Goal: Information Seeking & Learning: Learn about a topic

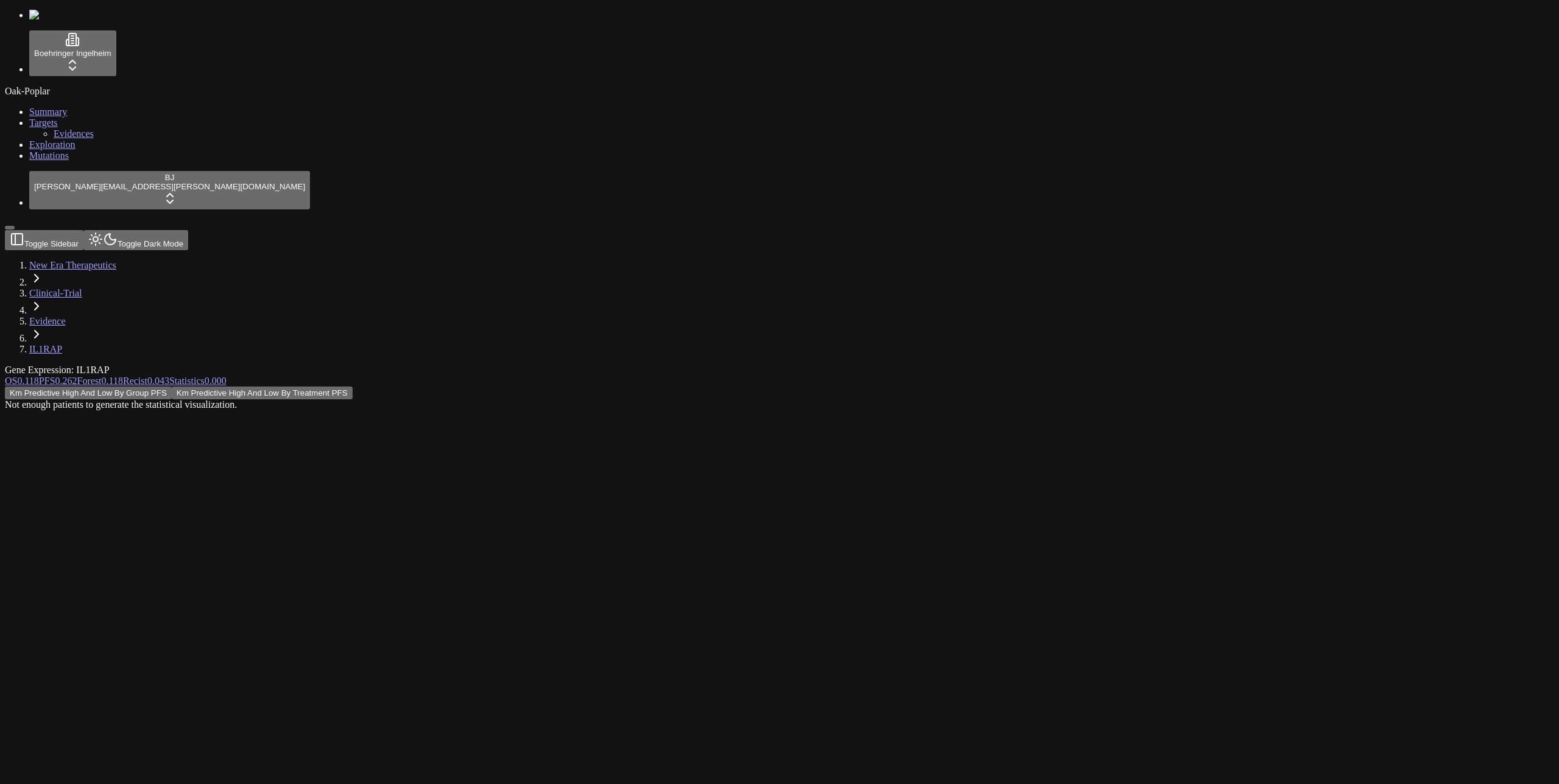
click at [172, 387] on button "Km Predictive High And Low By Group PFS" at bounding box center [89, 393] width 167 height 13
drag, startPoint x: 528, startPoint y: 349, endPoint x: 773, endPoint y: 256, distance: 262.1
click at [532, 387] on div "Km Predictive High And Low By Group PFS Km Predictive High And Low By Treatment…" at bounding box center [721, 398] width 1432 height 24
click at [352, 387] on button "Km Predictive High And Low By Treatment PFS" at bounding box center [263, 393] width 181 height 13
click at [319, 387] on div "Km Predictive High And Low By Group PFS Km Predictive High And Low By Treatment…" at bounding box center [721, 398] width 1432 height 24
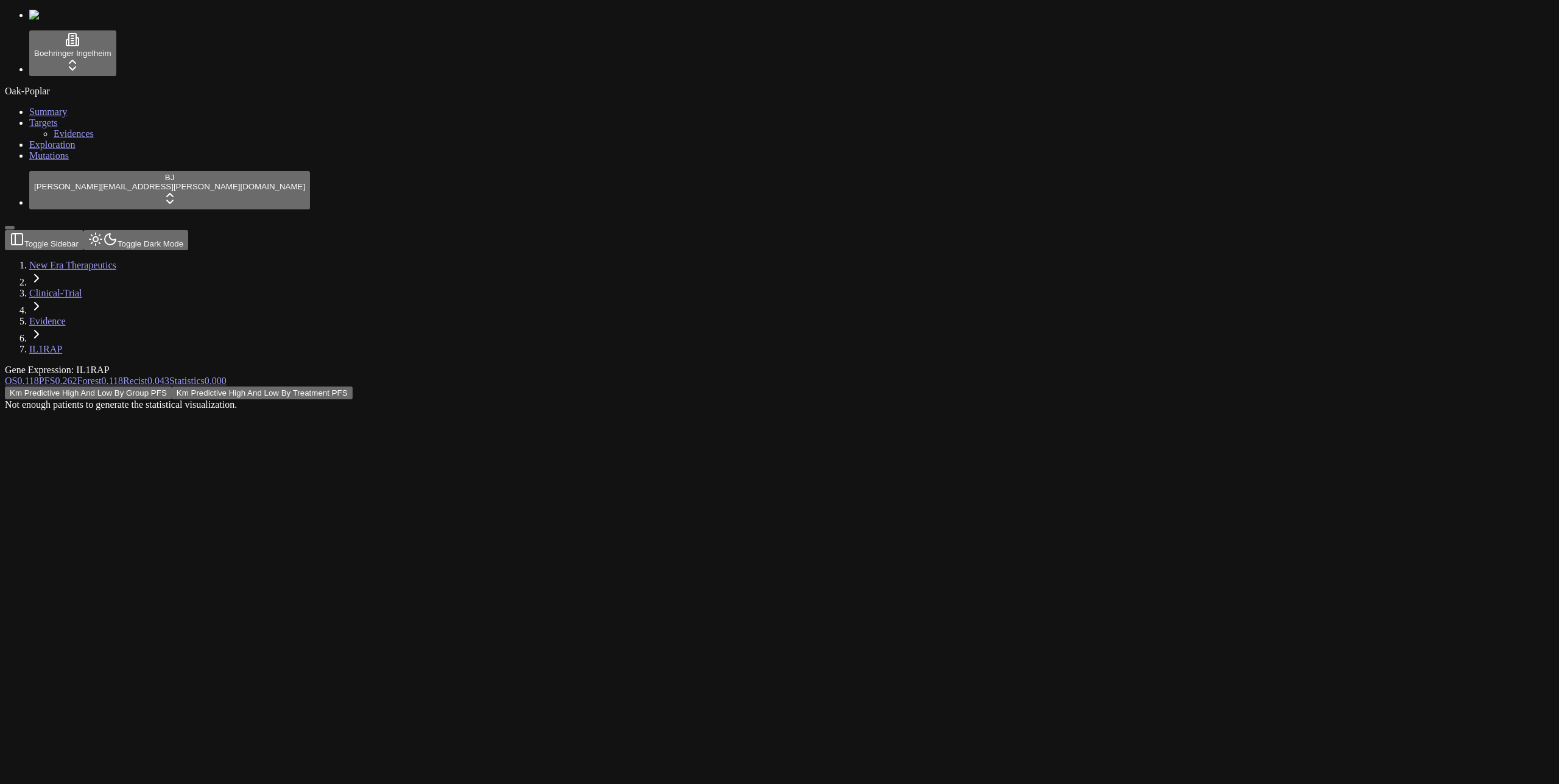
click at [1386, 387] on div "Km Predictive High And Low By Group PFS Km Predictive High And Low By Treatment…" at bounding box center [721, 398] width 1432 height 24
click at [204, 376] on span "Statistics" at bounding box center [187, 381] width 36 height 10
click at [515, 387] on div "Box Plot Not enough patients to generate the statistical visualization." at bounding box center [721, 398] width 1432 height 24
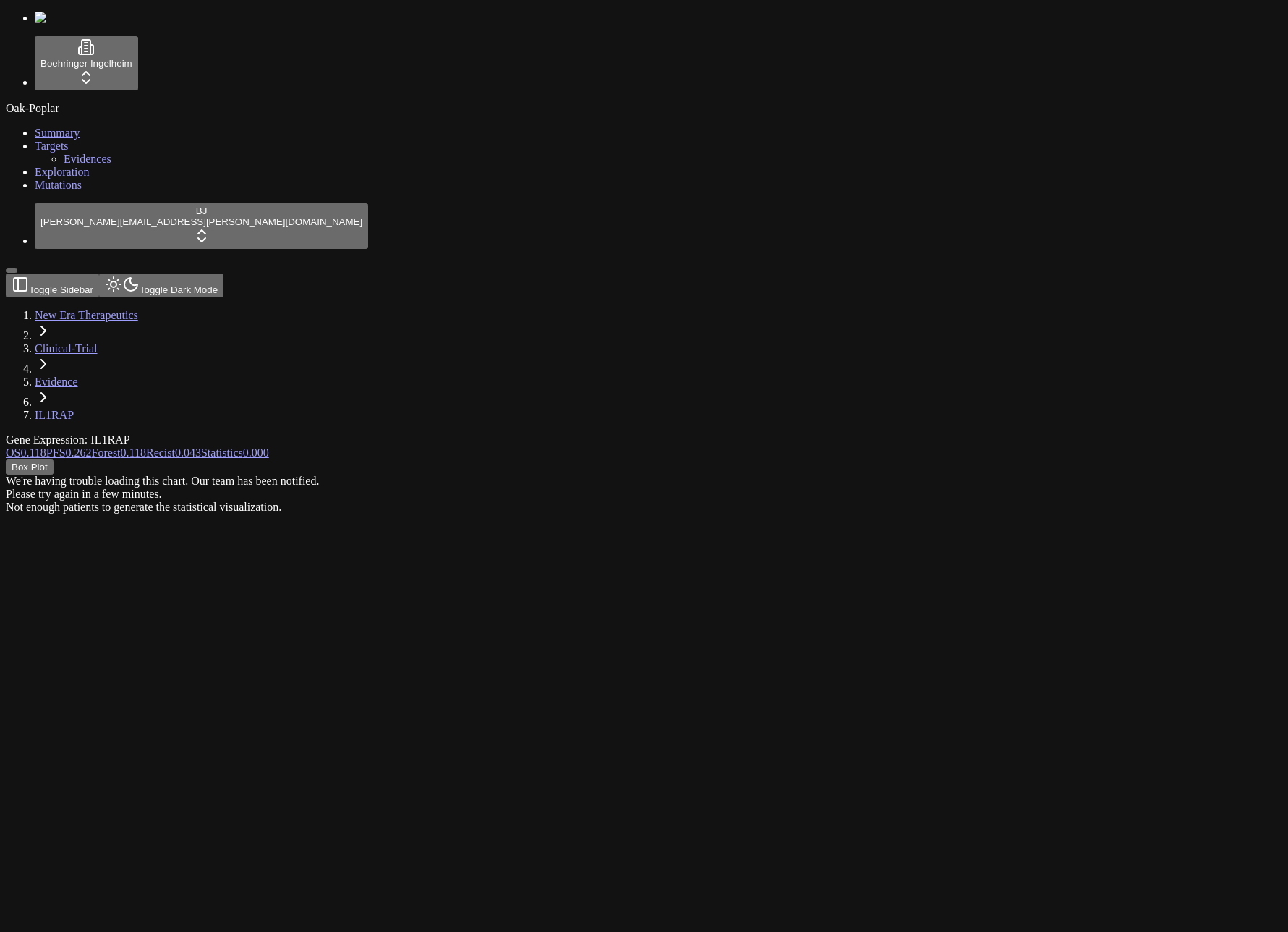
click at [189, 459] on div "Box Plot We're having trouble loading this chart. Our team has been notified. P…" at bounding box center [574, 486] width 1137 height 55
click at [176, 459] on div "Box Plot Not enough patients to generate the statistical visualization." at bounding box center [574, 473] width 1137 height 28
click at [79, 191] on link "Mutations" at bounding box center [58, 185] width 47 height 12
click at [6, 274] on div "Boehringer Ingelheim Oak-Poplar Summary Targets Evidences Exploration Mutations…" at bounding box center [644, 142] width 1276 height 262
drag, startPoint x: 0, startPoint y: 286, endPoint x: 11, endPoint y: 286, distance: 11.0
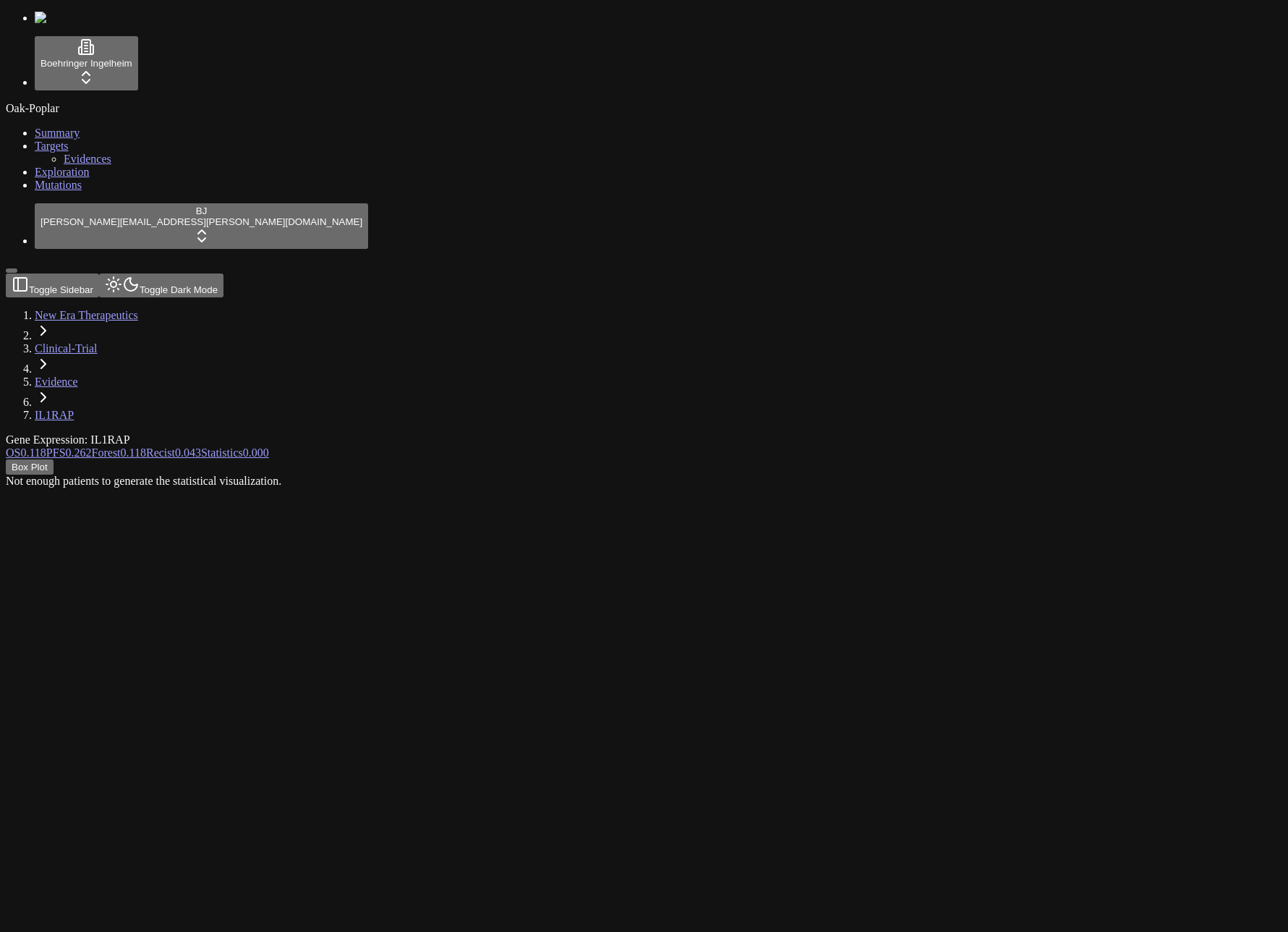
click at [11, 274] on div "Boehringer Ingelheim Oak-Poplar Summary Targets Evidences Exploration Mutations…" at bounding box center [644, 142] width 1276 height 262
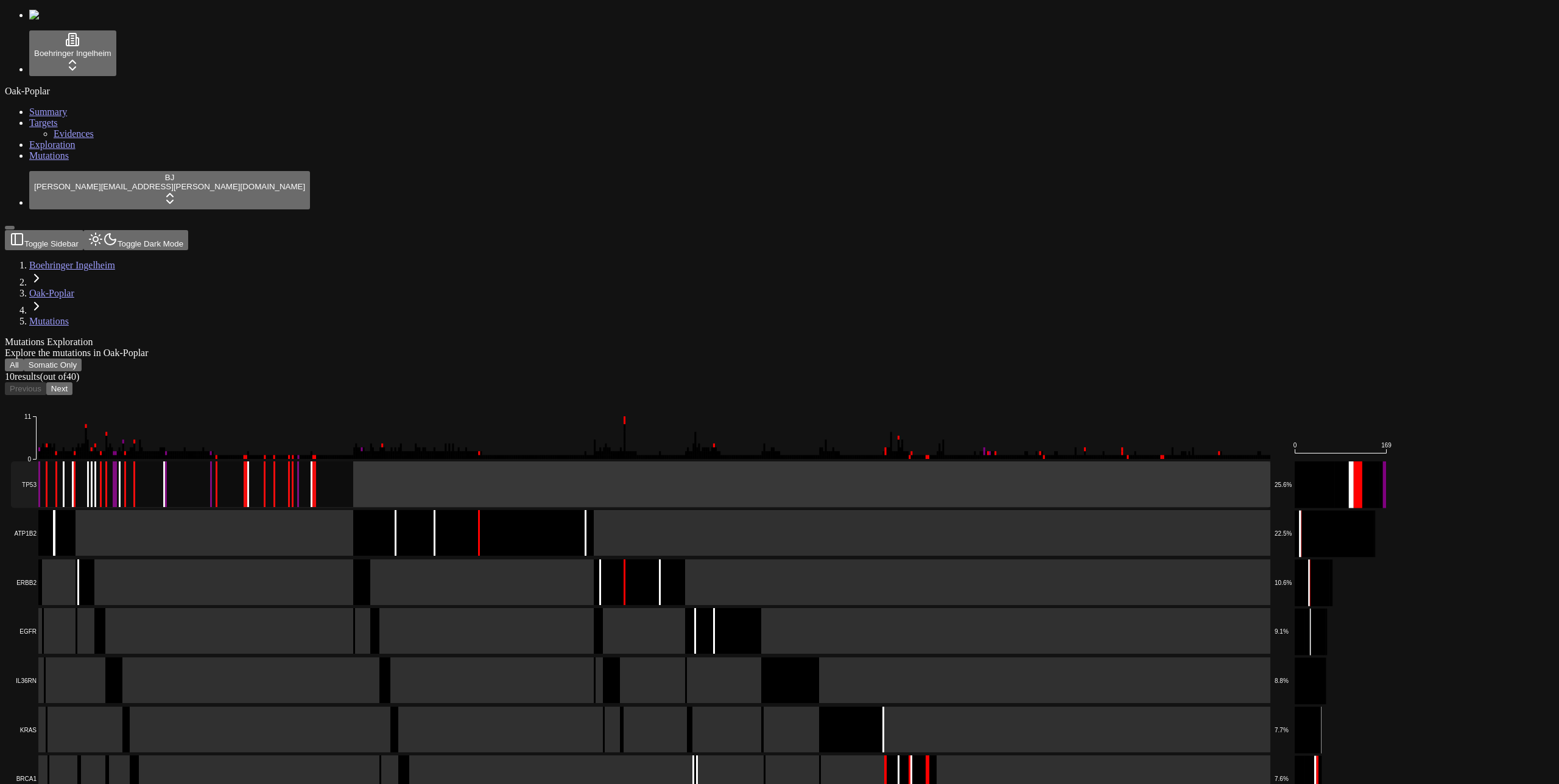
click at [267, 461] on rect at bounding box center [641, 485] width 1260 height 47
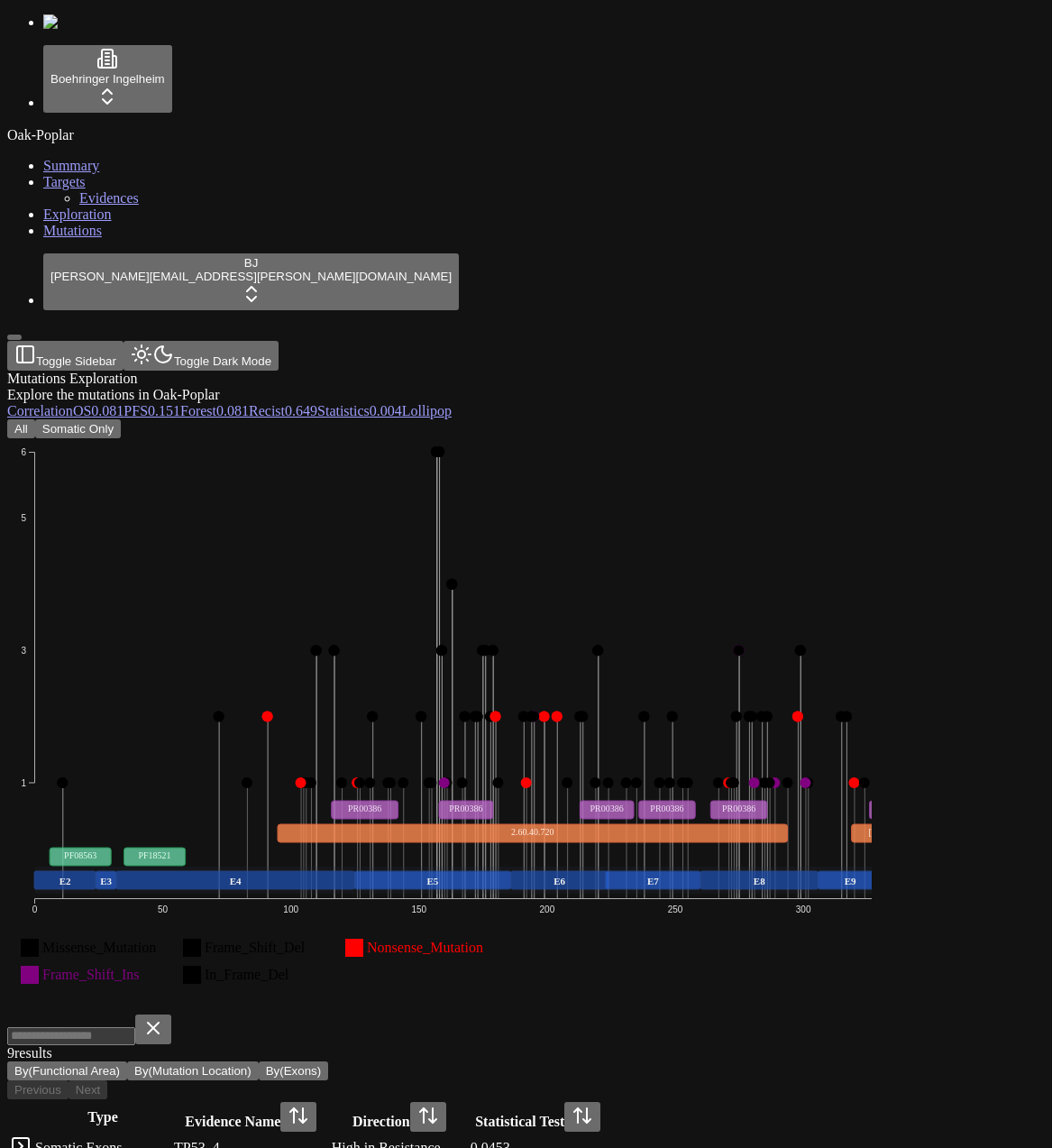
click at [318, 403] on span "0.649" at bounding box center [302, 411] width 33 height 15
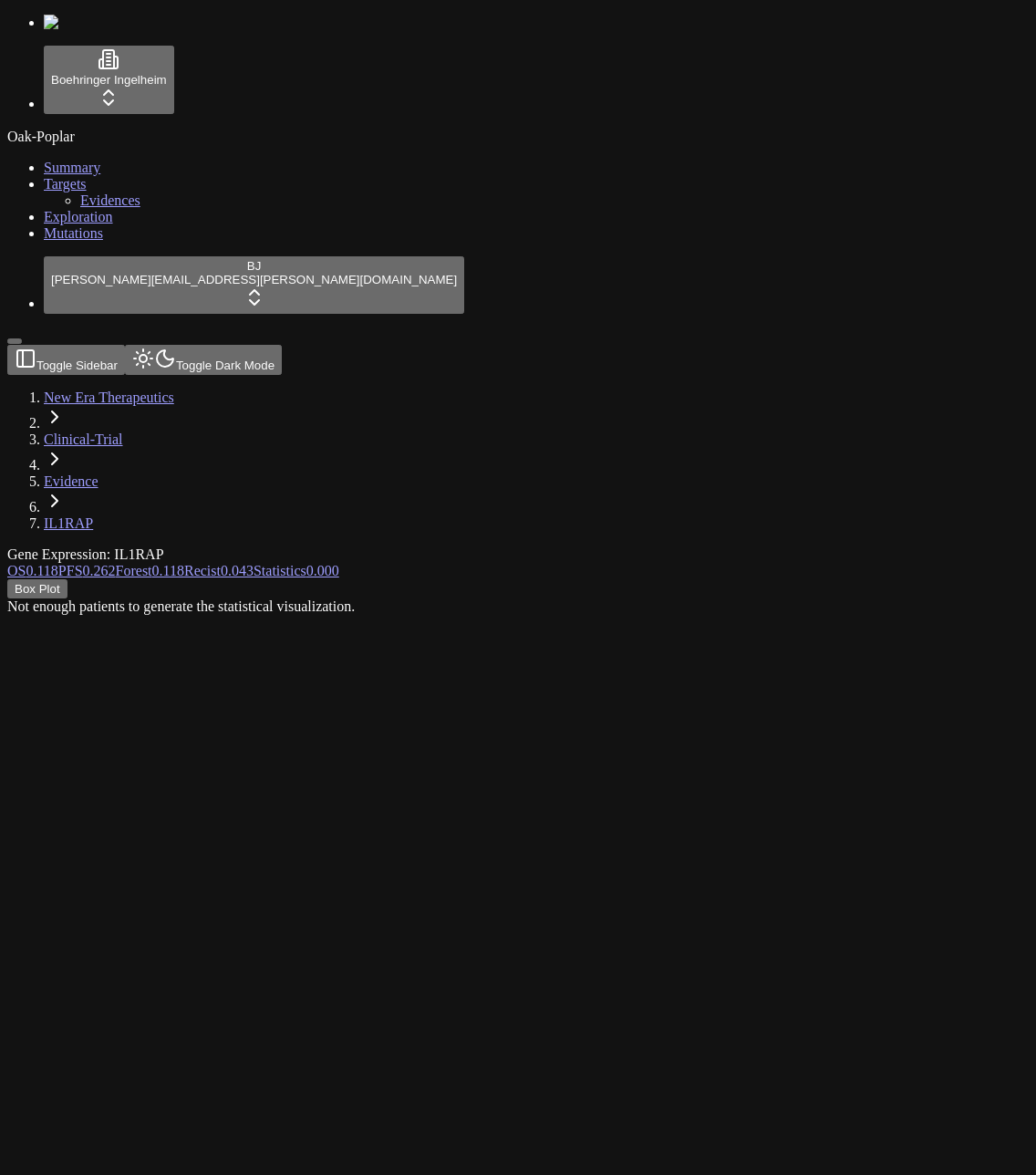
click at [78, 241] on link "Mutations" at bounding box center [73, 233] width 59 height 15
click at [388, 579] on div "Box Plot" at bounding box center [431, 589] width 846 height 19
click at [306, 579] on div "Box Plot" at bounding box center [431, 589] width 846 height 19
click at [254, 563] on span "0.043" at bounding box center [237, 571] width 33 height 15
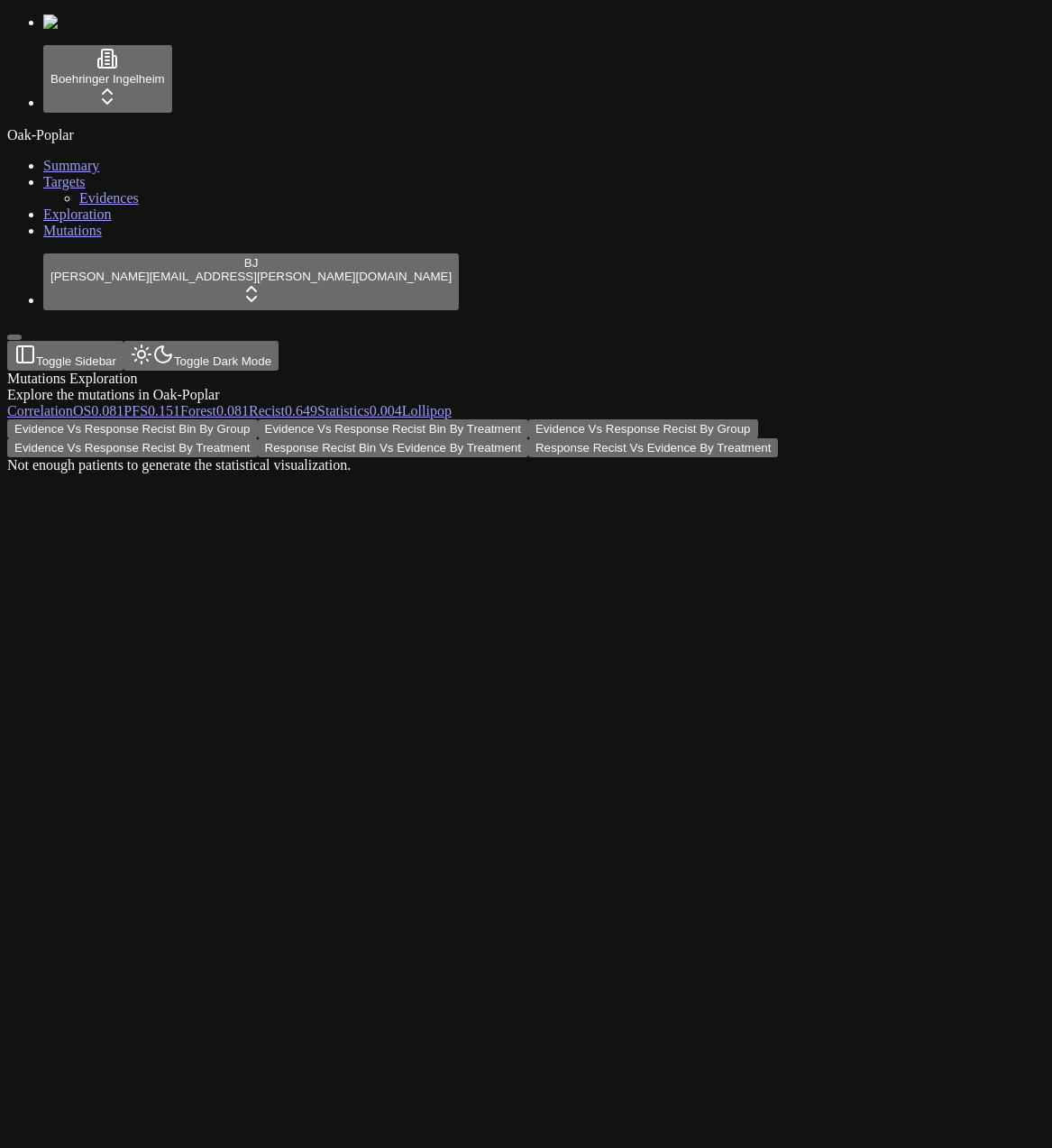
click at [221, 473] on div "Evidence Vs Response Recist Bin By Group Evidence Vs Response Recist Bin By Tre…" at bounding box center [439, 446] width 864 height 55
click at [257, 419] on button "Evidence Vs Response Recist Bin By Group" at bounding box center [133, 429] width 251 height 19
click at [528, 419] on button "Evidence Vs Response Recist By Group" at bounding box center [643, 429] width 230 height 19
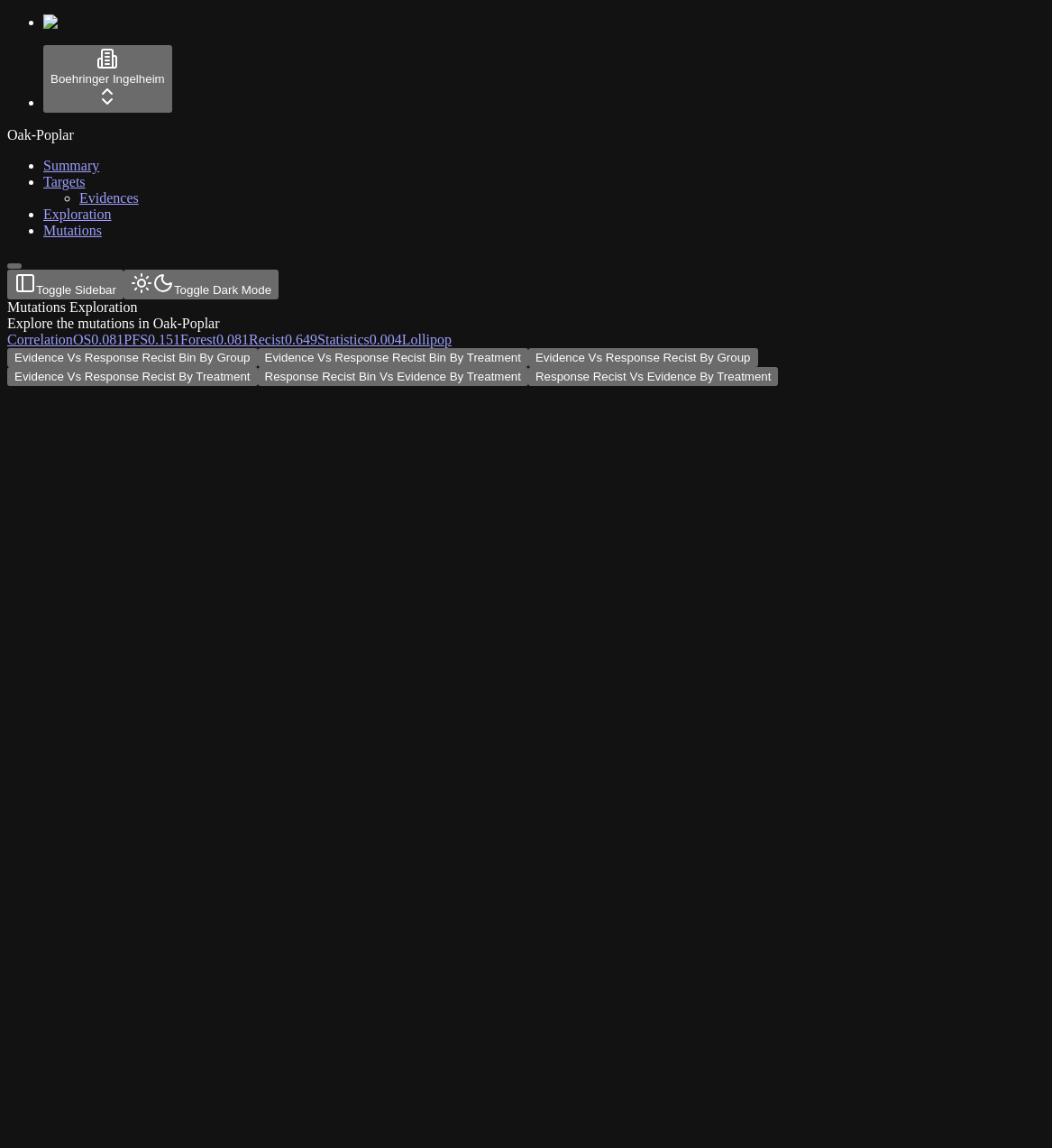
click at [766, 386] on div "Evidence Vs Response Recist Bin By Group Evidence Vs Response Recist Bin By Tre…" at bounding box center [439, 368] width 864 height 38
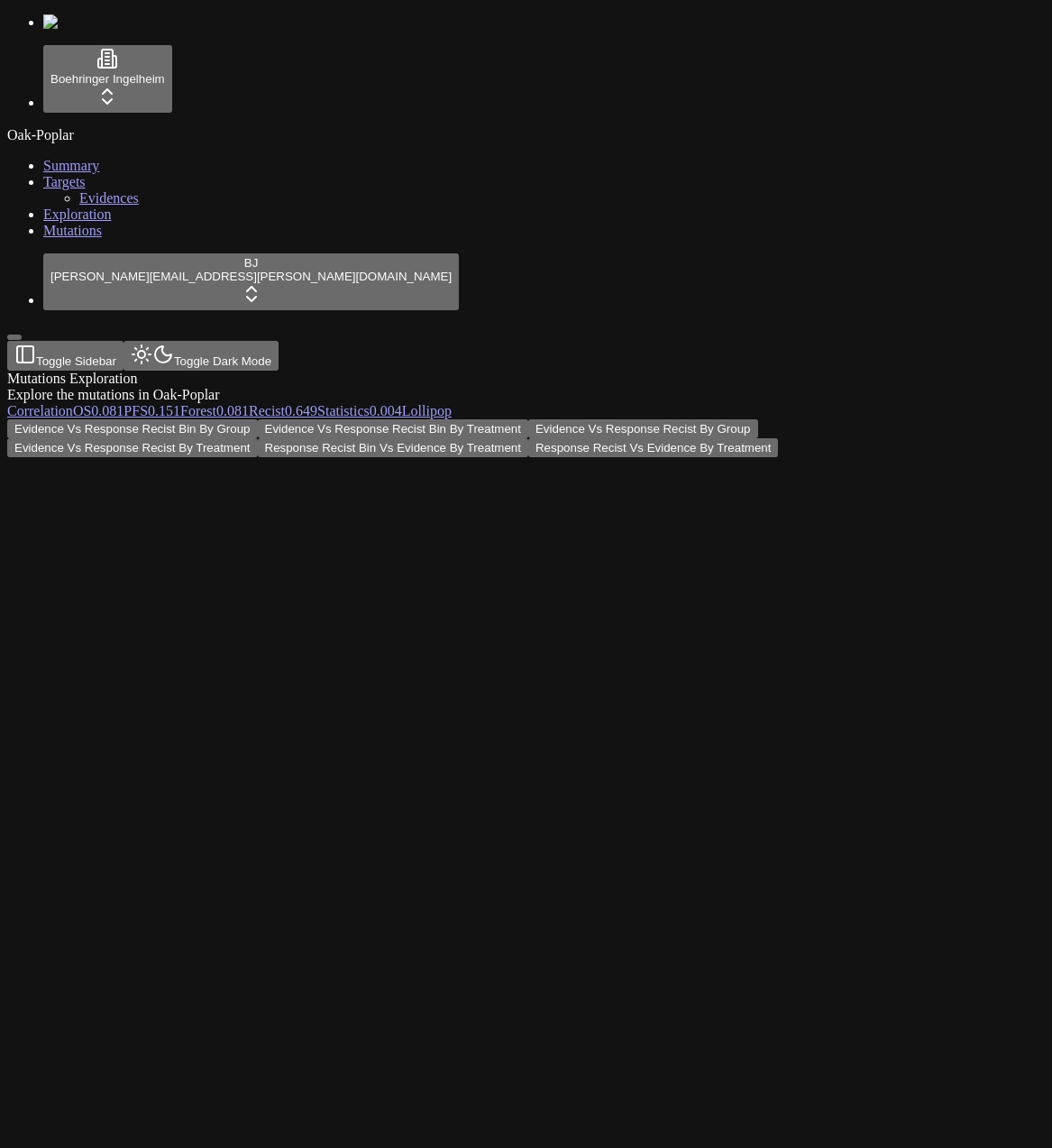
click at [133, 239] on div "Oak-Poplar Summary Targets Evidences Exploration Mutations" at bounding box center [526, 183] width 1038 height 112
click at [132, 239] on div "Oak-Poplar Summary Targets Evidences Exploration Mutations" at bounding box center [526, 183] width 1038 height 112
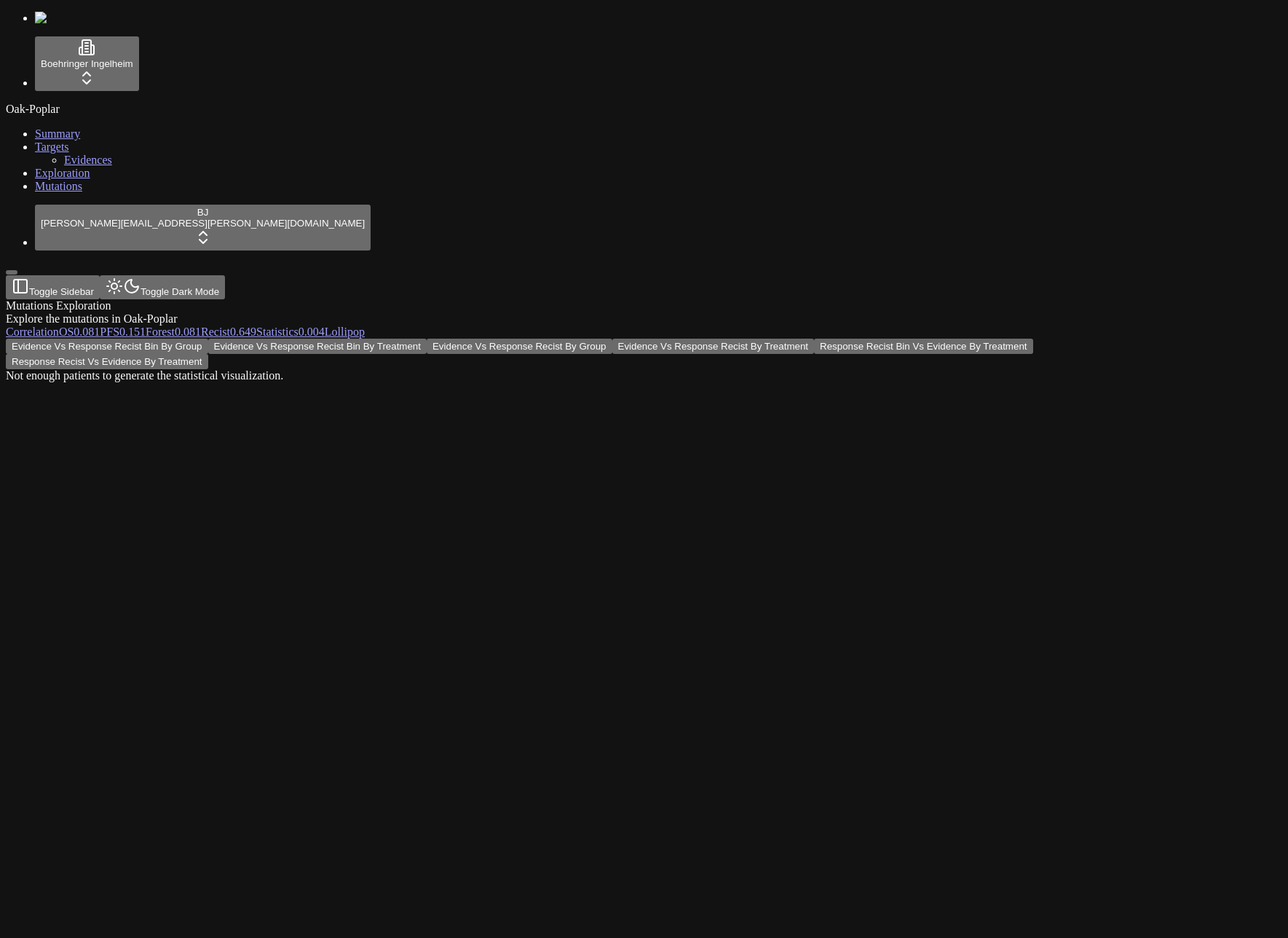
click at [421, 361] on div "Evidence Vs Response Recist Bin By Group Evidence Vs Response Recist Bin By Tre…" at bounding box center [574, 360] width 1136 height 44
click at [228, 339] on div "Evidence Vs Response Recist Bin By Group Evidence Vs Response Recist Bin By Tre…" at bounding box center [574, 360] width 1136 height 44
click at [298, 326] on span "Statistics" at bounding box center [278, 332] width 43 height 12
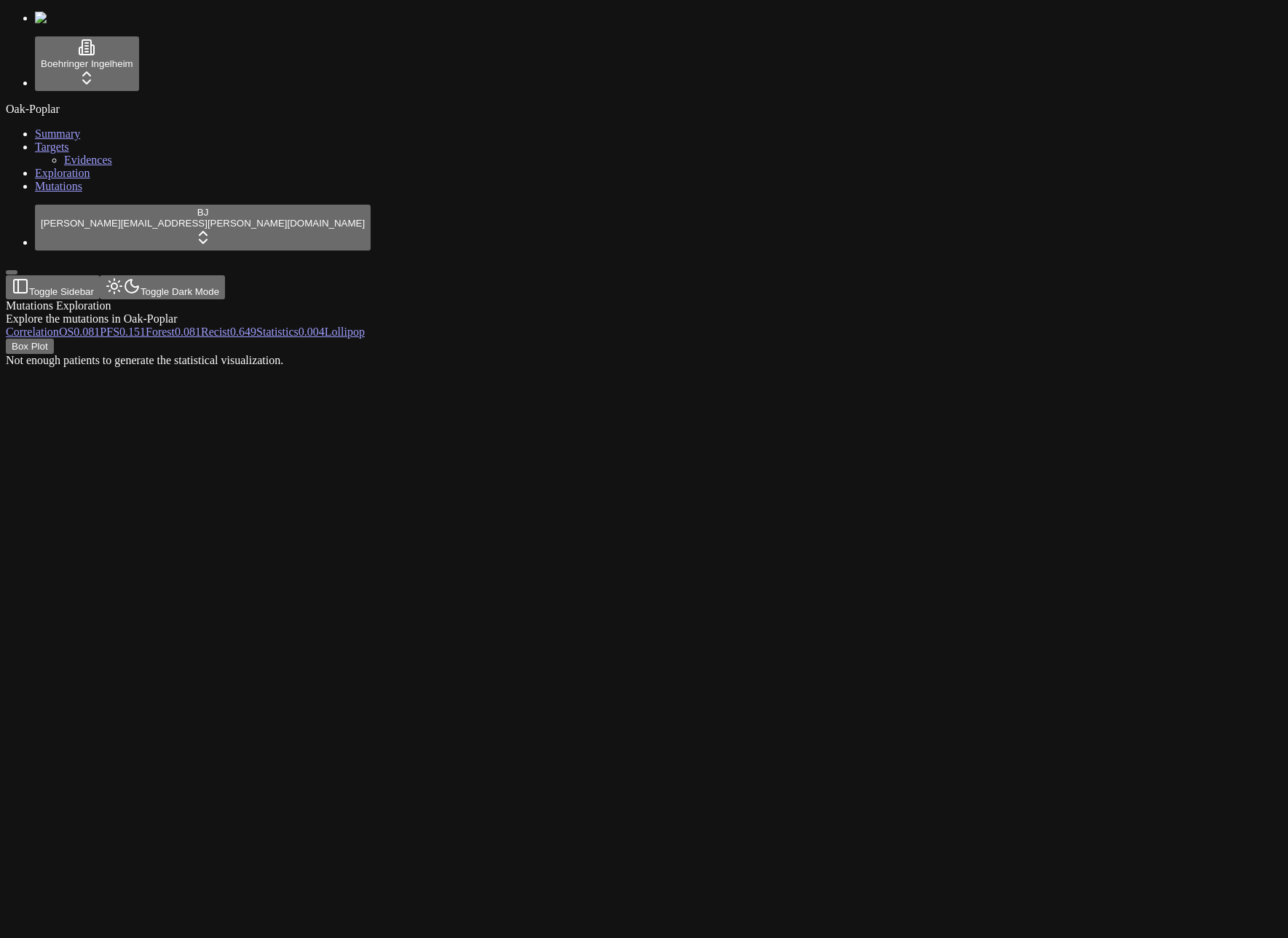
drag, startPoint x: 489, startPoint y: 557, endPoint x: 483, endPoint y: 568, distance: 12.5
click at [483, 367] on div "Box Plot Not enough patients to generate the statistical visualization." at bounding box center [574, 353] width 1136 height 29
click at [282, 400] on div "Box Plot" at bounding box center [574, 528] width 1136 height 380
click at [257, 326] on span "0.649" at bounding box center [244, 332] width 26 height 12
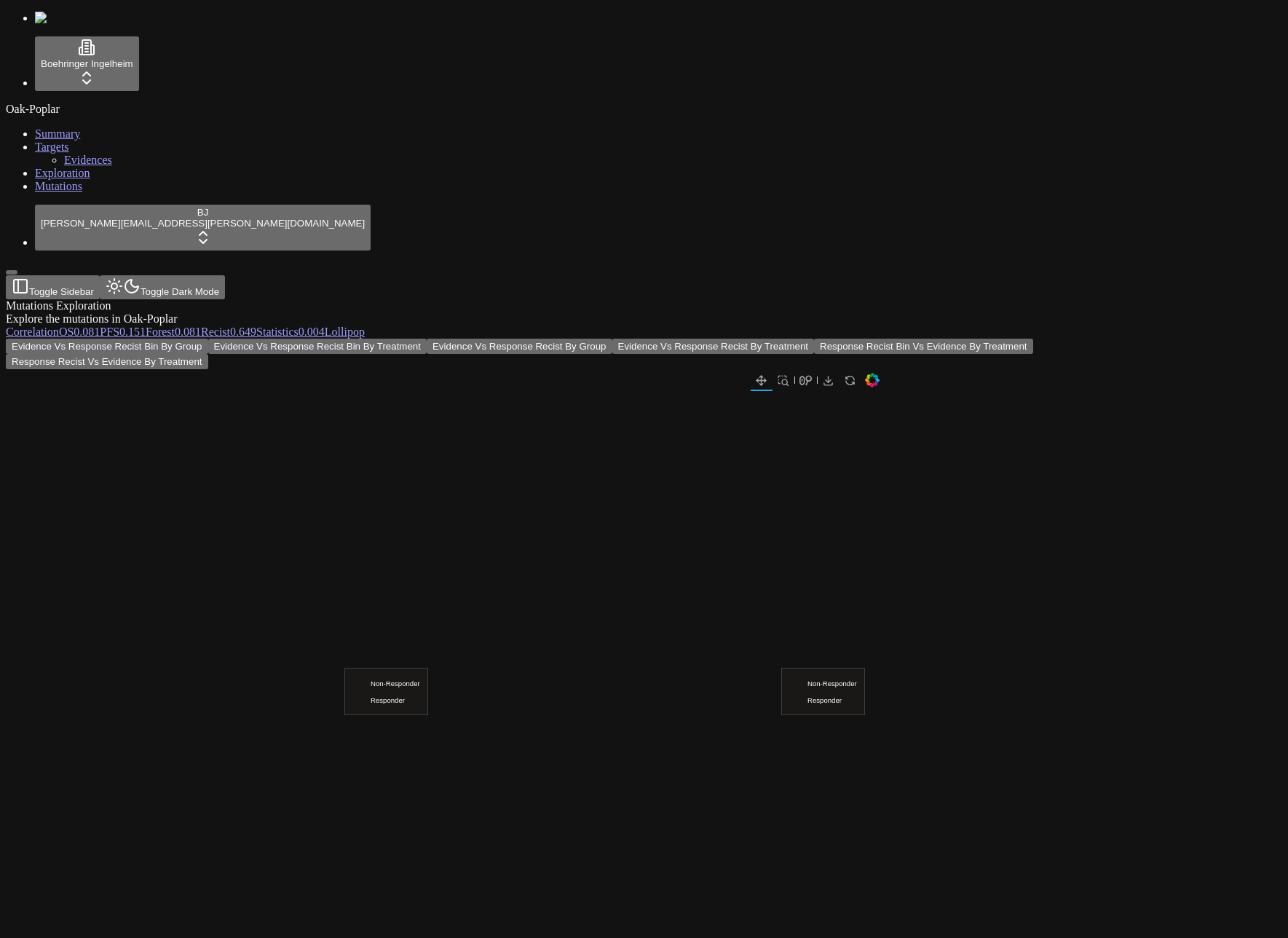
click at [325, 326] on span "0.004" at bounding box center [312, 332] width 26 height 12
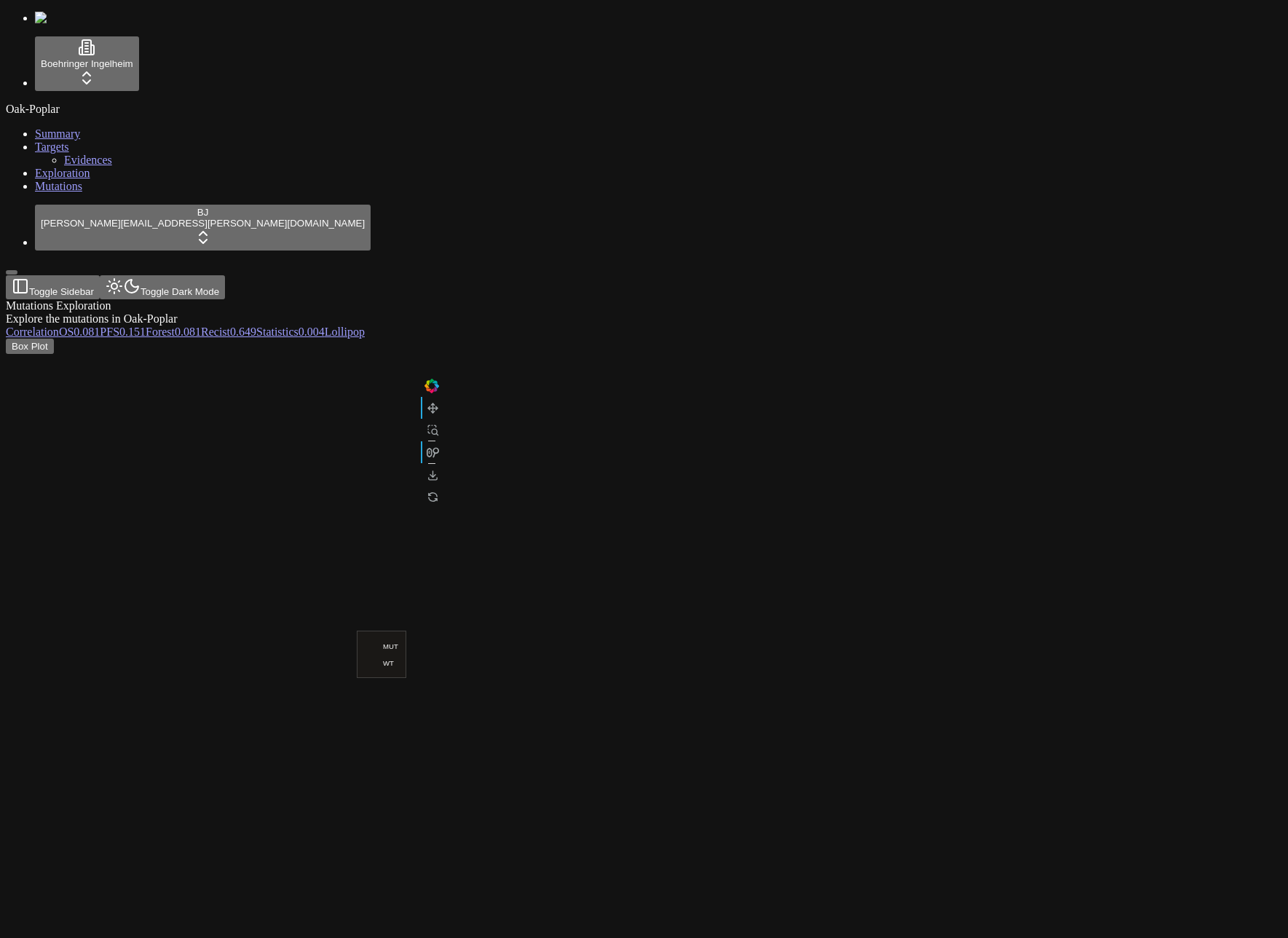
drag, startPoint x: 428, startPoint y: 388, endPoint x: 300, endPoint y: 346, distance: 134.7
click at [428, 389] on div "Box Plot" at bounding box center [574, 528] width 1136 height 380
click at [79, 179] on link "Exploration" at bounding box center [63, 173] width 56 height 12
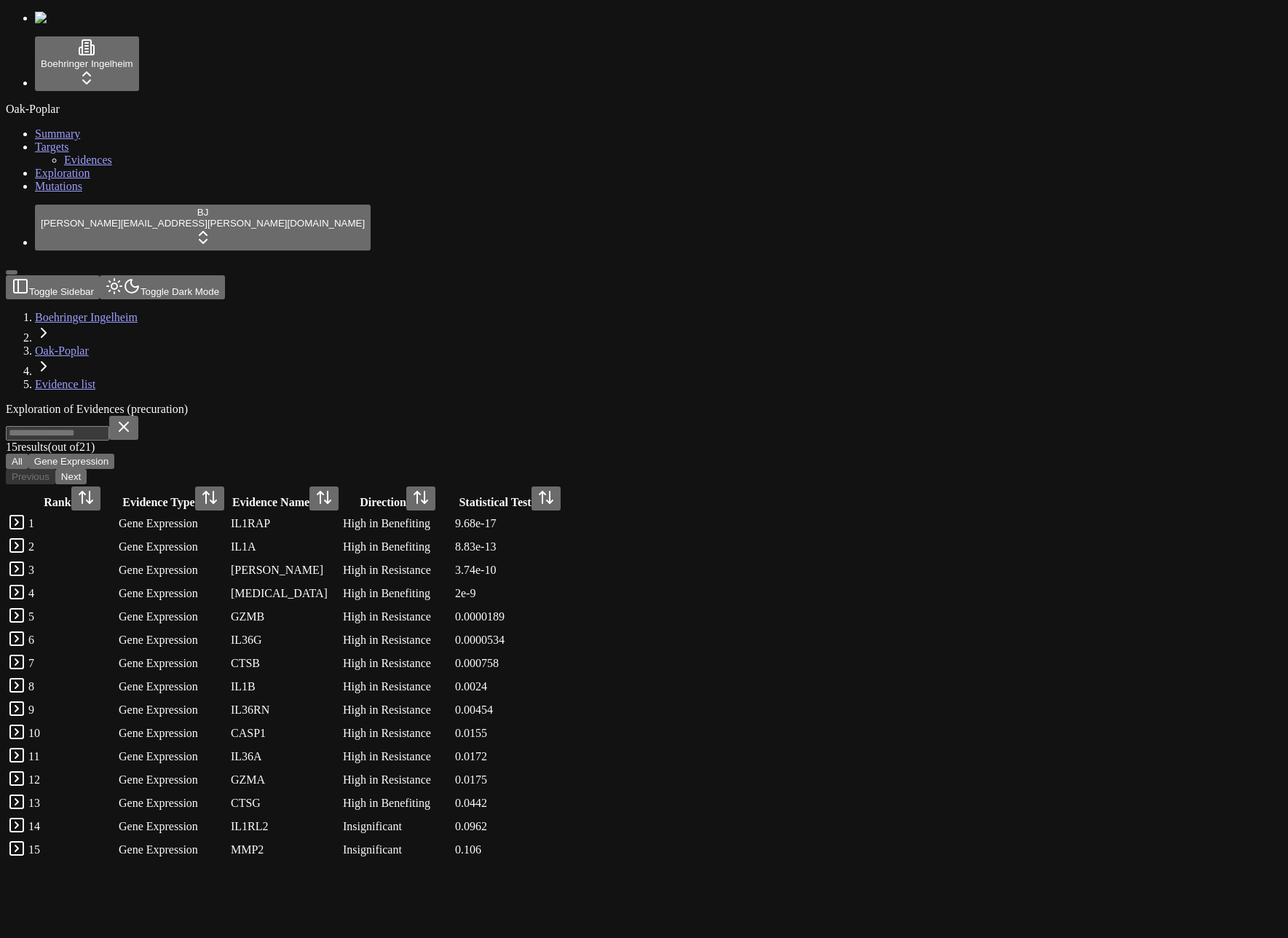
click at [26, 520] on link at bounding box center [16, 527] width 18 height 12
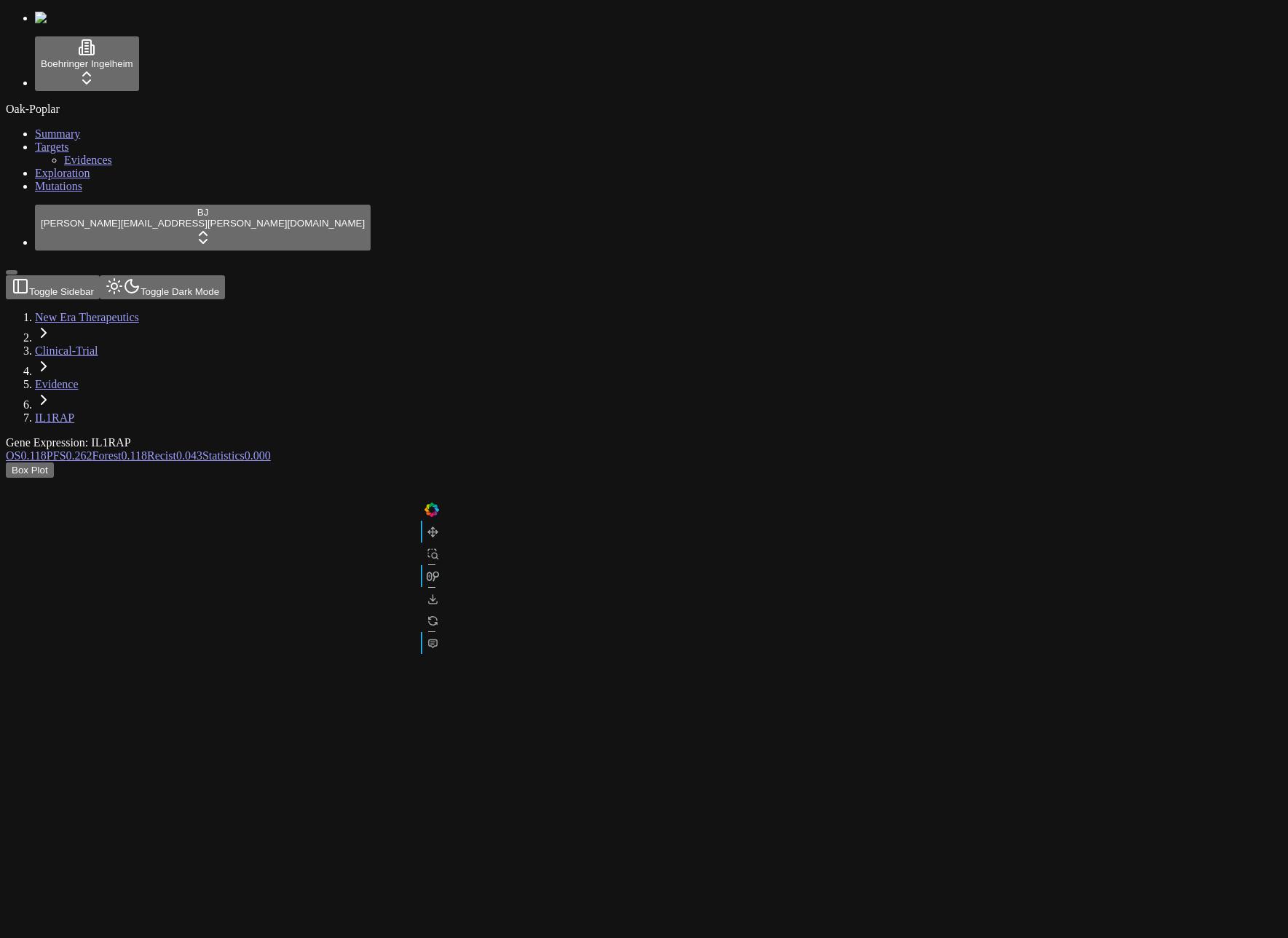
click at [635, 436] on div "Gene Expression: IL1RAP OS 0.118 PFS 0.262 Forest 0.118 Recist 0.043 Statistics…" at bounding box center [574, 639] width 1136 height 406
click at [203, 449] on span "0.043" at bounding box center [189, 455] width 26 height 12
click at [427, 462] on button "Response Recist Vs Evidence By Treatment" at bounding box center [325, 470] width 203 height 15
click at [253, 436] on div "Gene Expression: IL1RAP OS 0.118 PFS 0.262 Forest 0.118 Recist 0.043 Statistics…" at bounding box center [574, 650] width 1136 height 428
click at [76, 166] on span "Evidences" at bounding box center [88, 160] width 48 height 12
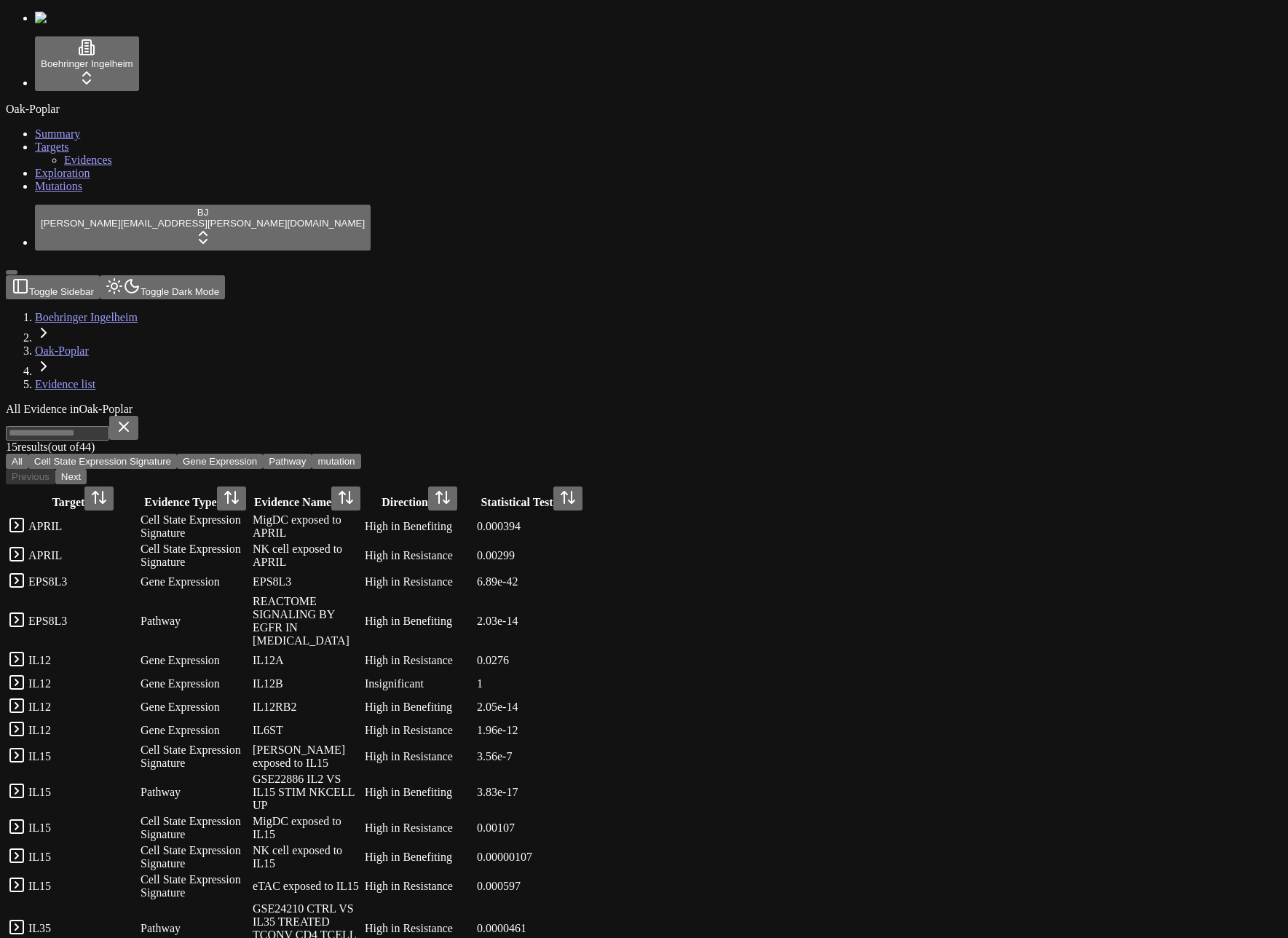
click at [26, 524] on link at bounding box center [16, 530] width 18 height 12
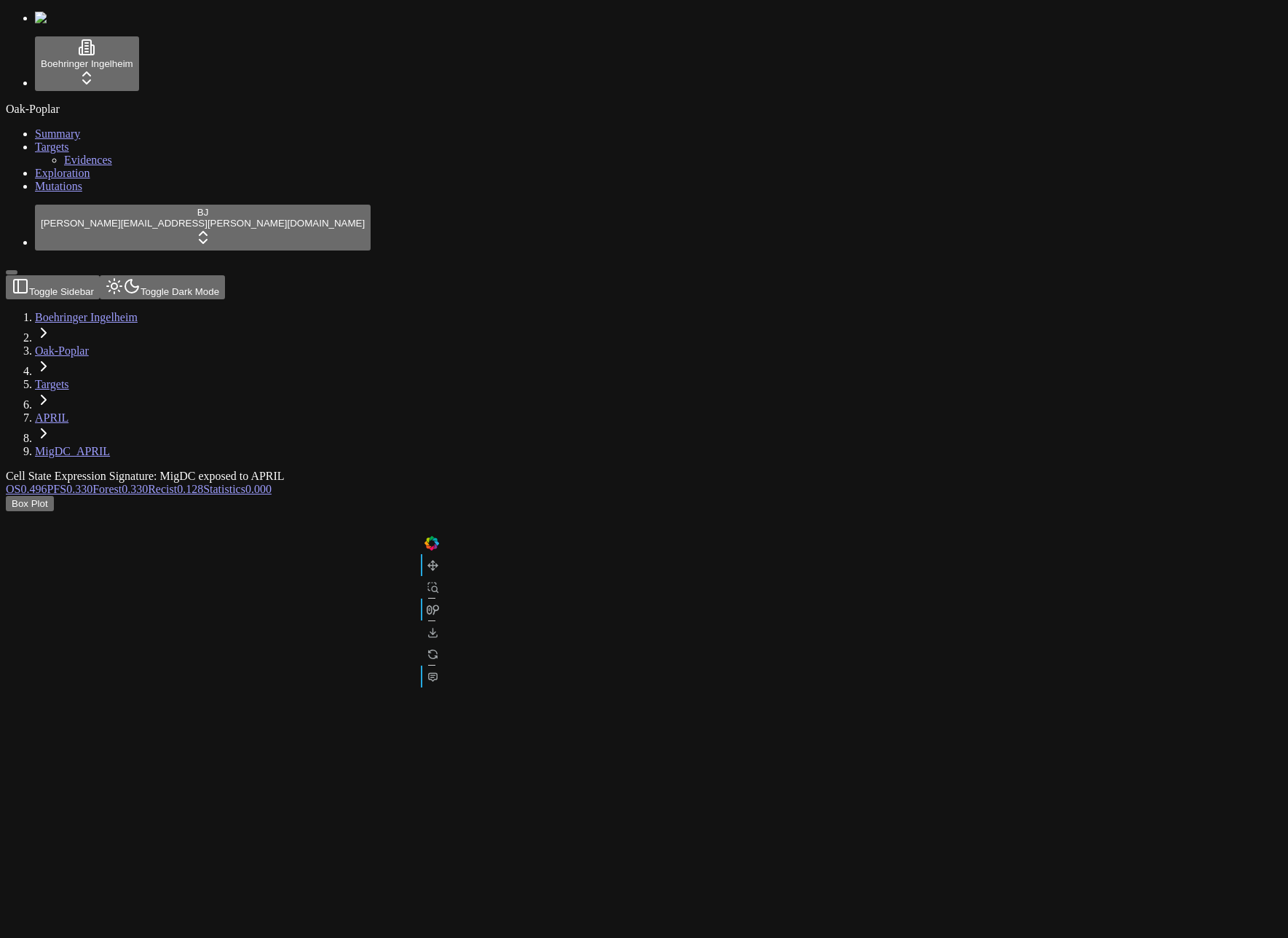
click at [203, 483] on link "Recist 0.128" at bounding box center [175, 489] width 56 height 12
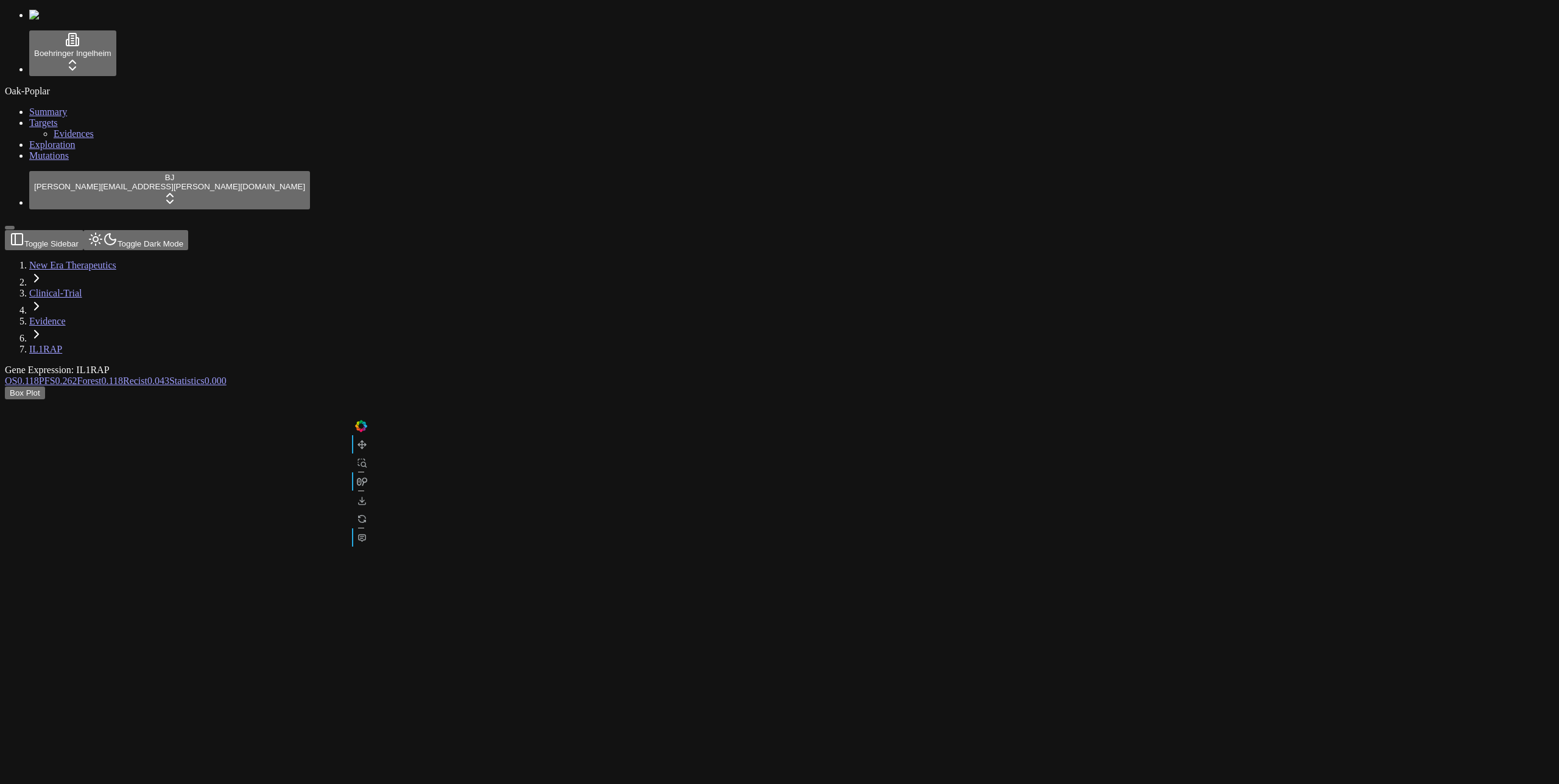
click at [123, 376] on link "Forest 0.118" at bounding box center [100, 381] width 46 height 10
click at [78, 376] on span "0.262" at bounding box center [67, 381] width 22 height 10
click at [38, 376] on span "0.118" at bounding box center [27, 381] width 21 height 10
click at [1437, 387] on div "Km Predictive High And Low By Group OS Km Predictive High And Low By Treatment …" at bounding box center [721, 398] width 1432 height 24
click at [1404, 387] on div "Km Predictive High And Low By Group OS Km Predictive High And Low By Treatment …" at bounding box center [721, 398] width 1432 height 24
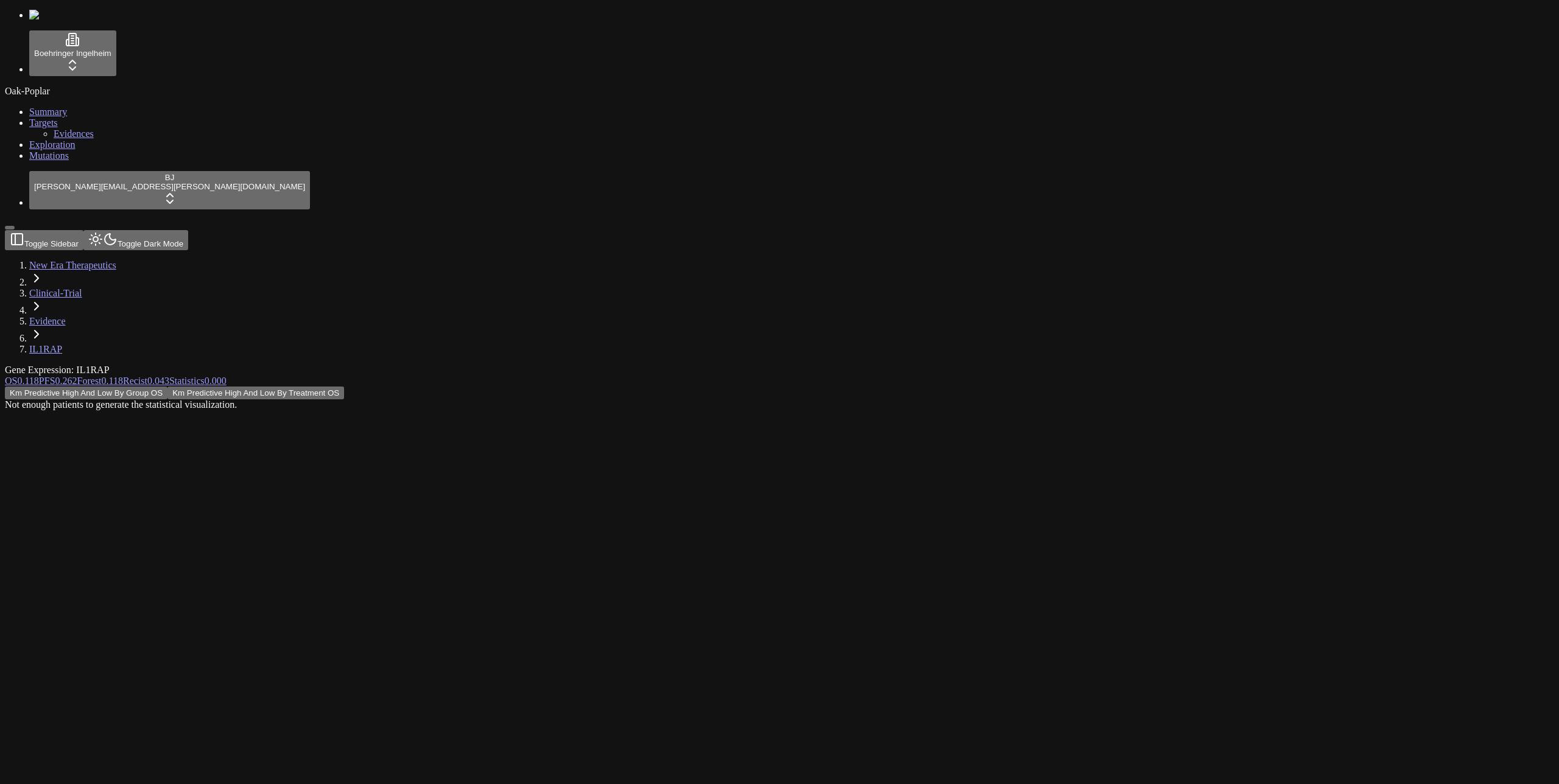
click at [583, 365] on div "Gene Expression: IL1RAP" at bounding box center [721, 370] width 1432 height 11
click at [539, 365] on div "Gene Expression: IL1RAP" at bounding box center [721, 370] width 1432 height 11
click at [525, 230] on header "Toggle Sidebar Toggle Dark Mode New Era Therapeutics Clinical-Trial Evidence IL…" at bounding box center [721, 292] width 1432 height 125
click at [499, 365] on div "Gene Expression: IL1RAP OS 0.118 PFS 0.262 Forest 0.118 Recist 0.043 Statistics…" at bounding box center [721, 387] width 1432 height 46
click at [777, 399] on div "Not enough patients to generate the statistical visualization." at bounding box center [721, 405] width 1432 height 11
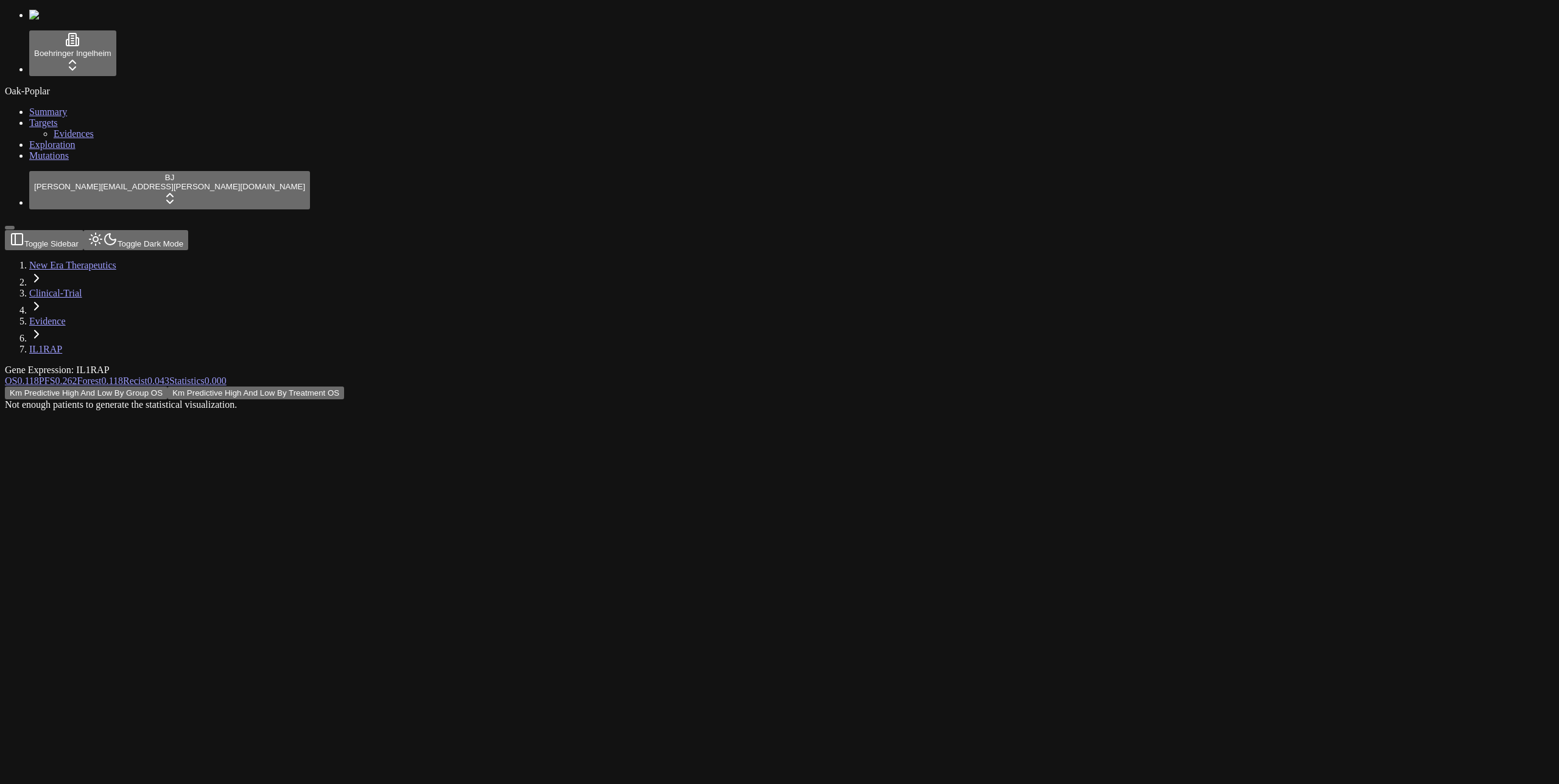
click at [167, 387] on button "Km Predictive High And Low By Group OS" at bounding box center [86, 393] width 162 height 13
click at [344, 387] on button "Km Predictive High And Low By Treatment OS" at bounding box center [255, 393] width 177 height 13
click at [494, 387] on div "Km Predictive High And Low By Group OS Km Predictive High And Low By Treatment …" at bounding box center [721, 393] width 1432 height 13
click at [78, 376] on span "0.262" at bounding box center [67, 381] width 22 height 10
click at [352, 387] on button "Km Predictive High And Low By Treatment PFS" at bounding box center [263, 393] width 181 height 13
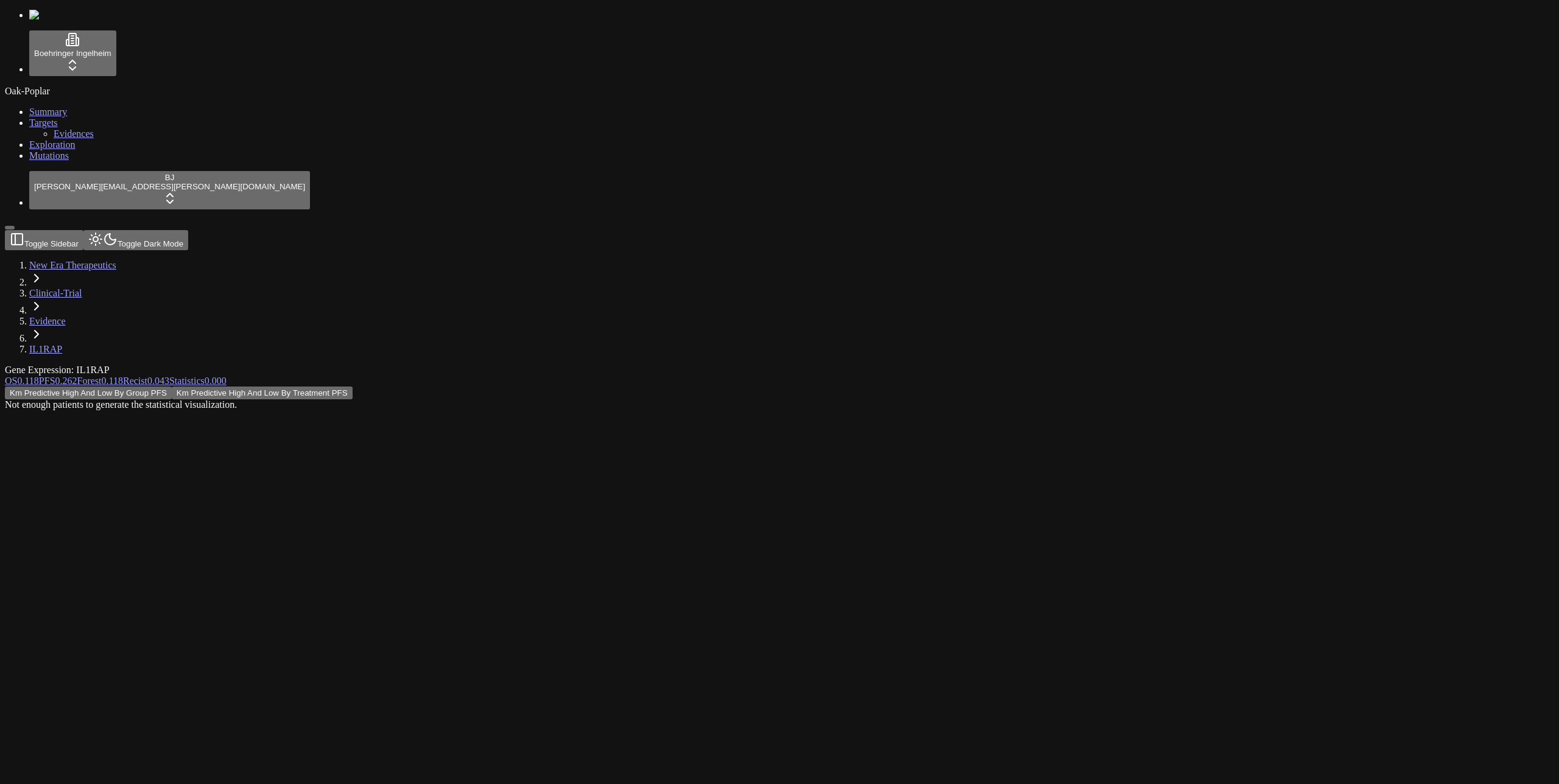
click at [470, 365] on div "Gene Expression: IL1RAP OS 0.118 PFS 0.262 Forest 0.118 Recist 0.043 Statistics…" at bounding box center [721, 387] width 1432 height 46
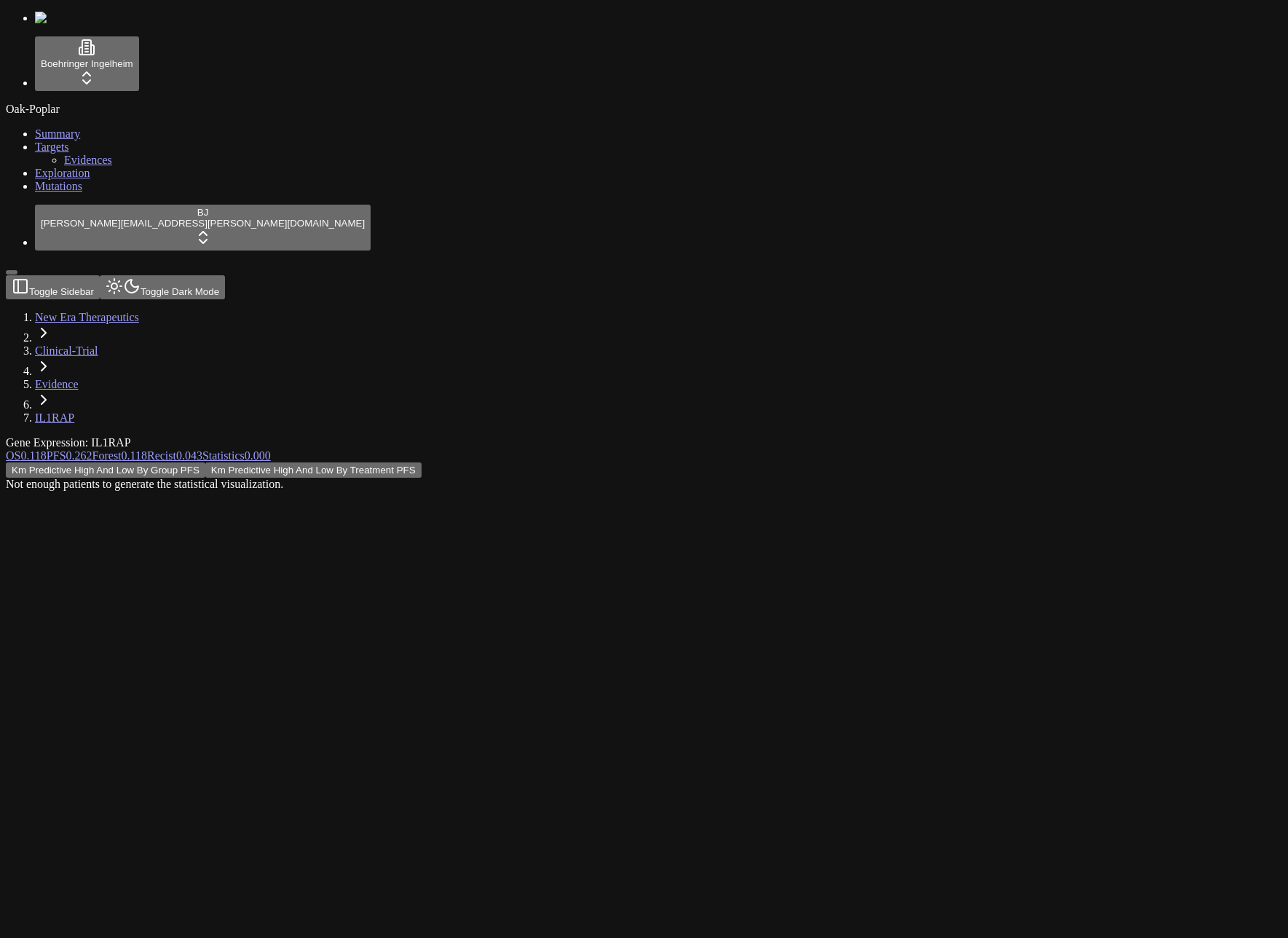
click at [162, 462] on div "Km Predictive High And Low By Group PFS Km Predictive High And Low By Treatment…" at bounding box center [574, 476] width 1136 height 29
click at [234, 462] on div "Km Predictive High And Low By Group PFS Km Predictive High And Low By Treatment…" at bounding box center [574, 476] width 1136 height 29
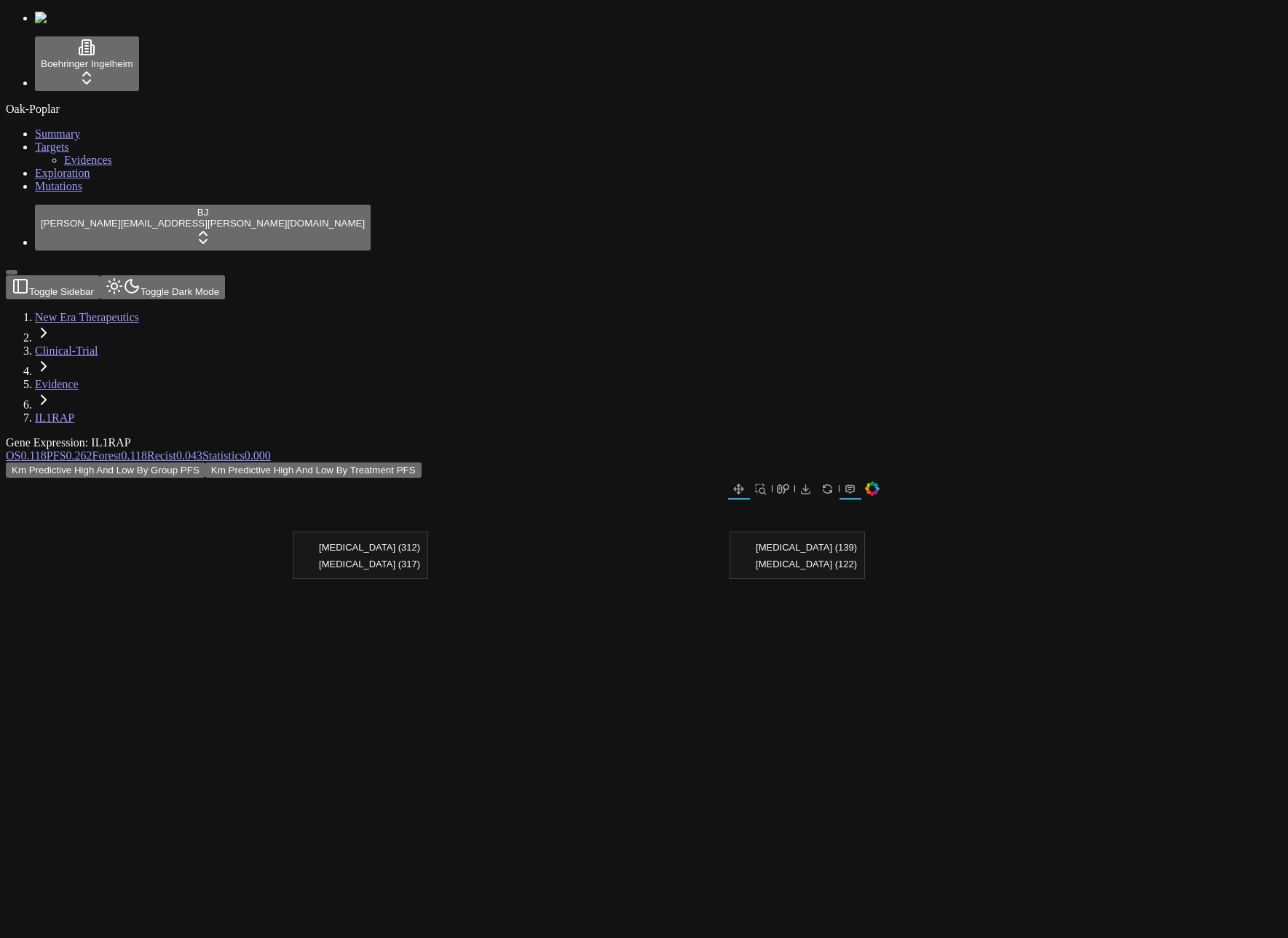
click at [147, 449] on link "Forest 0.118" at bounding box center [120, 455] width 55 height 12
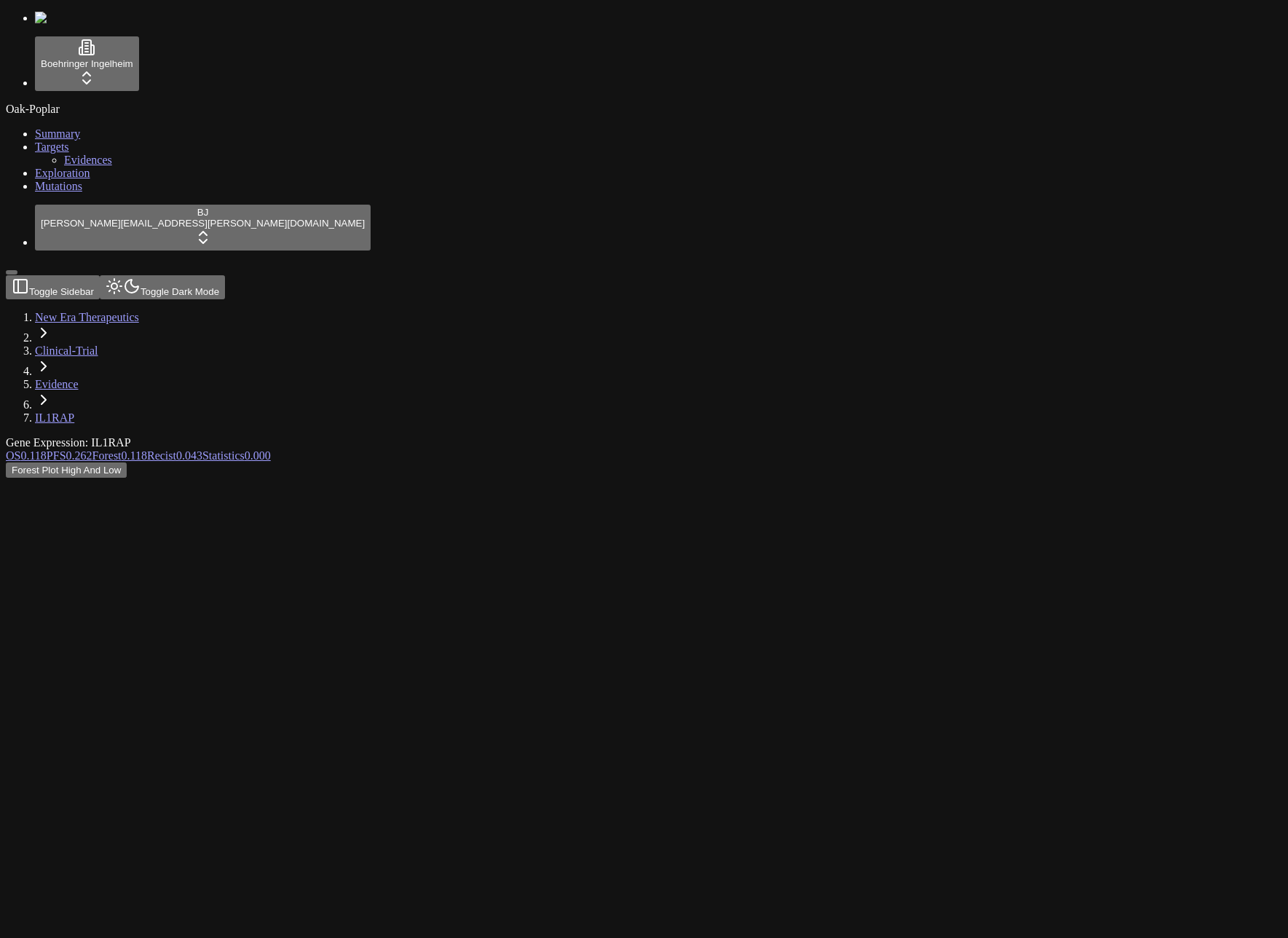
click at [46, 449] on span "0.118" at bounding box center [32, 455] width 26 height 12
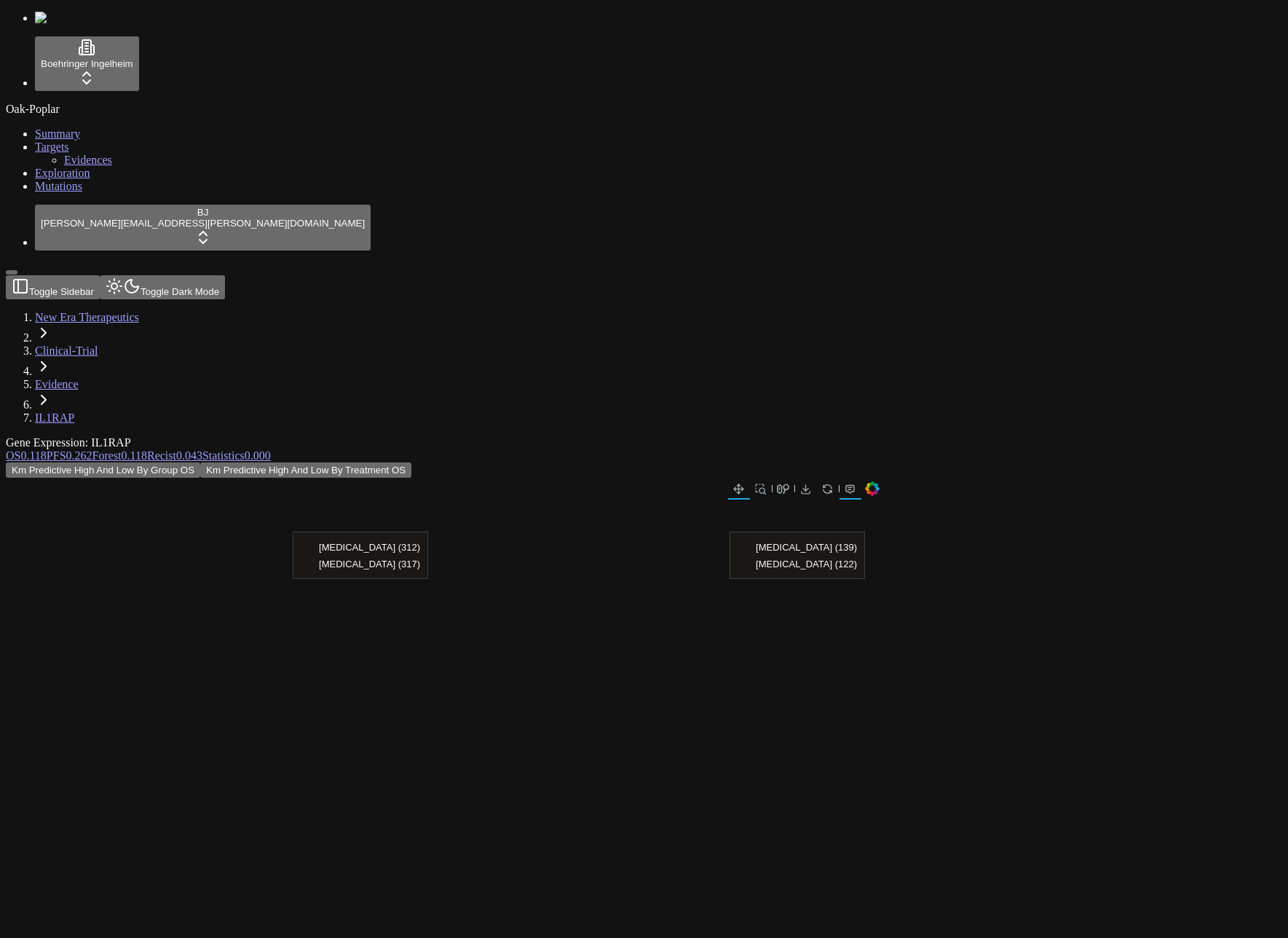
click at [203, 449] on span "0.043" at bounding box center [189, 455] width 26 height 12
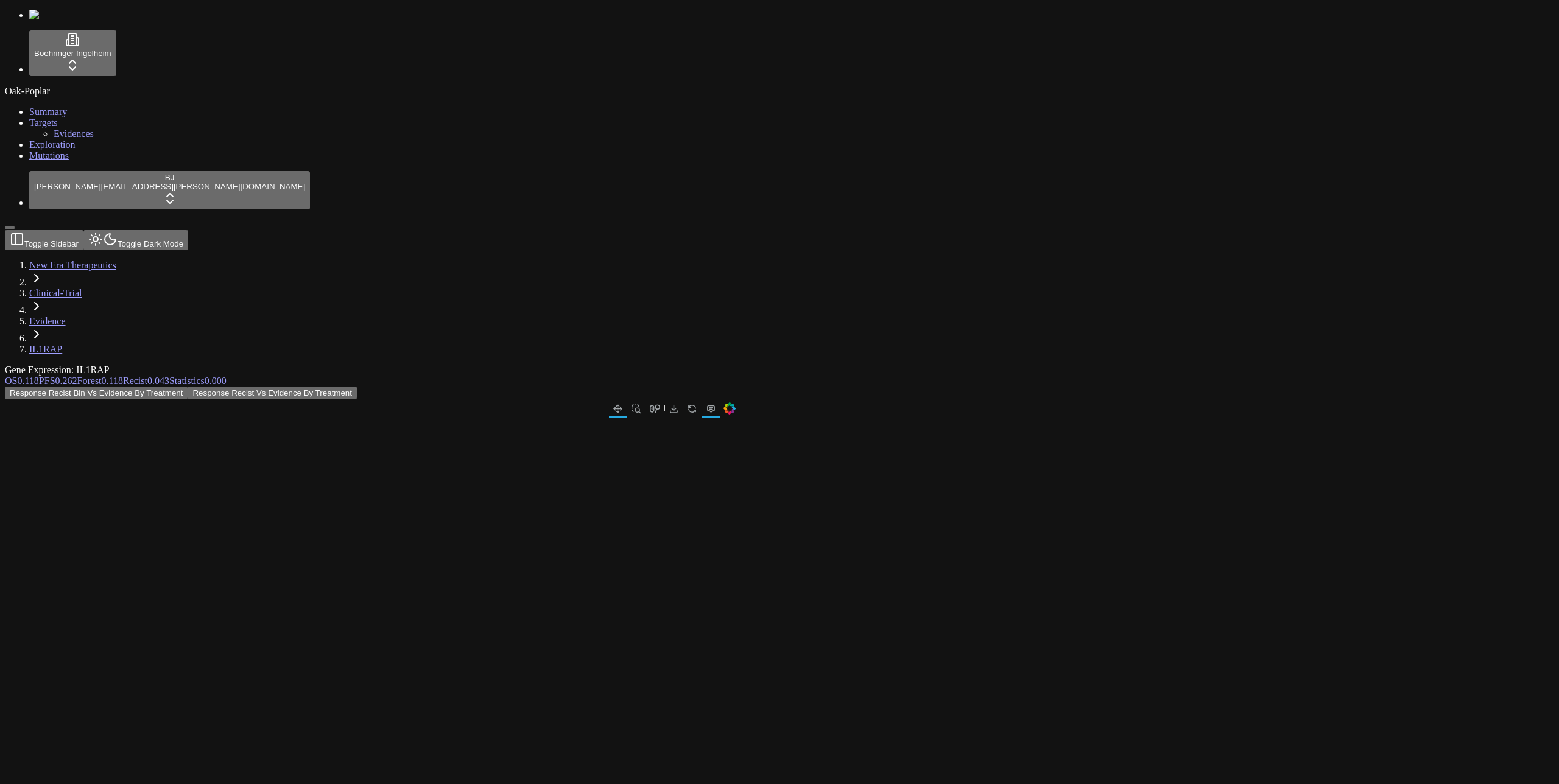
click at [123, 376] on span "0.118" at bounding box center [112, 381] width 21 height 10
click at [78, 376] on span "0.262" at bounding box center [67, 381] width 22 height 10
click at [123, 376] on link "Forest 0.118" at bounding box center [100, 381] width 46 height 10
click at [78, 376] on span "0.262" at bounding box center [67, 381] width 22 height 10
click at [344, 387] on button "Km Predictive High And Low By Treatment OS" at bounding box center [255, 393] width 177 height 13
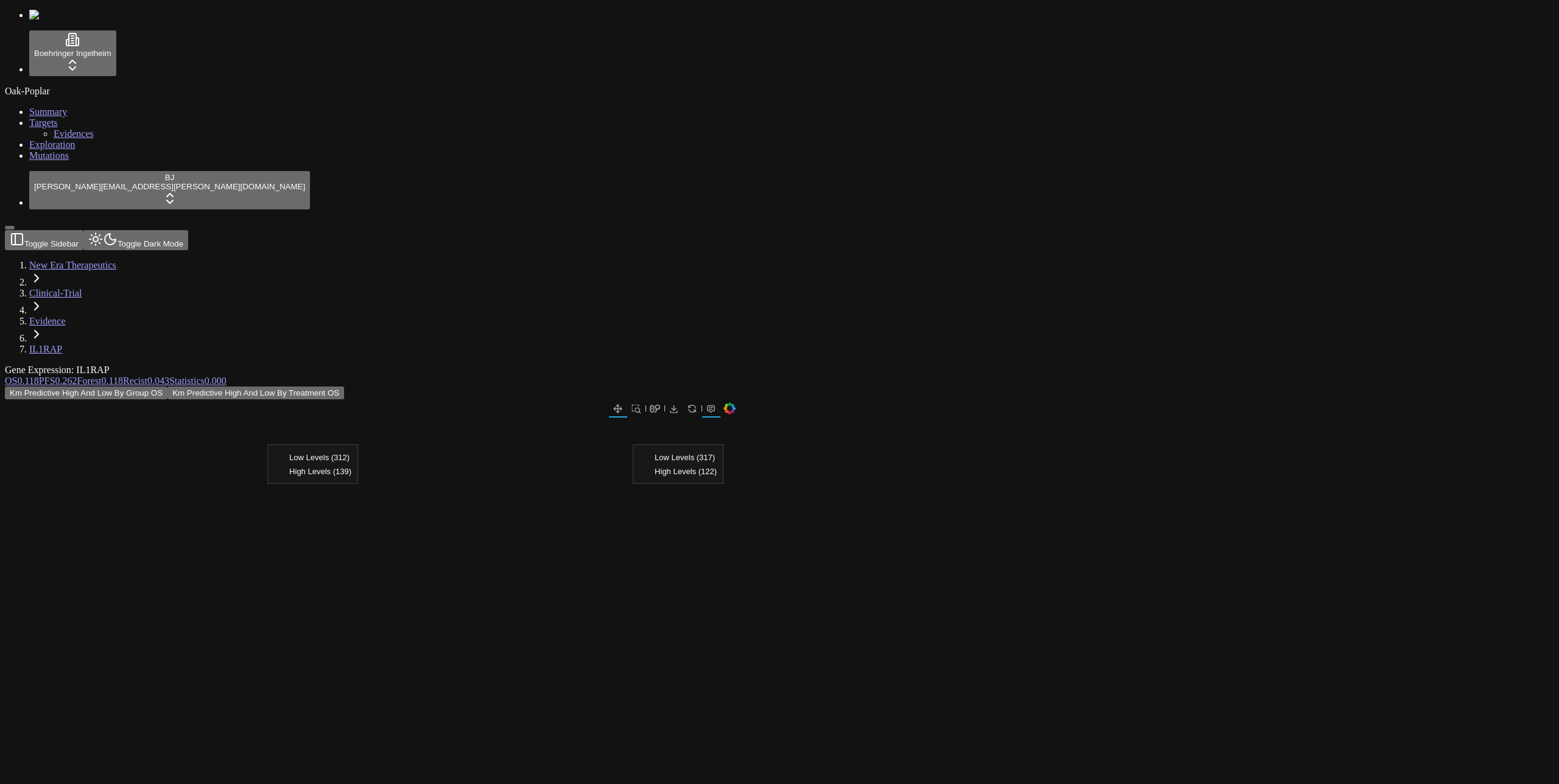
click at [78, 376] on link "PFS 0.262" at bounding box center [58, 381] width 38 height 10
click at [169, 376] on link "Recist 0.043" at bounding box center [146, 381] width 47 height 10
click at [123, 376] on span "0.118" at bounding box center [112, 381] width 21 height 10
click at [169, 376] on span "0.043" at bounding box center [158, 381] width 22 height 10
click at [357, 387] on button "Response Recist Vs Evidence By Treatment" at bounding box center [272, 393] width 169 height 13
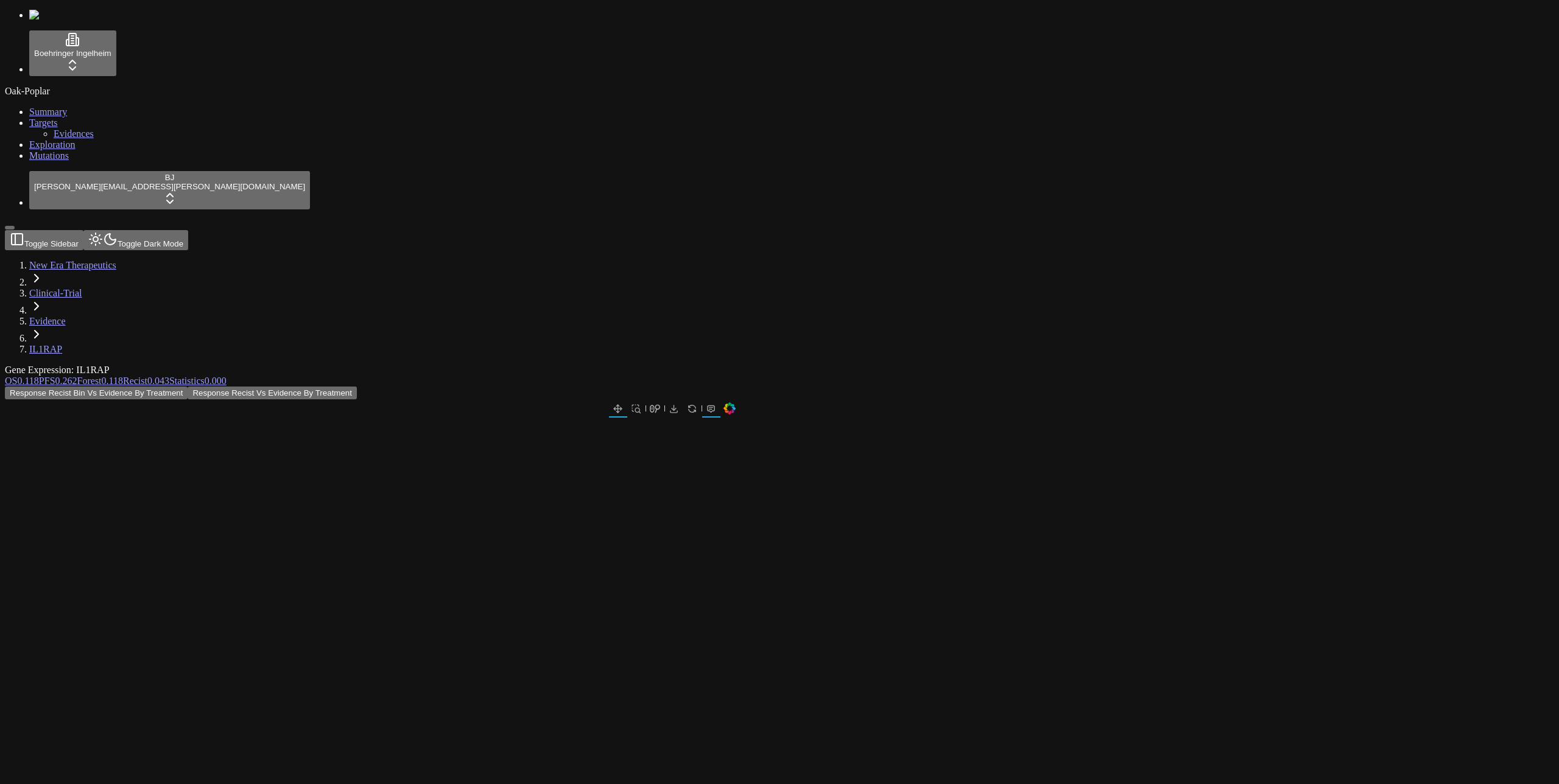
click at [151, 230] on button "Toggle Dark Mode" at bounding box center [136, 240] width 105 height 20
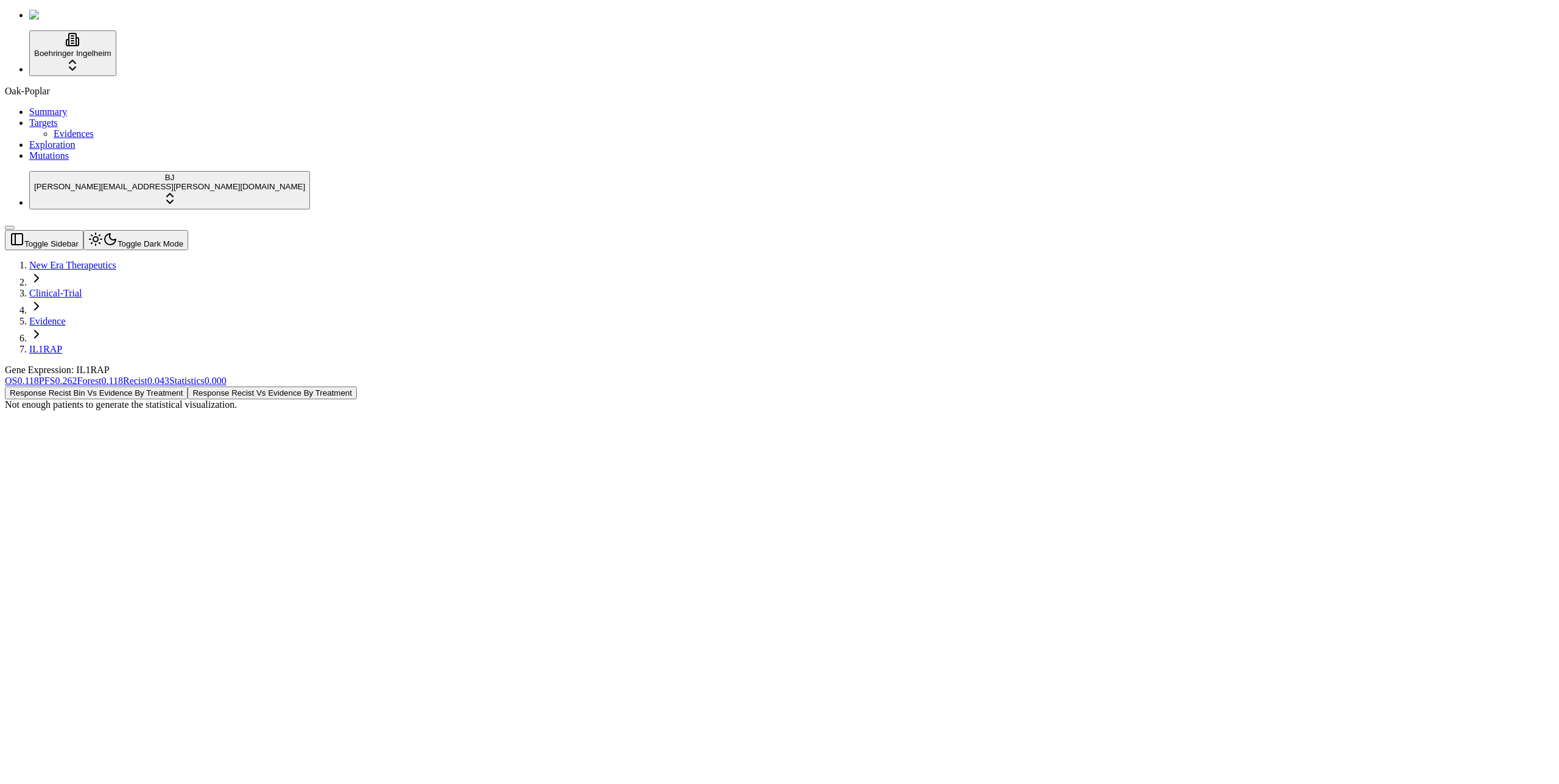
click at [188, 387] on button "Response Recist Bin Vs Evidence By Treatment" at bounding box center [96, 393] width 183 height 13
click at [357, 387] on button "Response Recist Vs Evidence By Treatment" at bounding box center [272, 393] width 169 height 13
click at [146, 230] on button "Toggle Dark Mode" at bounding box center [136, 240] width 105 height 20
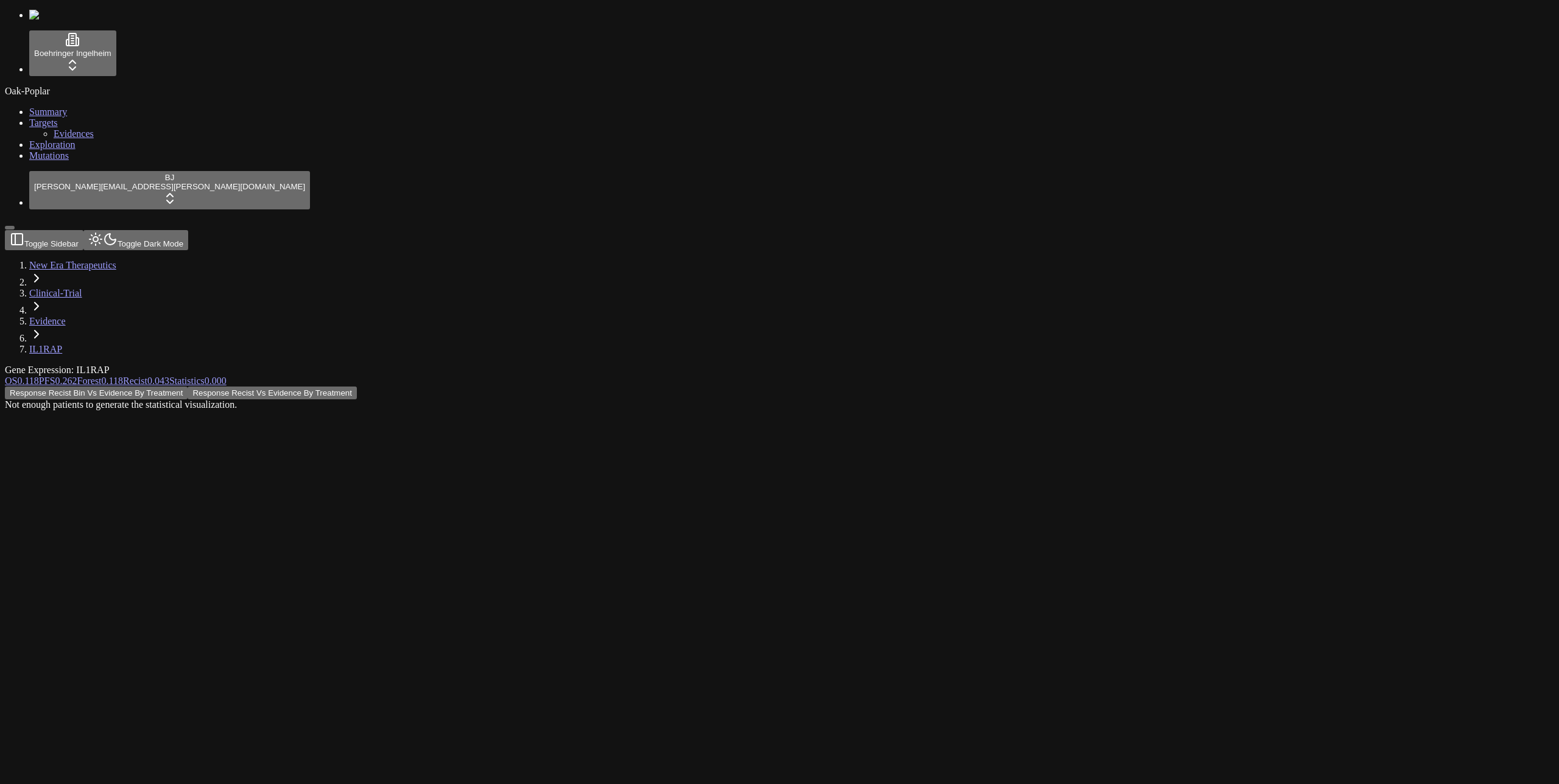
click at [557, 387] on div "Response Recist Bin Vs Evidence By Treatment Response Recist Vs Evidence By Tre…" at bounding box center [721, 398] width 1432 height 24
click at [544, 387] on div "Response Recist Bin Vs Evidence By Treatment Response Recist Vs Evidence By Tre…" at bounding box center [721, 398] width 1432 height 24
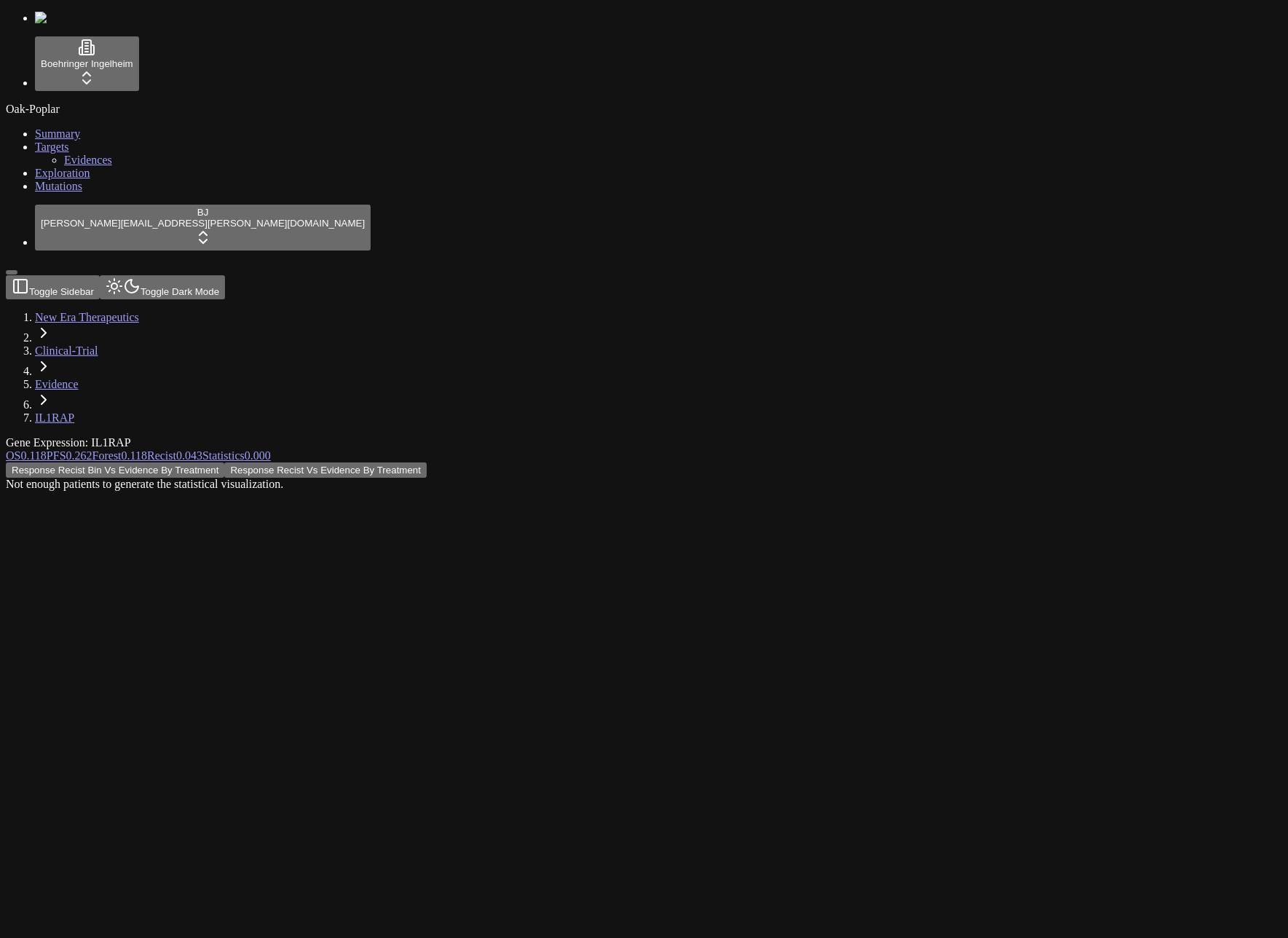
click at [350, 462] on div "Response Recist Bin Vs Evidence By Treatment Response Recist Vs Evidence By Tre…" at bounding box center [574, 476] width 1136 height 29
click at [189, 275] on button "Toggle Dark Mode" at bounding box center [162, 287] width 125 height 24
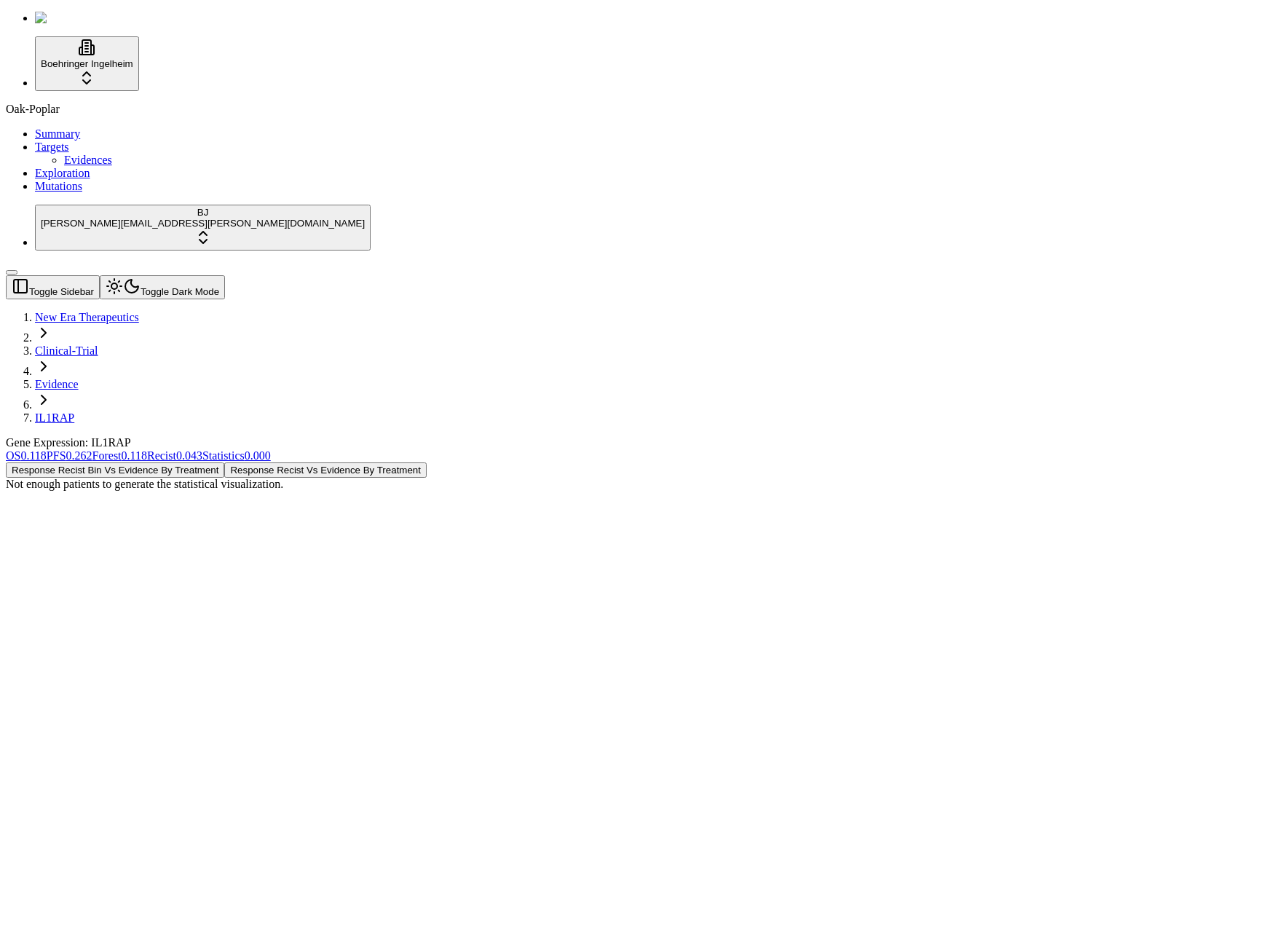
click at [189, 275] on button "Toggle Dark Mode" at bounding box center [162, 287] width 125 height 24
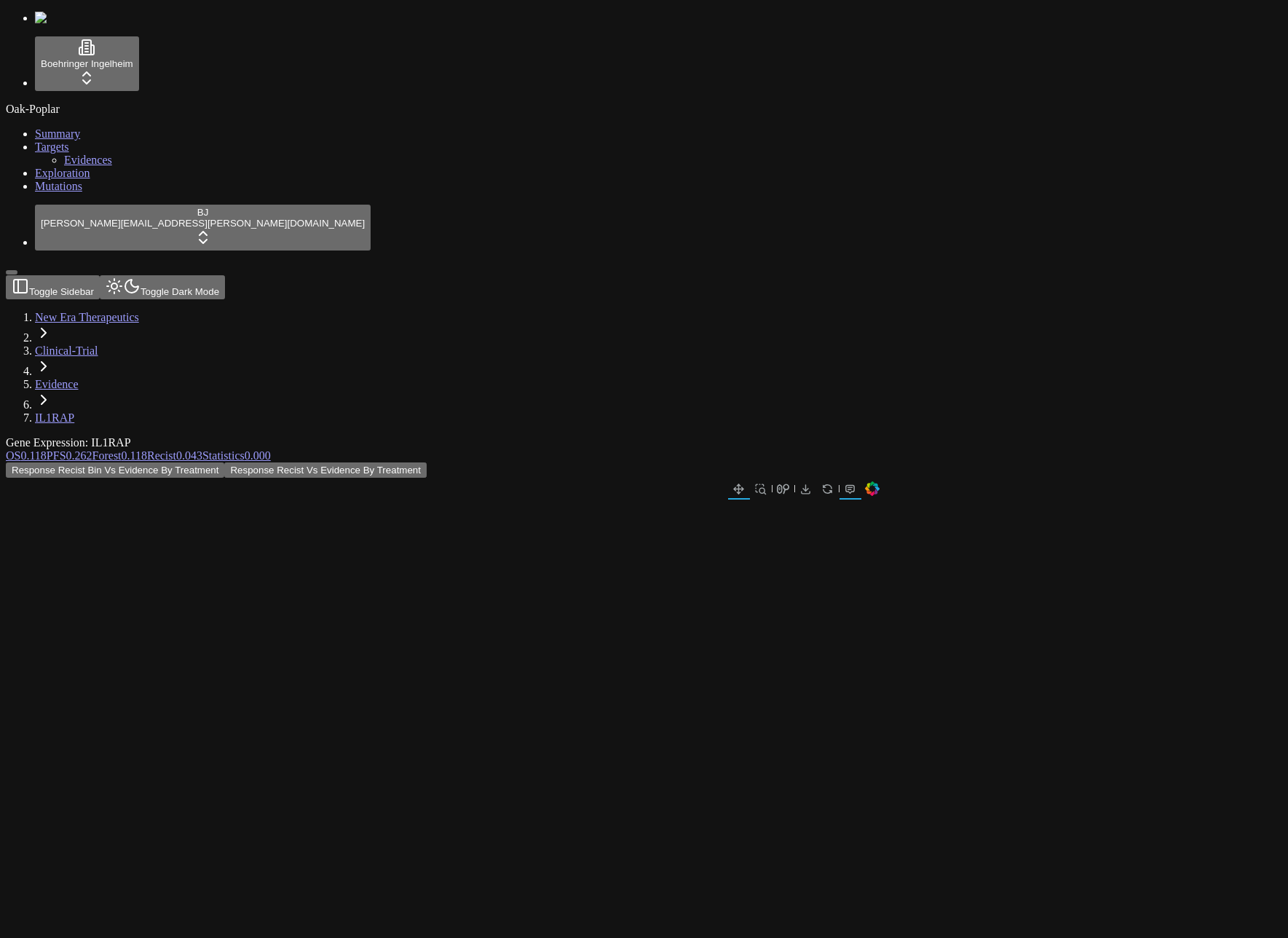
click at [189, 275] on button "Toggle Dark Mode" at bounding box center [162, 287] width 125 height 24
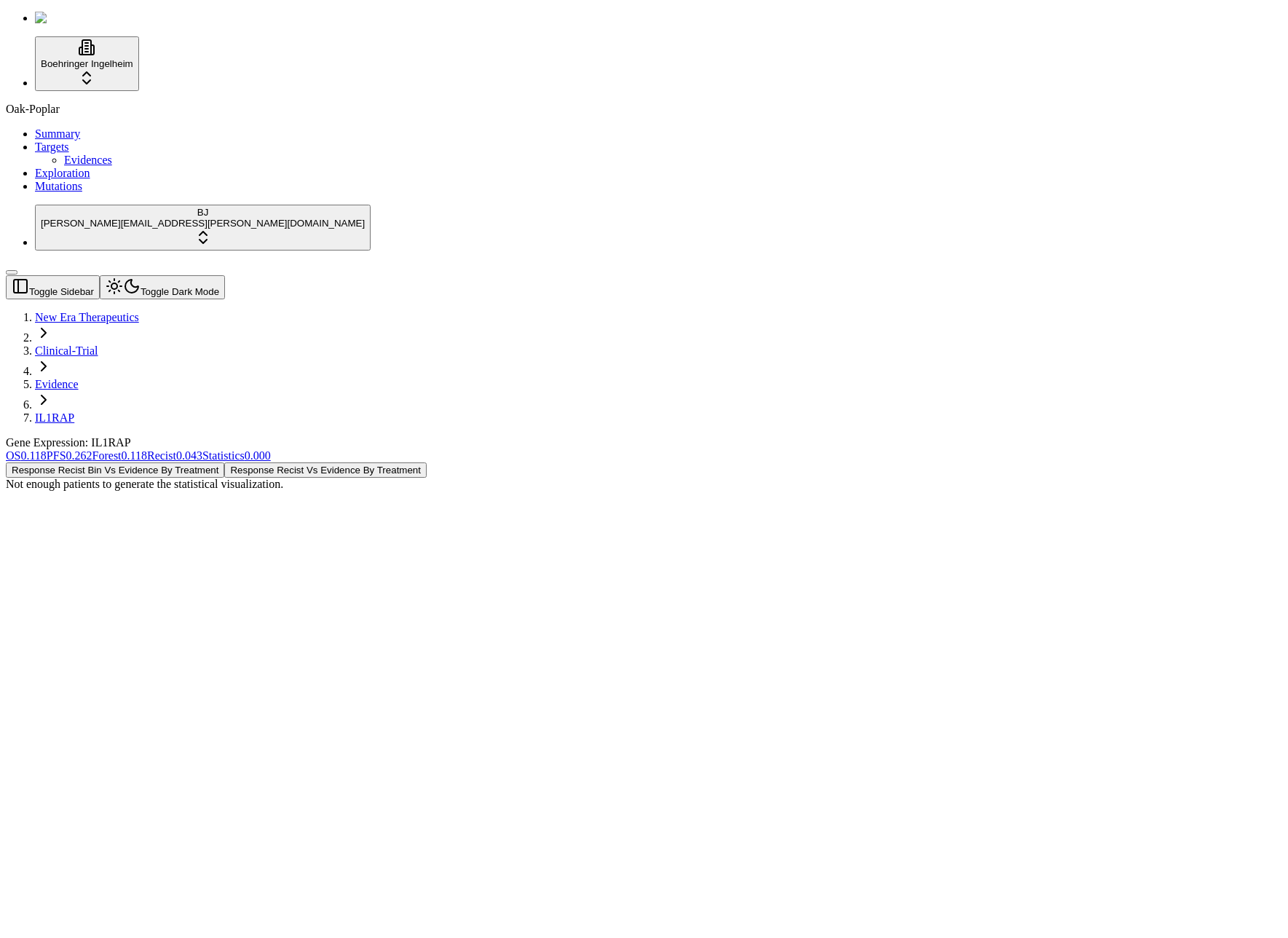
click at [6, 275] on div "Boehringer Ingelheim Oak-Poplar Summary Targets Evidences Exploration Mutations…" at bounding box center [644, 143] width 1276 height 264
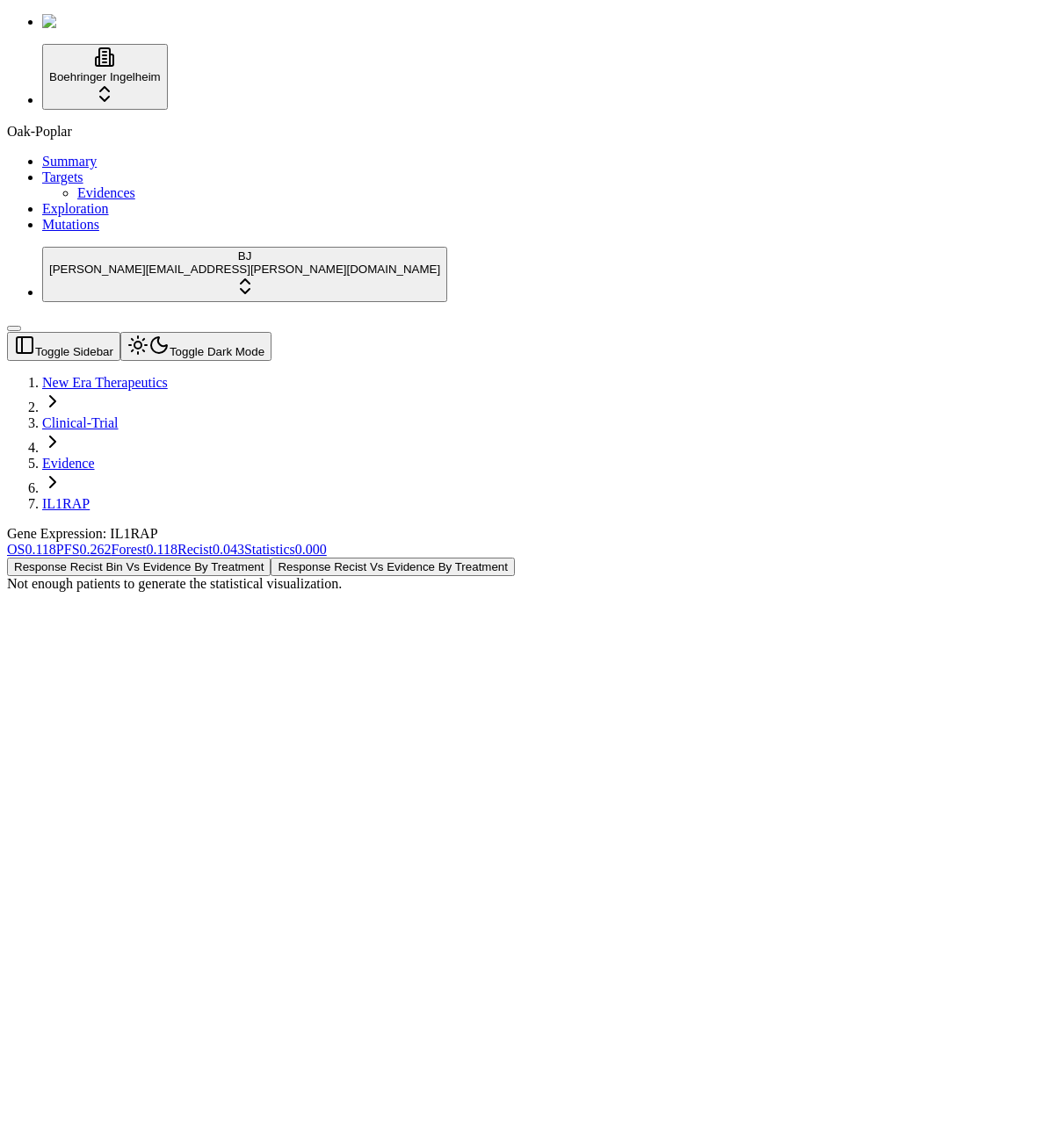
click at [223, 332] on button "Toggle Dark Mode" at bounding box center [196, 346] width 151 height 29
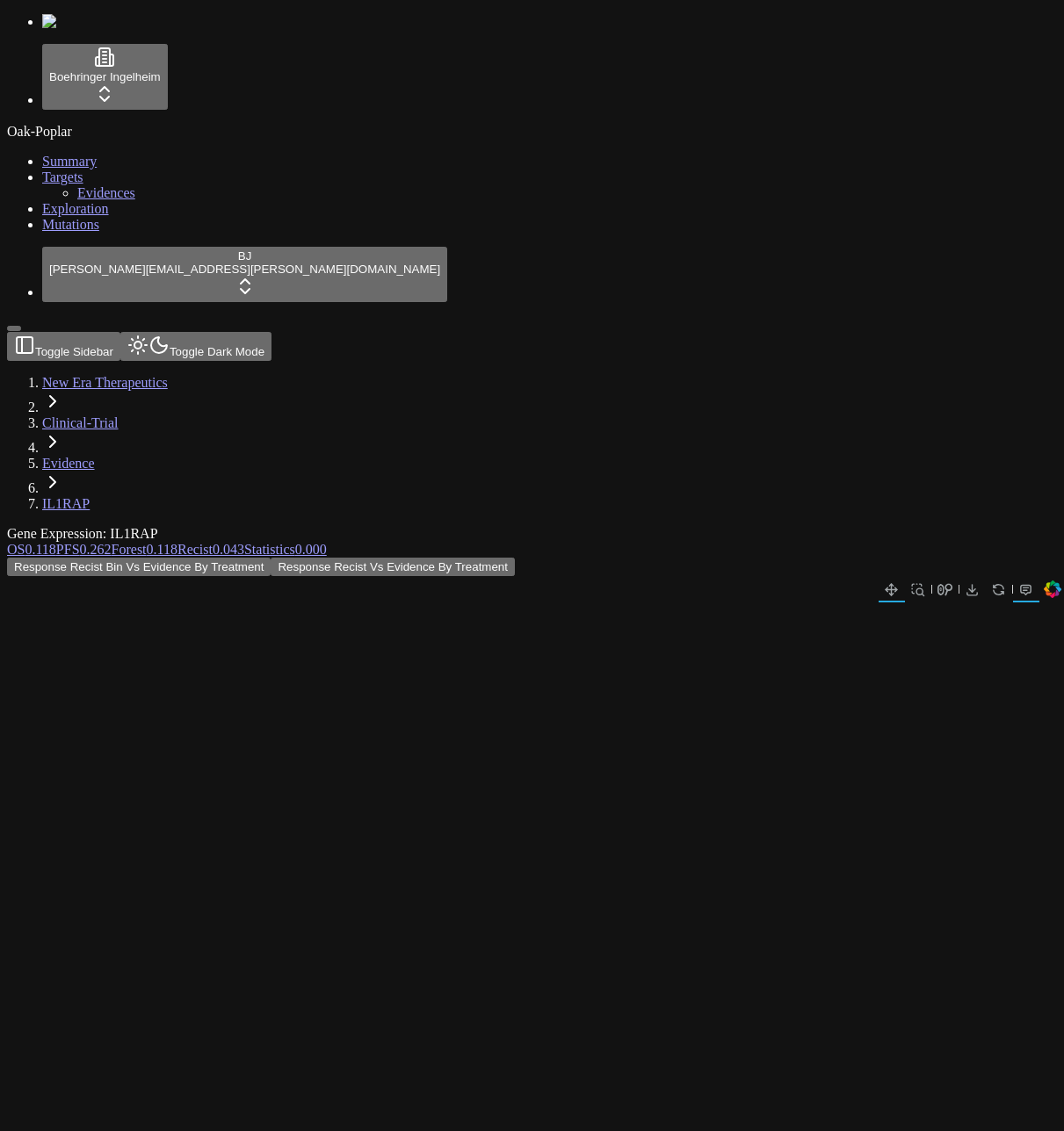
click at [223, 332] on button "Toggle Dark Mode" at bounding box center [196, 346] width 151 height 29
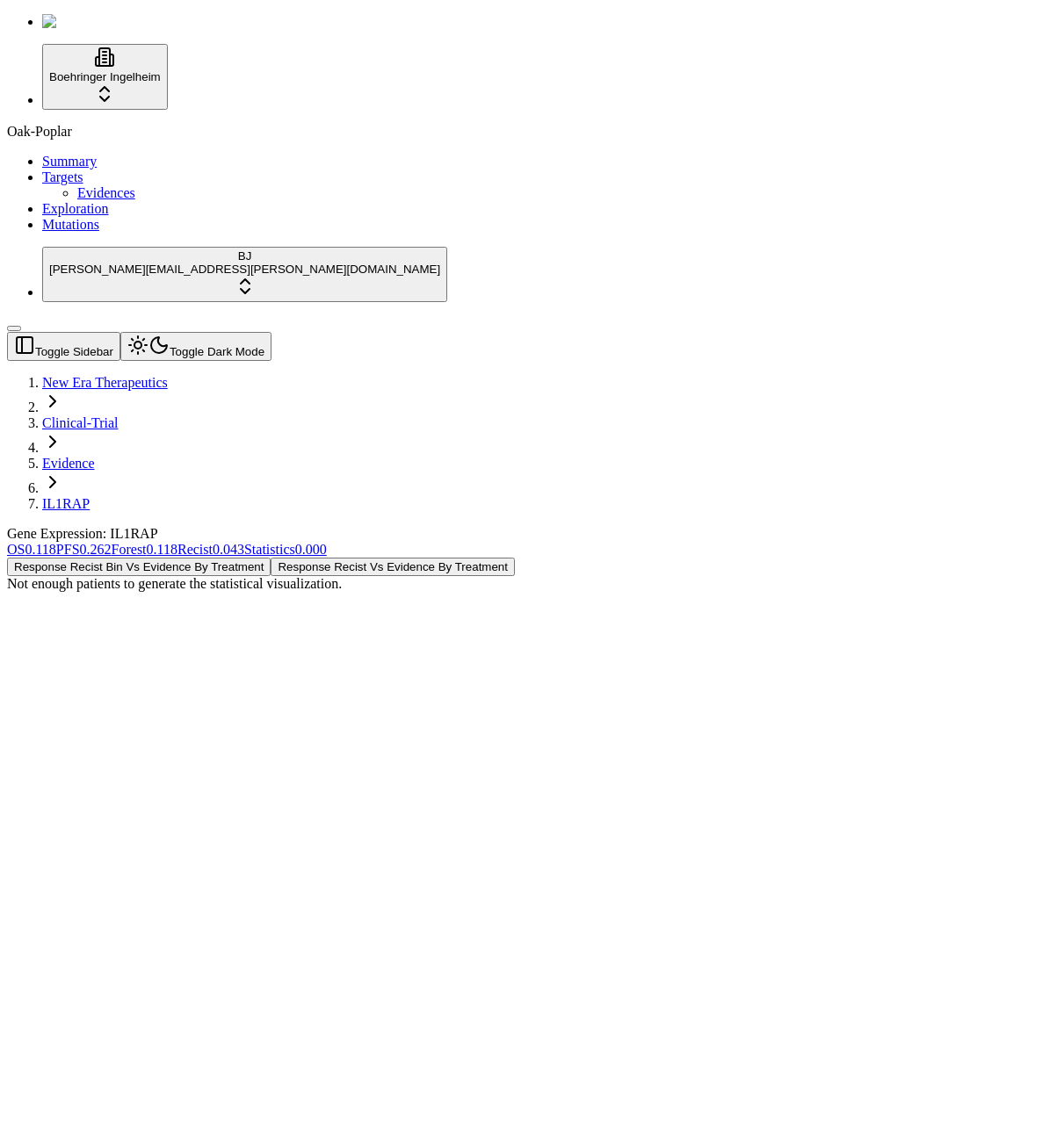
click at [223, 332] on button "Toggle Dark Mode" at bounding box center [196, 346] width 151 height 29
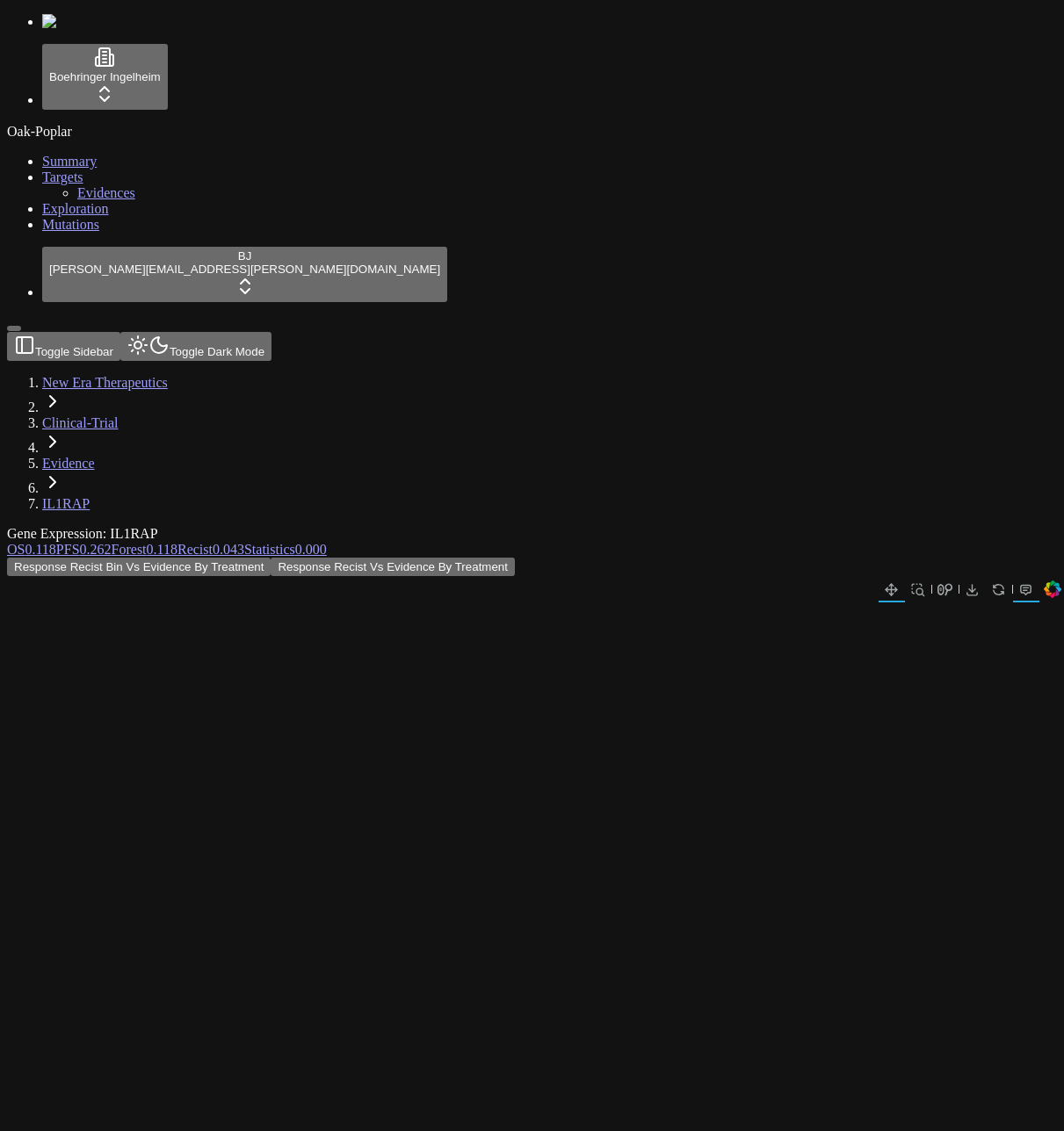
click at [223, 332] on button "Toggle Dark Mode" at bounding box center [196, 346] width 151 height 29
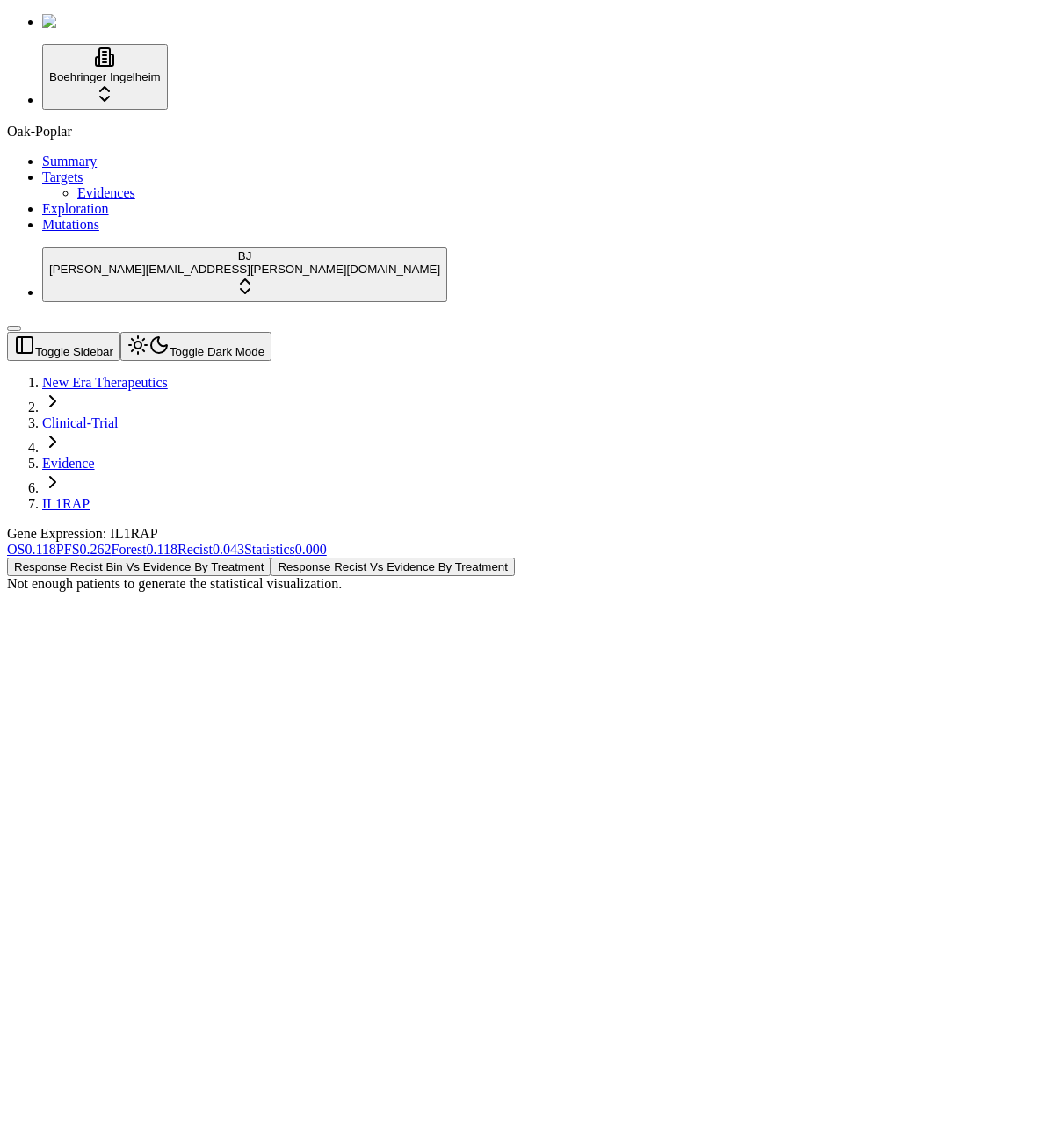
click at [331, 558] on div "Response Recist Bin Vs Evidence By Treatment Response Recist Vs Evidence By Tre…" at bounding box center [448, 574] width 881 height 34
drag, startPoint x: 323, startPoint y: 293, endPoint x: 256, endPoint y: 92, distance: 211.9
click at [302, 558] on div "Response Recist Bin Vs Evidence By Treatment Response Recist Vs Evidence By Tre…" at bounding box center [448, 574] width 881 height 34
click at [274, 558] on div "Response Recist Bin Vs Evidence By Treatment Response Recist Vs Evidence By Tre…" at bounding box center [448, 574] width 881 height 34
click at [724, 576] on div "Not enough patients to generate the statistical visualization." at bounding box center [448, 584] width 881 height 16
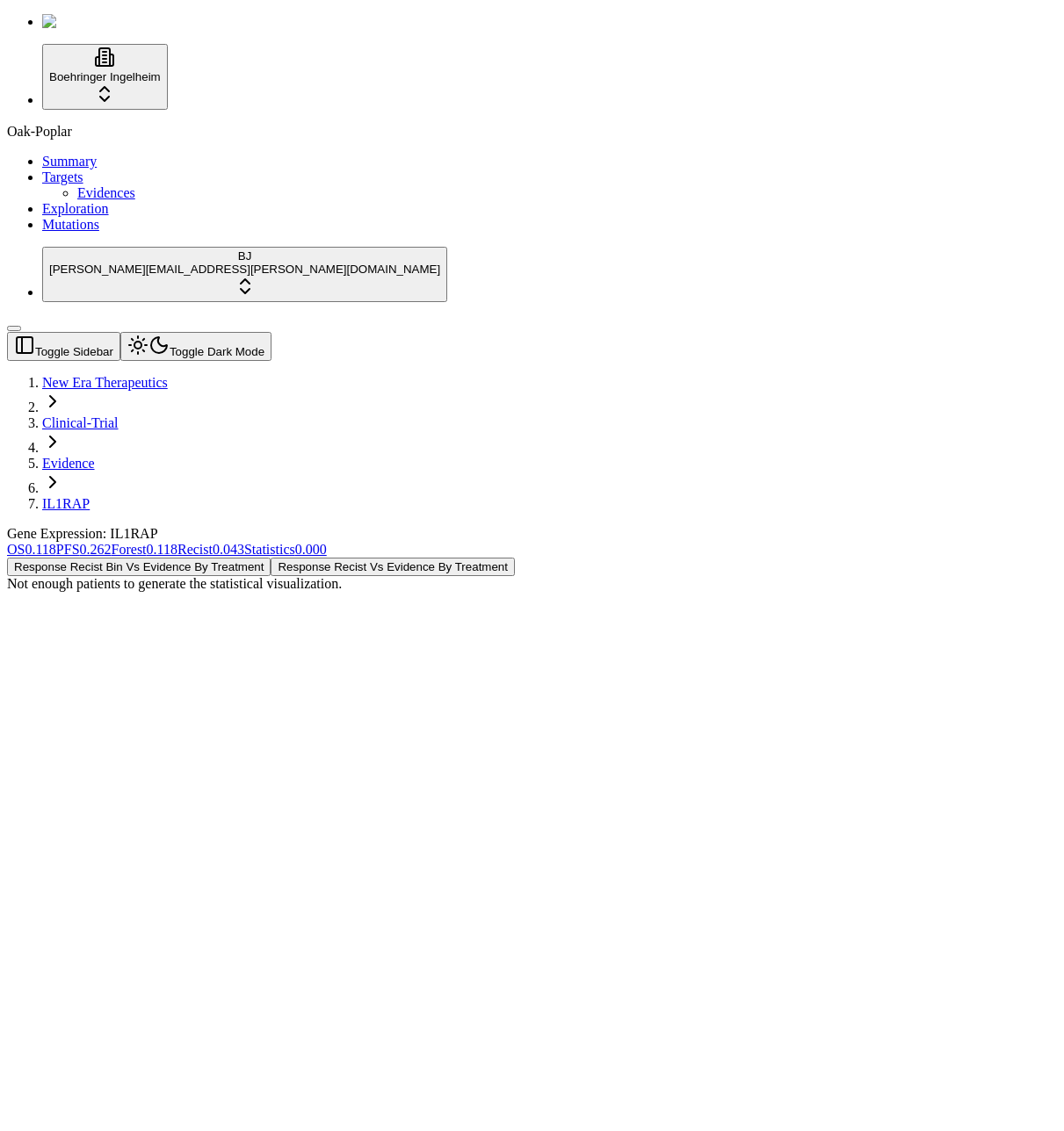
click at [574, 576] on div "Not enough patients to generate the statistical visualization." at bounding box center [448, 584] width 881 height 16
click at [397, 558] on div "Response Recist Bin Vs Evidence By Treatment Response Recist Vs Evidence By Tre…" at bounding box center [448, 574] width 881 height 34
click at [315, 558] on div "Response Recist Bin Vs Evidence By Treatment Response Recist Vs Evidence By Tre…" at bounding box center [448, 574] width 881 height 34
click at [275, 558] on div "Response Recist Bin Vs Evidence By Treatment Response Recist Vs Evidence By Tre…" at bounding box center [448, 574] width 881 height 34
click at [65, 233] on div "Oak-Poplar Summary Targets Evidences Exploration Mutations" at bounding box center [532, 178] width 1049 height 109
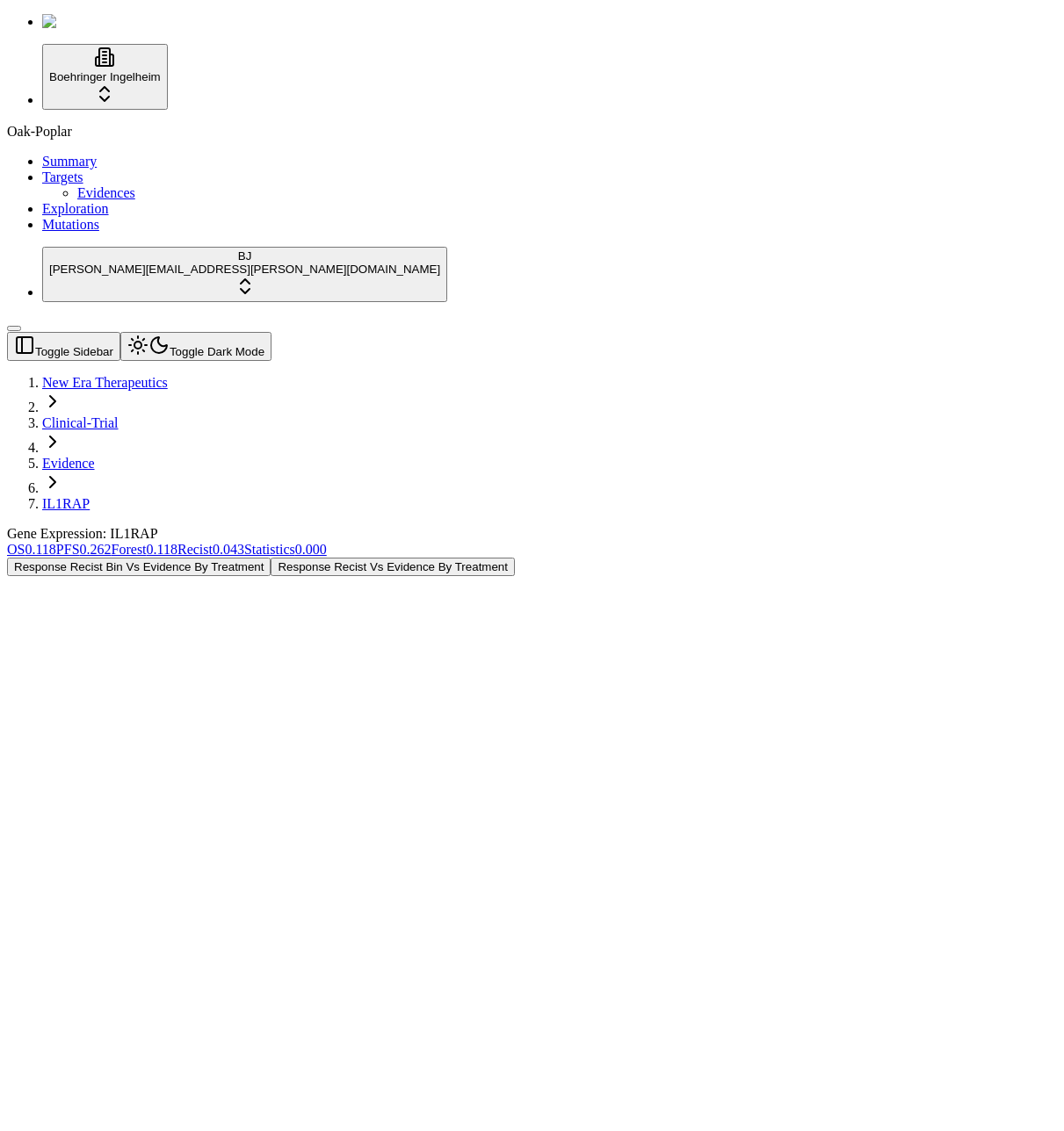
click at [403, 558] on div "Response Recist Bin Vs Evidence By Treatment Response Recist Vs Evidence By Tre…" at bounding box center [448, 567] width 881 height 19
click at [433, 558] on div "Response Recist Bin Vs Evidence By Treatment Response Recist Vs Evidence By Tre…" at bounding box center [448, 567] width 881 height 19
click at [515, 558] on button "Response Recist Vs Evidence By Treatment" at bounding box center [393, 567] width 244 height 19
click at [295, 576] on div "Gene Expression: IL1RAP OS 0.118 PFS 0.262 Forest 0.118 Recist 0.043 Statistics…" at bounding box center [448, 551] width 881 height 50
click at [328, 558] on div "Response Recist Bin Vs Evidence By Treatment Response Recist Vs Evidence By Tre…" at bounding box center [448, 567] width 881 height 19
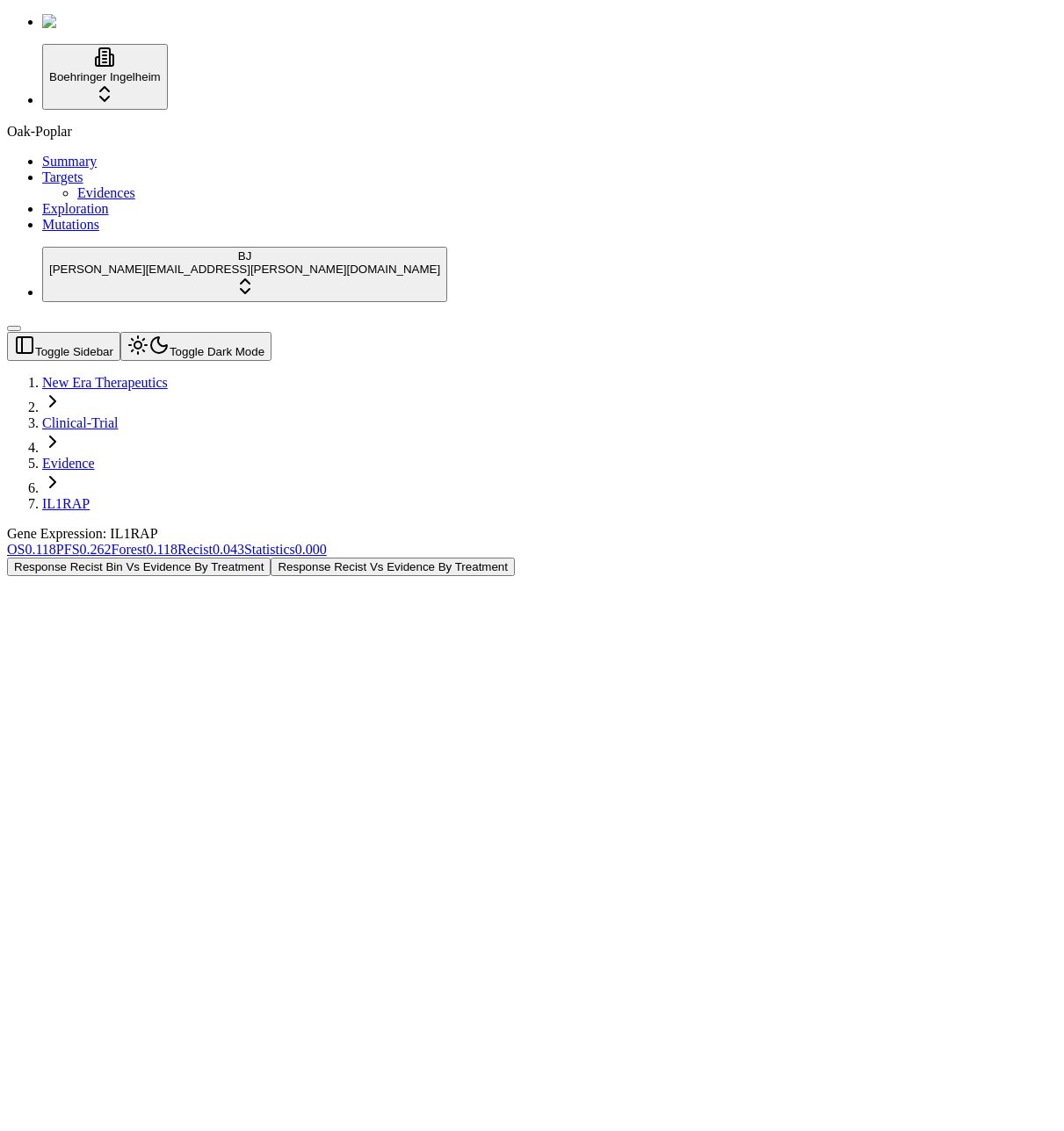
click at [582, 558] on div "Response Recist Bin Vs Evidence By Treatment Response Recist Vs Evidence By Tre…" at bounding box center [448, 567] width 881 height 19
click at [70, 232] on span "Mutations" at bounding box center [70, 225] width 57 height 15
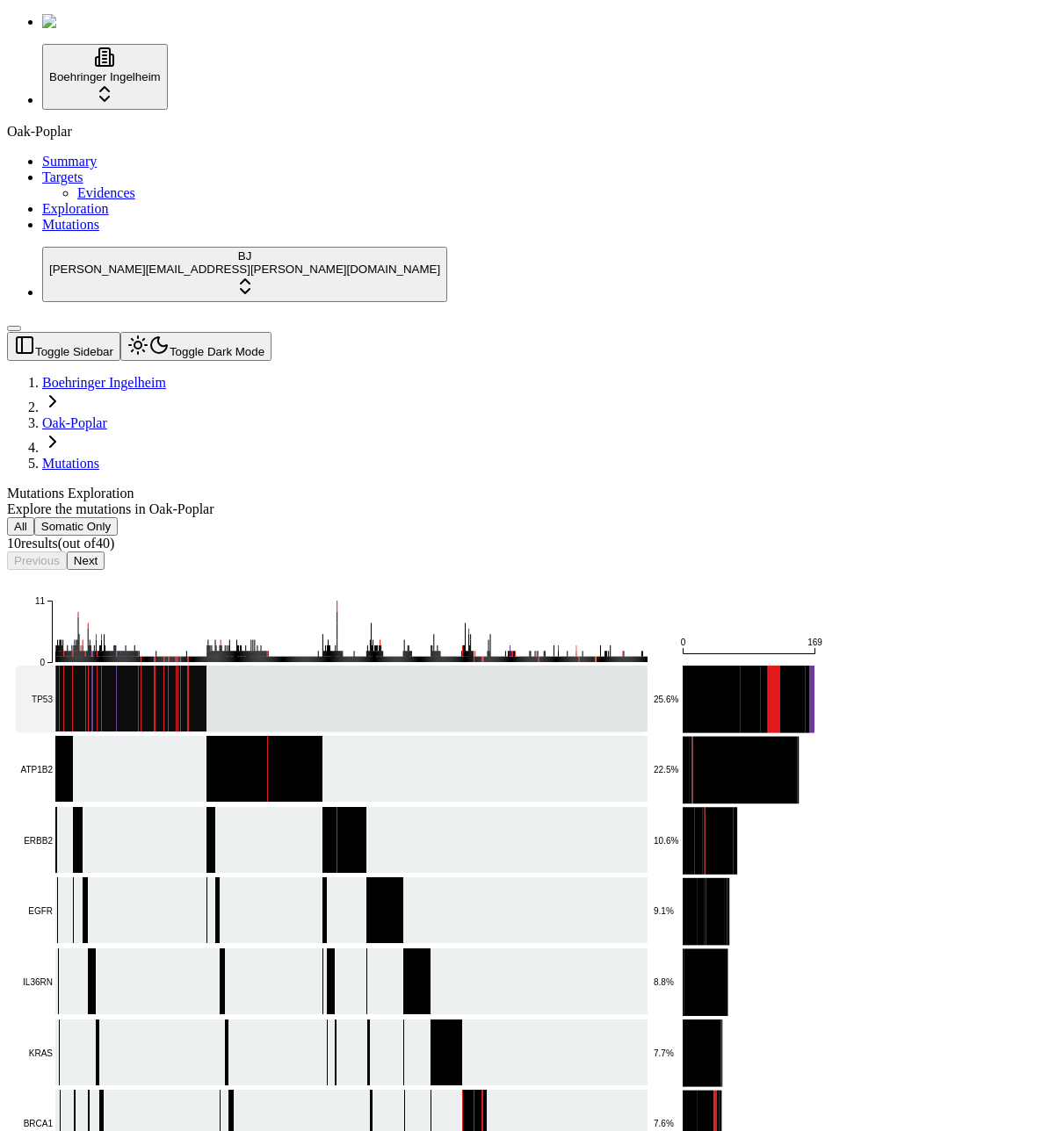
click at [336, 666] on rect at bounding box center [331, 699] width 631 height 68
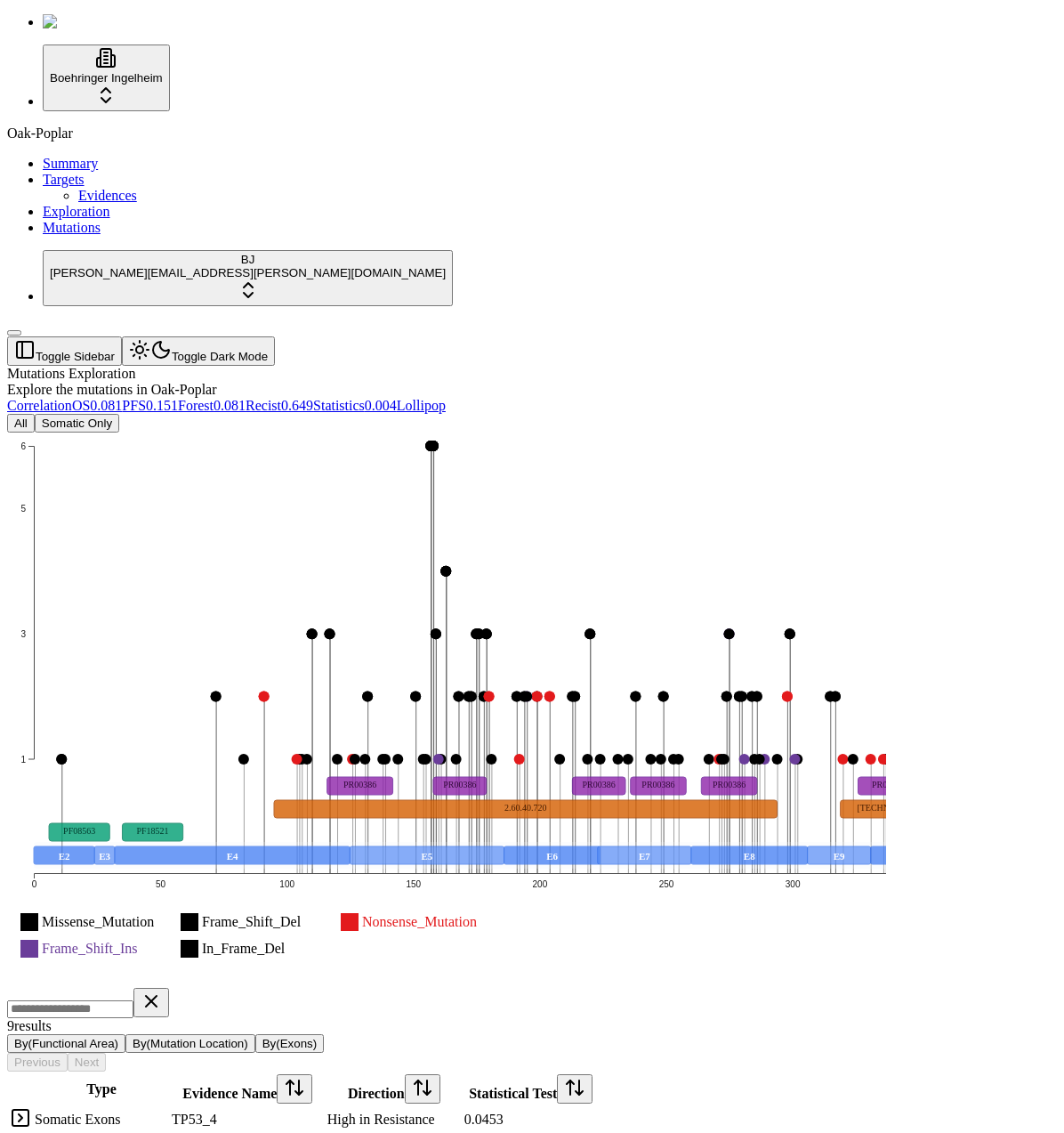
click at [77, 236] on div "Oak-Poplar Summary Targets Evidences Exploration Mutations" at bounding box center [532, 180] width 1050 height 111
click at [169, 1107] on td "Somatic Exons" at bounding box center [101, 1120] width 135 height 26
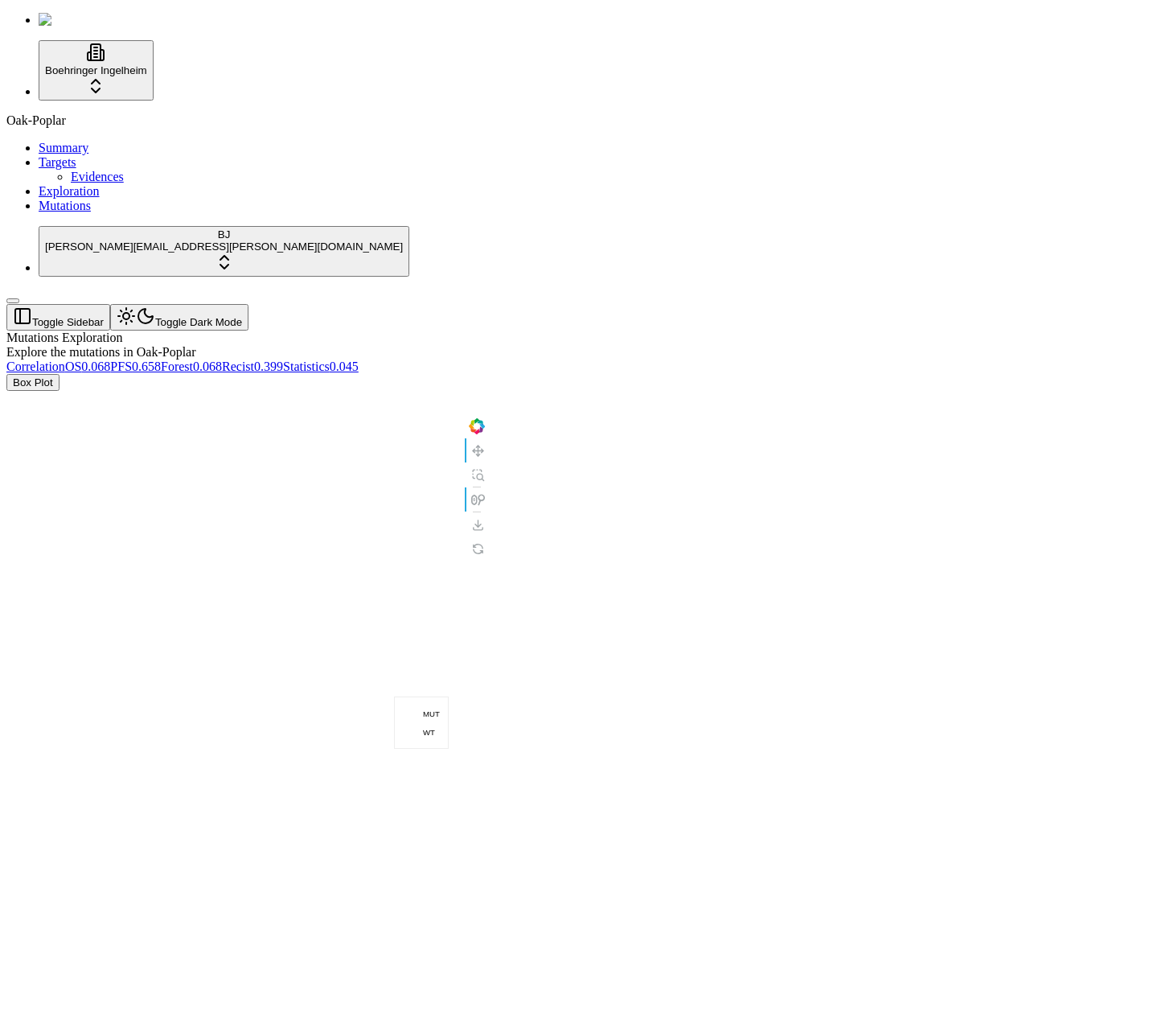
click at [283, 360] on link "Recist 0.399" at bounding box center [253, 366] width 61 height 14
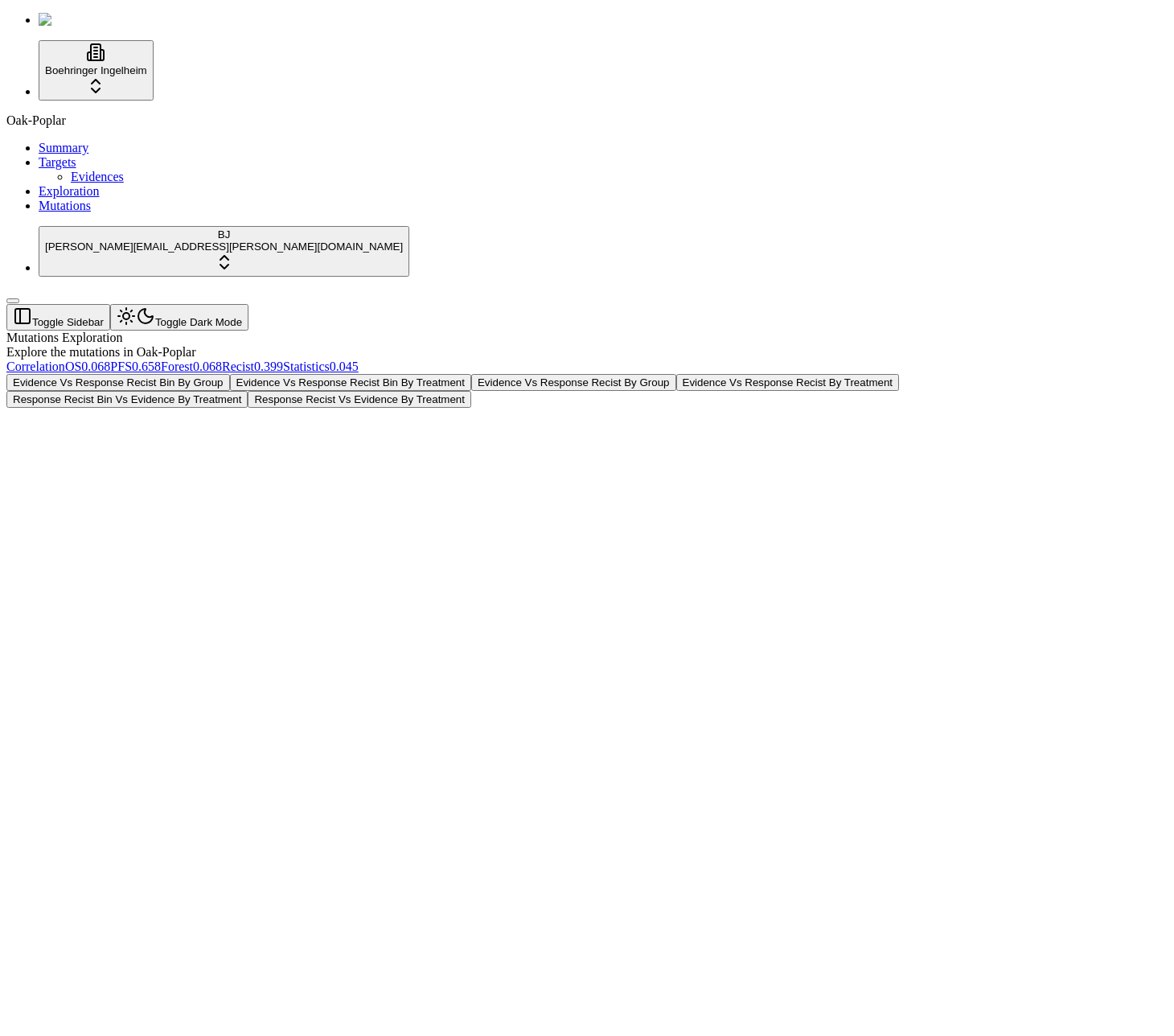
click at [112, 214] on div "Oak-Poplar Summary Targets Evidences Exploration Mutations" at bounding box center [587, 163] width 1161 height 100
click at [114, 214] on div "Oak-Poplar Summary Targets Evidences Exploration Mutations" at bounding box center [587, 163] width 1161 height 100
click at [135, 214] on div "Oak-Poplar Summary Targets Evidences Exploration Mutations" at bounding box center [587, 163] width 1161 height 100
click at [471, 374] on button "Evidence Vs Response Recist Bin By Treatment" at bounding box center [350, 383] width 242 height 17
drag, startPoint x: 873, startPoint y: 152, endPoint x: 877, endPoint y: 165, distance: 13.6
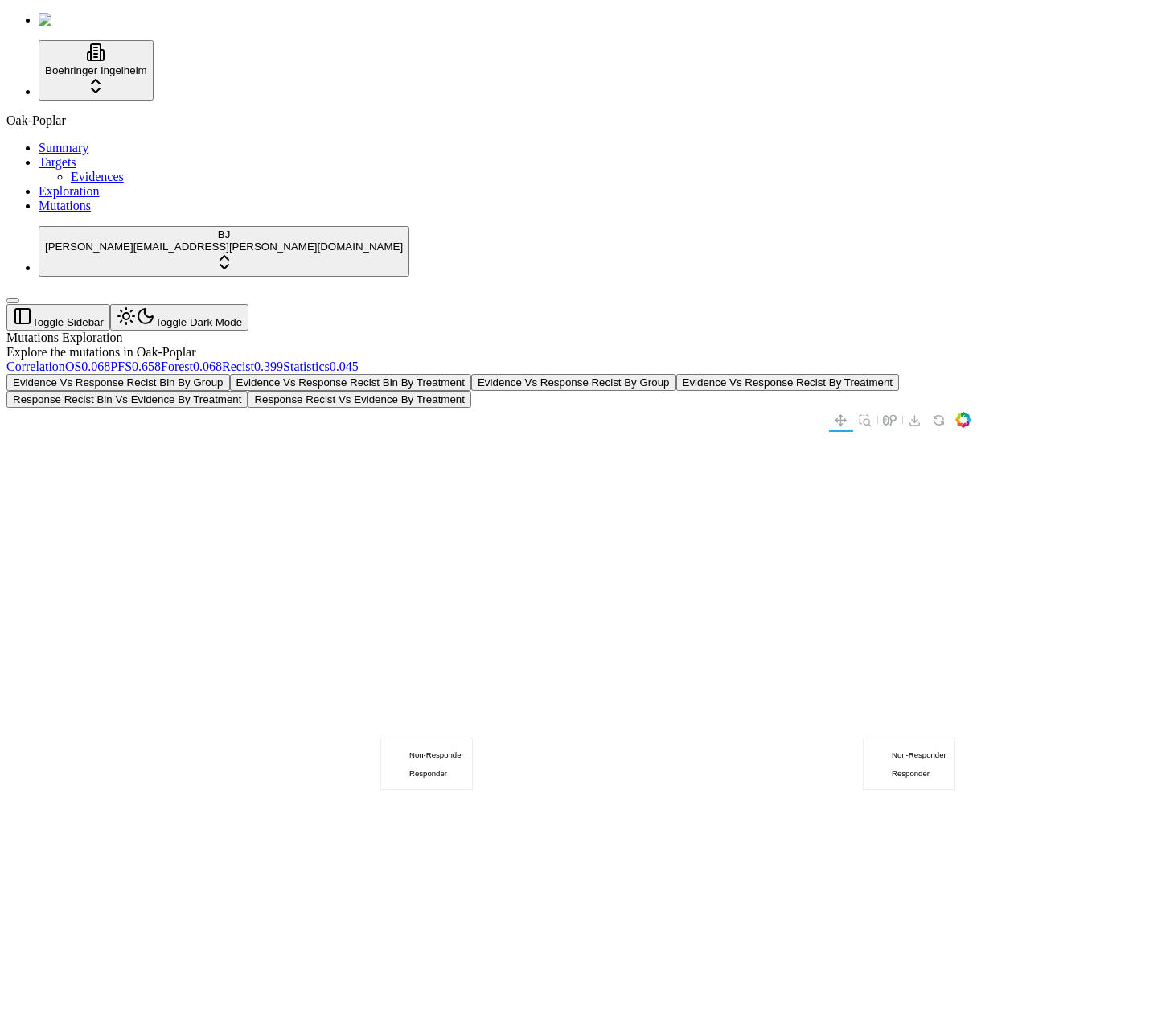
click at [873, 331] on div "Mutations Exploration Explore the mutations in Oak-Poplar Correlation OS 0.068 …" at bounding box center [510, 582] width 1007 height 504
click at [676, 374] on button "Evidence Vs Response Recist By Group" at bounding box center [574, 383] width 205 height 17
click at [222, 360] on span "0.068" at bounding box center [207, 366] width 29 height 14
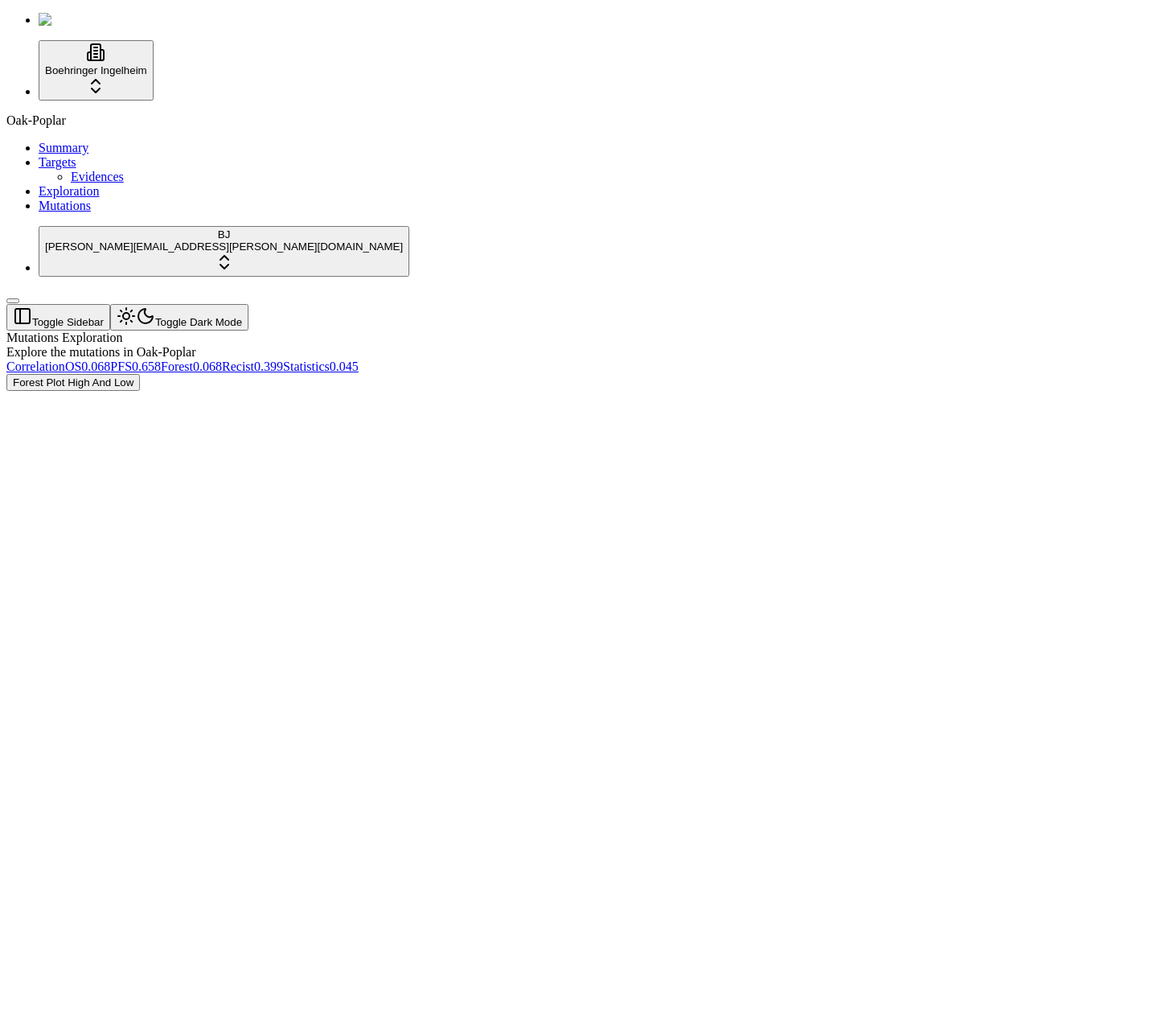
click at [161, 360] on span "0.658" at bounding box center [146, 366] width 29 height 14
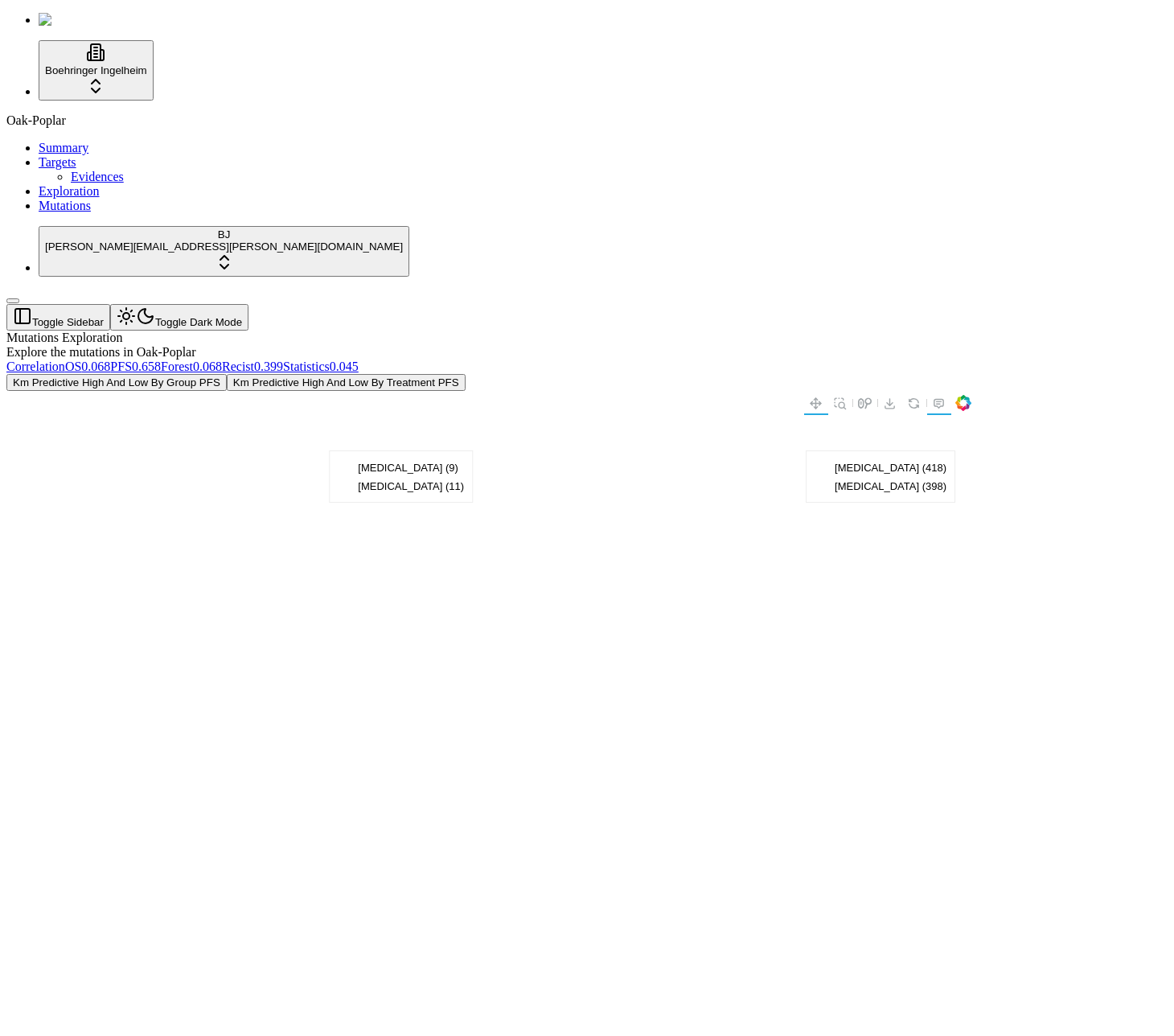
click at [465, 374] on button "Km Predictive High And Low By Treatment PFS" at bounding box center [347, 383] width 239 height 17
click at [313, 391] on div at bounding box center [510, 604] width 1007 height 426
click at [81, 360] on span "OS" at bounding box center [73, 366] width 16 height 14
click at [809, 331] on div "Mutations Exploration Explore the mutations in Oak-Poplar Correlation OS 0.068 …" at bounding box center [510, 574] width 1007 height 487
click at [454, 374] on button "Km Predictive High And Low By Treatment OS" at bounding box center [337, 383] width 233 height 17
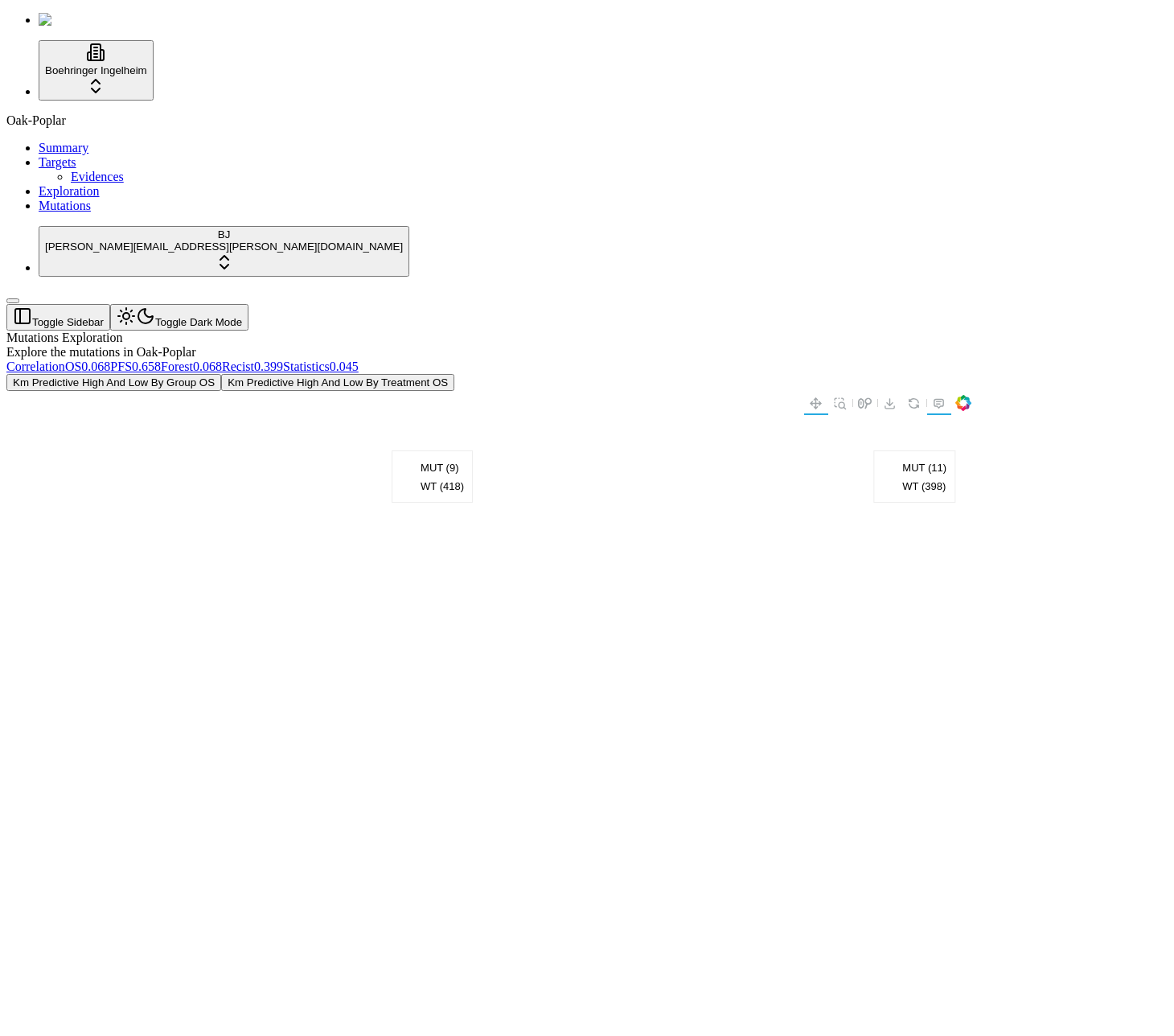
click at [65, 360] on span "Correlation" at bounding box center [36, 366] width 59 height 14
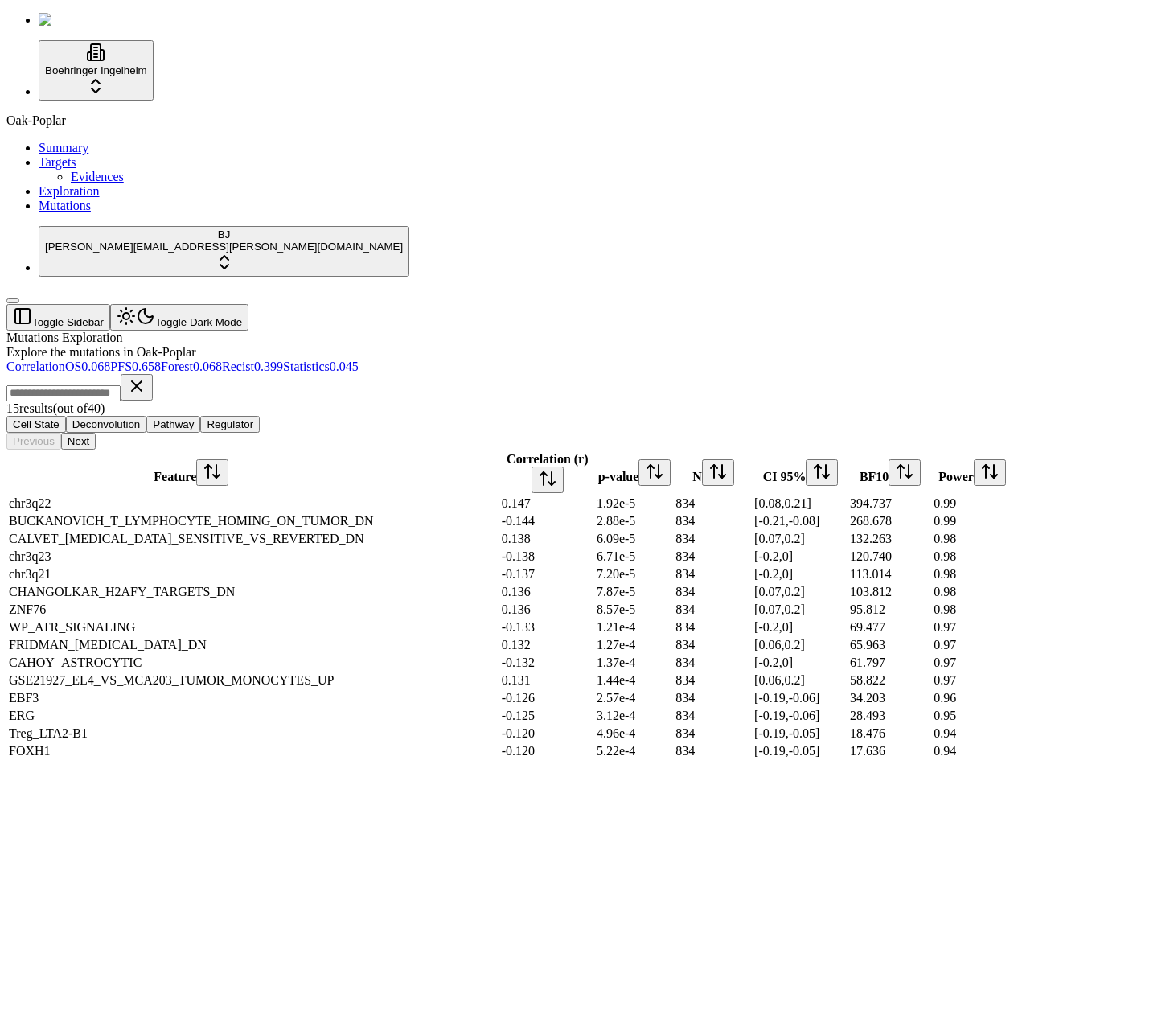
click at [89, 184] on span "Evidences" at bounding box center [97, 177] width 53 height 14
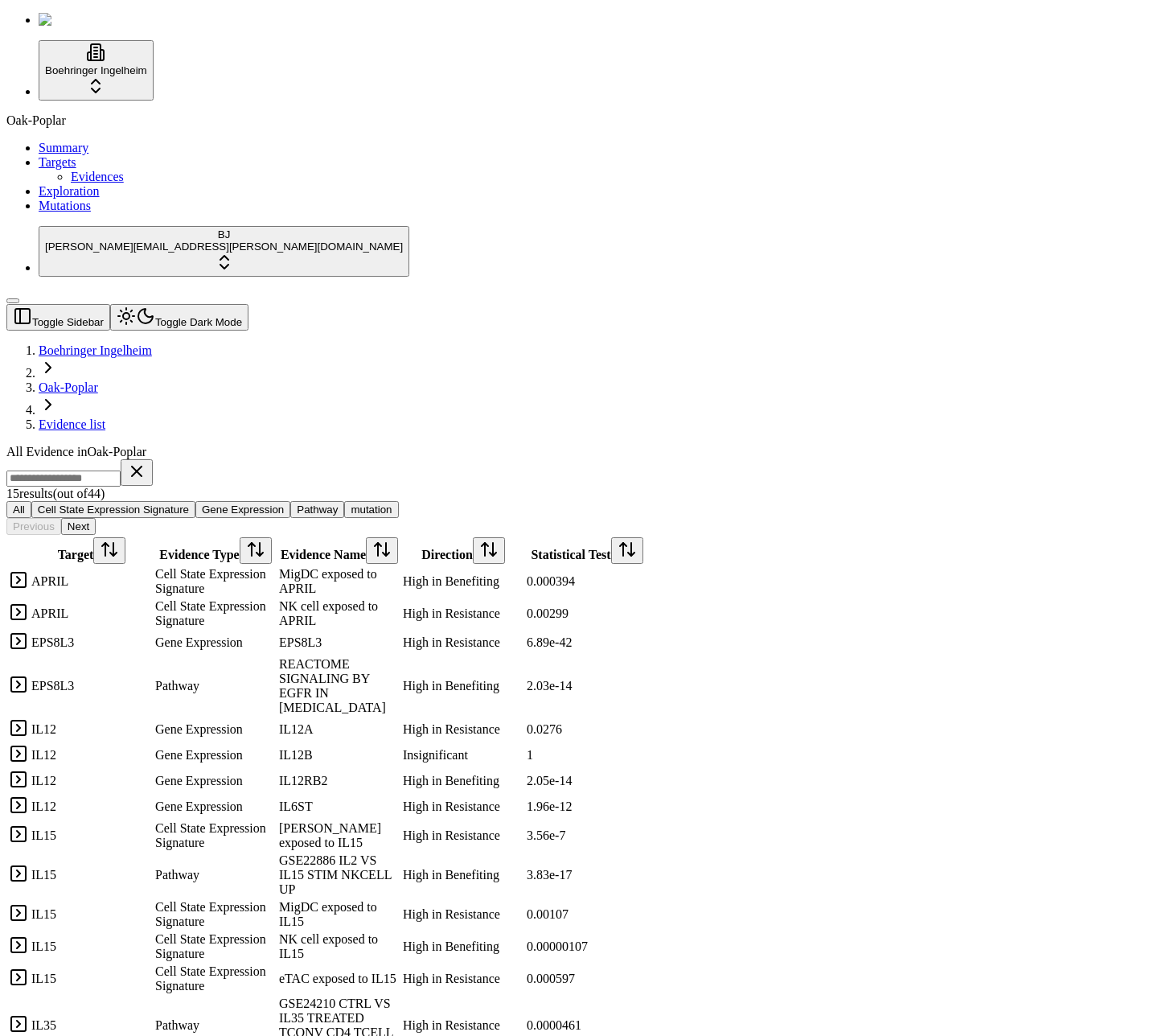
click at [28, 578] on link at bounding box center [18, 585] width 20 height 14
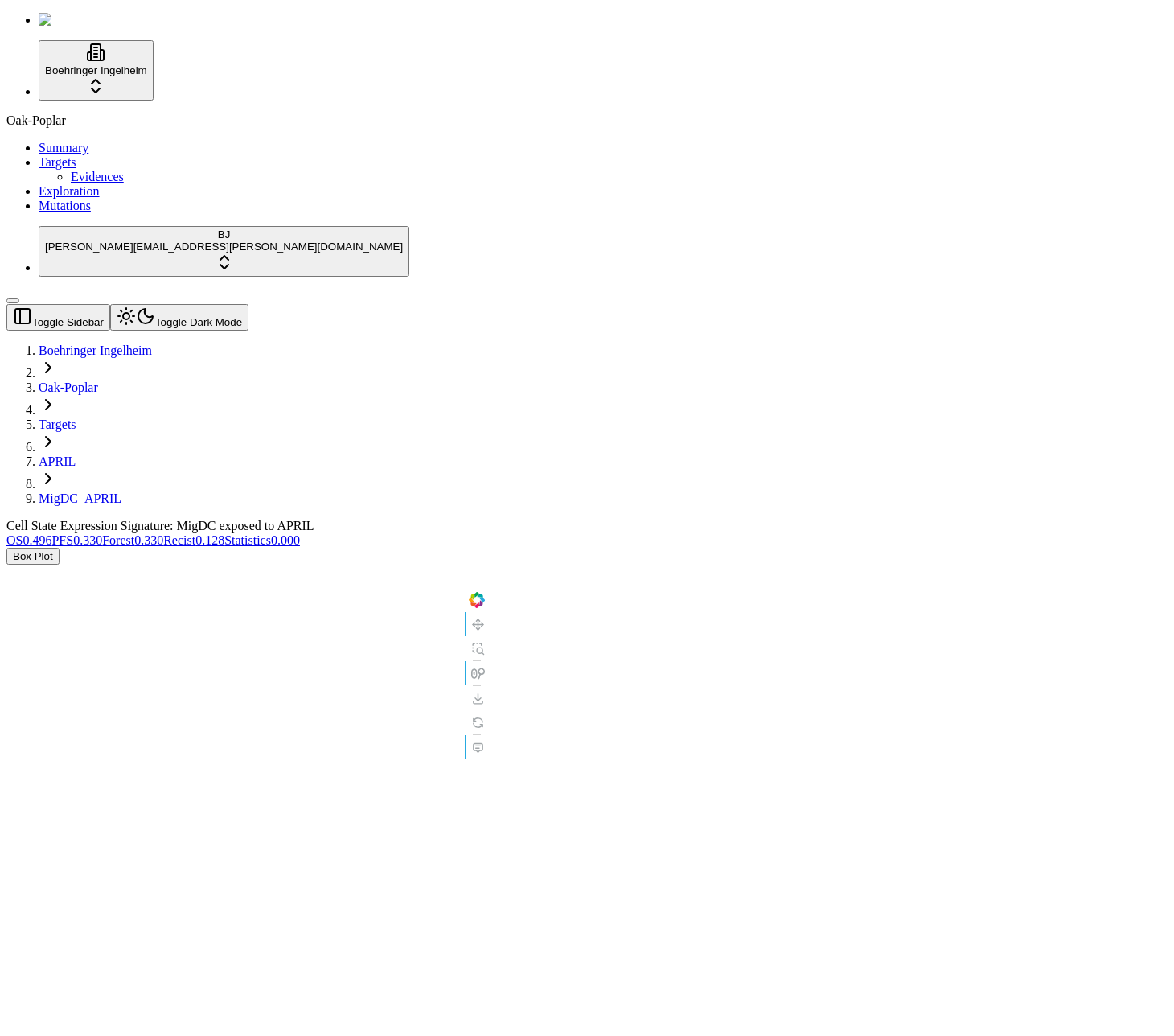
click at [225, 533] on span "0.128" at bounding box center [210, 540] width 29 height 14
click at [163, 533] on link "Forest 0.330" at bounding box center [133, 540] width 61 height 14
click at [102, 533] on span "0.330" at bounding box center [88, 540] width 29 height 14
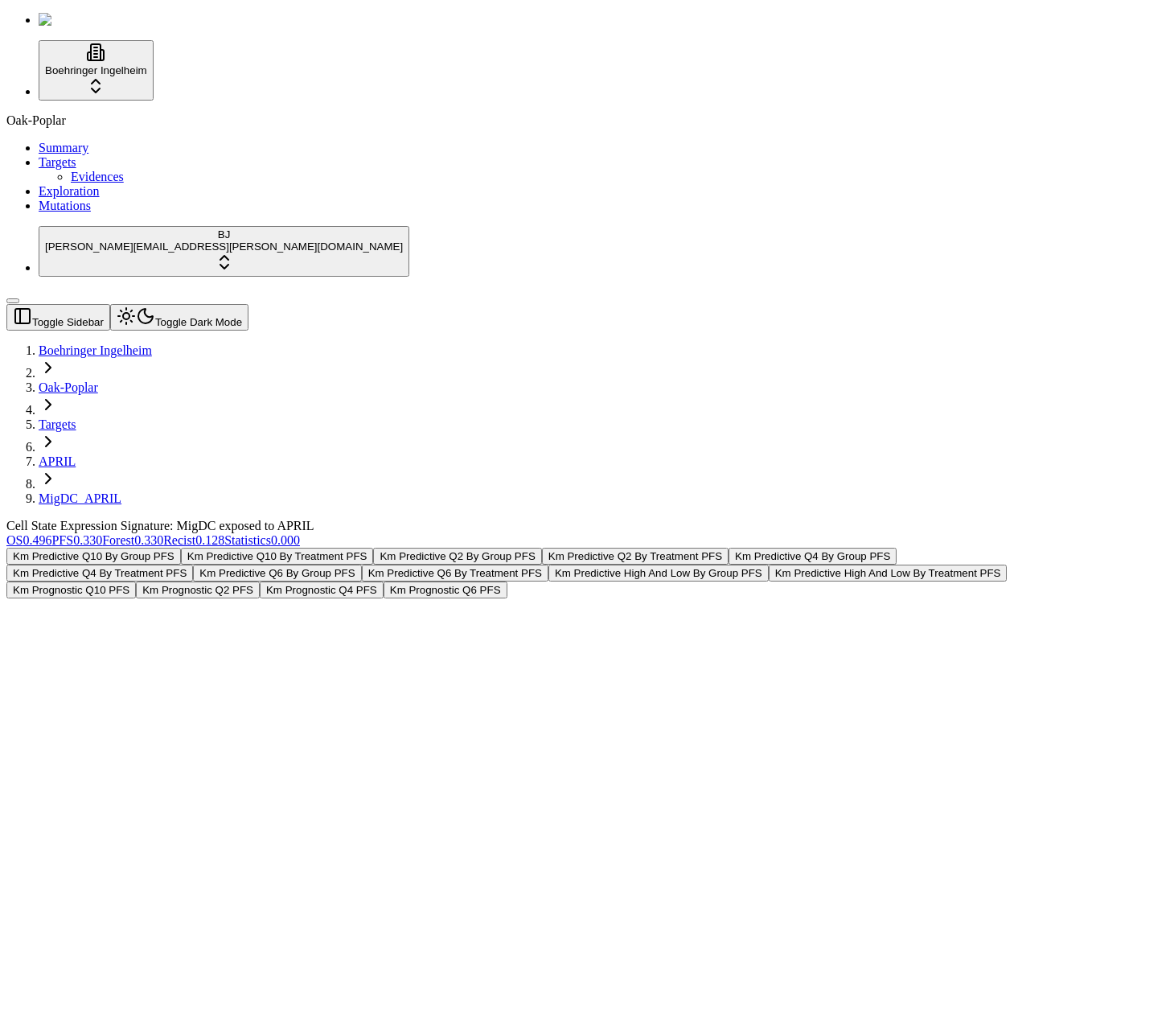
click at [51, 533] on span "0.496" at bounding box center [37, 540] width 29 height 14
click at [676, 599] on div at bounding box center [510, 599] width 1007 height 0
click at [826, 547] on div "Km Predictive Q10 By Group OS Km Predictive Q10 By Treatment OS Km Predictive Q…" at bounding box center [510, 572] width 1007 height 50
click at [506, 547] on div "Km Predictive Q10 By Group OS Km Predictive Q10 By Treatment OS Km Predictive Q…" at bounding box center [510, 572] width 1007 height 50
click at [65, 214] on div "Oak-Poplar Summary Targets Evidences Exploration Mutations" at bounding box center [587, 163] width 1161 height 100
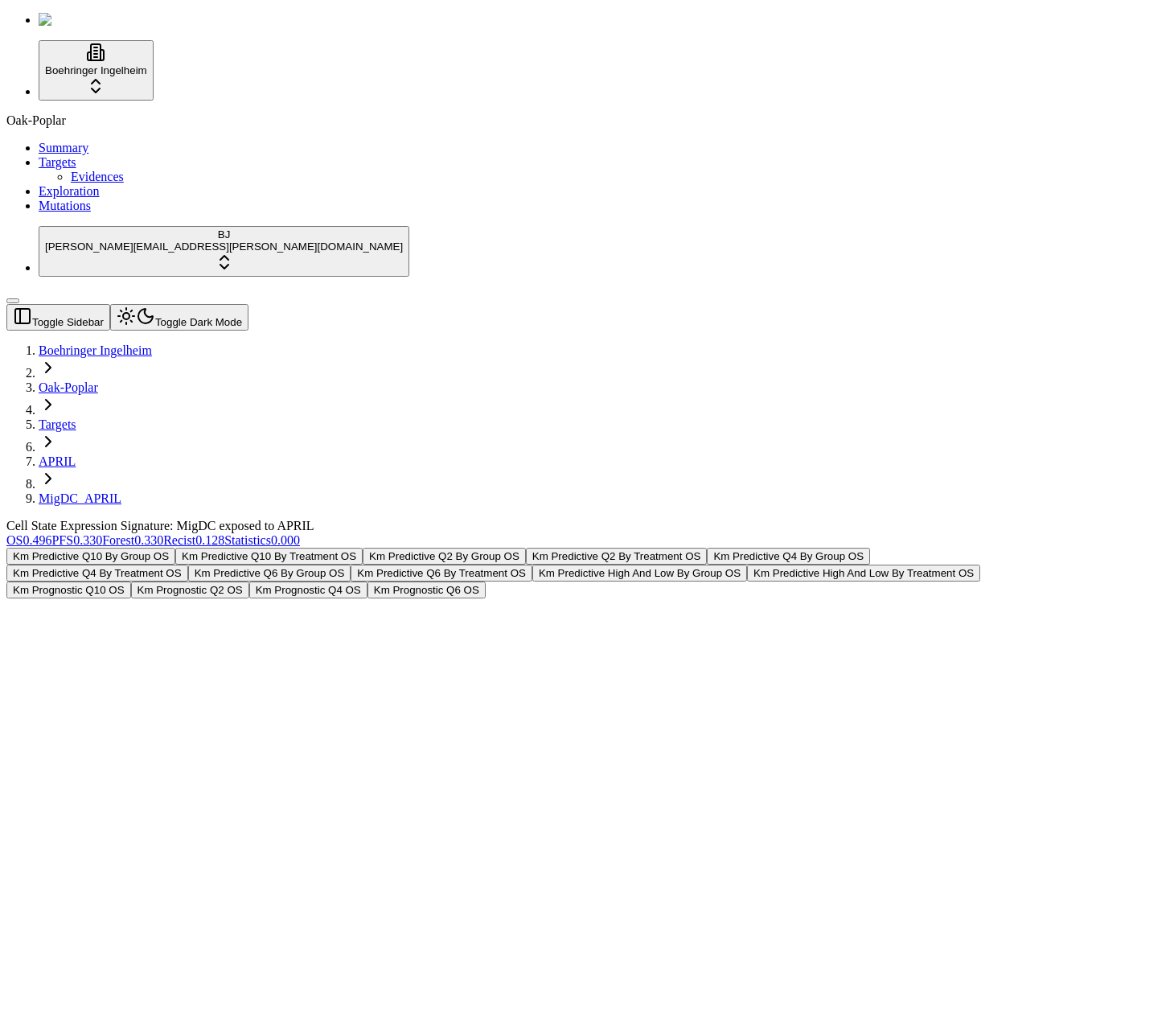
click at [138, 214] on div "Oak-Poplar Summary Targets Evidences Exploration Mutations" at bounding box center [587, 163] width 1161 height 100
click at [324, 547] on div "Km Predictive Q10 By Group OS Km Predictive Q10 By Treatment OS Km Predictive Q…" at bounding box center [510, 572] width 1007 height 50
click at [557, 547] on div "Km Predictive Q10 By Group OS Km Predictive Q10 By Treatment OS Km Predictive Q…" at bounding box center [510, 572] width 1007 height 50
click at [108, 214] on div "Oak-Poplar Summary Targets Evidences Exploration Mutations" at bounding box center [587, 163] width 1161 height 100
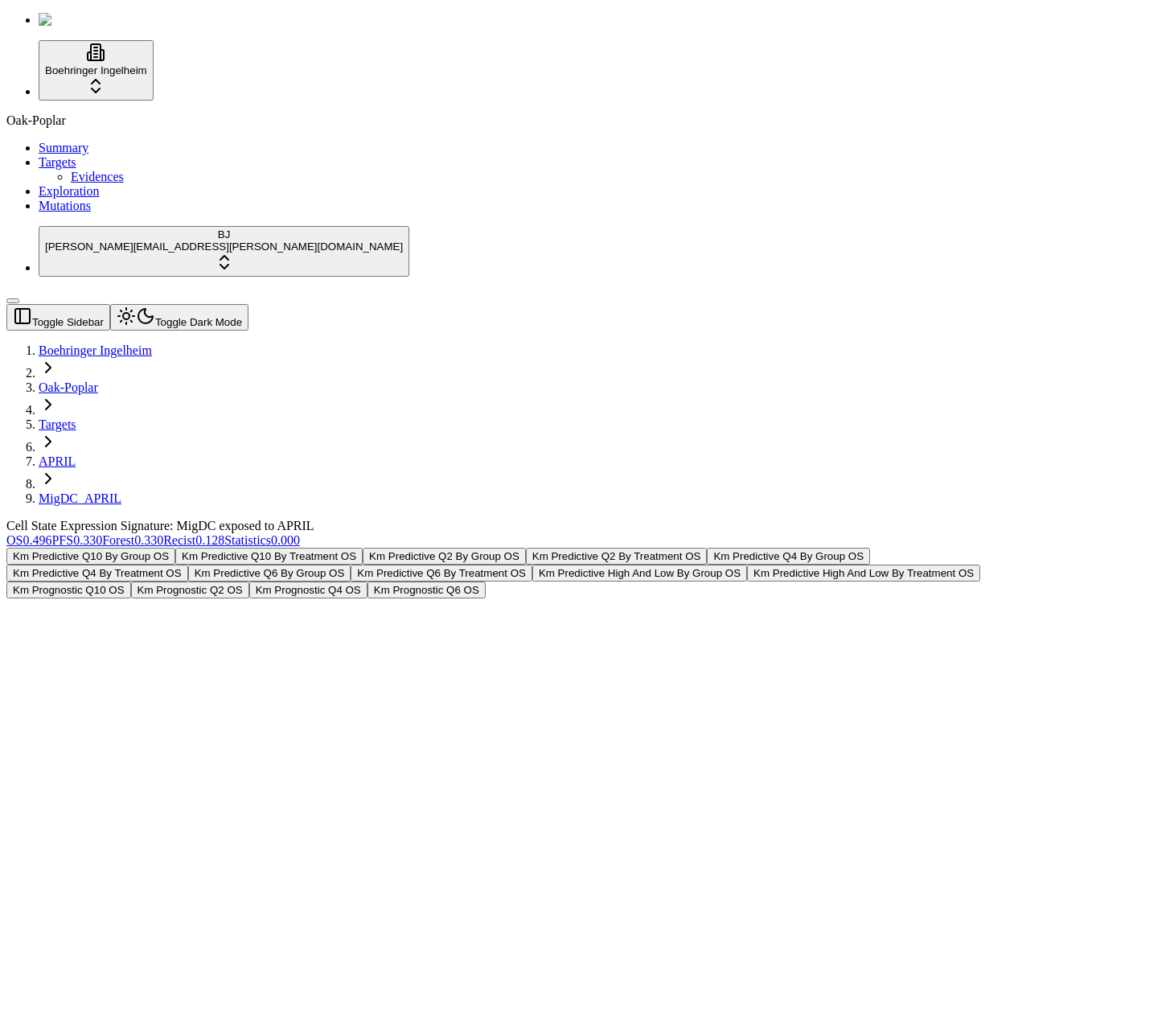
click at [111, 214] on div "Oak-Poplar Summary Targets Evidences Exploration Mutations" at bounding box center [587, 163] width 1161 height 100
click at [414, 547] on div "Km Predictive Q10 By Group OS Km Predictive Q10 By Treatment OS Km Predictive Q…" at bounding box center [510, 572] width 1007 height 50
click at [131, 582] on button "Km Prognostic Q10 OS" at bounding box center [69, 590] width 125 height 17
click at [112, 214] on div "Oak-Poplar Summary Targets Evidences Exploration Mutations" at bounding box center [587, 163] width 1161 height 100
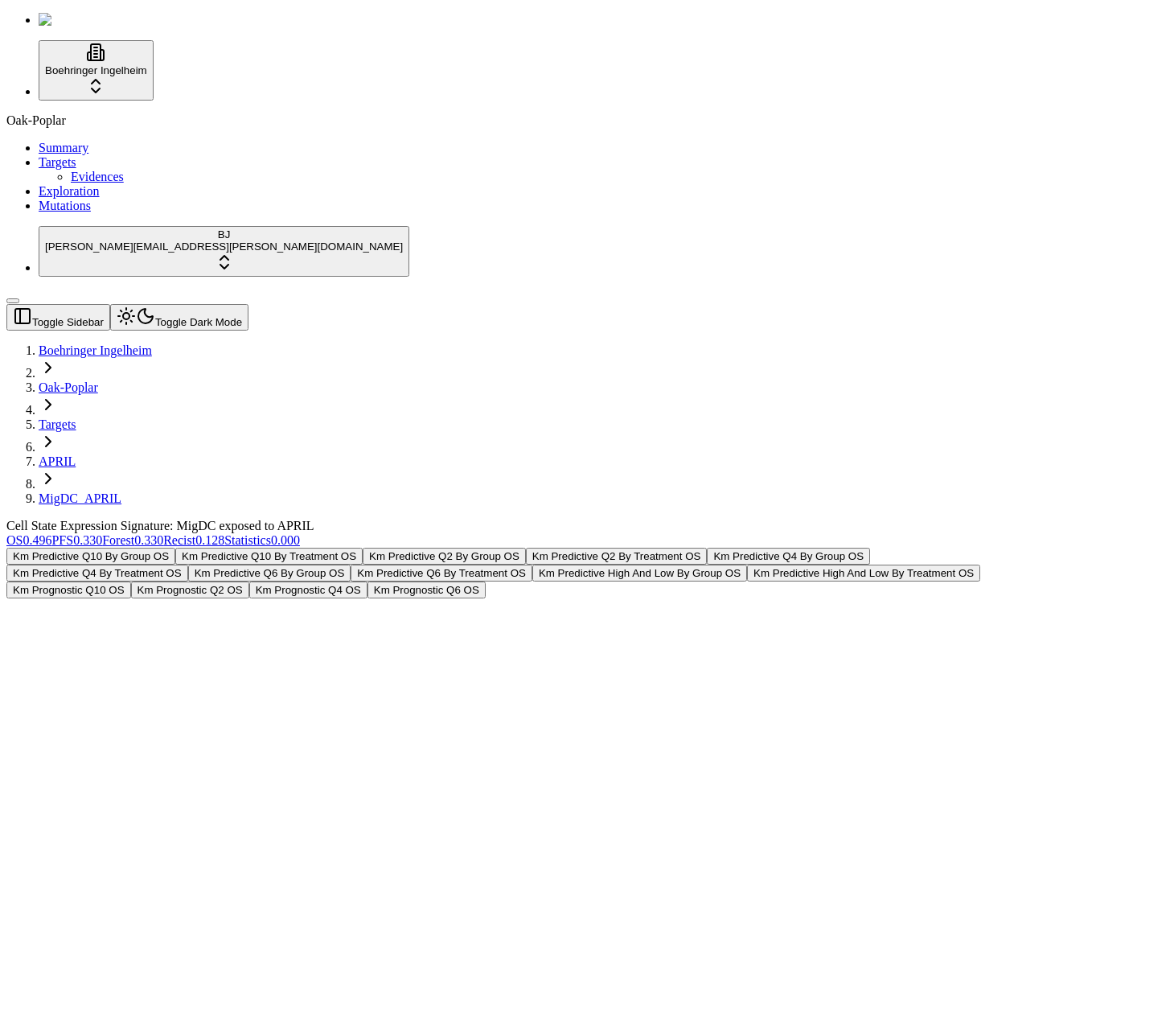
click at [112, 214] on div "Oak-Poplar Summary Targets Evidences Exploration Mutations" at bounding box center [587, 163] width 1161 height 100
click at [82, 214] on div "Oak-Poplar Summary Targets Evidences Exploration Mutations" at bounding box center [587, 163] width 1161 height 100
click at [24, 214] on div "Oak-Poplar Summary Targets Evidences Exploration Mutations" at bounding box center [587, 163] width 1161 height 100
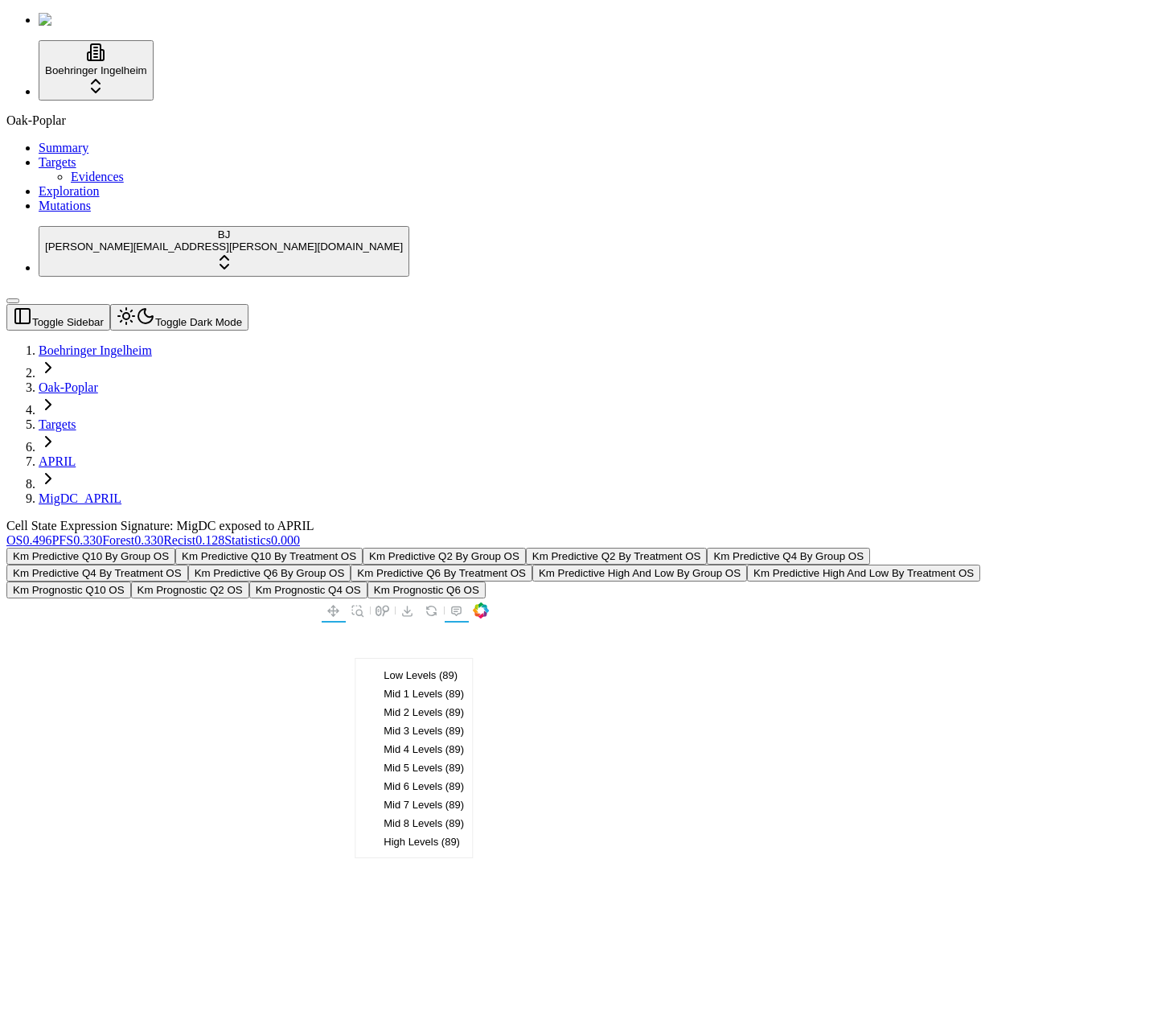
click at [103, 214] on div "Oak-Poplar Summary Targets Evidences Exploration Mutations" at bounding box center [587, 163] width 1161 height 100
drag, startPoint x: 559, startPoint y: 495, endPoint x: 543, endPoint y: 489, distance: 17.1
click at [489, 623] on div at bounding box center [248, 823] width 482 height 402
click at [249, 582] on button "Km Prognostic Q2 OS" at bounding box center [190, 590] width 118 height 17
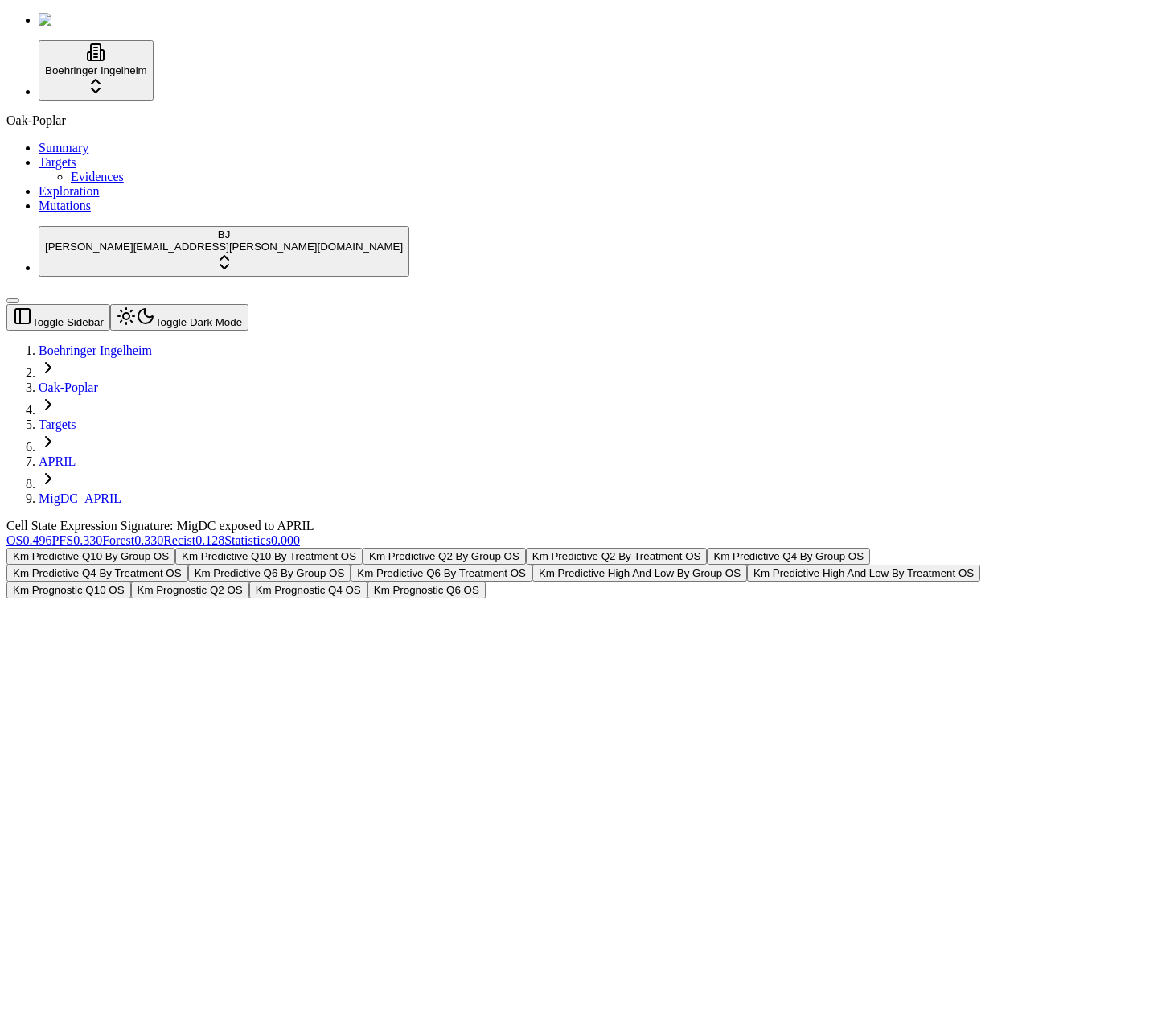
click at [62, 214] on div "Oak-Poplar Summary Targets Evidences Exploration Mutations" at bounding box center [587, 163] width 1161 height 100
click at [7, 304] on div "Boehringer Ingelheim Oak-Poplar Summary Targets Evidences Exploration Mutations…" at bounding box center [587, 158] width 1161 height 291
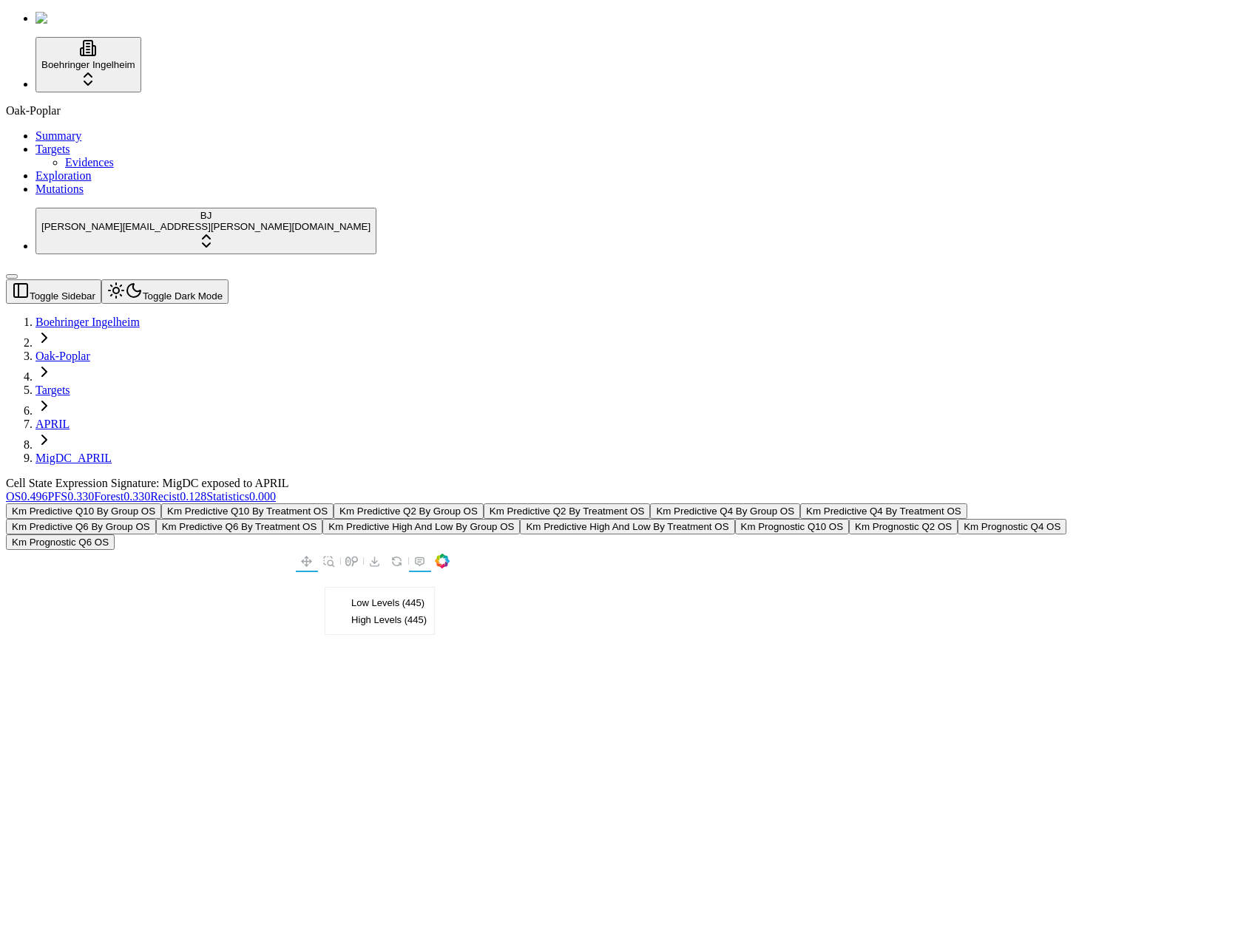
click at [958, 519] on button "Km Prognostic Q4 OS" at bounding box center [1012, 527] width 108 height 16
click at [979, 503] on div "Km Predictive Q10 By Group OS Km Predictive Q10 By Treatment OS Km Predictive Q…" at bounding box center [546, 722] width 1081 height 438
drag, startPoint x: 732, startPoint y: 410, endPoint x: 718, endPoint y: 425, distance: 20.5
click at [450, 572] on div at bounding box center [228, 757] width 444 height 370
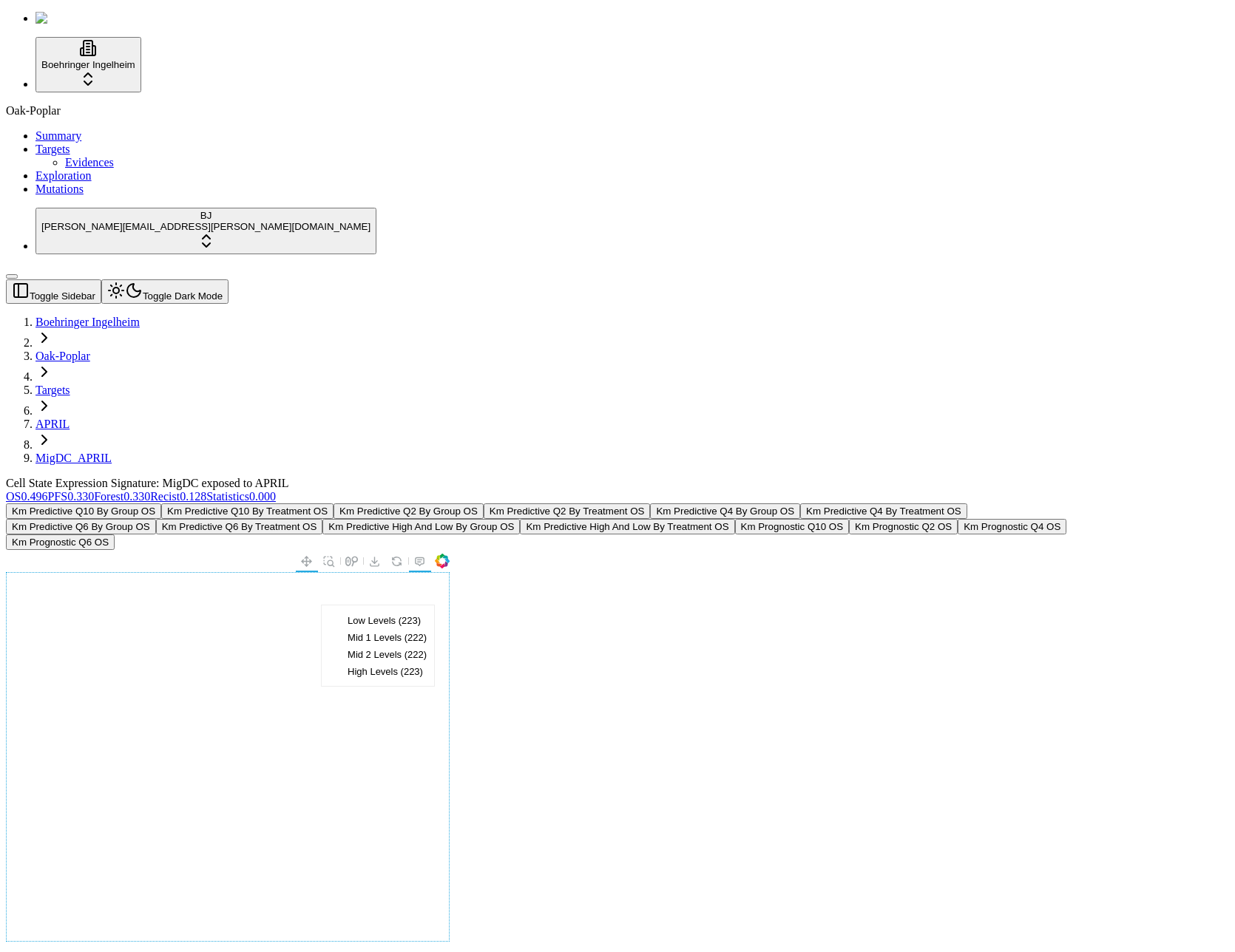
drag, startPoint x: 686, startPoint y: 385, endPoint x: 563, endPoint y: 494, distance: 164.3
click at [450, 572] on div at bounding box center [228, 757] width 444 height 370
click at [115, 534] on button "Km Prognostic Q6 OS" at bounding box center [60, 542] width 108 height 16
click at [352, 503] on div "Km Predictive Q10 By Group OS Km Predictive Q10 By Treatment OS Km Predictive Q…" at bounding box center [546, 526] width 1081 height 46
click at [104, 196] on div "Oak-Poplar Summary Targets Evidences Exploration Mutations" at bounding box center [618, 150] width 1223 height 92
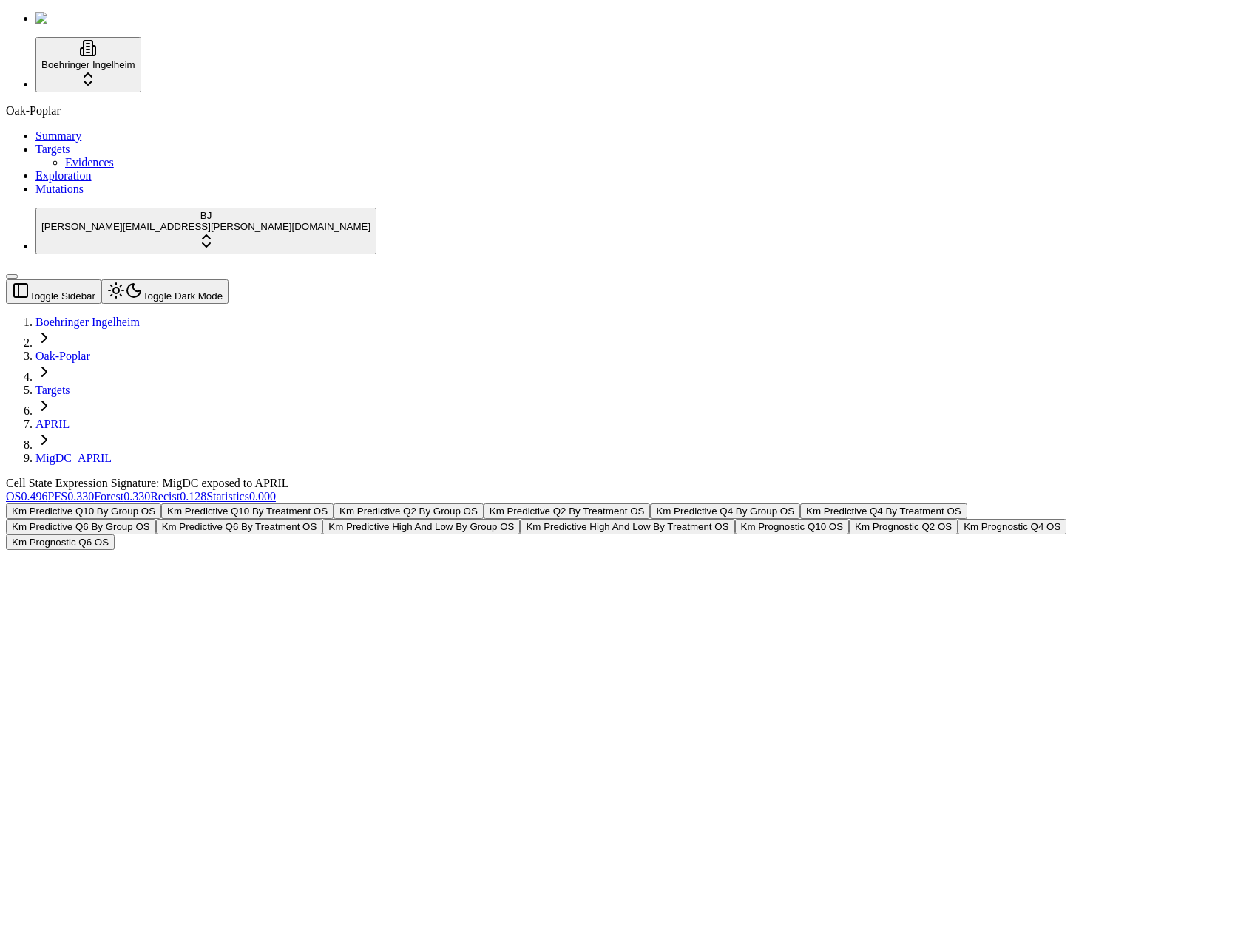
click at [98, 169] on link "Evidences" at bounding box center [90, 162] width 49 height 13
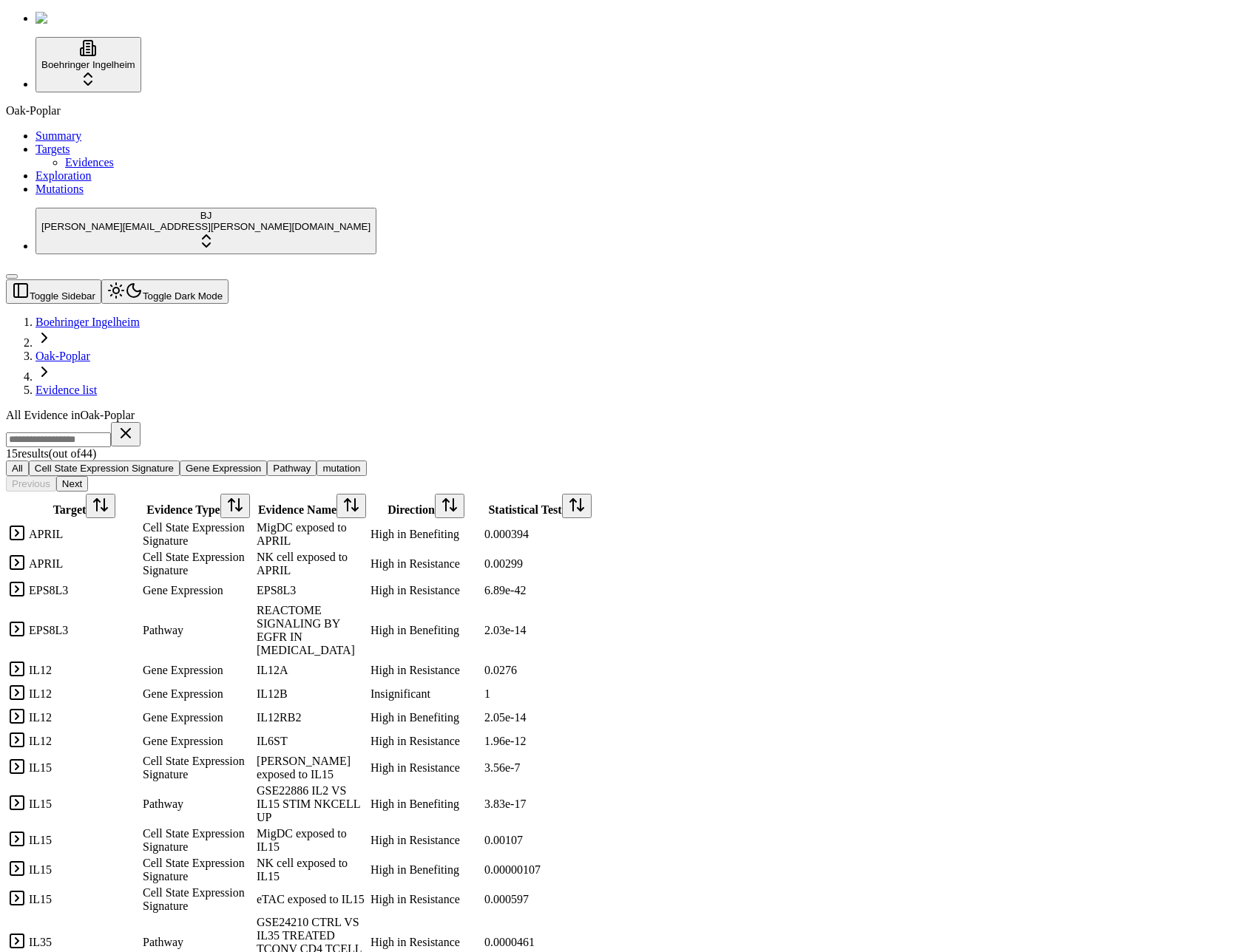
click at [58, 182] on span "Exploration" at bounding box center [64, 176] width 57 height 13
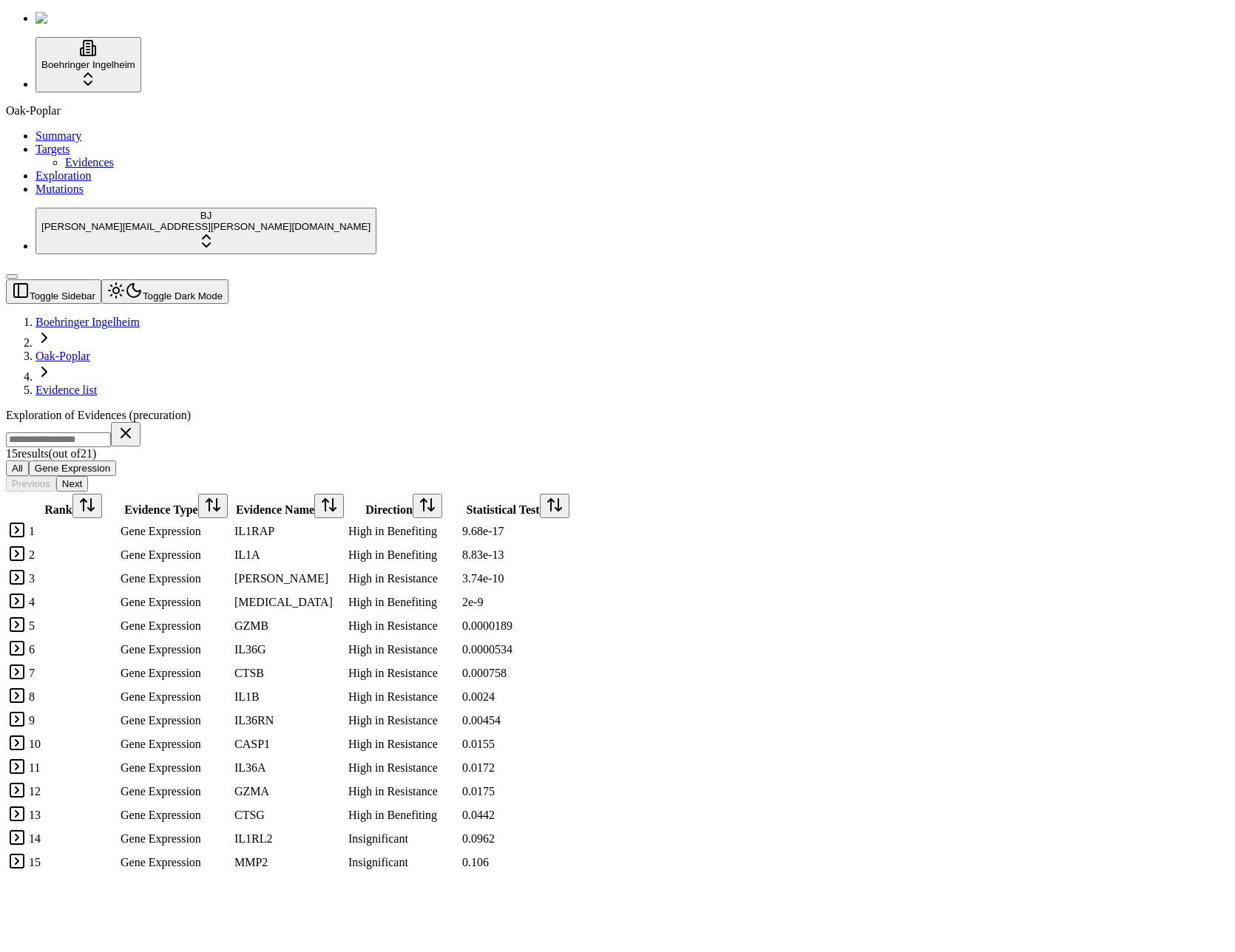
click at [26, 528] on link at bounding box center [16, 534] width 18 height 13
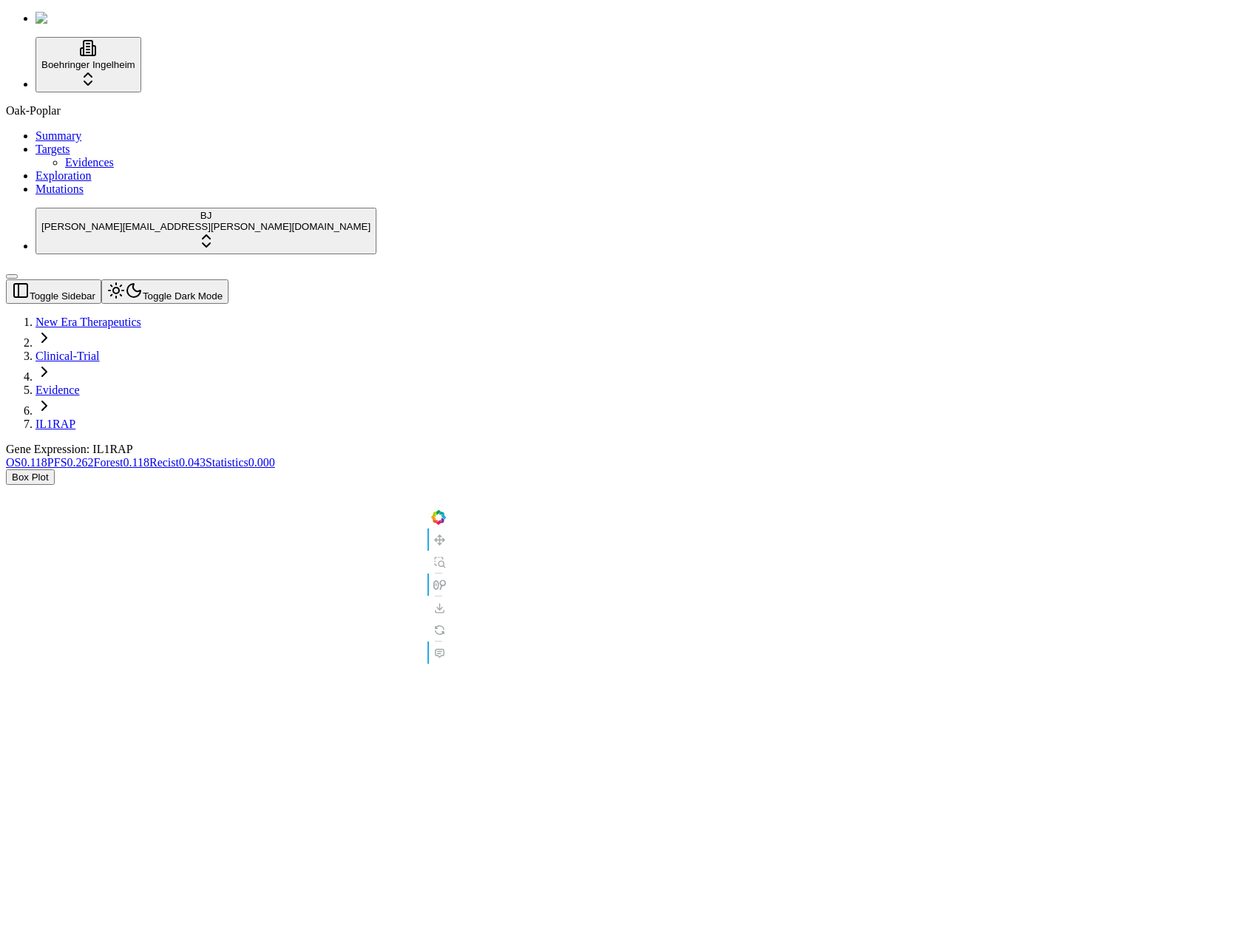
click at [206, 456] on link "Recist 0.043" at bounding box center [177, 462] width 57 height 13
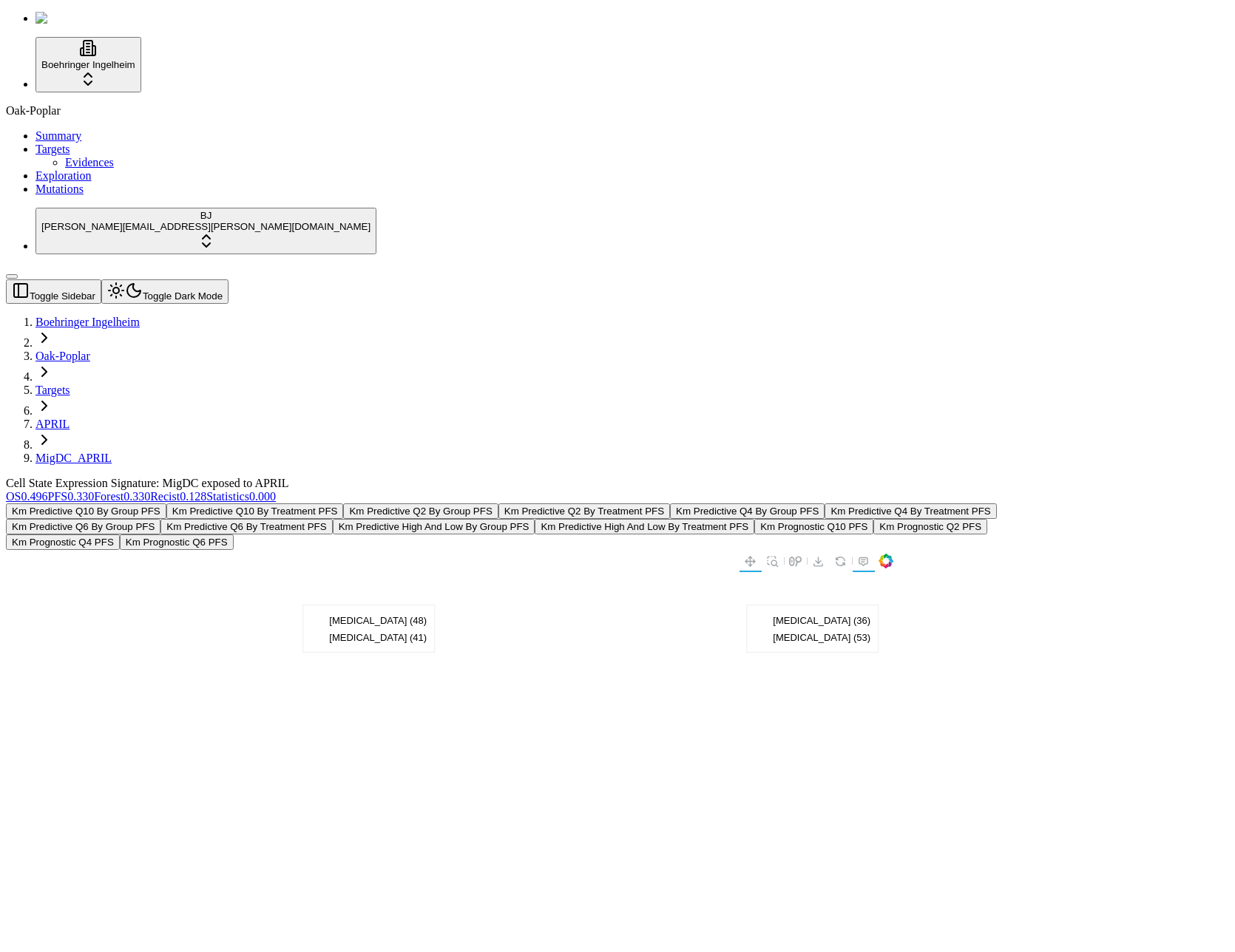
click at [65, 169] on link "Evidences" at bounding box center [90, 162] width 49 height 13
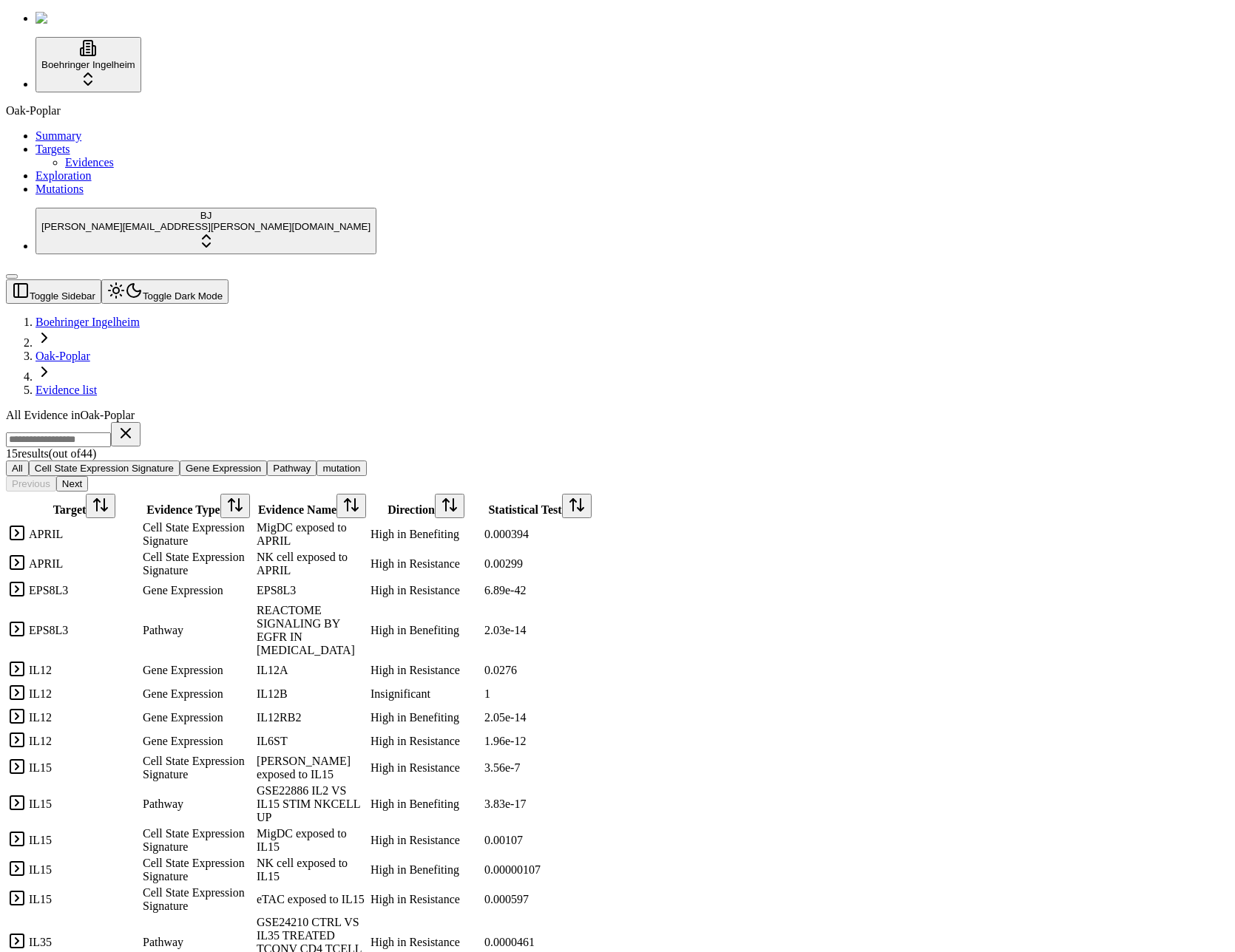
click at [46, 155] on span "Targets" at bounding box center [53, 149] width 35 height 13
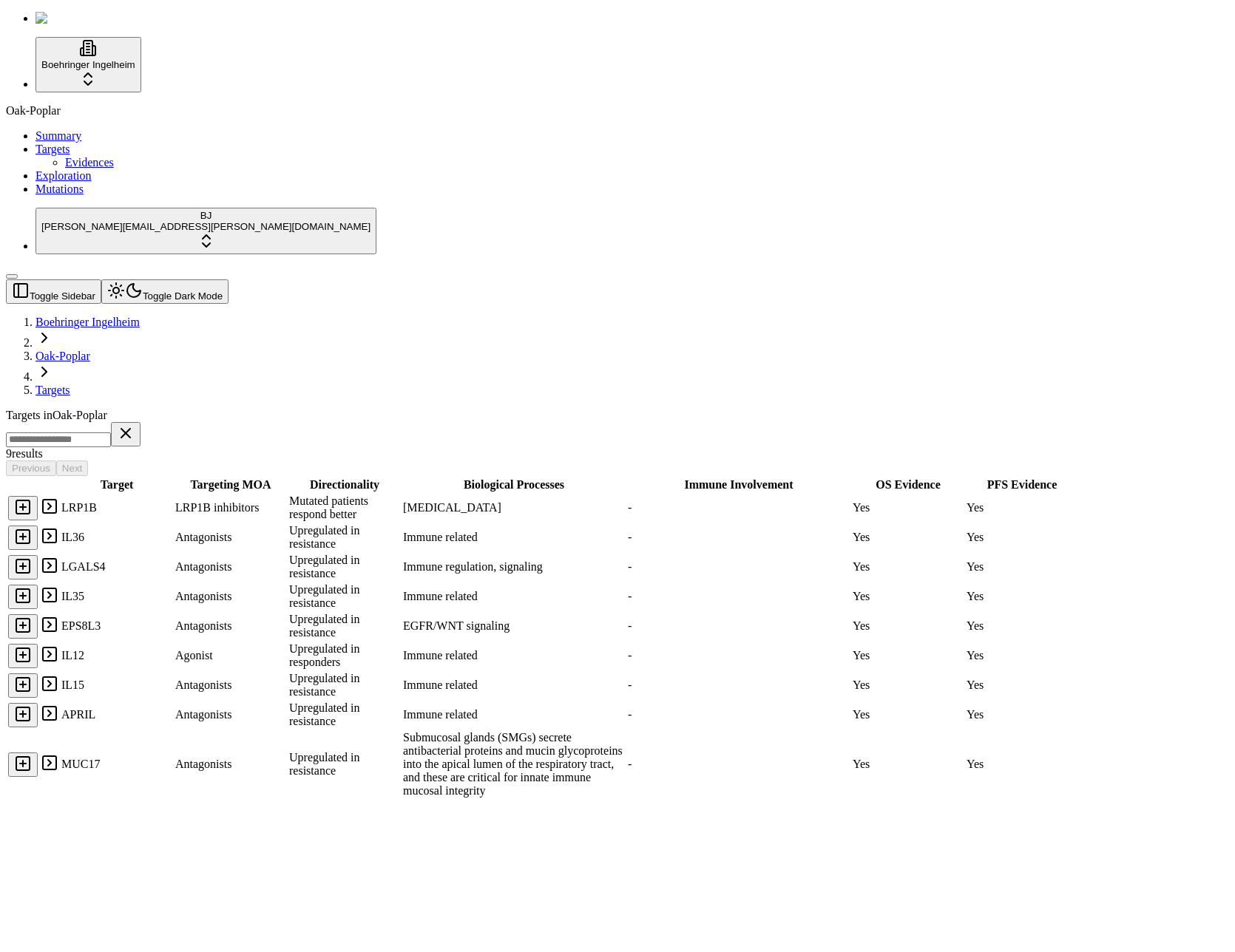
click at [66, 169] on span "Evidences" at bounding box center [90, 162] width 49 height 13
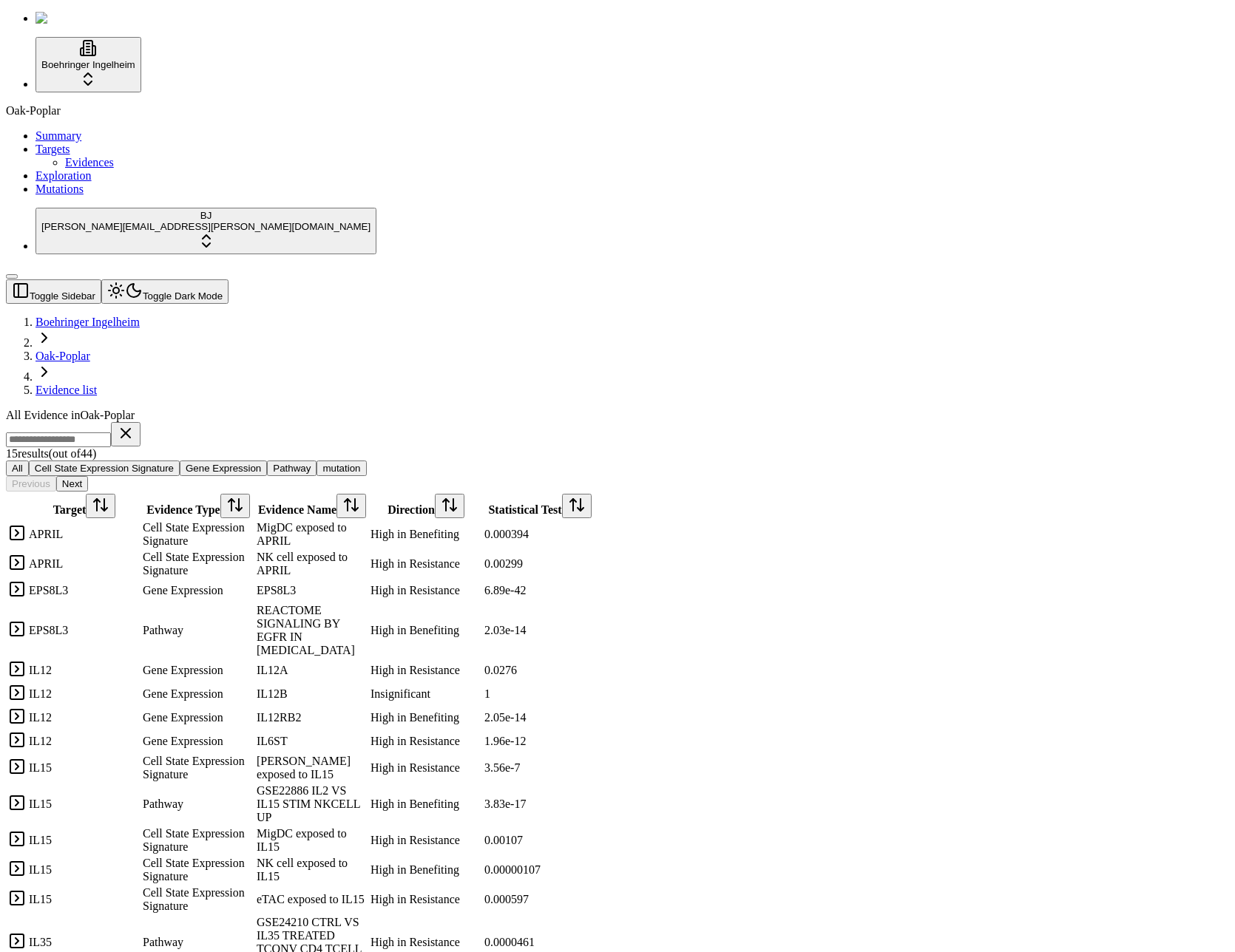
click at [254, 520] on td "Cell State Expression Signature" at bounding box center [198, 534] width 112 height 28
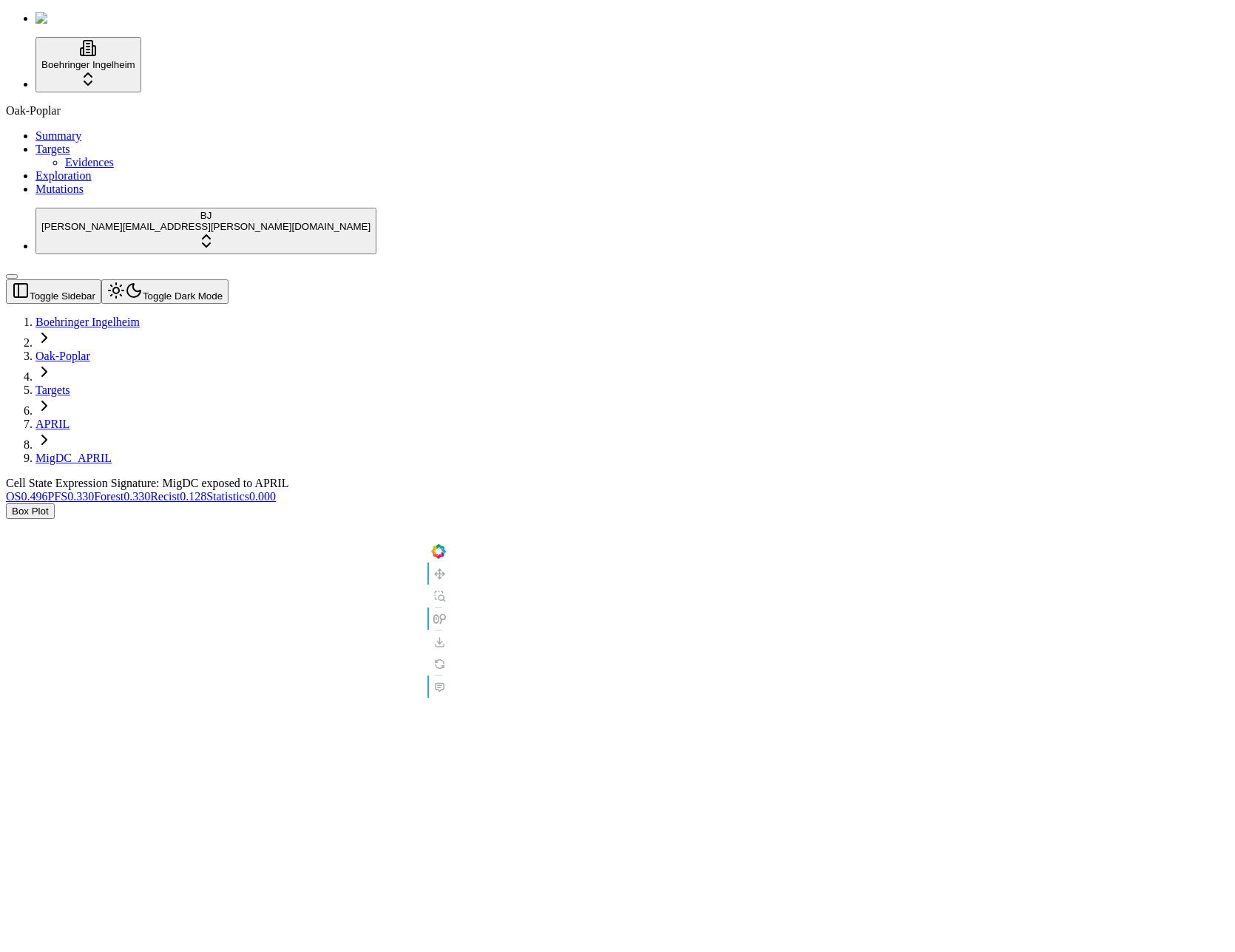
click at [150, 490] on span "0.330" at bounding box center [137, 496] width 27 height 13
click at [206, 490] on link "Recist 0.128" at bounding box center [178, 496] width 57 height 13
click at [94, 490] on span "0.330" at bounding box center [81, 496] width 27 height 13
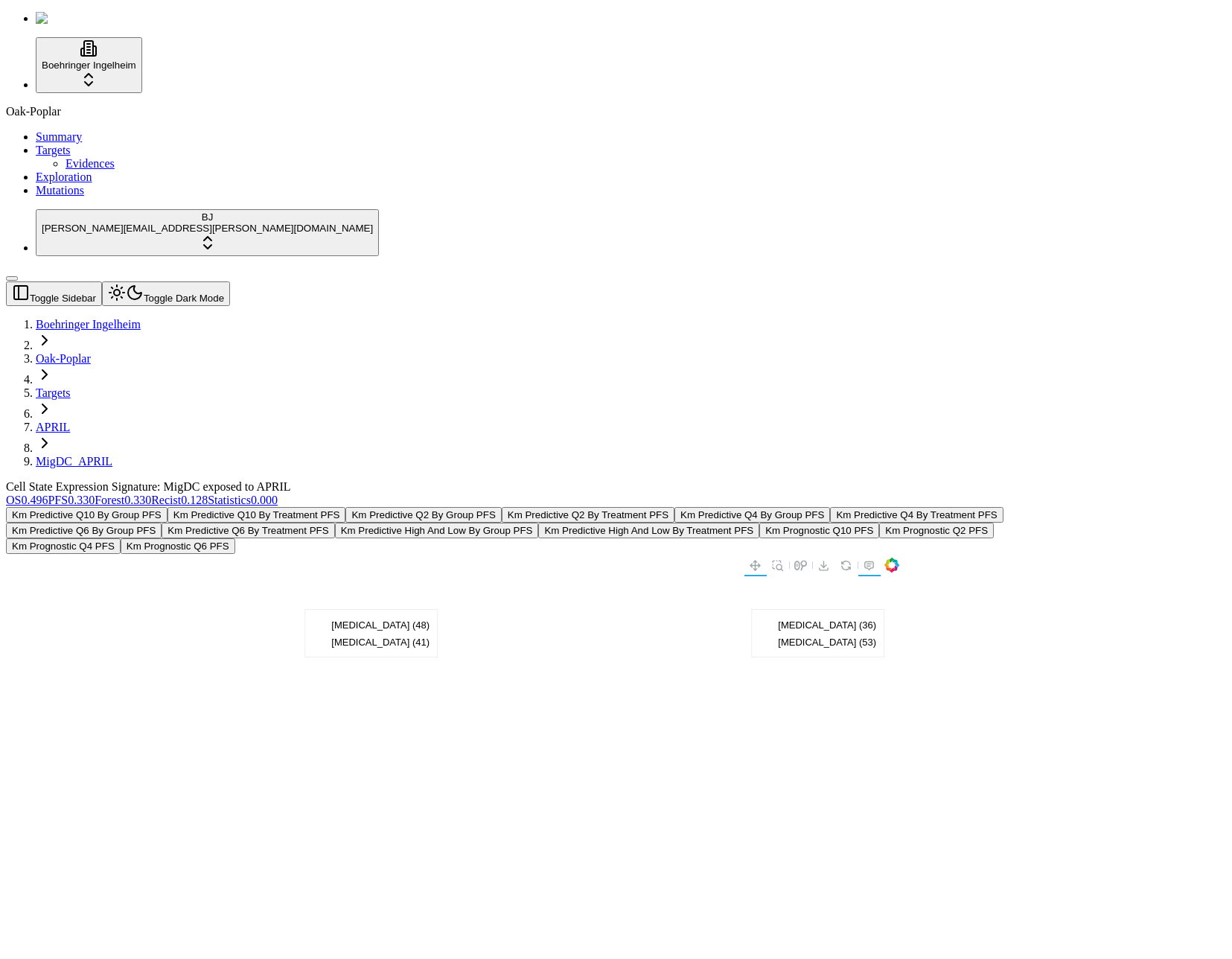
click at [77, 198] on div "Oak-Poplar Summary Targets Evidences Exploration Mutations" at bounding box center [616, 151] width 1220 height 93
click at [43, 198] on div "Oak-Poplar Summary Targets Evidences Exploration Mutations" at bounding box center [616, 151] width 1220 height 93
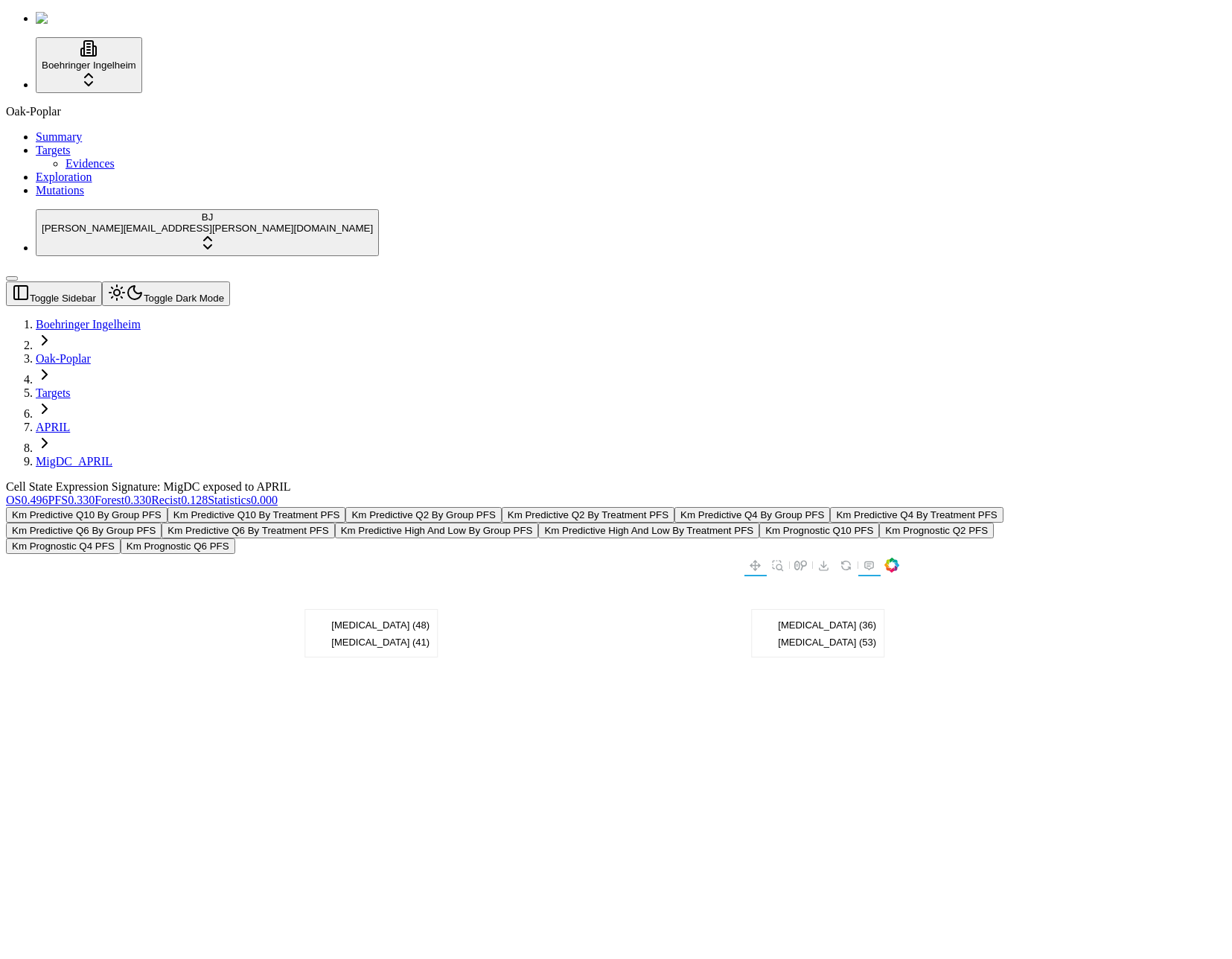
click at [98, 198] on div "Oak-Poplar Summary Targets Evidences Exploration Mutations" at bounding box center [616, 151] width 1220 height 93
click at [80, 198] on div "Oak-Poplar Summary Targets Evidences Exploration Mutations" at bounding box center [616, 151] width 1220 height 93
click at [92, 198] on div "Oak-Poplar Summary Targets Evidences Exploration Mutations" at bounding box center [616, 151] width 1220 height 93
drag, startPoint x: 96, startPoint y: 327, endPoint x: 82, endPoint y: 345, distance: 22.8
click at [96, 198] on div "Oak-Poplar Summary Targets Evidences Exploration Mutations" at bounding box center [616, 151] width 1220 height 93
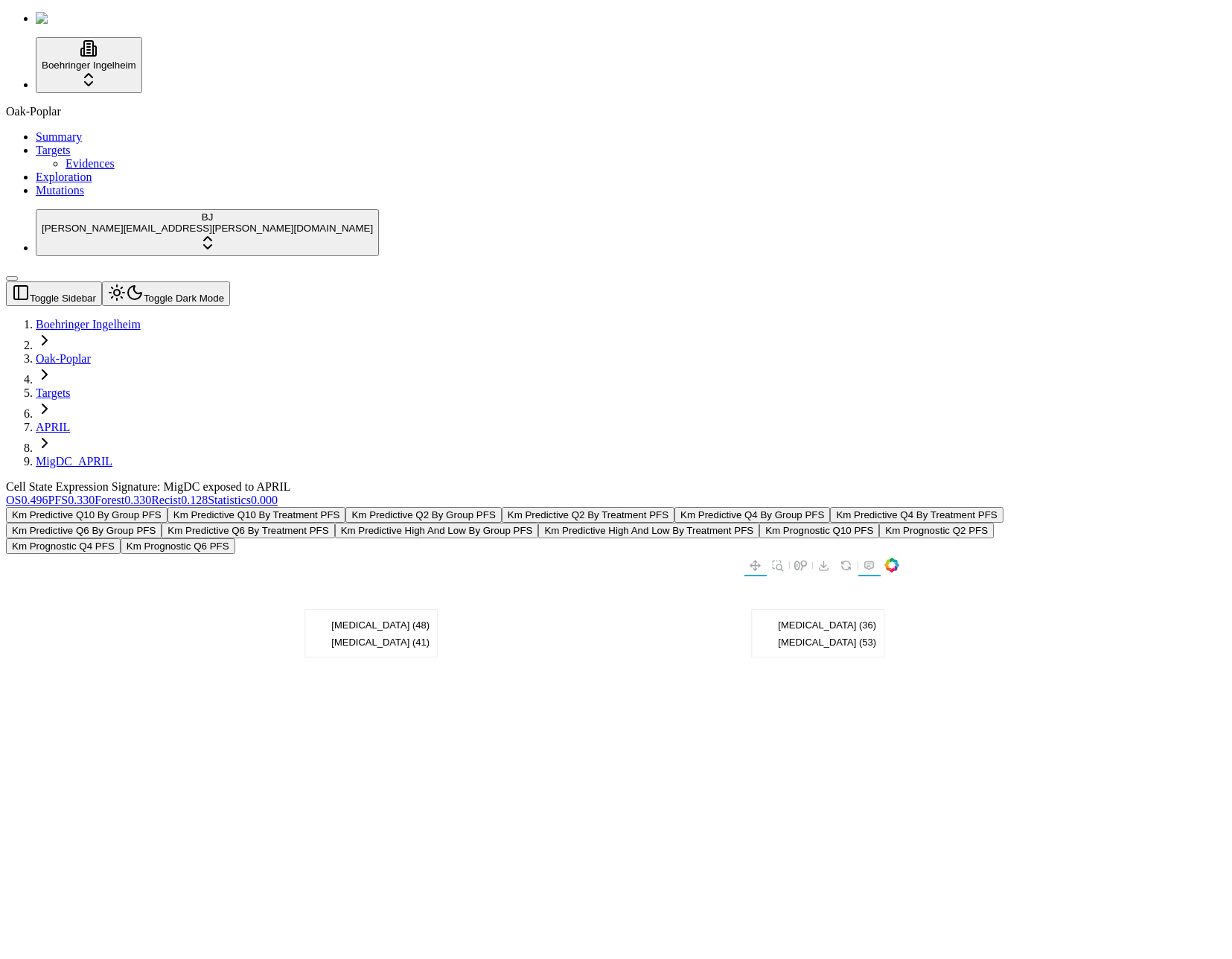
click at [73, 198] on div "Oak-Poplar Summary Targets Evidences Exploration Mutations" at bounding box center [616, 151] width 1220 height 93
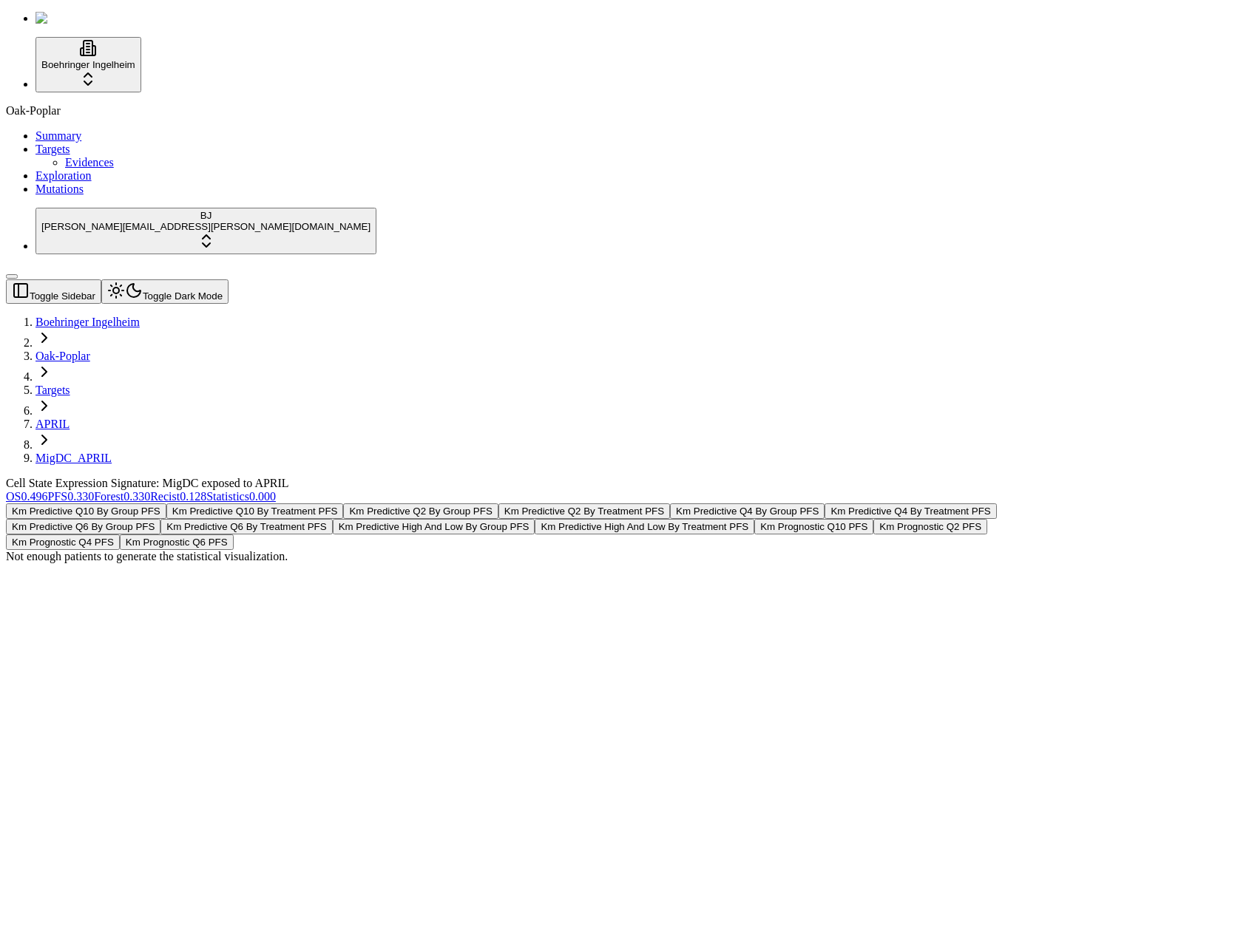
click at [86, 196] on div "Oak-Poplar Summary Targets Evidences Exploration Mutations" at bounding box center [618, 150] width 1223 height 92
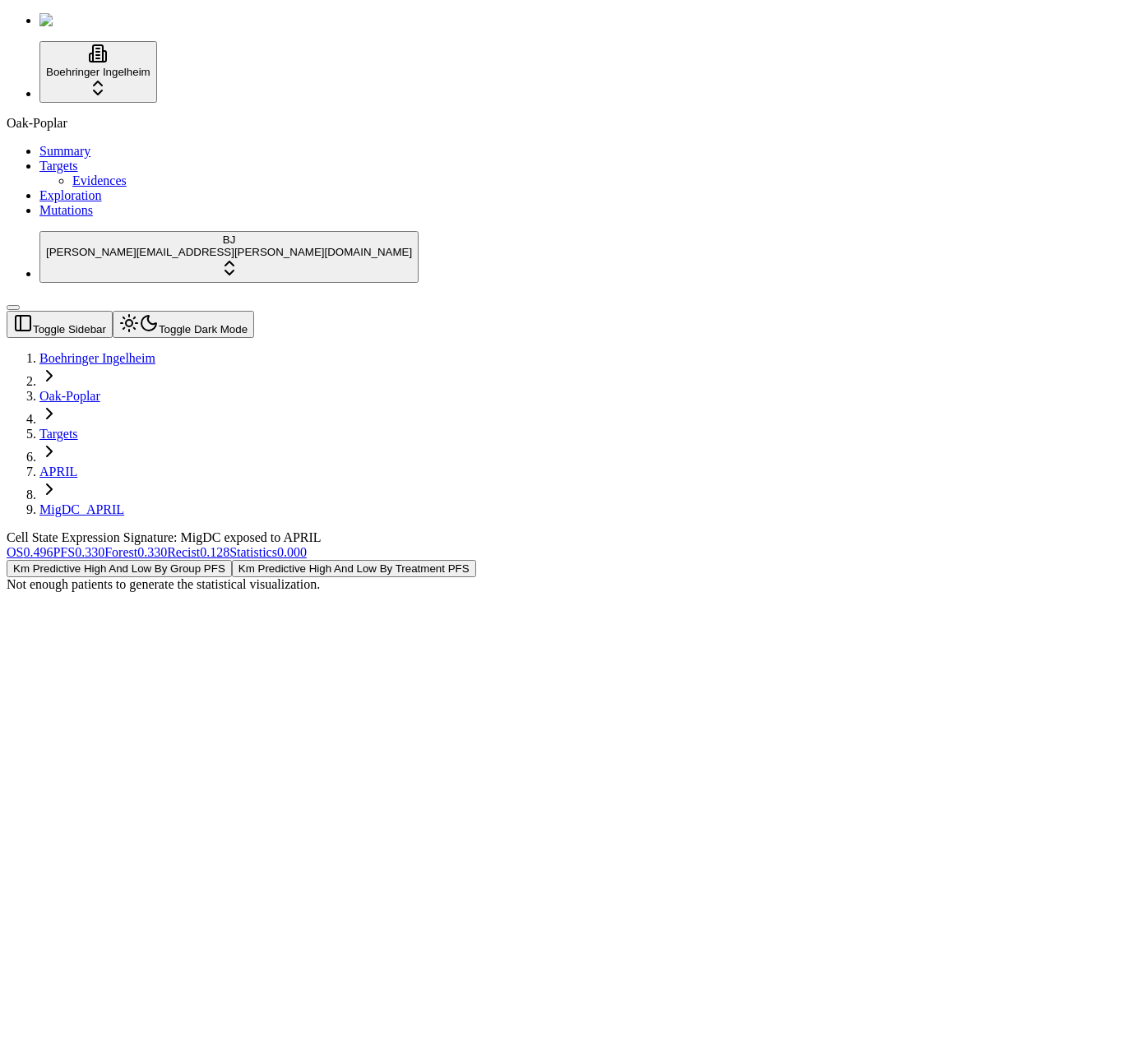
click at [52, 545] on span "0.496" at bounding box center [38, 552] width 30 height 14
click at [70, 218] on div "Oak-Poplar Summary Targets Evidences Exploration Mutations" at bounding box center [574, 167] width 1135 height 102
click at [427, 592] on div "Km Predictive High And Low By Group OS Km Predictive High And Low By Treatment …" at bounding box center [495, 575] width 977 height 32
drag, startPoint x: 545, startPoint y: 404, endPoint x: 557, endPoint y: 416, distance: 17.0
click at [547, 577] on div "Not enough patients to generate the statistical visualization." at bounding box center [495, 584] width 977 height 15
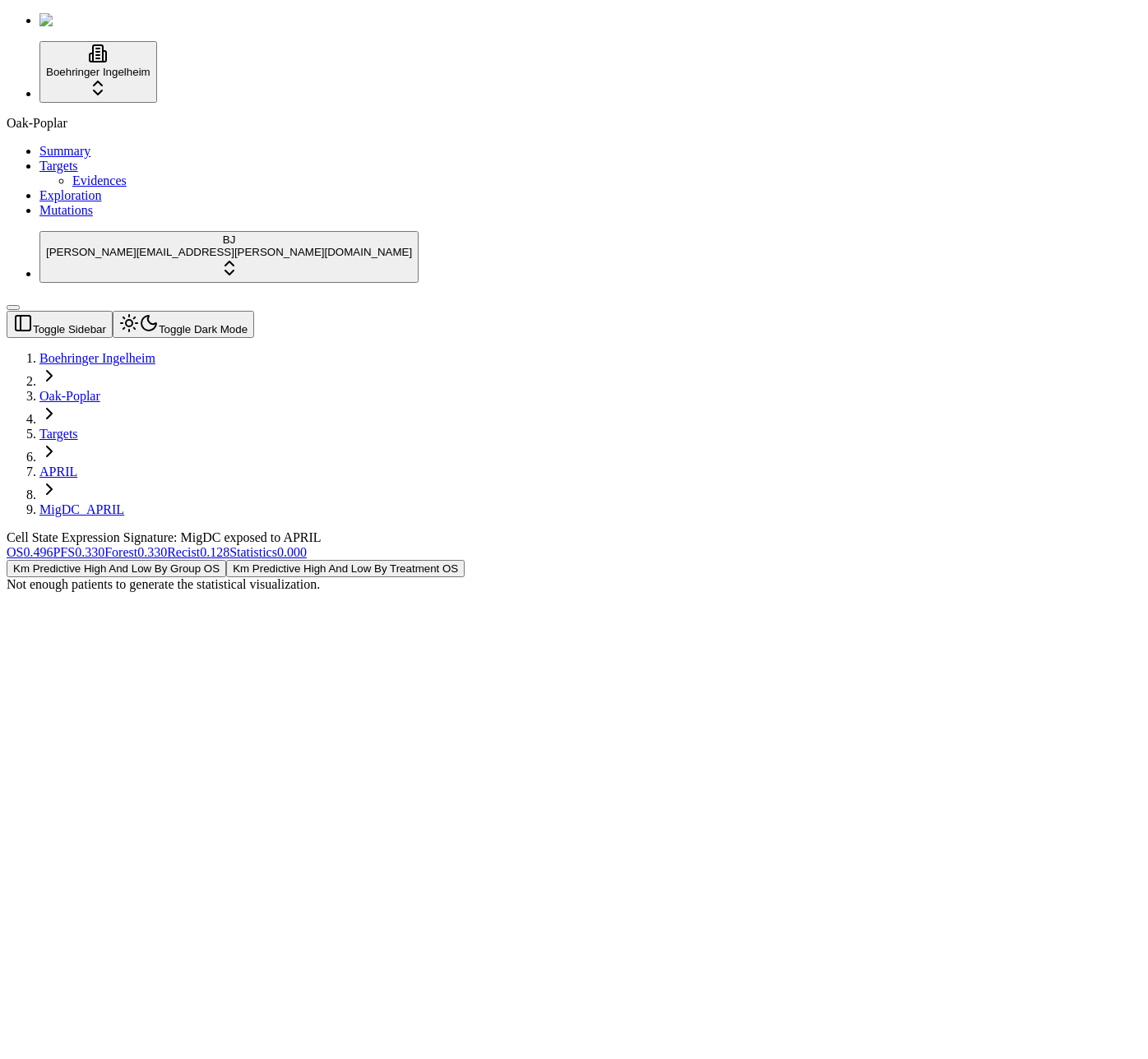
click at [568, 577] on div "Not enough patients to generate the statistical visualization." at bounding box center [495, 584] width 977 height 15
click at [330, 588] on div "Km Predictive High And Low By Group OS Km Predictive High And Low By Treatment …" at bounding box center [495, 575] width 977 height 32
click at [701, 577] on div "Not enough patients to generate the statistical visualization." at bounding box center [495, 584] width 977 height 15
click at [695, 577] on div "Not enough patients to generate the statistical visualization." at bounding box center [495, 584] width 977 height 15
click at [693, 577] on div "Not enough patients to generate the statistical visualization." at bounding box center [495, 584] width 977 height 15
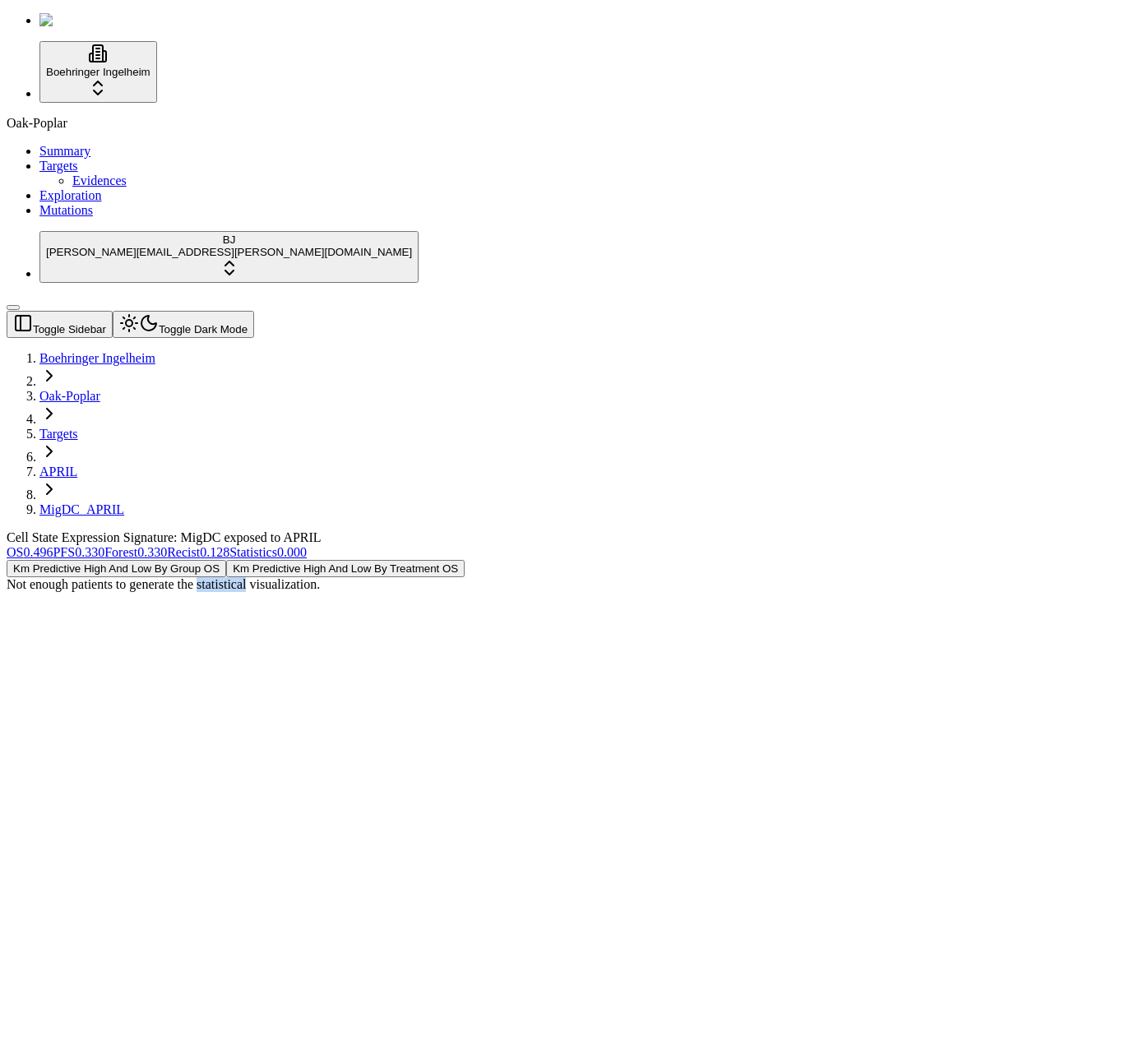
click at [692, 577] on div "Not enough patients to generate the statistical visualization." at bounding box center [495, 584] width 977 height 15
copy body "Not enough patients to generate the statistical visualization."
click at [270, 577] on div "Km Predictive High And Low By Group OS Km Predictive High And Low By Treatment …" at bounding box center [495, 575] width 977 height 32
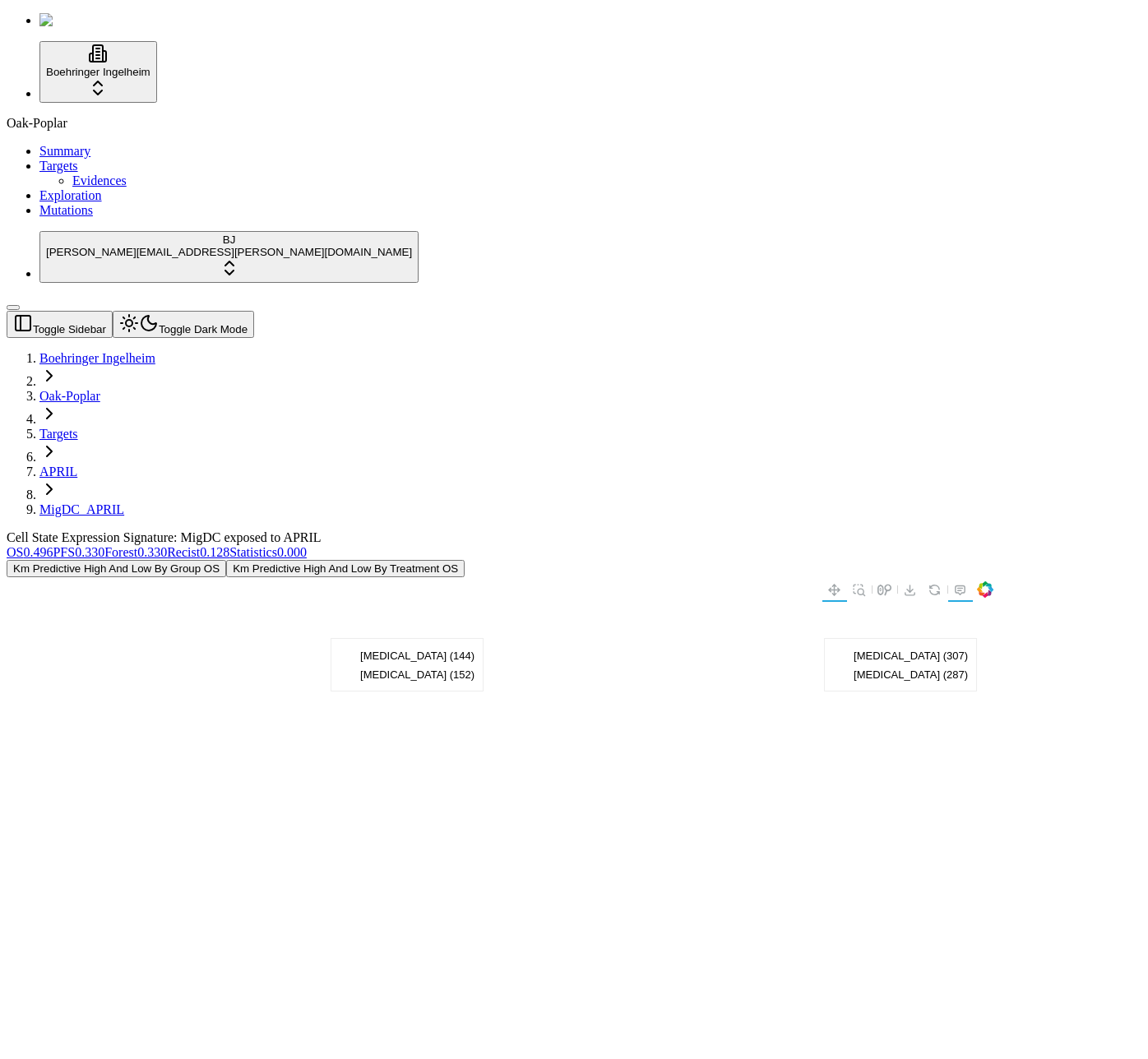
click at [350, 860] on div "Cell State Expression Signature: MigDC exposed to APRIL OS 0.496 PFS 0.330 Fore…" at bounding box center [495, 771] width 977 height 483
click at [65, 218] on div "Oak-Poplar Summary Targets Evidences Exploration Mutations" at bounding box center [574, 167] width 1135 height 102
click at [78, 218] on div "Oak-Poplar Summary Targets Evidences Exploration Mutations" at bounding box center [574, 167] width 1135 height 102
click at [145, 218] on div "Oak-Poplar Summary Targets Evidences Exploration Mutations" at bounding box center [574, 167] width 1135 height 102
click at [89, 218] on div "Oak-Poplar Summary Targets Evidences Exploration Mutations" at bounding box center [574, 167] width 1135 height 102
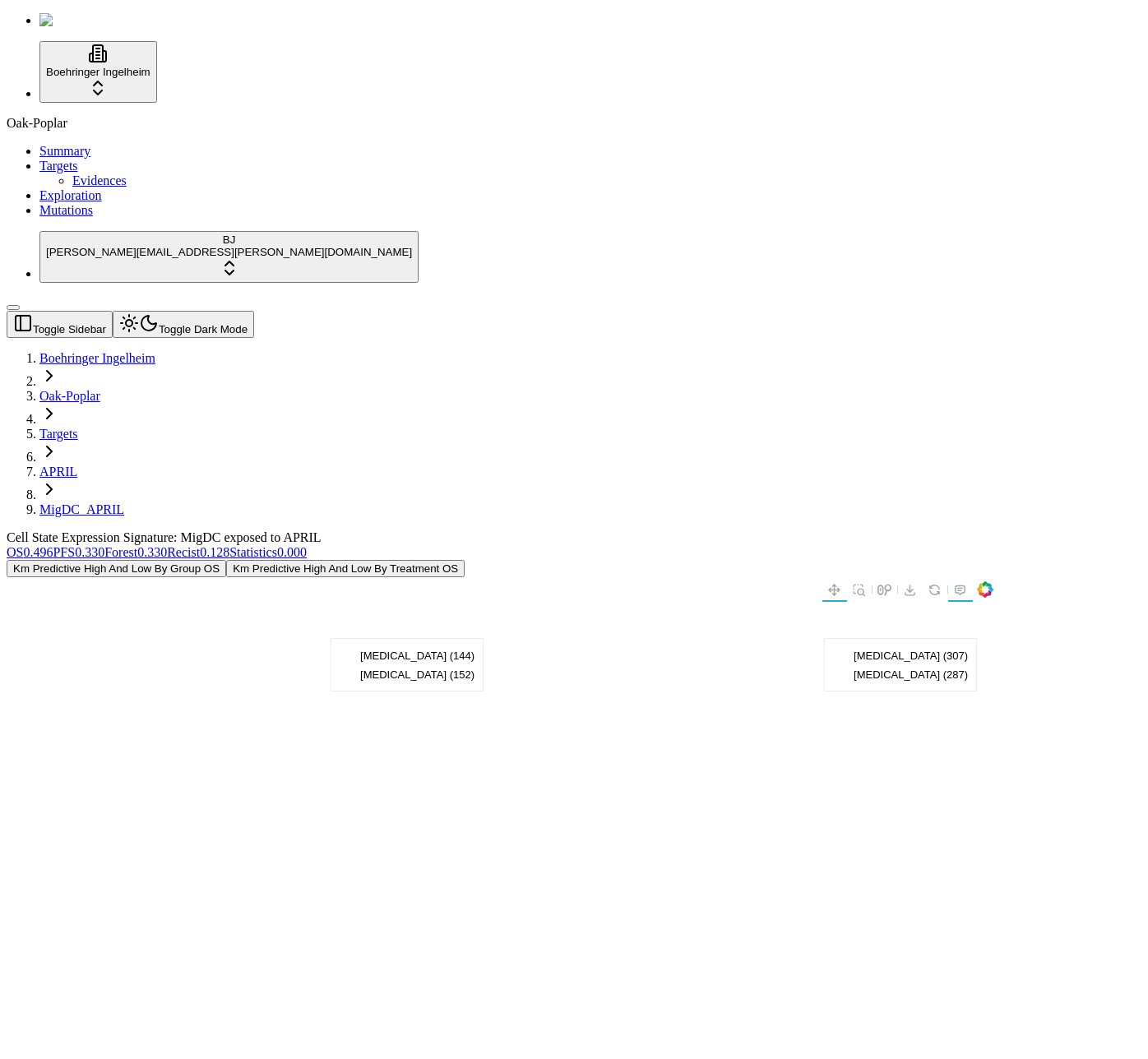
click at [79, 218] on div "Oak-Poplar Summary Targets Evidences Exploration Mutations" at bounding box center [574, 167] width 1135 height 102
click at [92, 218] on div "Oak-Poplar Summary Targets Evidences Exploration Mutations" at bounding box center [574, 167] width 1135 height 102
click at [120, 218] on div "Oak-Poplar Summary Targets Evidences Exploration Mutations" at bounding box center [574, 167] width 1135 height 102
click at [97, 218] on div "Oak-Poplar Summary Targets Evidences Exploration Mutations" at bounding box center [574, 167] width 1135 height 102
click at [104, 218] on div "Oak-Poplar Summary Targets Evidences Exploration Mutations" at bounding box center [574, 167] width 1135 height 102
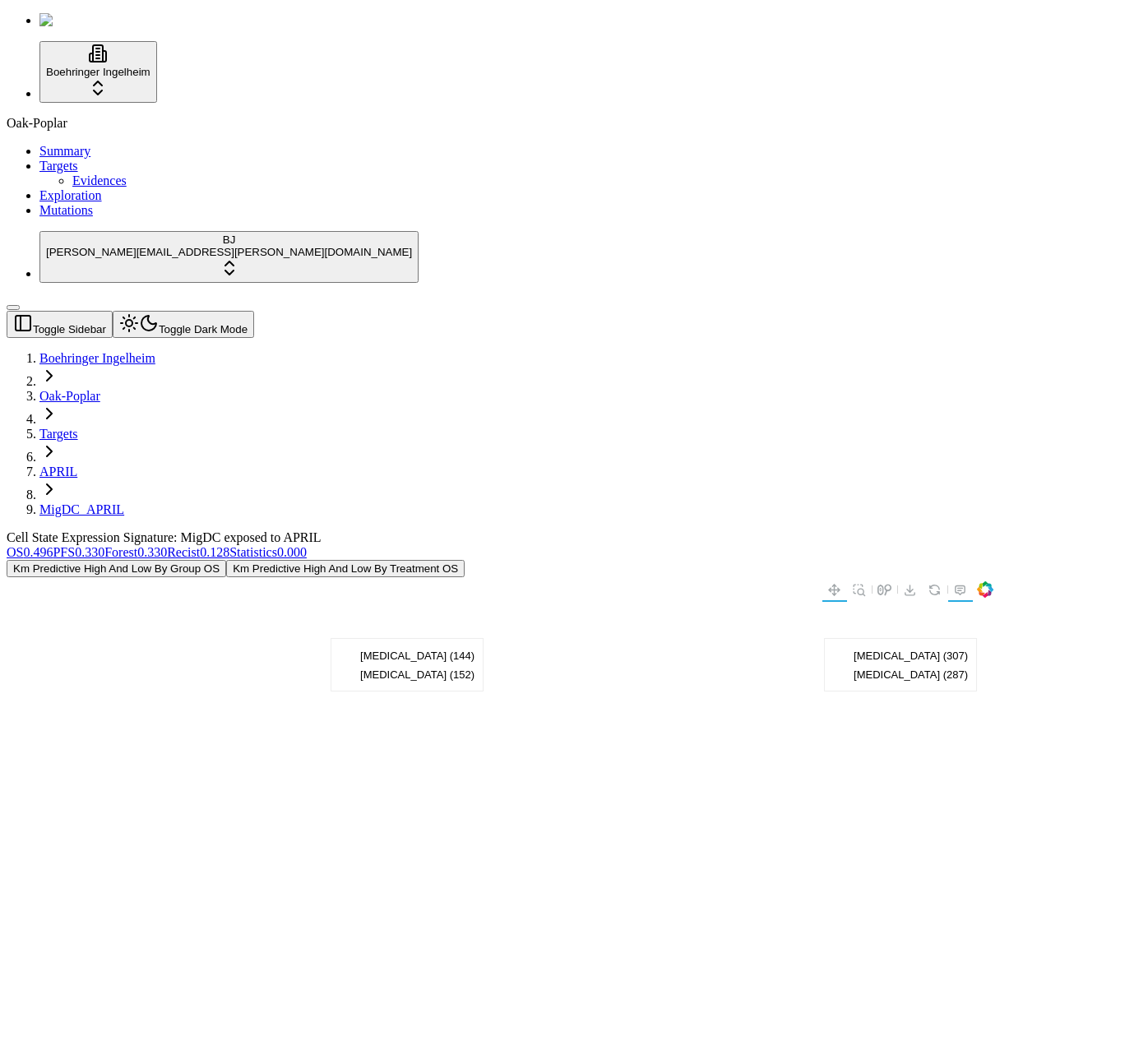
click at [17, 218] on div "Oak-Poplar Summary Targets Evidences Exploration Mutations" at bounding box center [574, 167] width 1135 height 102
click at [50, 218] on div "Oak-Poplar Summary Targets Evidences Exploration Mutations" at bounding box center [574, 167] width 1135 height 102
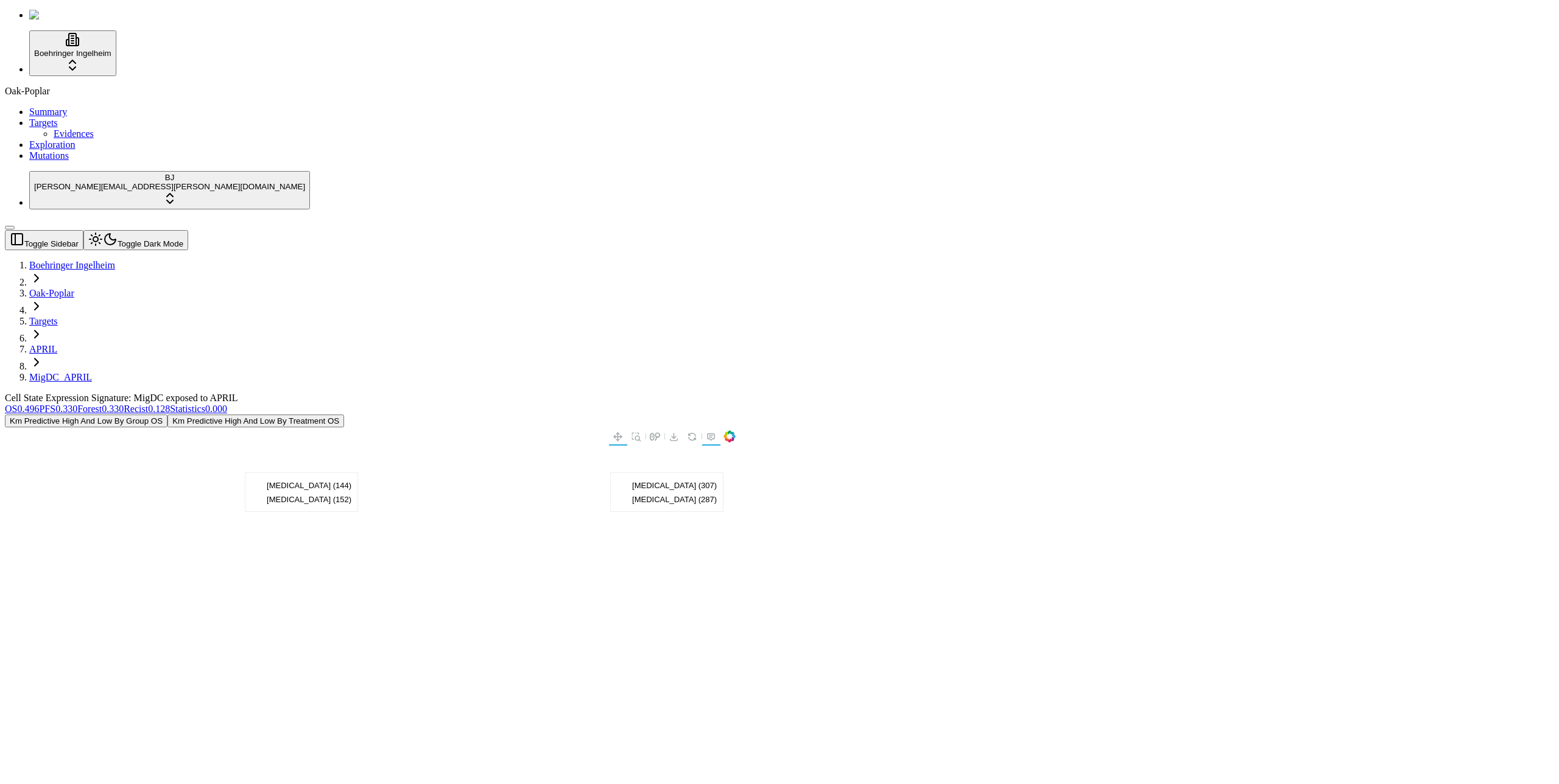
click at [29, 161] on span "Mutations" at bounding box center [48, 156] width 39 height 10
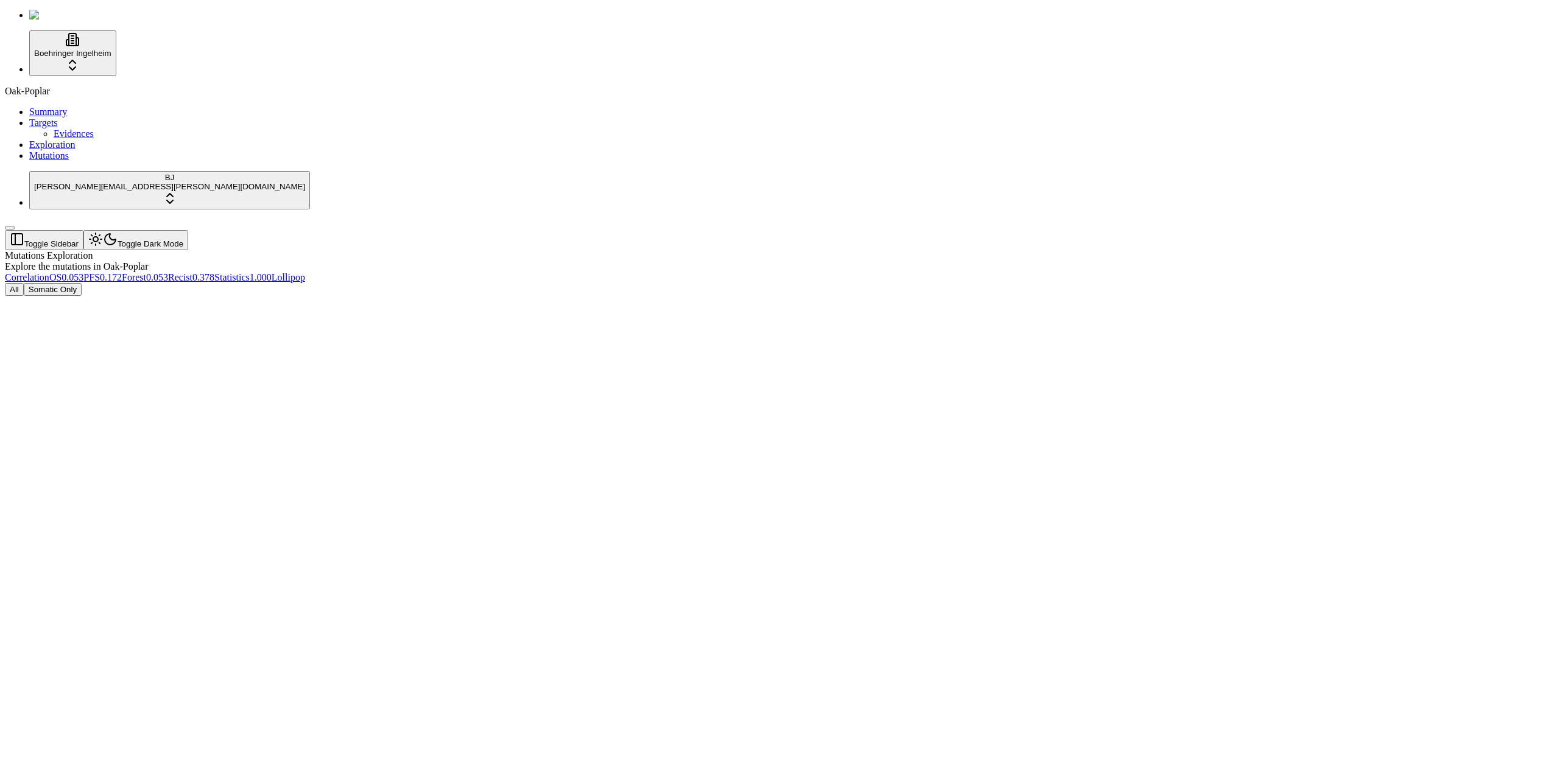
click at [546, 283] on div "All Somatic Only" at bounding box center [721, 290] width 1432 height 13
click at [863, 261] on div "Explore the mutations in Oak-Poplar" at bounding box center [721, 266] width 1432 height 11
click at [854, 250] on div "Mutations Exploration Explore the mutations in Oak-Poplar" at bounding box center [721, 261] width 1432 height 22
click at [676, 283] on div "Not enough patients to generate the statistical visualization." at bounding box center [721, 288] width 1432 height 11
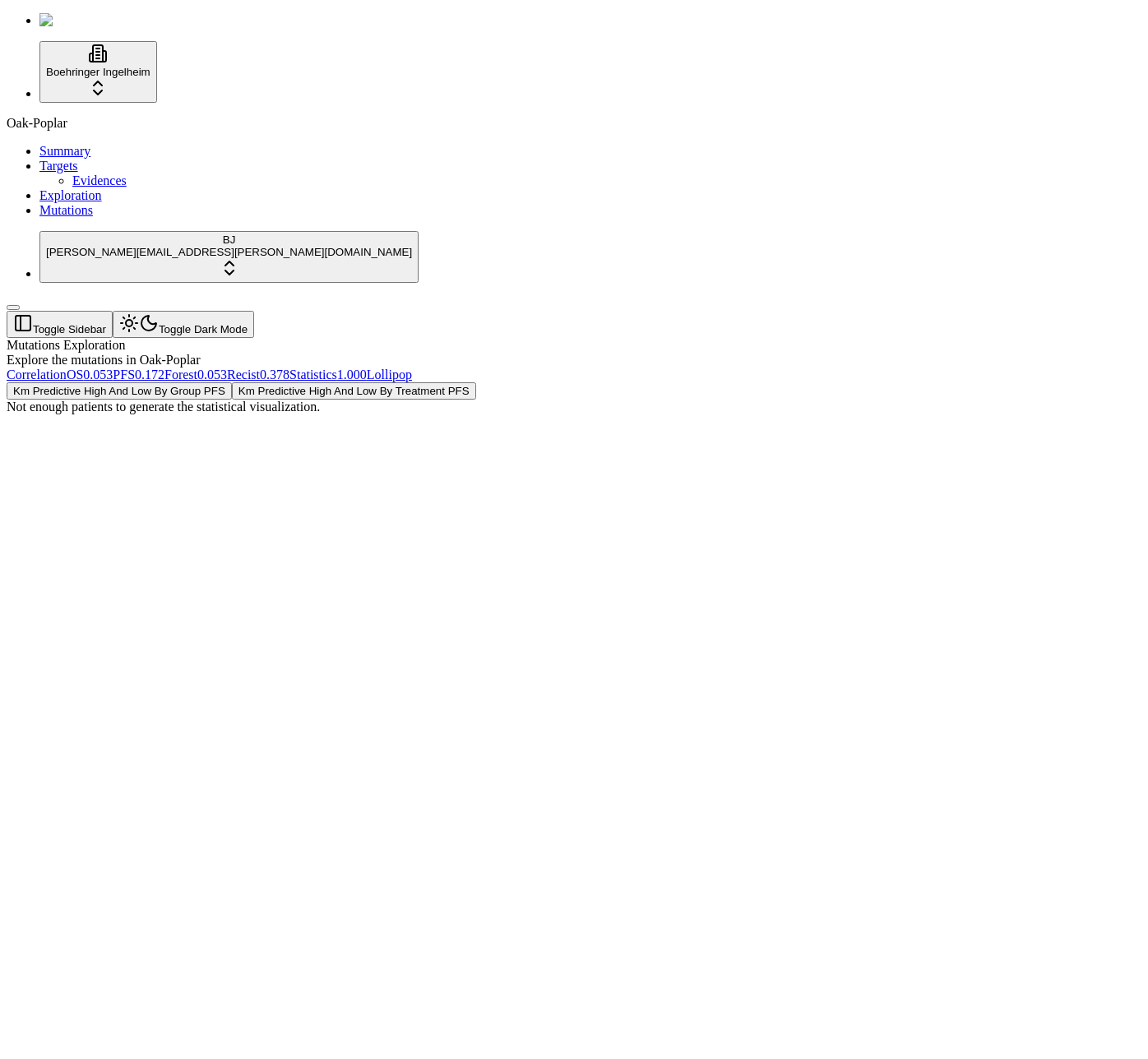
click at [221, 382] on div "Km Predictive High And Low By Group PFS Km Predictive High And Low By Treatment…" at bounding box center [495, 398] width 977 height 32
click at [190, 415] on div "Km Predictive High And Low By Group PFS Km Predictive High And Low By Treatment…" at bounding box center [495, 398] width 977 height 32
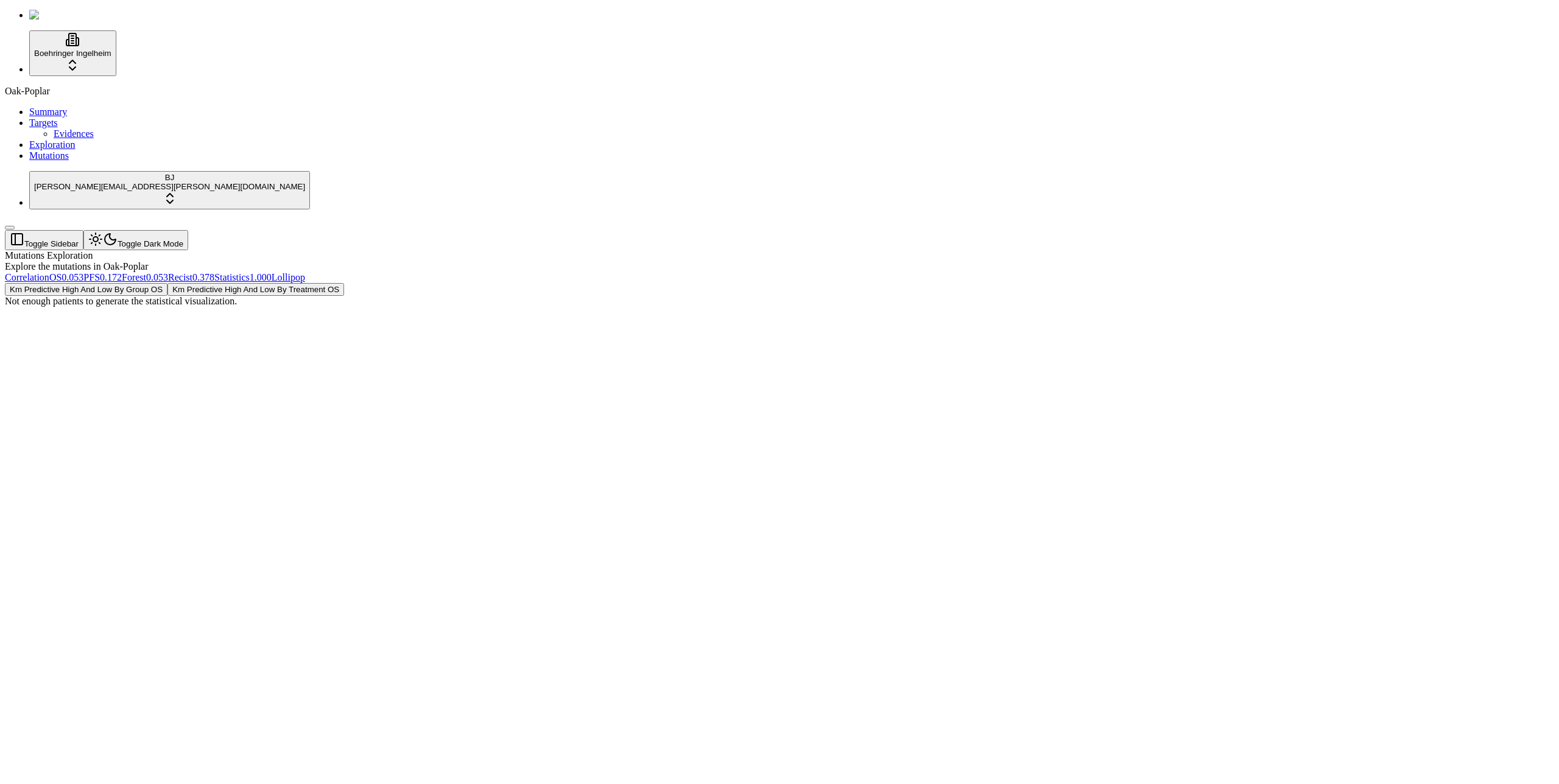
click at [779, 296] on div "Not enough patients to generate the statistical visualization." at bounding box center [721, 301] width 1432 height 11
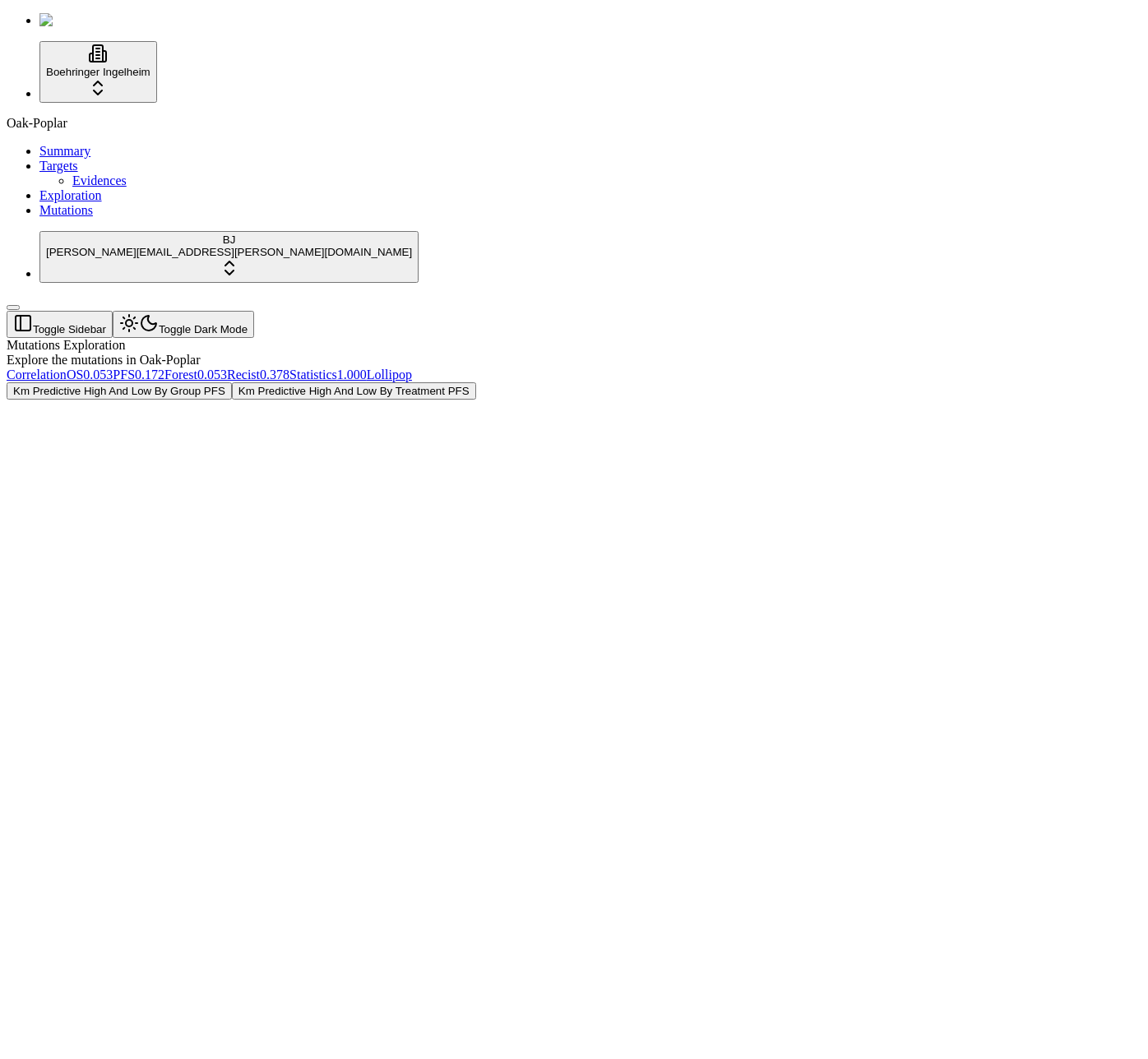
click at [657, 400] on div at bounding box center [495, 400] width 977 height 0
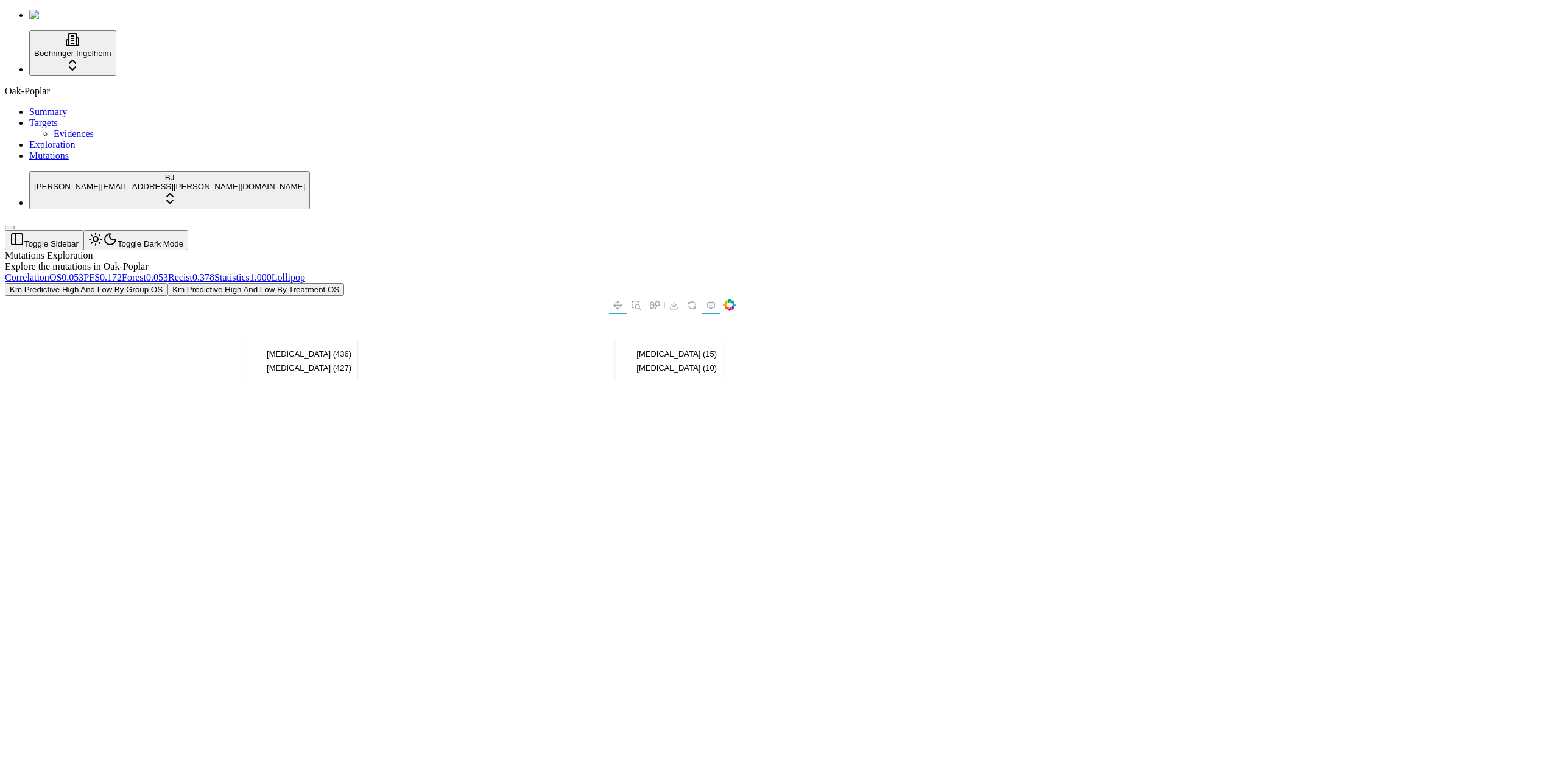
click at [344, 283] on button "Km Predictive High And Low By Treatment OS" at bounding box center [255, 290] width 177 height 13
click at [535, 603] on div "Mutations Exploration Explore the mutations in Oak-Poplar Correlation OS 0.053 …" at bounding box center [721, 434] width 1432 height 368
click at [425, 250] on div "Mutations Exploration Explore the mutations in Oak-Poplar" at bounding box center [721, 261] width 1432 height 22
click at [305, 272] on link "Lollipop" at bounding box center [288, 277] width 34 height 10
click at [818, 250] on div "Mutations Exploration Explore the mutations in Oak-Poplar" at bounding box center [721, 261] width 1432 height 22
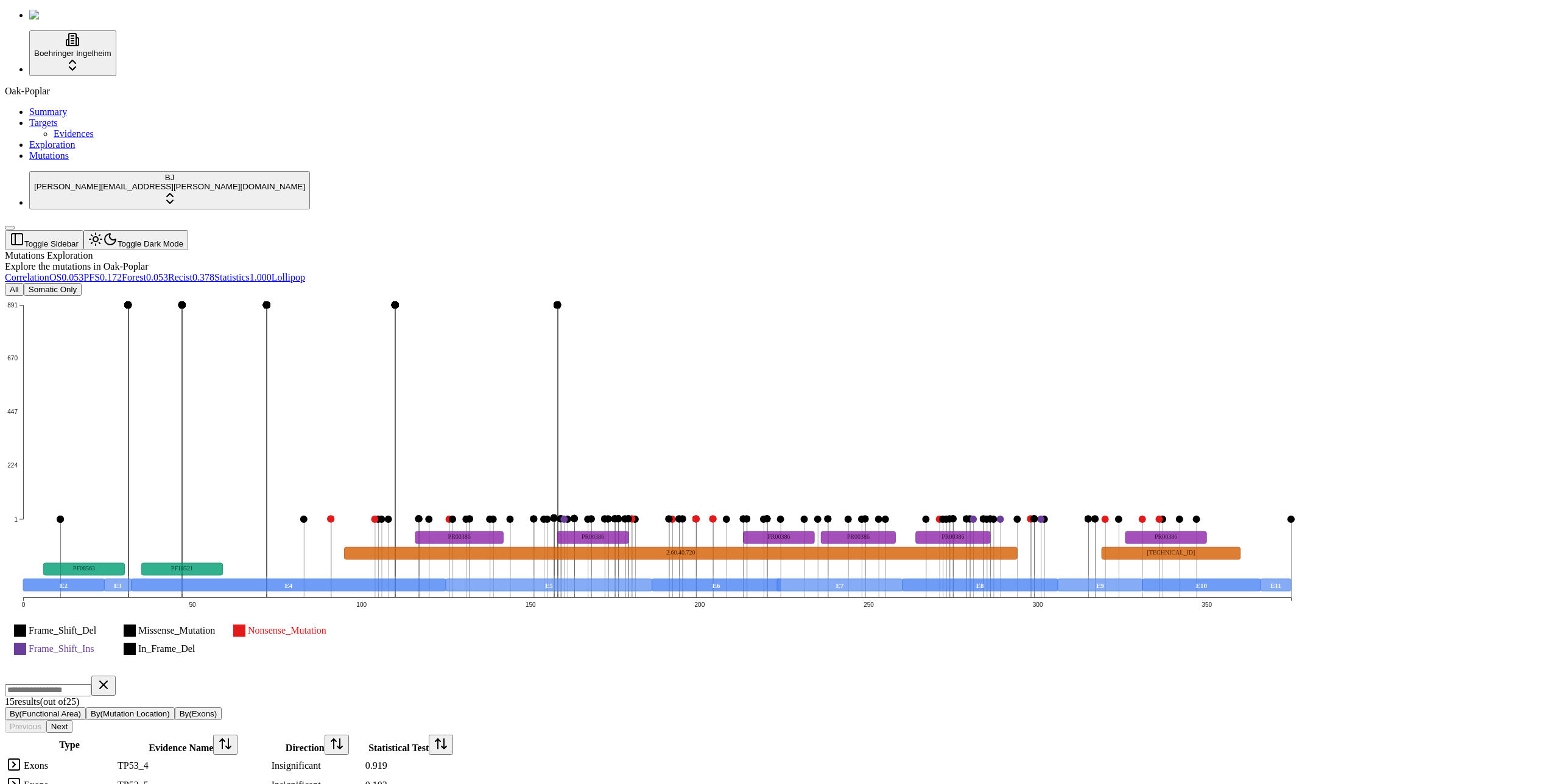
click at [485, 250] on div "Mutations Exploration Explore the mutations in Oak-Poplar" at bounding box center [721, 261] width 1432 height 22
click at [483, 250] on div "Mutations Exploration Explore the mutations in Oak-Poplar" at bounding box center [721, 261] width 1432 height 22
click at [582, 250] on div "Mutations Exploration Explore the mutations in Oak-Poplar" at bounding box center [721, 261] width 1432 height 22
click at [550, 283] on div "All Somatic Only Frame_Shift_Del Missense_Mutation Nonsense_Mutation Frame_Shif…" at bounding box center [721, 668] width 1432 height 770
click at [679, 675] on div "15 result s (out of 25 ) By(Functional Area) By(Mutation Location) By(Exons) Pr…" at bounding box center [721, 704] width 1432 height 58
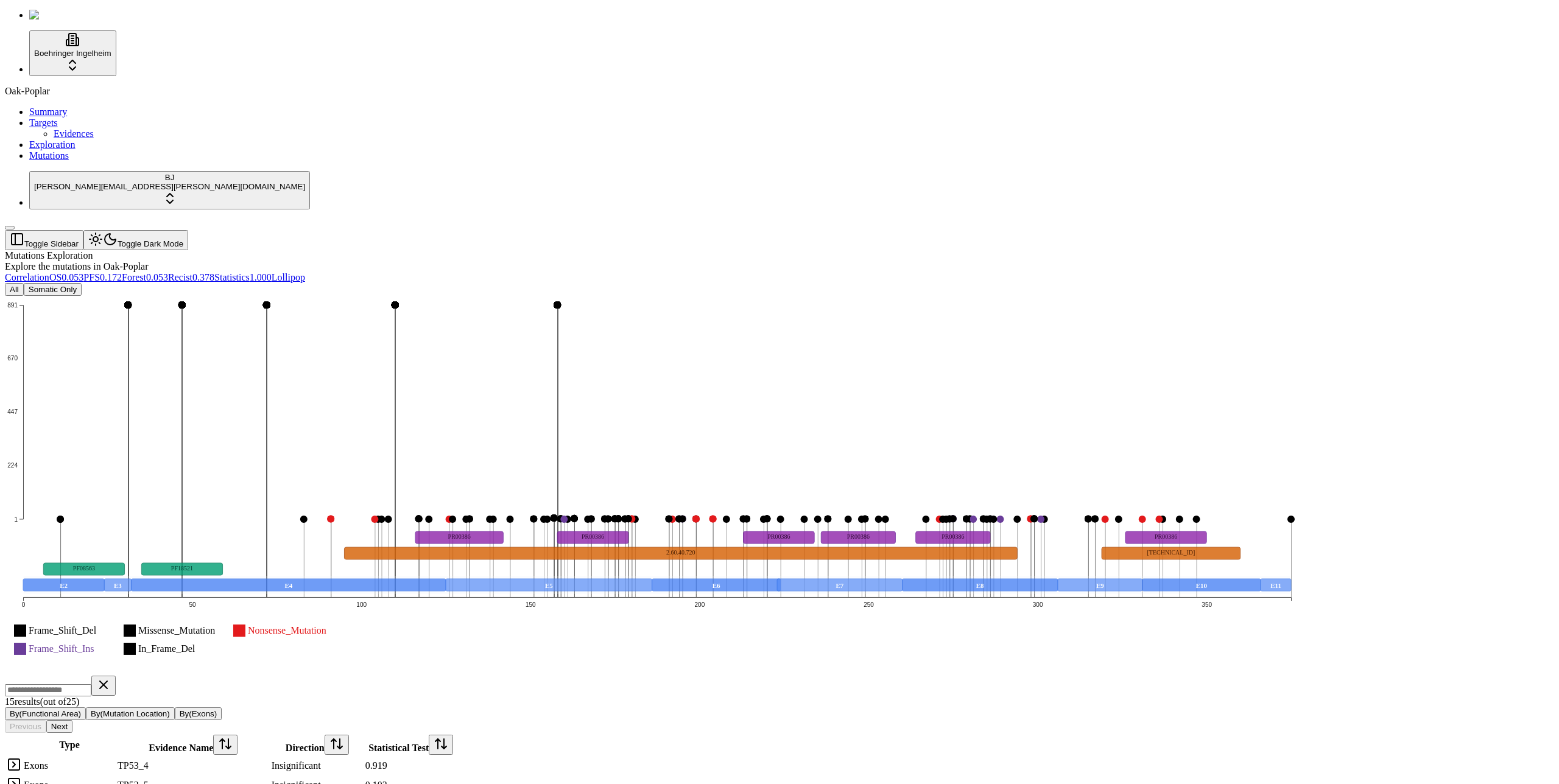
scroll to position [235, 0]
click at [222, 707] on button "By(Exons)" at bounding box center [198, 714] width 47 height 13
click at [731, 535] on div "Frame_Shift_Del Missense_Mutation Nonsense_Mutation Frame_Shift_Ins In_Frame_De…" at bounding box center [721, 565] width 1432 height 538
click at [484, 250] on div "Mutations Exploration Explore the mutations in Oak-Poplar" at bounding box center [721, 261] width 1432 height 22
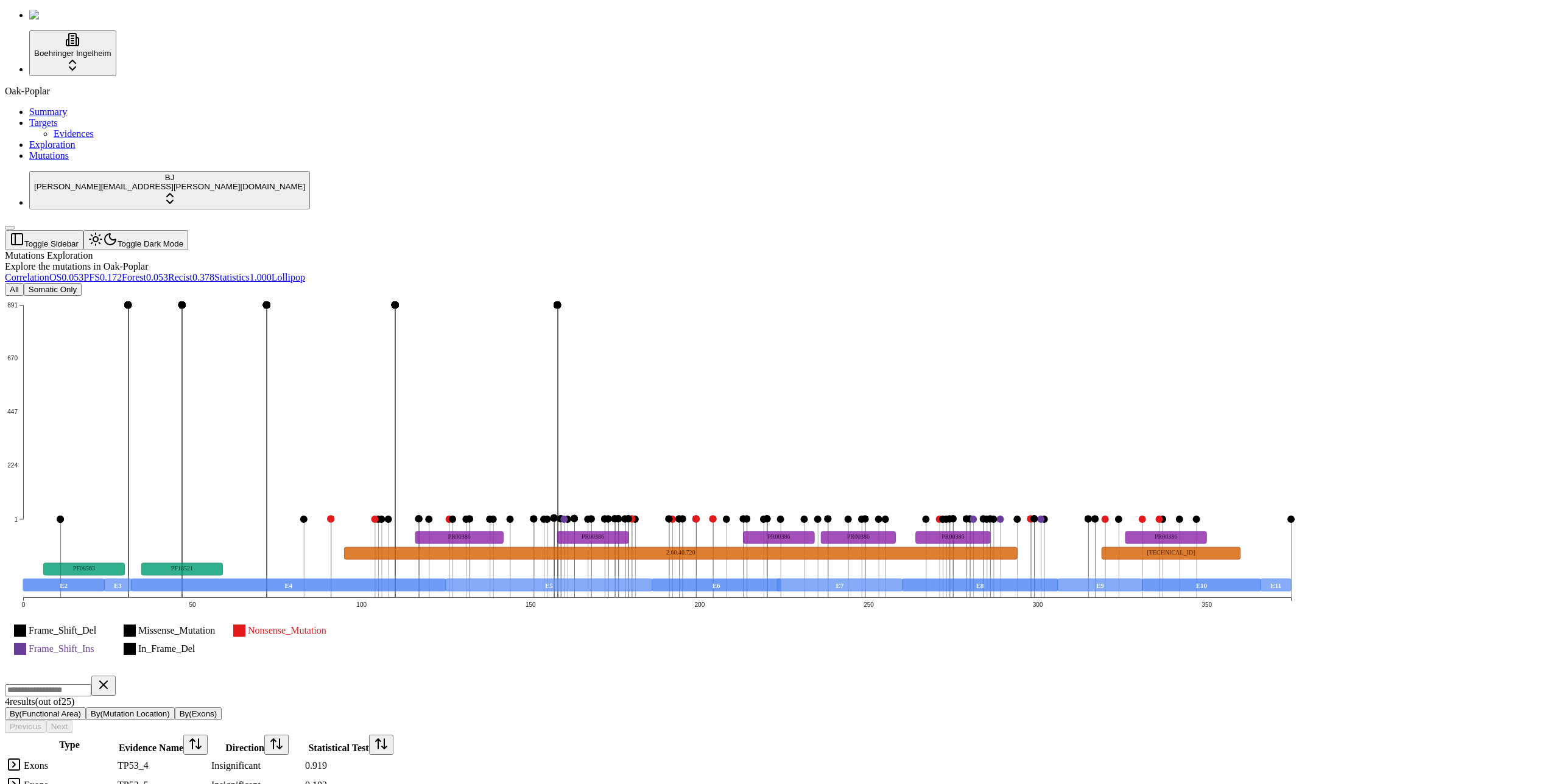
click at [438, 250] on div "Mutations Exploration Explore the mutations in Oak-Poplar" at bounding box center [721, 261] width 1432 height 22
click at [279, 261] on div "Explore the mutations in Oak-Poplar" at bounding box center [721, 266] width 1432 height 11
click at [460, 250] on div "Mutations Exploration Explore the mutations in Oak-Poplar" at bounding box center [721, 261] width 1432 height 22
click at [541, 250] on div "Mutations Exploration Explore the mutations in Oak-Poplar" at bounding box center [721, 261] width 1432 height 22
click at [366, 250] on div "Mutations Exploration Explore the mutations in Oak-Poplar" at bounding box center [721, 261] width 1432 height 22
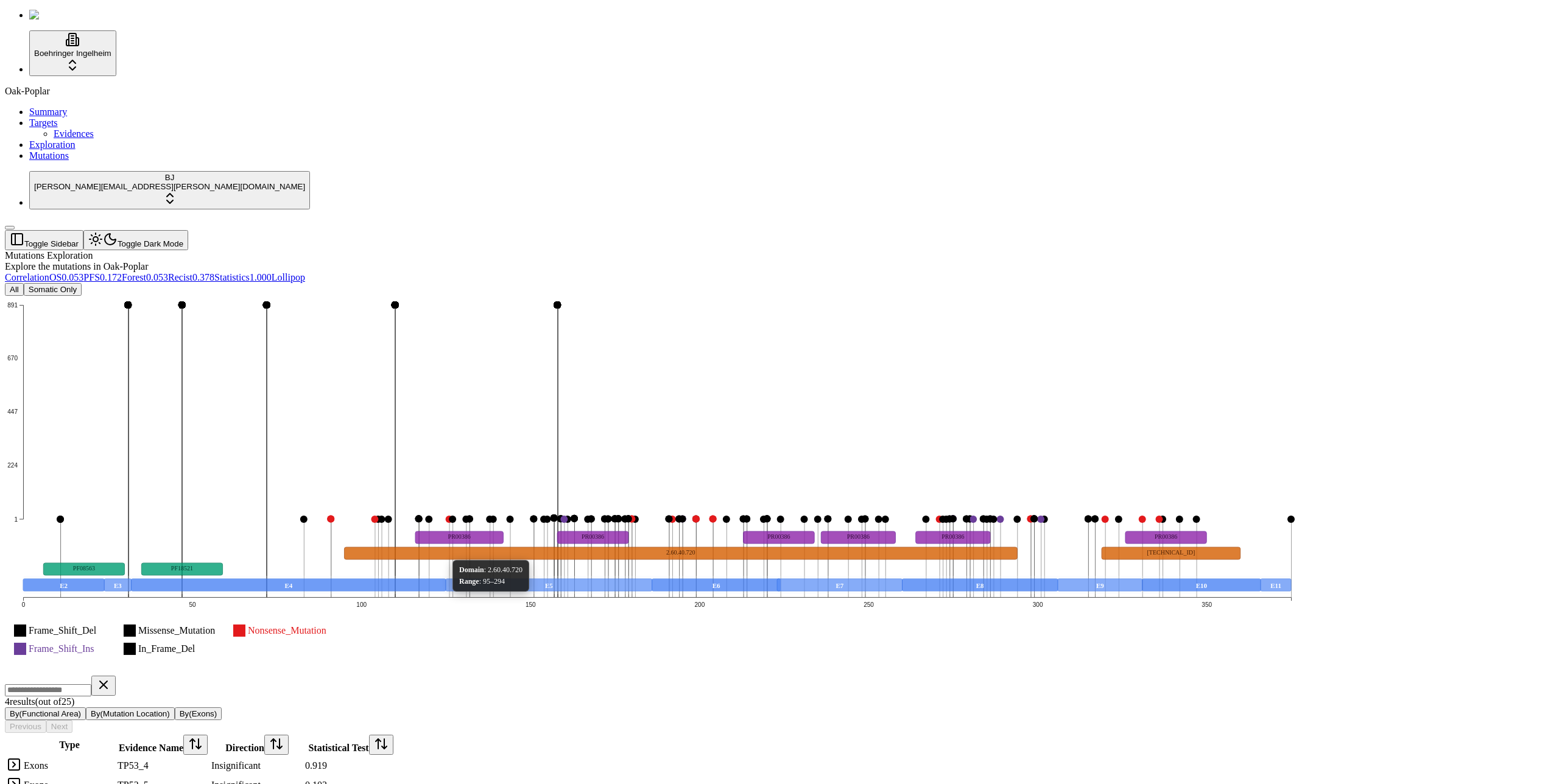
click at [582, 547] on rect at bounding box center [681, 553] width 673 height 12
click at [623, 515] on icon "Frame_Shift_Del Missense_Mutation Nonsense_Mutation Frame_Shift_Ins In_Frame_De…" at bounding box center [657, 485] width 1304 height 377
click at [622, 515] on icon "Frame_Shift_Del Missense_Mutation Nonsense_Mutation Frame_Shift_Ins In_Frame_De…" at bounding box center [657, 485] width 1304 height 377
click at [623, 511] on icon "Frame_Shift_Del Missense_Mutation Nonsense_Mutation Frame_Shift_Ins In_Frame_De…" at bounding box center [657, 485] width 1304 height 377
click at [447, 250] on div "Mutations Exploration Explore the mutations in Oak-Poplar" at bounding box center [721, 261] width 1432 height 22
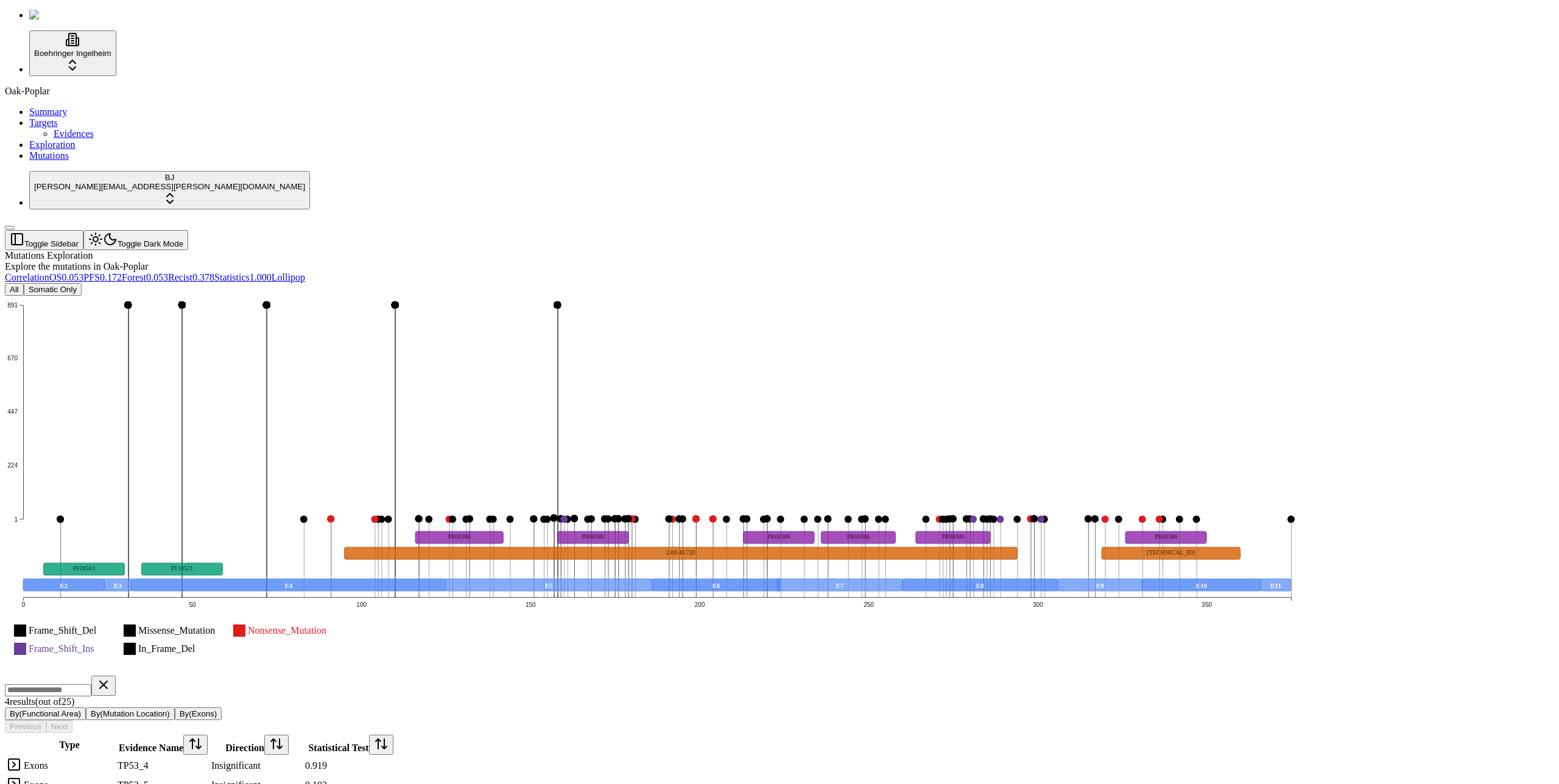
click at [422, 283] on div "All Somatic Only" at bounding box center [721, 290] width 1432 height 13
click at [506, 250] on div "Mutations Exploration Explore the mutations in Oak-Poplar Correlation OS 0.053 …" at bounding box center [721, 542] width 1432 height 584
click at [552, 261] on div "Explore the mutations in Oak-Poplar" at bounding box center [721, 266] width 1432 height 11
click at [748, 521] on icon "Frame_Shift_Del Missense_Mutation Nonsense_Mutation Frame_Shift_Ins In_Frame_De…" at bounding box center [657, 485] width 1304 height 377
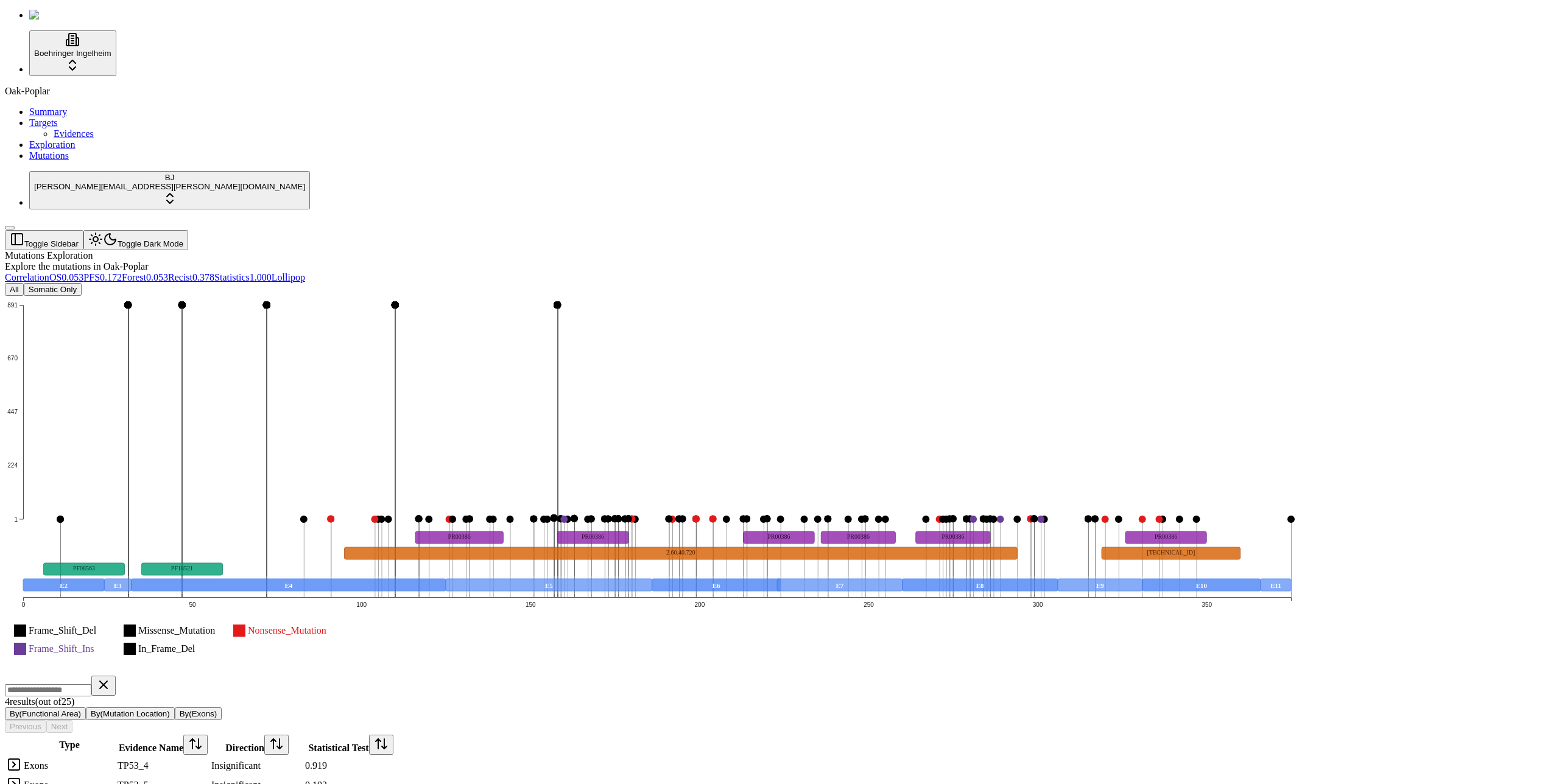
click at [745, 521] on icon "Frame_Shift_Del Missense_Mutation Nonsense_Mutation Frame_Shift_Ins In_Frame_De…" at bounding box center [657, 485] width 1304 height 377
click at [744, 520] on icon "Frame_Shift_Del Missense_Mutation Nonsense_Mutation Frame_Shift_Ins In_Frame_De…" at bounding box center [657, 485] width 1304 height 377
click at [742, 521] on icon "Frame_Shift_Del Missense_Mutation Nonsense_Mutation Frame_Shift_Ins In_Frame_De…" at bounding box center [657, 485] width 1304 height 377
click at [741, 517] on icon "Frame_Shift_Del Missense_Mutation Nonsense_Mutation Frame_Shift_Ins In_Frame_De…" at bounding box center [657, 485] width 1304 height 377
click at [741, 510] on icon "Frame_Shift_Del Missense_Mutation Nonsense_Mutation Frame_Shift_Ins In_Frame_De…" at bounding box center [657, 485] width 1304 height 377
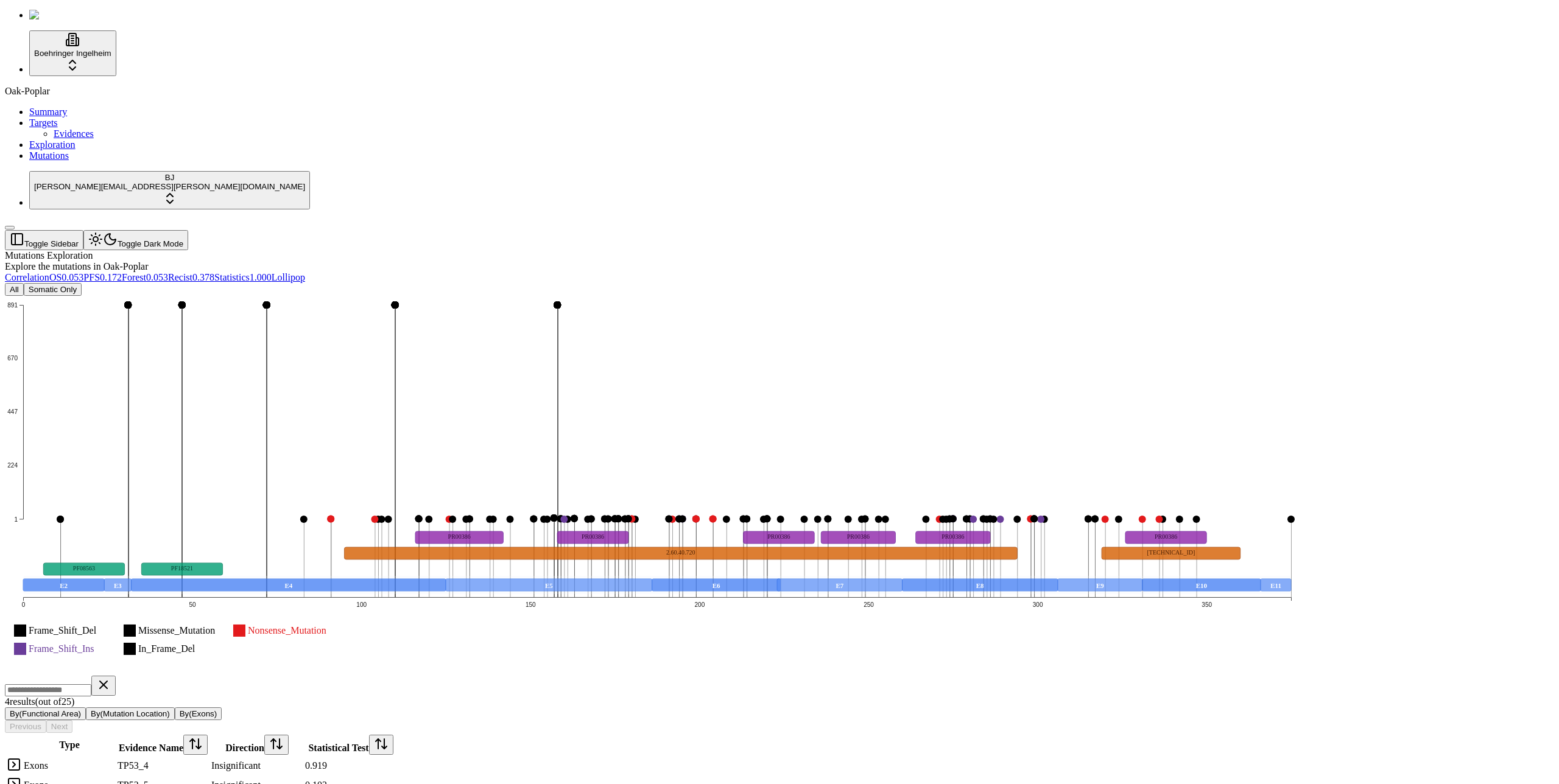
click at [740, 508] on icon "Frame_Shift_Del Missense_Mutation Nonsense_Mutation Frame_Shift_Ins In_Frame_De…" at bounding box center [657, 485] width 1304 height 377
click at [738, 514] on icon "Frame_Shift_Del Missense_Mutation Nonsense_Mutation Frame_Shift_Ins In_Frame_De…" at bounding box center [657, 485] width 1304 height 377
click at [764, 542] on div "Frame_Shift_Del Missense_Mutation Nonsense_Mutation Frame_Shift_Ins In_Frame_De…" at bounding box center [721, 565] width 1432 height 538
click at [81, 283] on button "Somatic Only" at bounding box center [52, 290] width 58 height 13
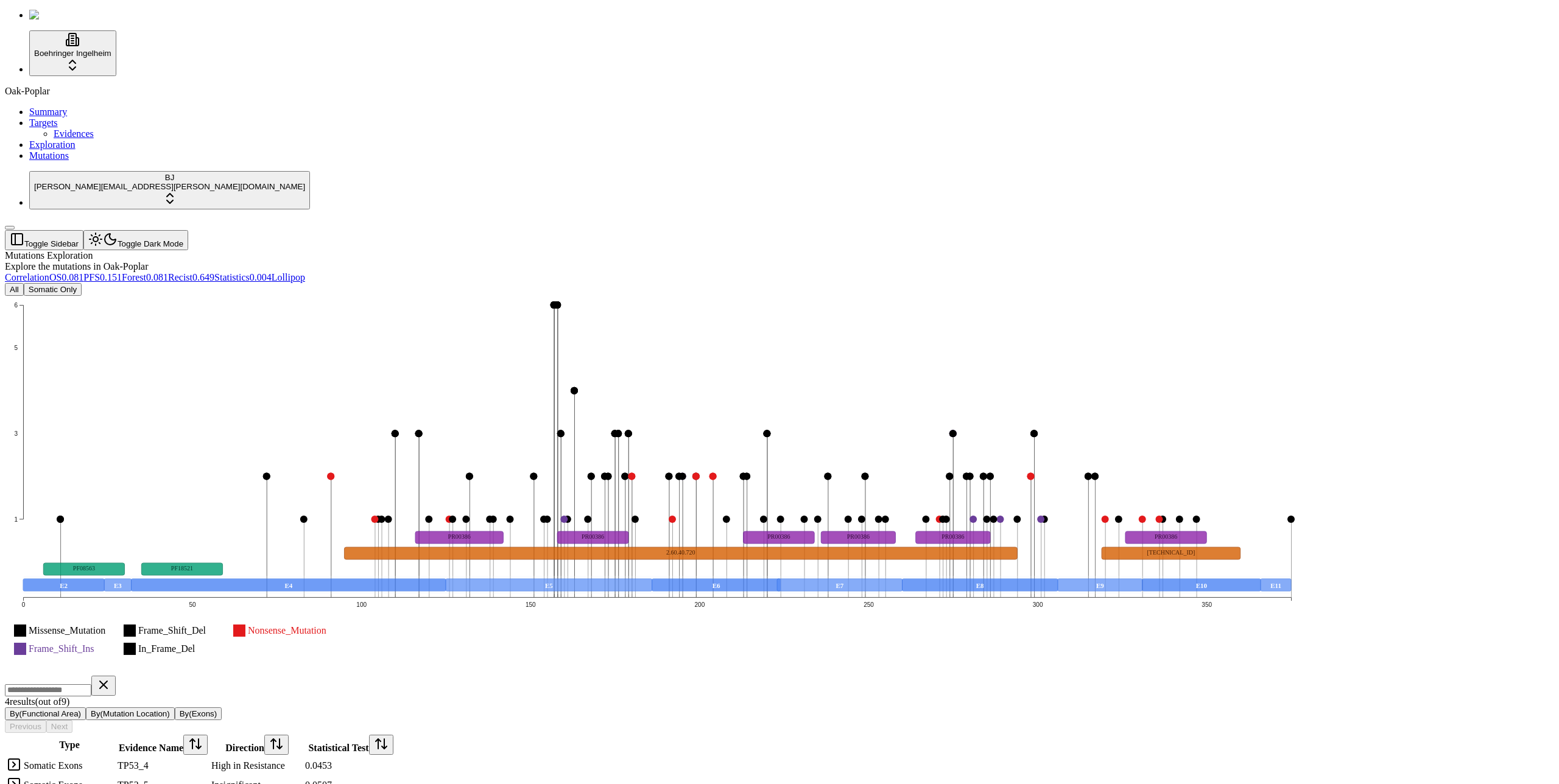
click at [833, 675] on div "4 result s (out of 9 ) By(Functional Area) By(Mutation Location) By(Exons) Prev…" at bounding box center [721, 704] width 1432 height 58
click at [768, 675] on div "4 result s (out of 9 ) By(Functional Area) By(Mutation Location) By(Exons) Prev…" at bounding box center [721, 704] width 1432 height 58
click at [64, 516] on circle at bounding box center [60, 519] width 7 height 7
click at [334, 473] on circle at bounding box center [330, 476] width 7 height 7
click at [833, 296] on icon "Missense_Mutation Frame_Shift_Del Nonsense_Mutation Frame_Shift_Ins In_Frame_De…" at bounding box center [657, 485] width 1304 height 377
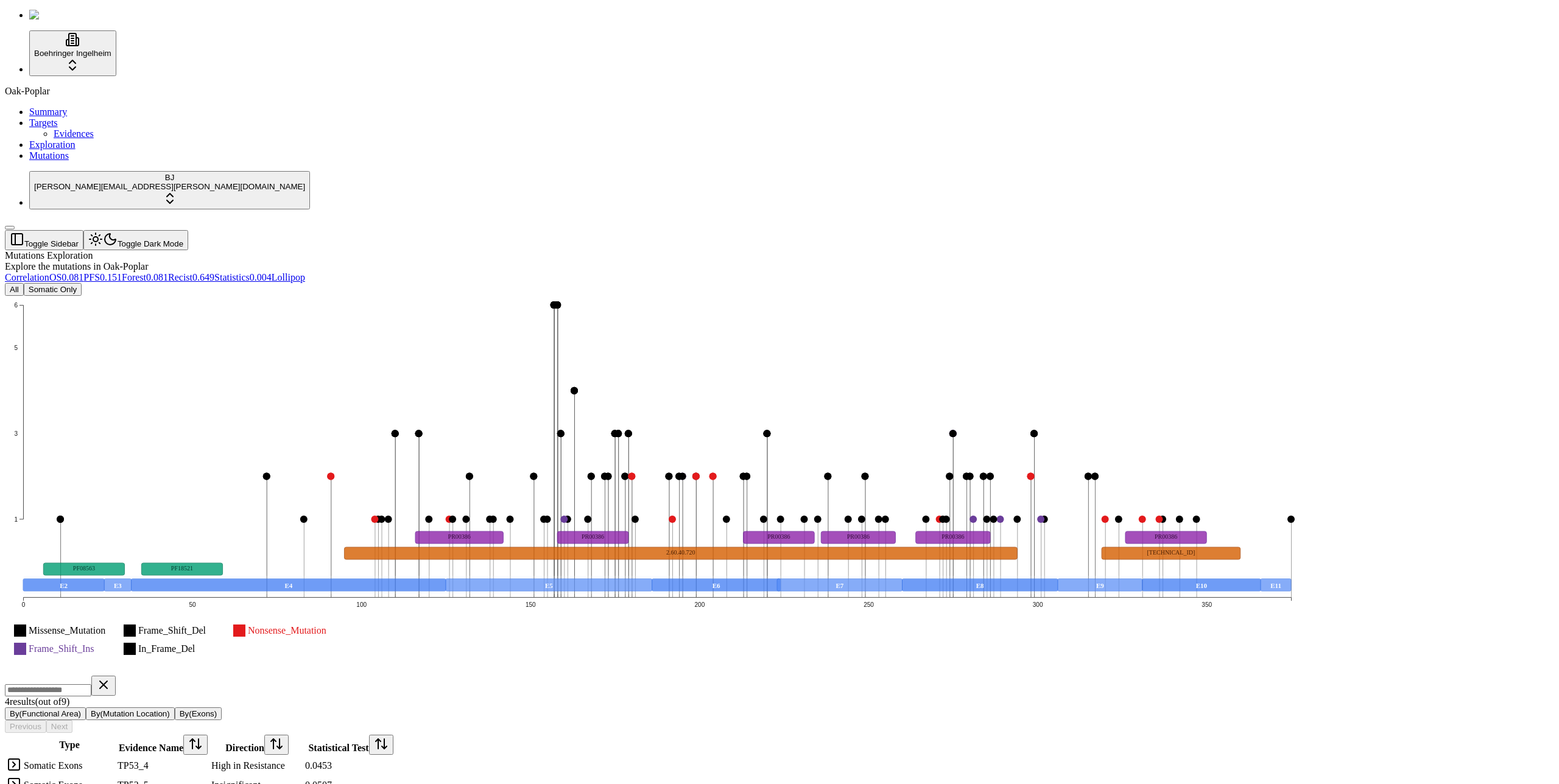
click at [24, 283] on button "All" at bounding box center [14, 290] width 19 height 13
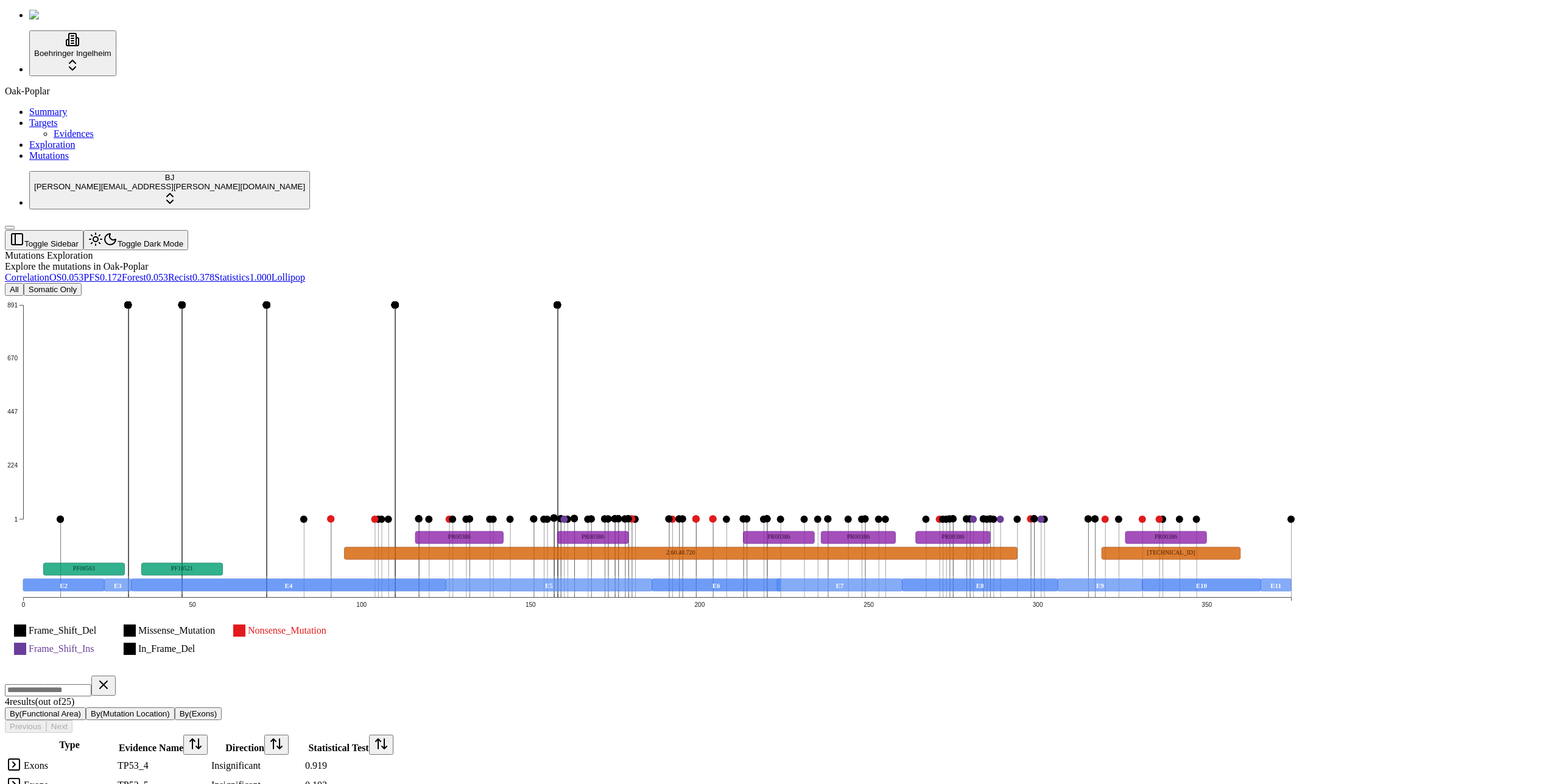
click at [222, 707] on button "By(Exons)" at bounding box center [198, 714] width 47 height 13
drag, startPoint x: 694, startPoint y: 553, endPoint x: 791, endPoint y: 555, distance: 97.0
click at [1309, 522] on icon "Frame_Shift_Del Missense_Mutation Nonsense_Mutation Frame_Shift_Ins In_Frame_De…" at bounding box center [657, 485] width 1304 height 377
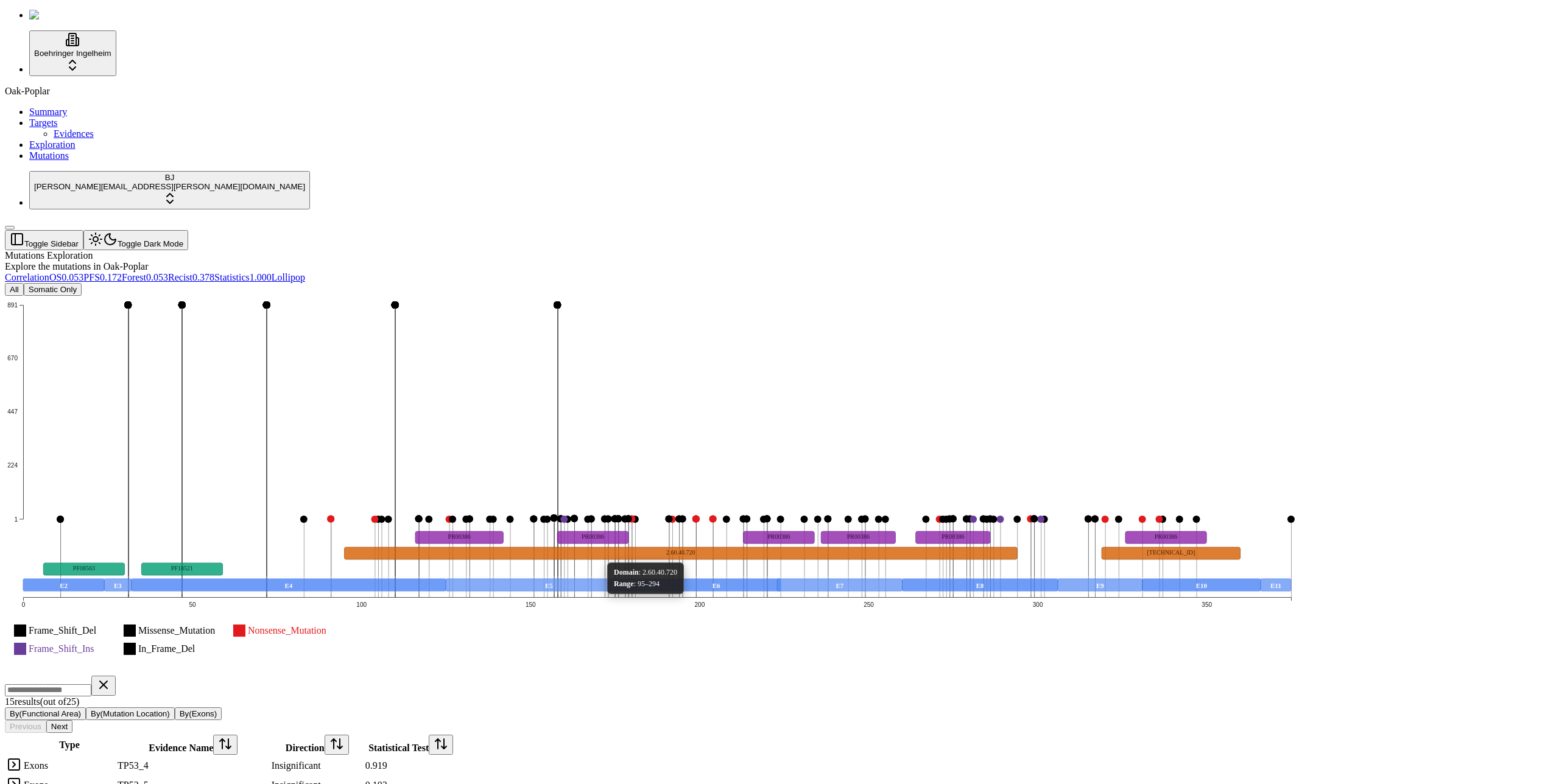
scroll to position [365, 0]
drag, startPoint x: 736, startPoint y: 648, endPoint x: 754, endPoint y: 650, distance: 18.1
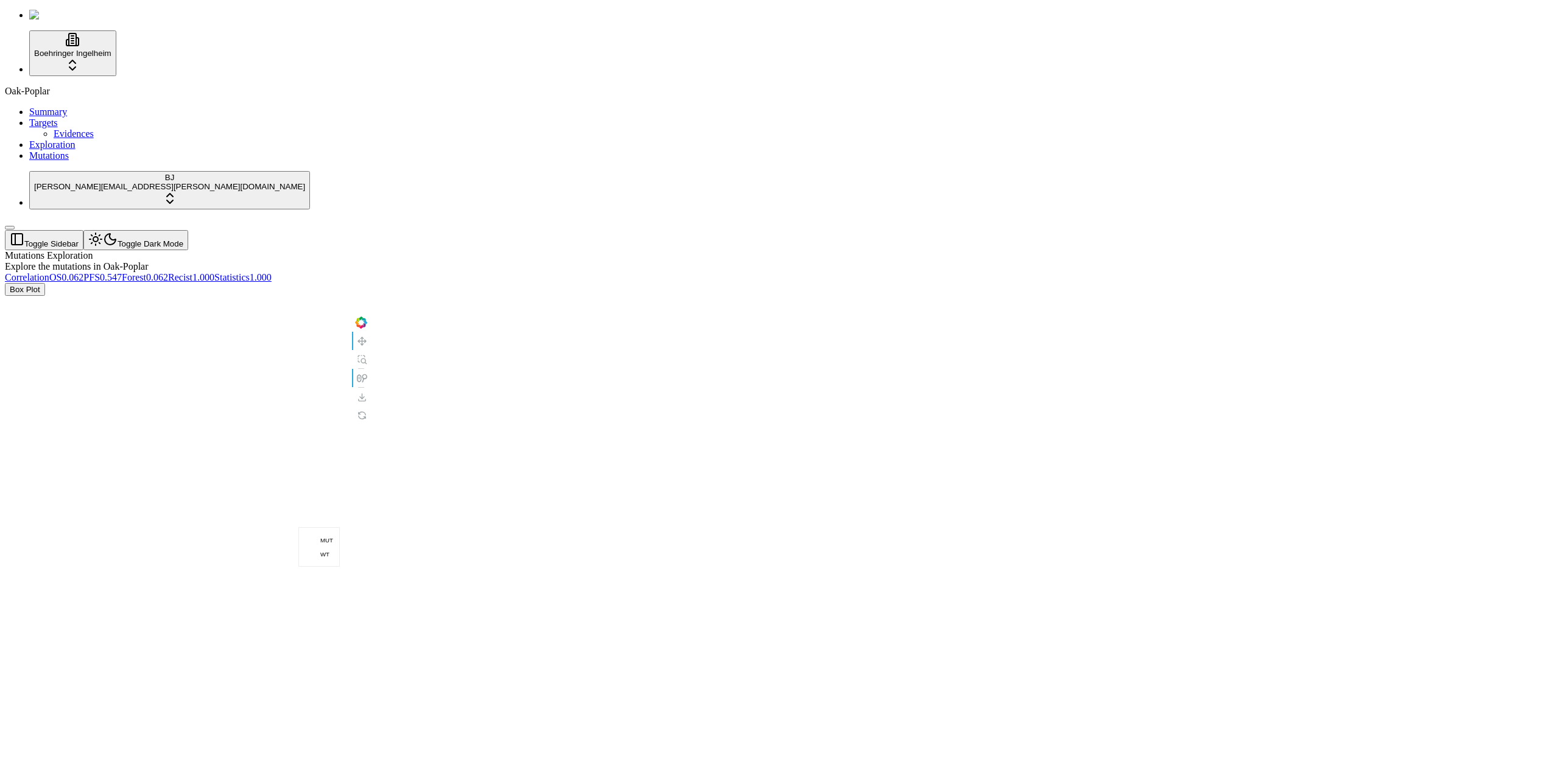
click at [431, 250] on div "Mutations Exploration Explore the mutations in Oak-Poplar" at bounding box center [721, 261] width 1432 height 22
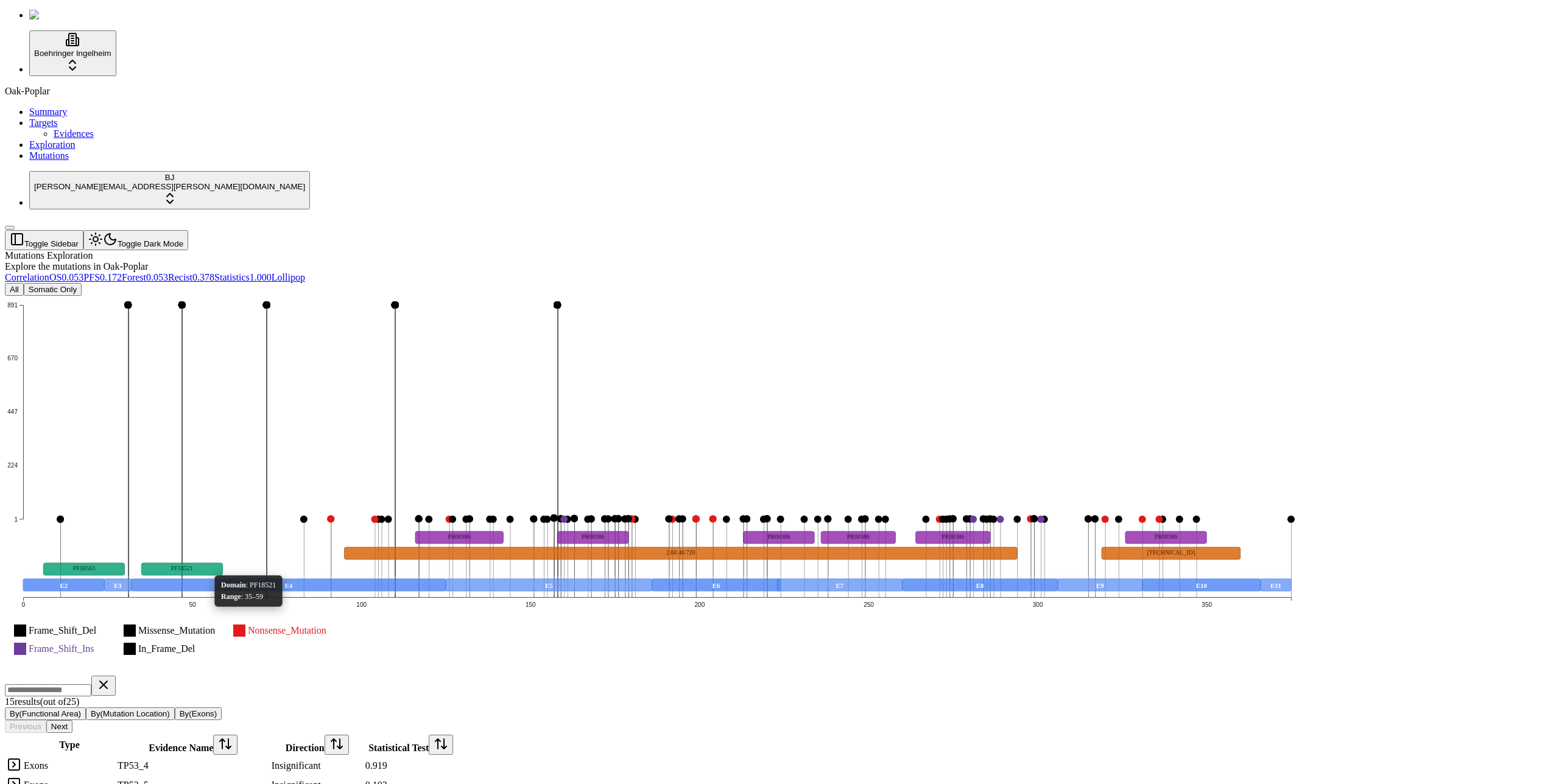
scroll to position [365, 0]
click at [92, 162] on div "Oak-Poplar Summary Targets Evidences Exploration Mutations" at bounding box center [780, 123] width 1549 height 76
click at [835, 504] on icon "Frame_Shift_Del Missense_Mutation Nonsense_Mutation Frame_Shift_Ins In_Frame_De…" at bounding box center [657, 485] width 1304 height 377
click at [834, 522] on icon "Frame_Shift_Del Missense_Mutation Nonsense_Mutation Frame_Shift_Ins In_Frame_De…" at bounding box center [657, 485] width 1304 height 377
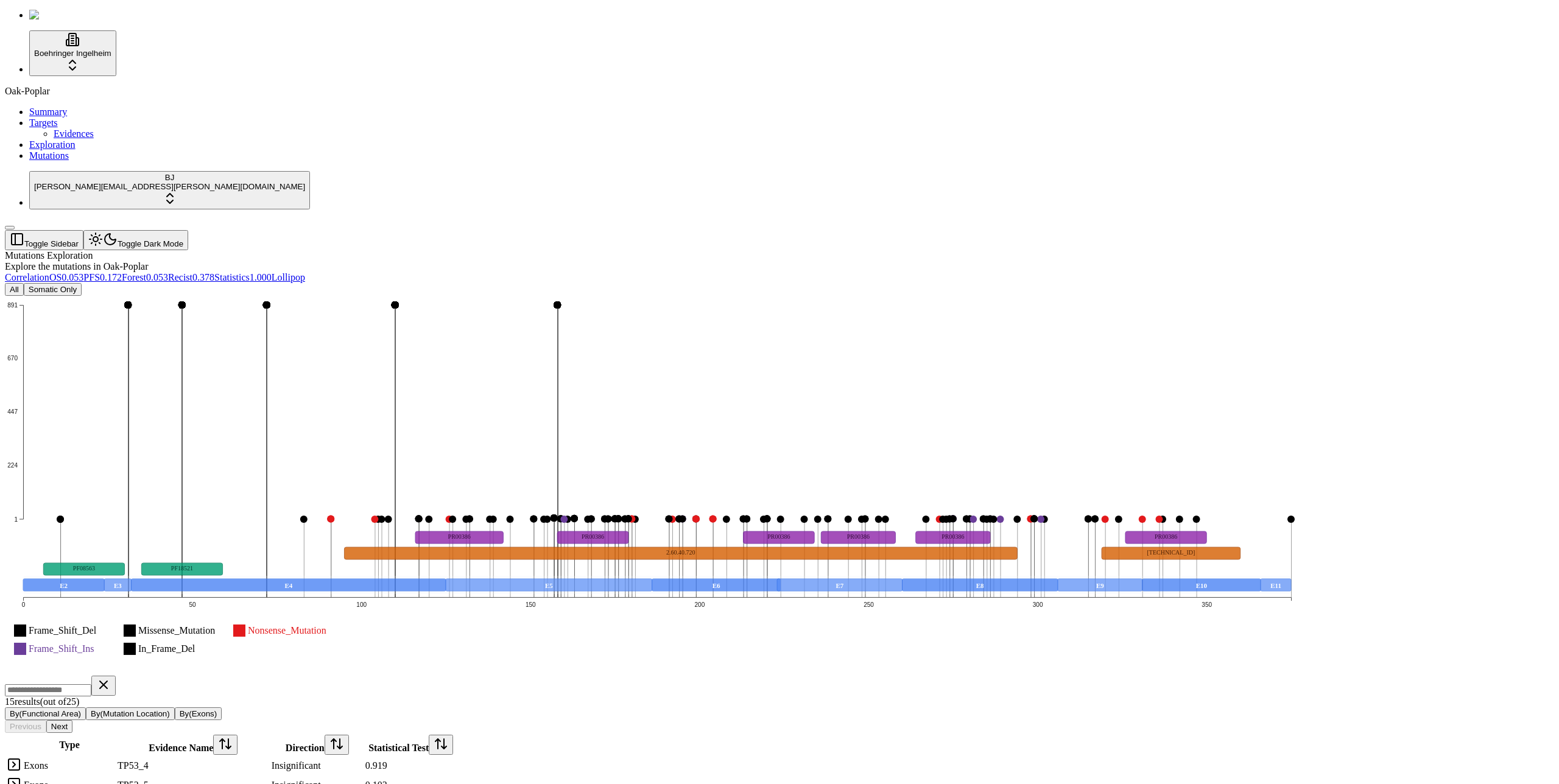
click at [832, 523] on icon "Frame_Shift_Del Missense_Mutation Nonsense_Mutation Frame_Shift_Ins In_Frame_De…" at bounding box center [657, 485] width 1304 height 377
click at [832, 520] on icon "Frame_Shift_Del Missense_Mutation Nonsense_Mutation Frame_Shift_Ins In_Frame_De…" at bounding box center [657, 485] width 1304 height 377
click at [672, 507] on icon "Frame_Shift_Del Missense_Mutation Nonsense_Mutation Frame_Shift_Ins In_Frame_De…" at bounding box center [657, 485] width 1304 height 377
click at [585, 493] on icon "Frame_Shift_Del Missense_Mutation Nonsense_Mutation Frame_Shift_Ins In_Frame_De…" at bounding box center [657, 485] width 1304 height 377
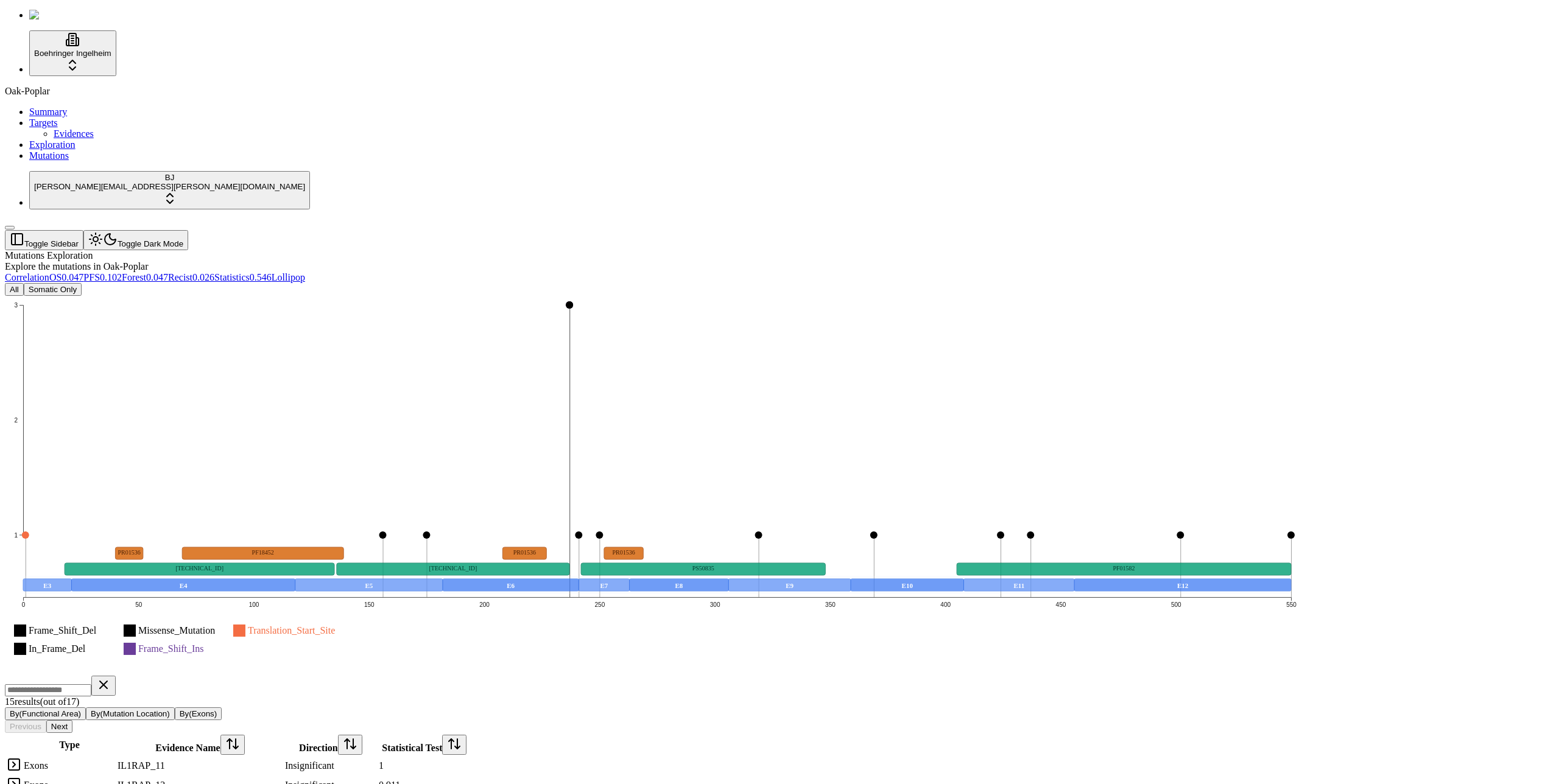
click at [788, 528] on icon "Frame_Shift_Del Missense_Mutation Translation_Start_Site In_Frame_Del Frame_Shi…" at bounding box center [657, 485] width 1304 height 377
click at [601, 250] on div "Mutations Exploration Explore the mutations in Oak-Poplar" at bounding box center [721, 261] width 1432 height 22
click at [696, 508] on icon "Frame_Shift_Del Missense_Mutation Translation_Start_Site In_Frame_Del Frame_Shi…" at bounding box center [657, 485] width 1304 height 377
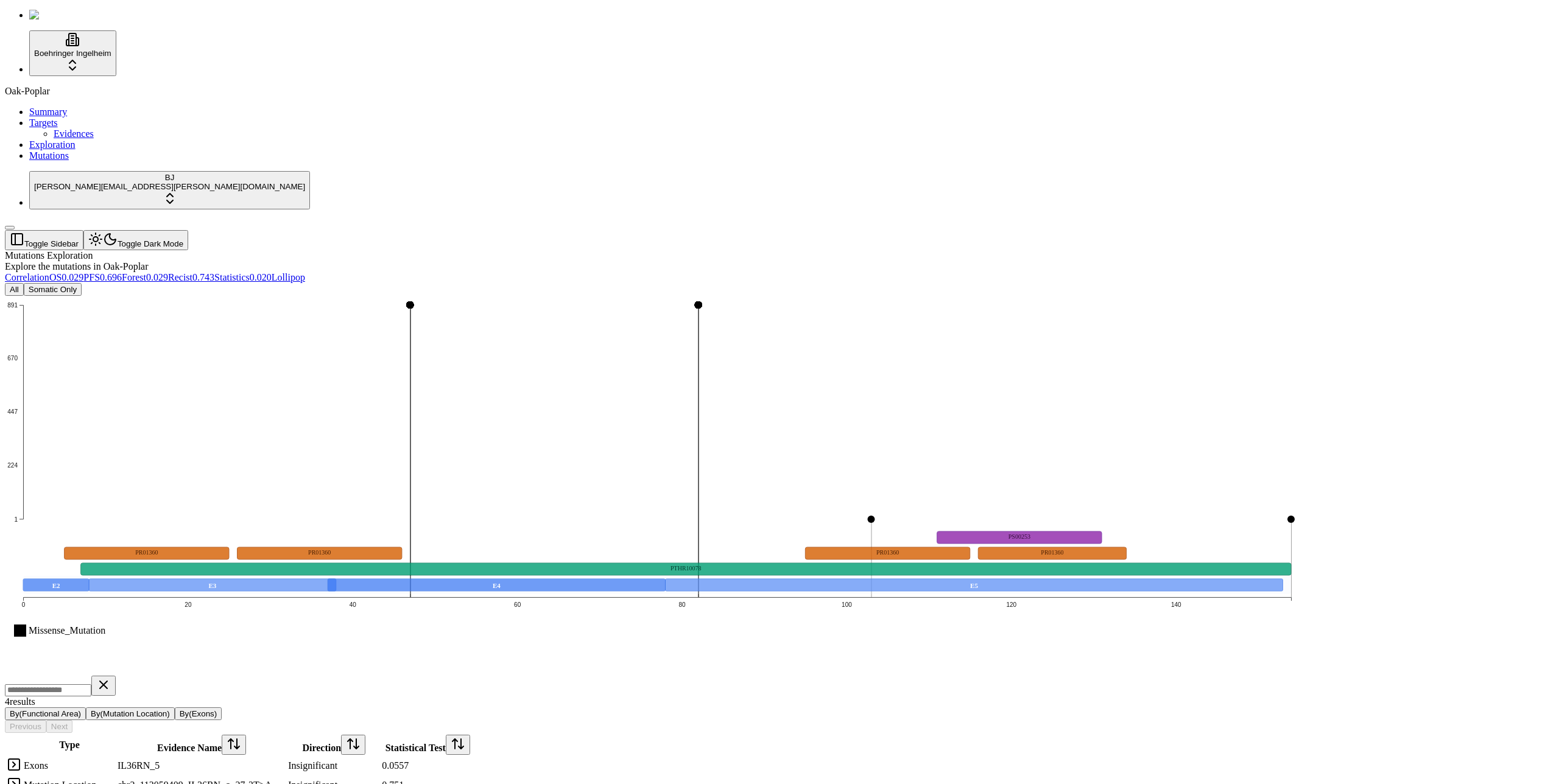
click at [716, 250] on div "Mutations Exploration Explore the mutations in Oak-Poplar" at bounding box center [721, 261] width 1432 height 22
click at [802, 465] on icon "Missense_Mutation 1 224 447 670 891 0 20 40 60 80 100 120 140 E2 E3 E4 E5 PTHR1…" at bounding box center [657, 485] width 1304 height 377
click at [802, 503] on icon "Missense_Mutation 1 224 447 670 891 0 20 40 60 80 100 120 140 E2 E3 E4 E5 PTHR1…" at bounding box center [657, 485] width 1304 height 377
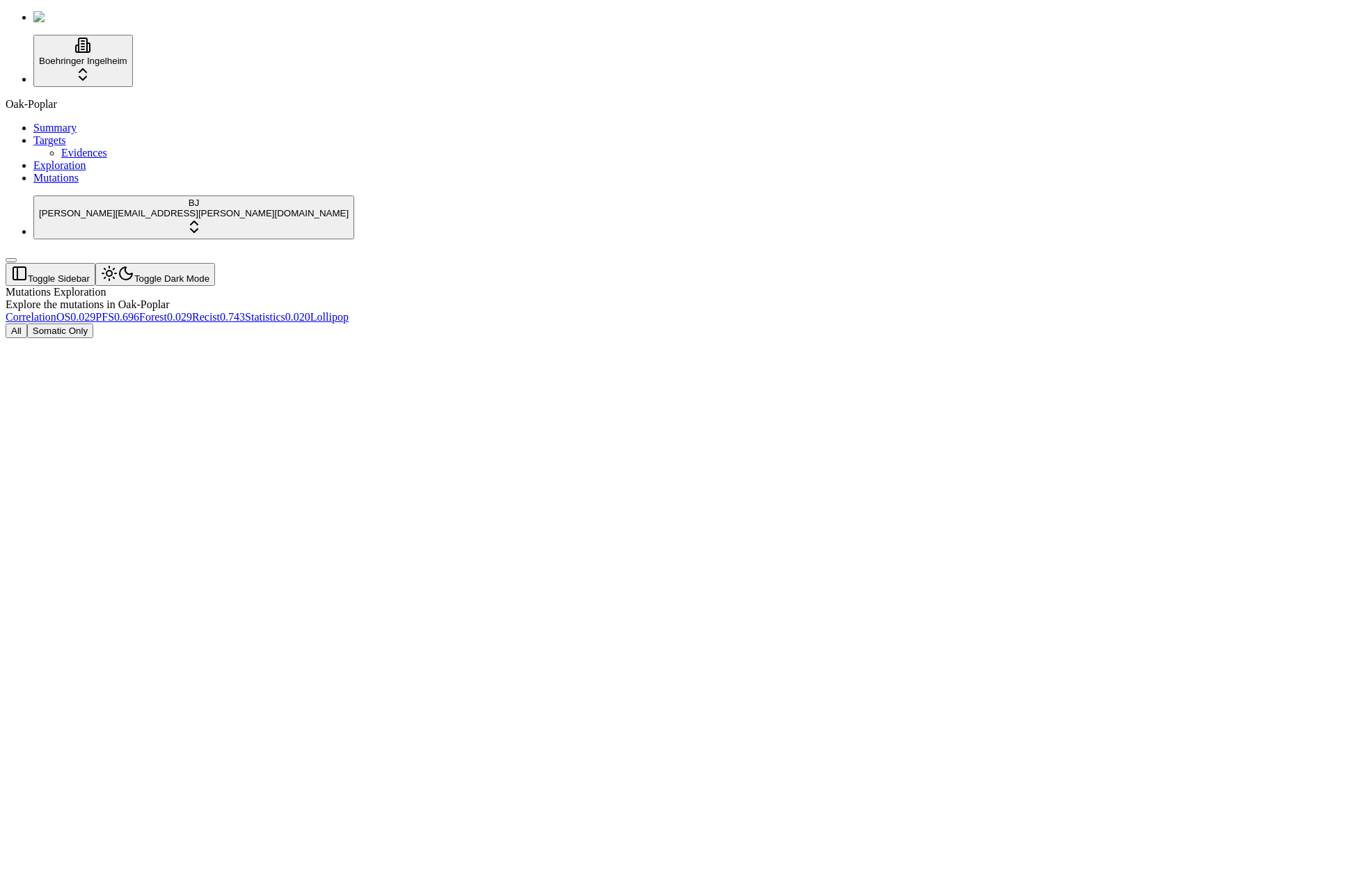
click at [67, 185] on div "Oak-Poplar Summary Targets Evidences Exploration Mutations" at bounding box center [675, 141] width 1339 height 86
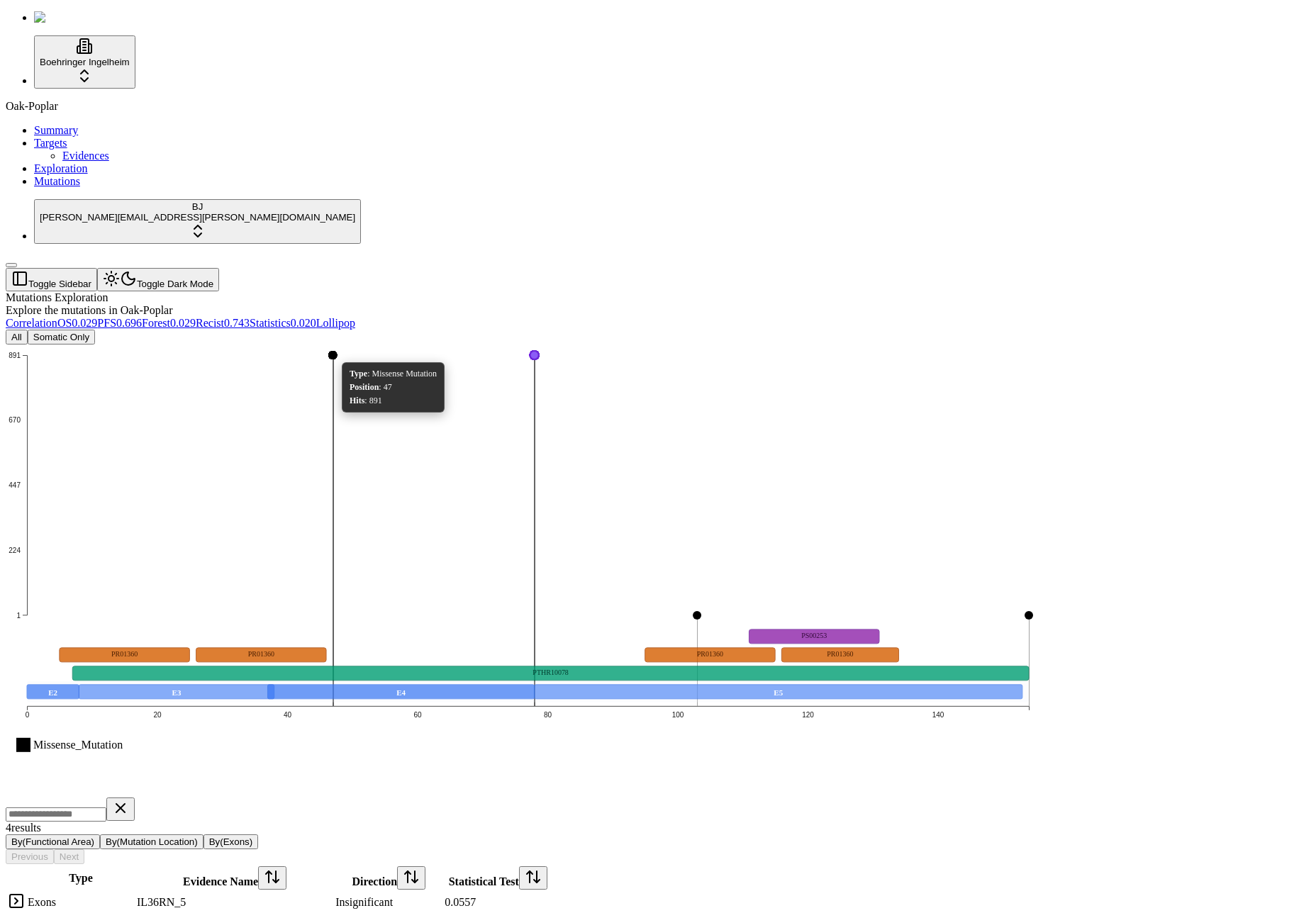
click at [437, 396] on div "Hits : 891" at bounding box center [393, 401] width 87 height 11
click at [586, 362] on icon "Missense_Mutation 1 224 447 670 891 0 20 40 60 80 100 120 140 E2 E3 E4 E5 PTHR1…" at bounding box center [528, 570] width 1044 height 450
click at [594, 355] on icon "Missense_Mutation 1 224 447 670 891 0 20 40 60 80 100 120 140 E2 E3 E4 E5 PTHR1…" at bounding box center [528, 570] width 1044 height 450
click at [879, 629] on div "Missense_Mutation 1 224 447 670 891 0 20 40 60 80 100 120 140 E2 E3 E4 E5 PTHR1…" at bounding box center [590, 664] width 1168 height 638
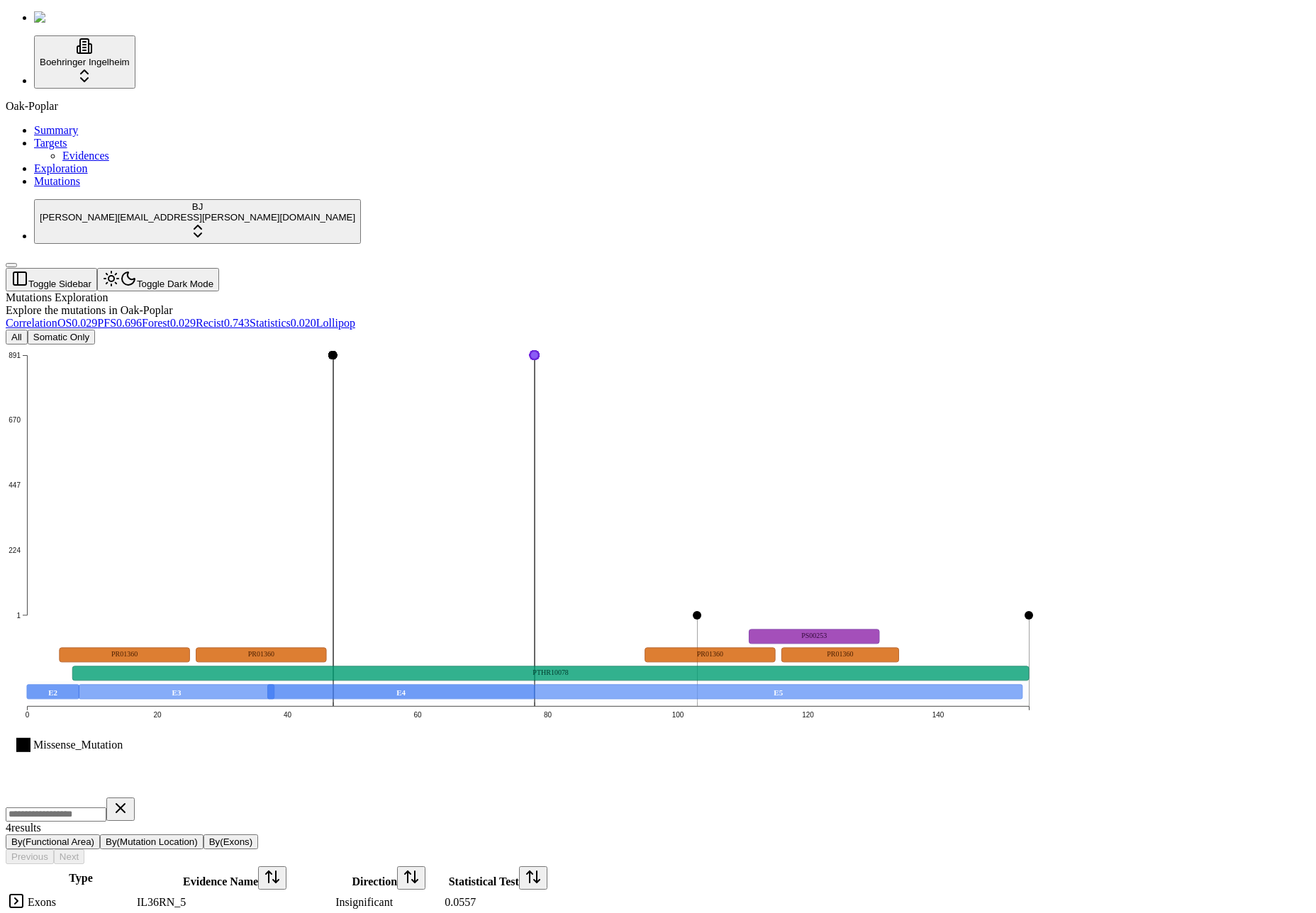
click at [864, 610] on icon "Missense_Mutation 1 224 447 670 891 0 20 40 60 80 100 120 140 E2 E3 E4 E5 PTHR1…" at bounding box center [528, 570] width 1044 height 450
click at [442, 896] on div "Insignificant" at bounding box center [388, 902] width 106 height 13
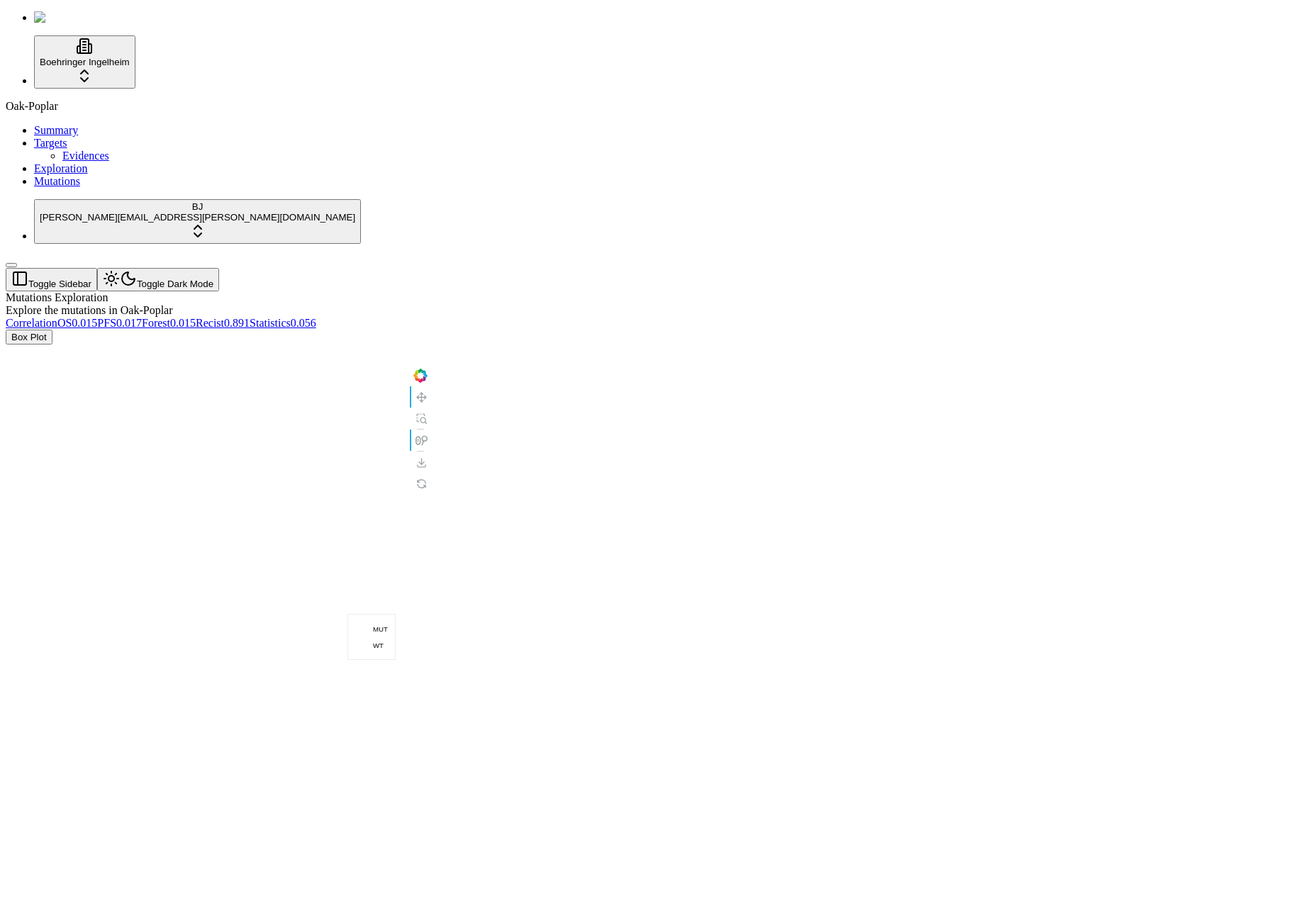
click at [224, 317] on span "Recist" at bounding box center [210, 323] width 29 height 12
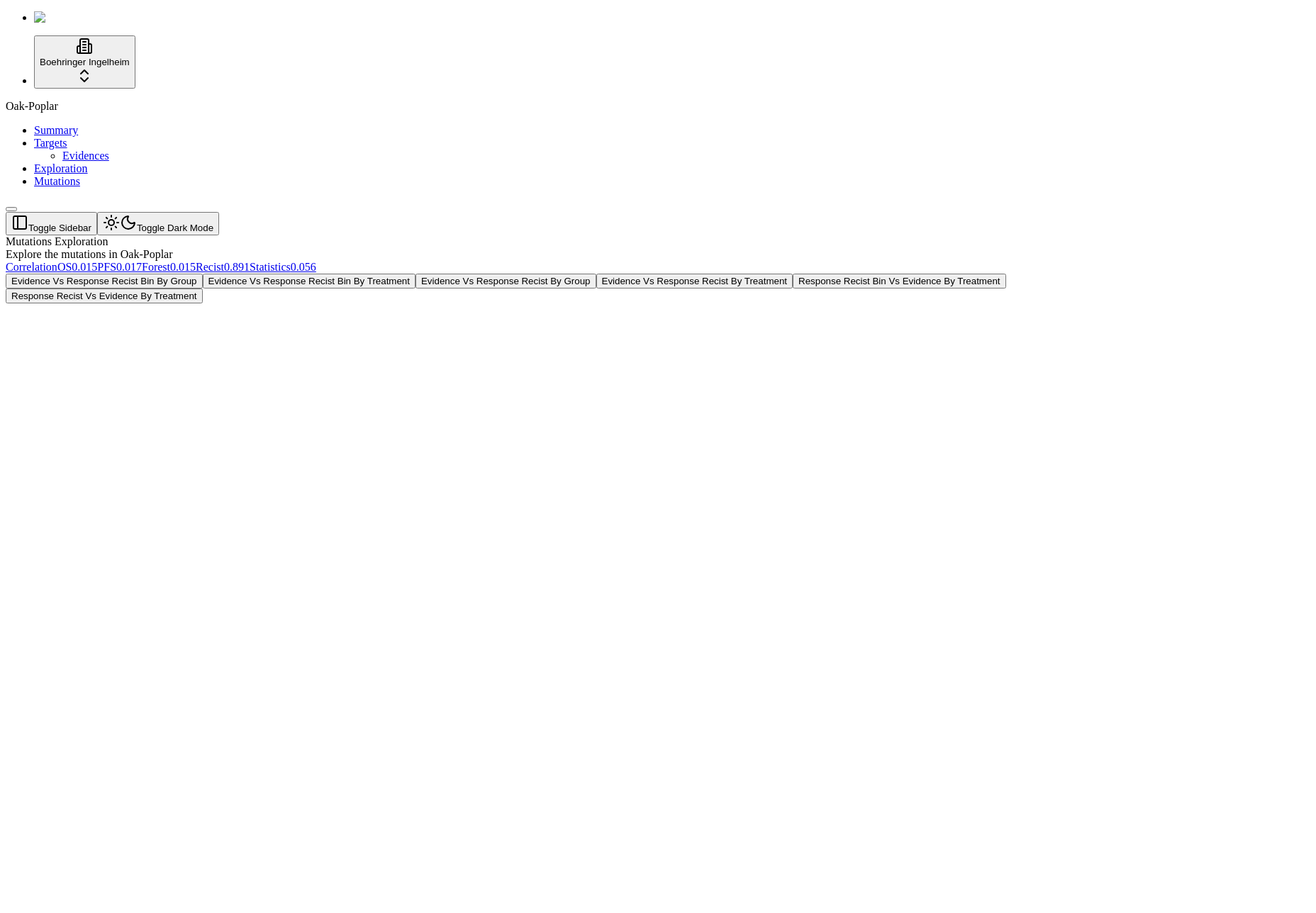
drag, startPoint x: 0, startPoint y: 0, endPoint x: 1109, endPoint y: 199, distance: 1126.7
click at [1109, 274] on div "Evidence Vs Response Recist Bin By Group Evidence Vs Response Recist Bin By Tre…" at bounding box center [590, 289] width 1168 height 30
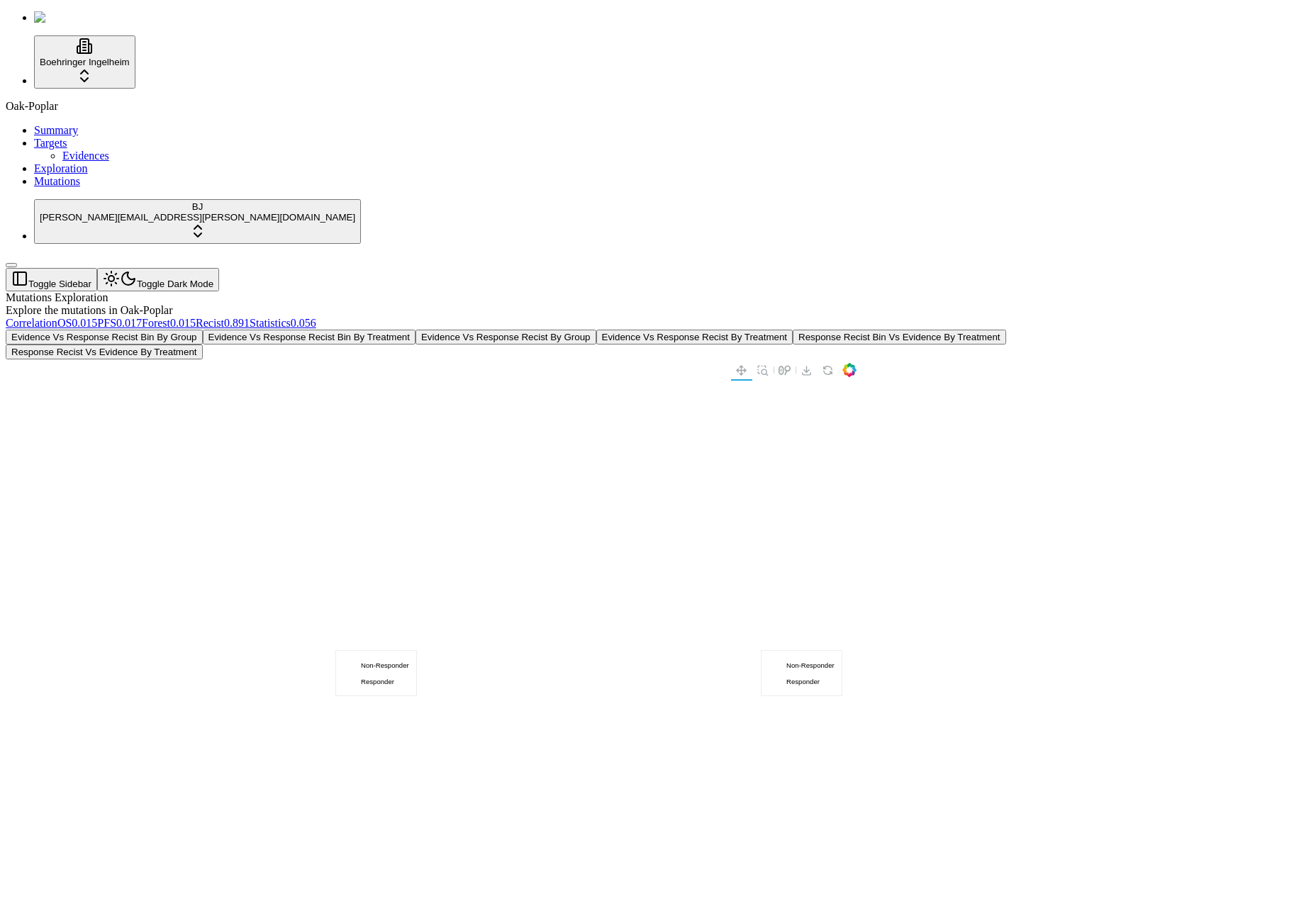
click at [1111, 330] on div "Evidence Vs Response Recist Bin By Group Evidence Vs Response Recist Bin By Tre…" at bounding box center [590, 345] width 1168 height 30
click at [1112, 330] on div "Evidence Vs Response Recist Bin By Group Evidence Vs Response Recist Bin By Tre…" at bounding box center [590, 345] width 1168 height 30
click at [59, 124] on link "Summary" at bounding box center [56, 130] width 44 height 12
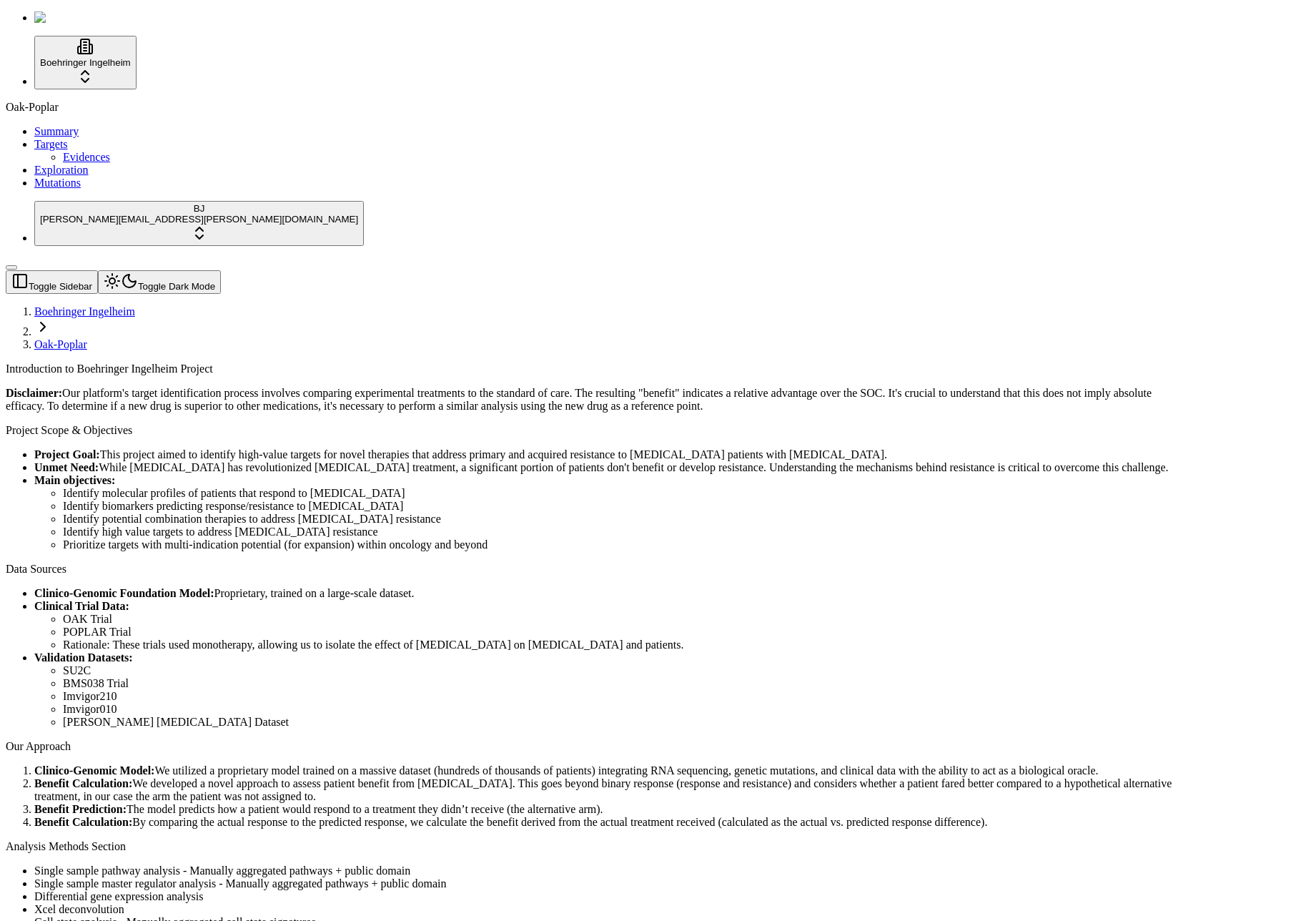
click at [68, 150] on link "Targets" at bounding box center [51, 144] width 33 height 12
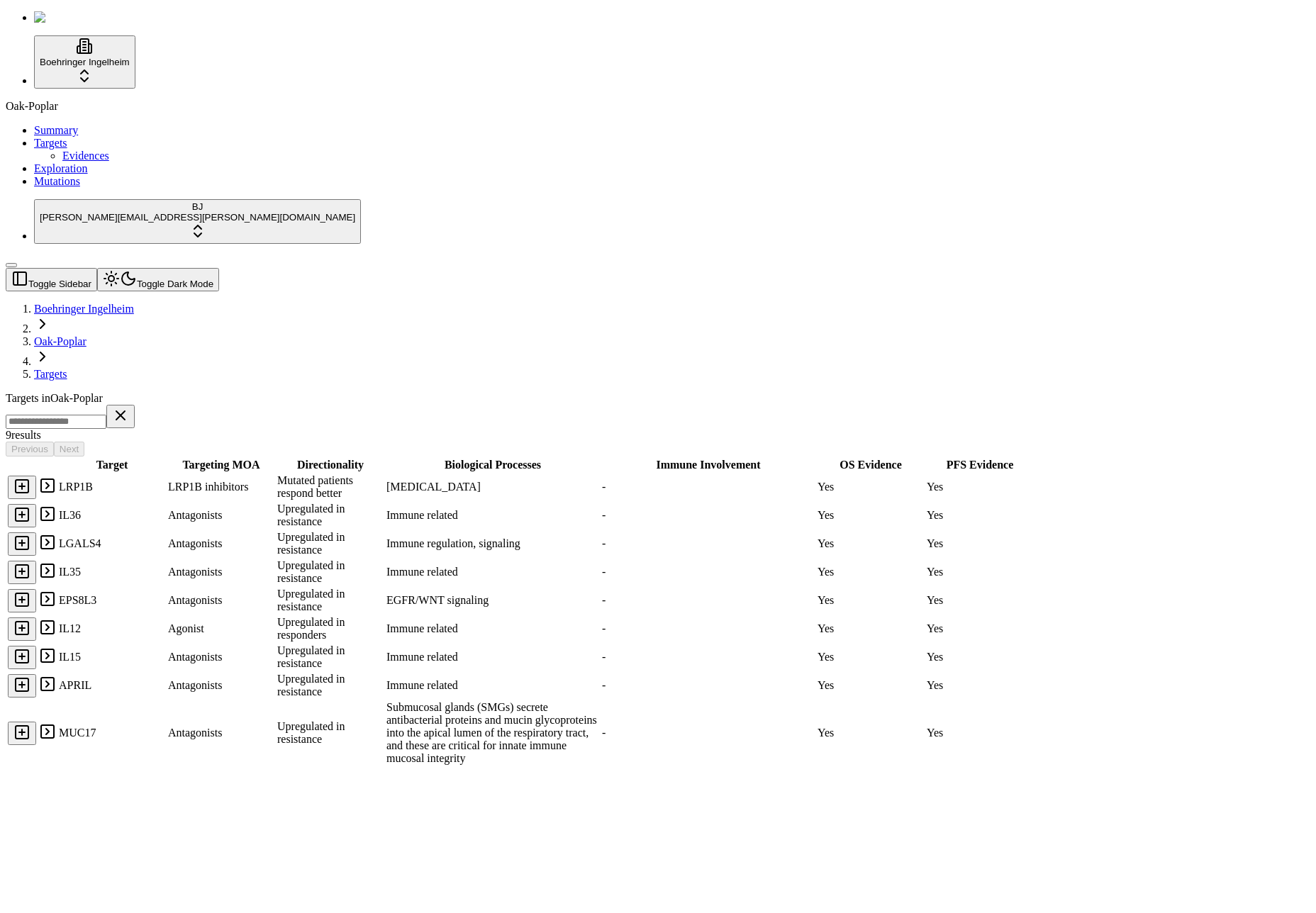
click at [74, 162] on span "Evidences" at bounding box center [86, 156] width 47 height 12
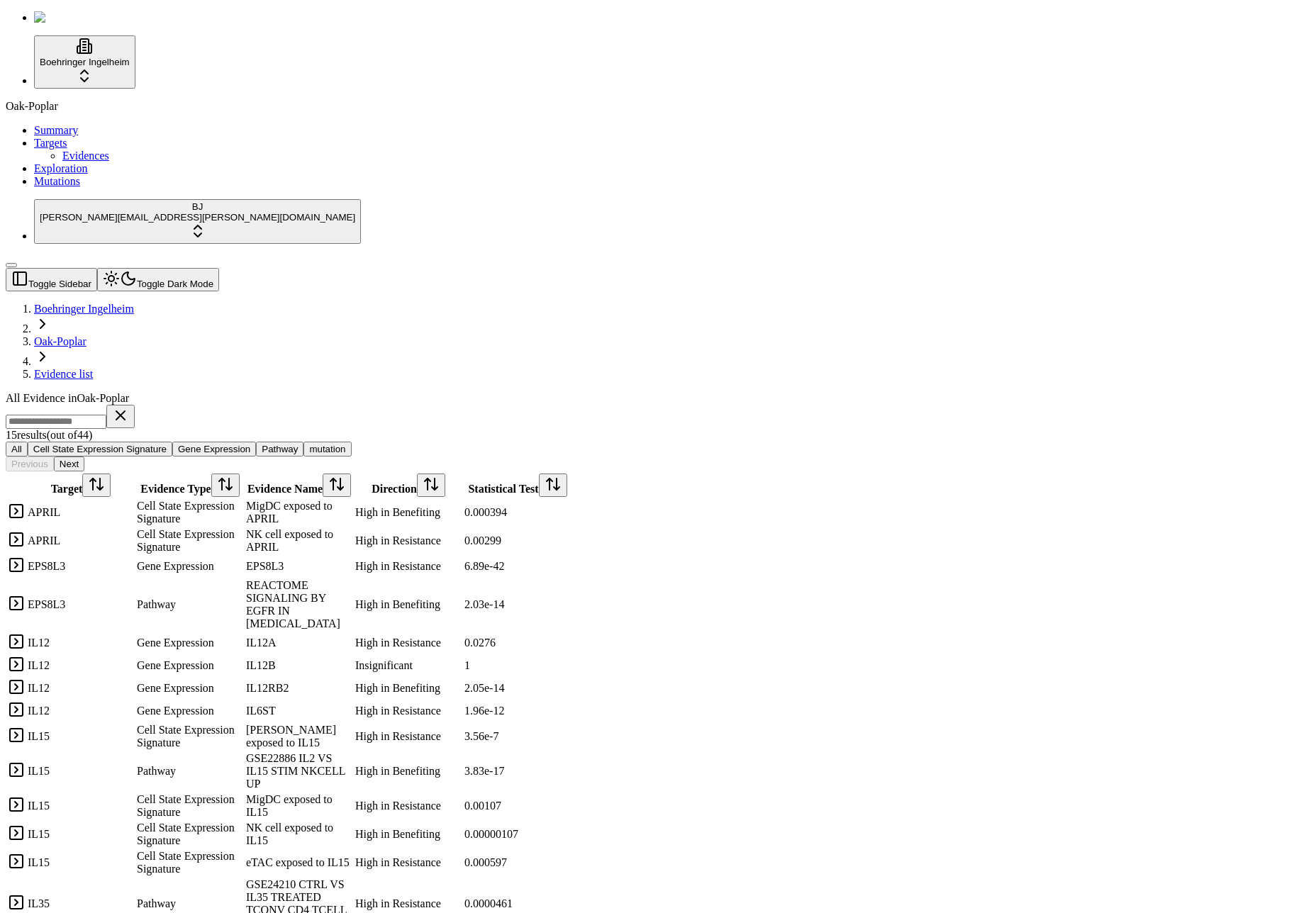
click at [72, 175] on link "Exploration" at bounding box center [61, 169] width 54 height 12
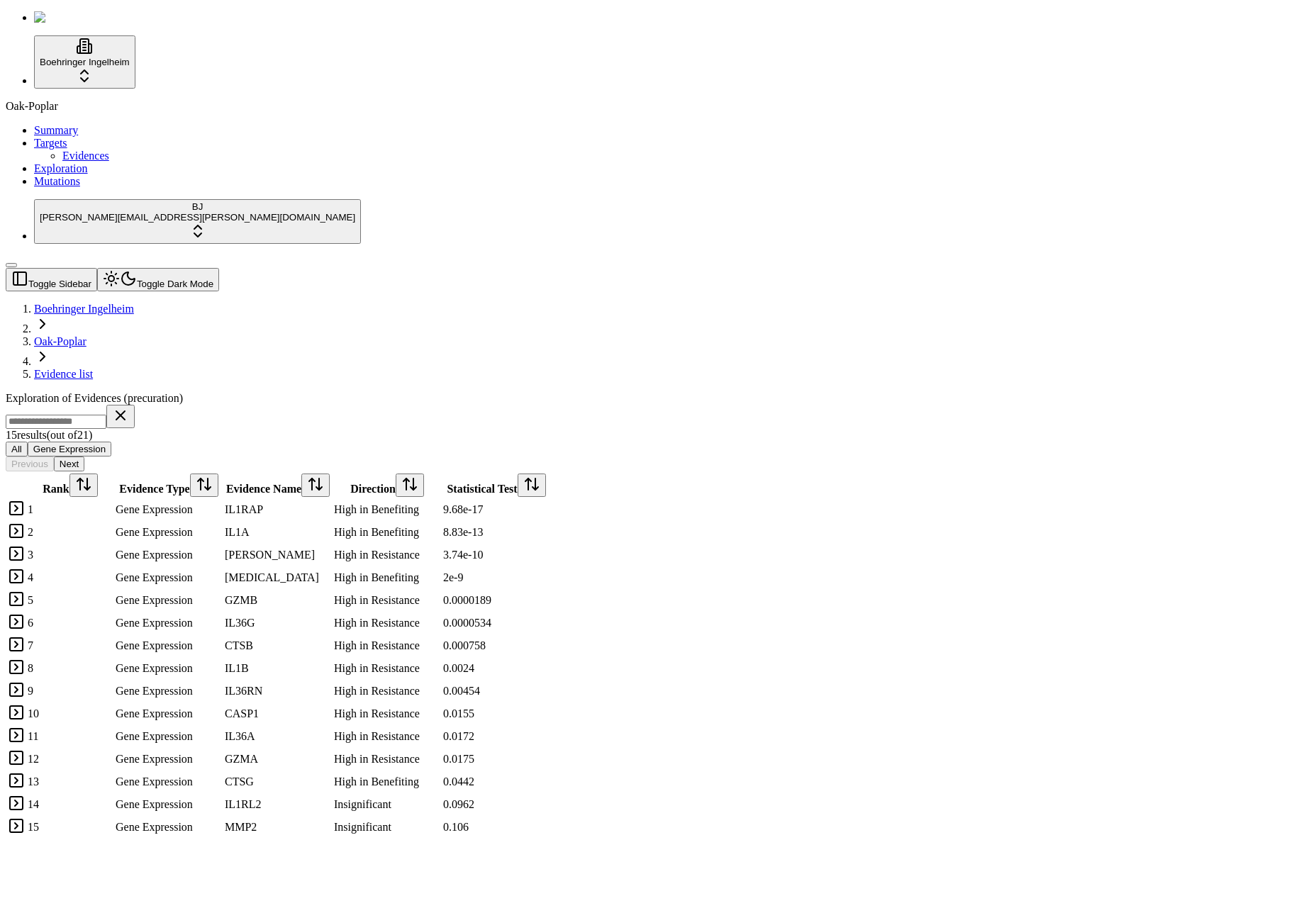
click at [75, 187] on link "Mutations" at bounding box center [56, 181] width 46 height 12
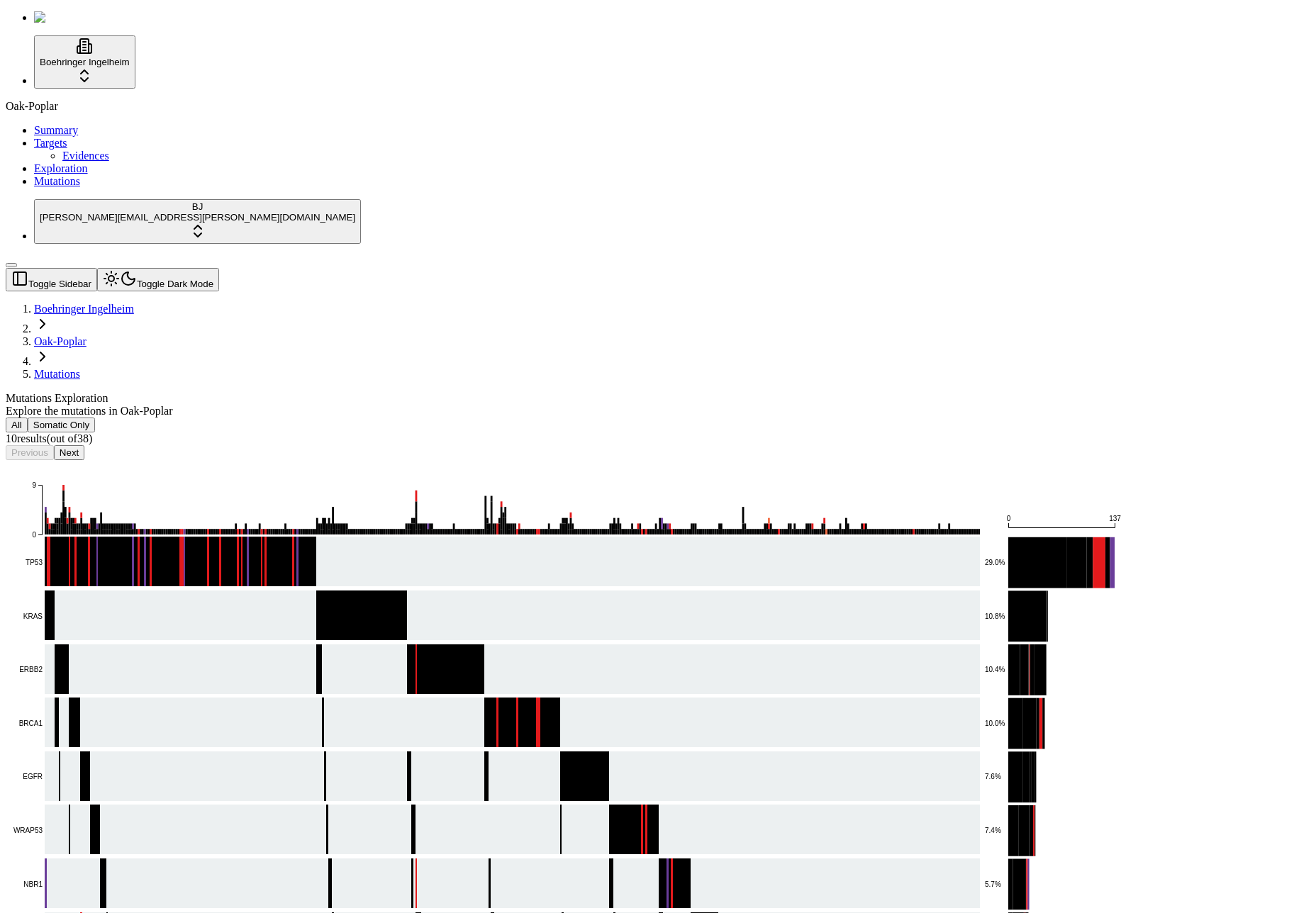
click at [382, 405] on div "Explore the mutations in Oak-Poplar" at bounding box center [590, 411] width 1168 height 13
click at [285, 392] on div "Mutations Exploration" at bounding box center [590, 398] width 1168 height 13
drag, startPoint x: 67, startPoint y: 331, endPoint x: 67, endPoint y: 151, distance: 180.0
click at [67, 188] on div "Oak-Poplar Summary Targets Evidences Exploration Mutations" at bounding box center [658, 144] width 1305 height 88
click at [632, 392] on div "Mutations Exploration Explore the mutations in Oak-Poplar All Somatic Only 10 r…" at bounding box center [590, 779] width 1168 height 775
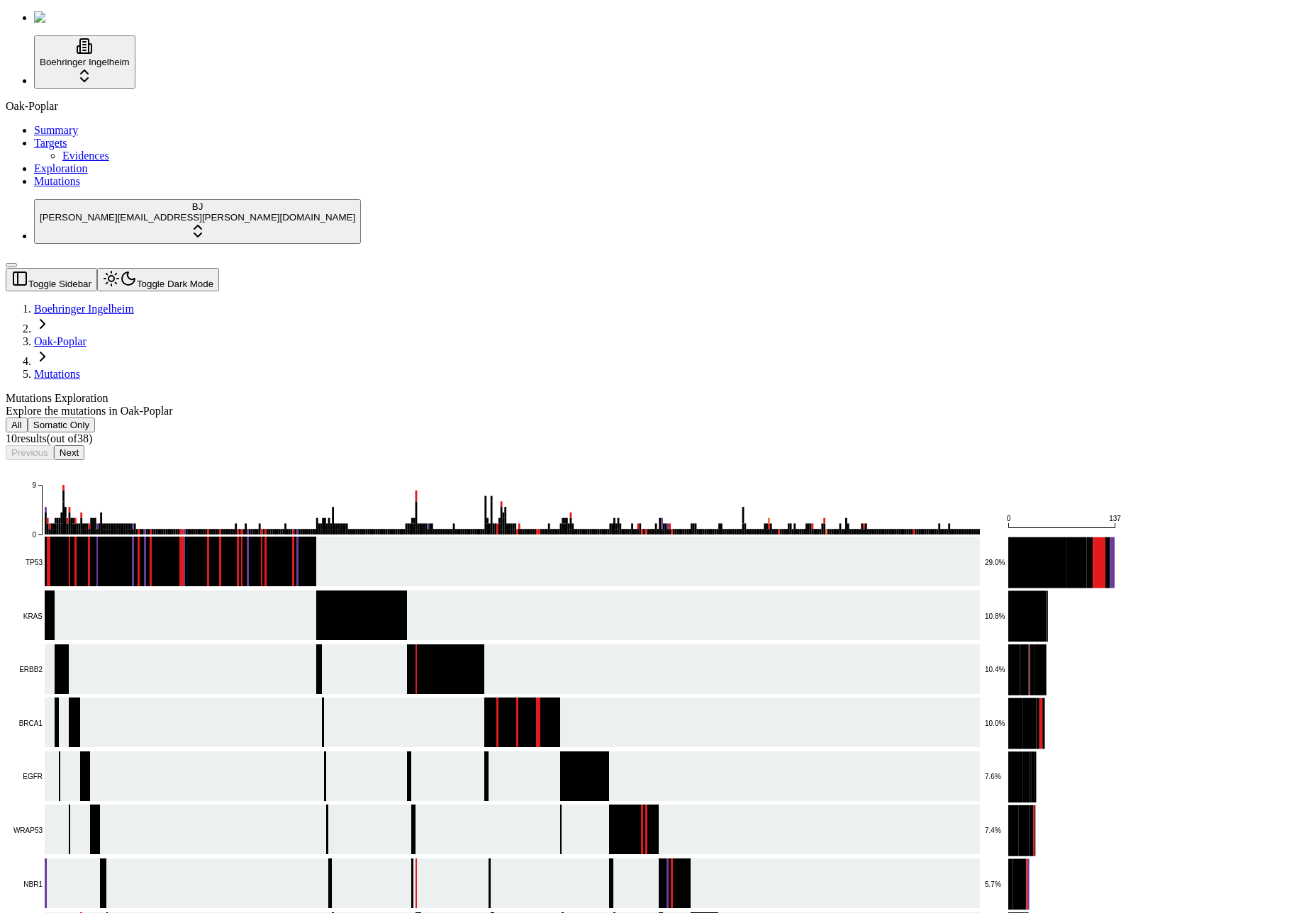
click at [772, 392] on div "Mutations Exploration Explore the mutations in Oak-Poplar All Somatic Only 10 r…" at bounding box center [590, 779] width 1168 height 775
click at [674, 392] on div "Mutations Exploration Explore the mutations in Oak-Poplar" at bounding box center [590, 405] width 1168 height 26
click at [683, 392] on div "Mutations Exploration" at bounding box center [590, 398] width 1168 height 13
click at [84, 445] on button "Next" at bounding box center [69, 452] width 30 height 15
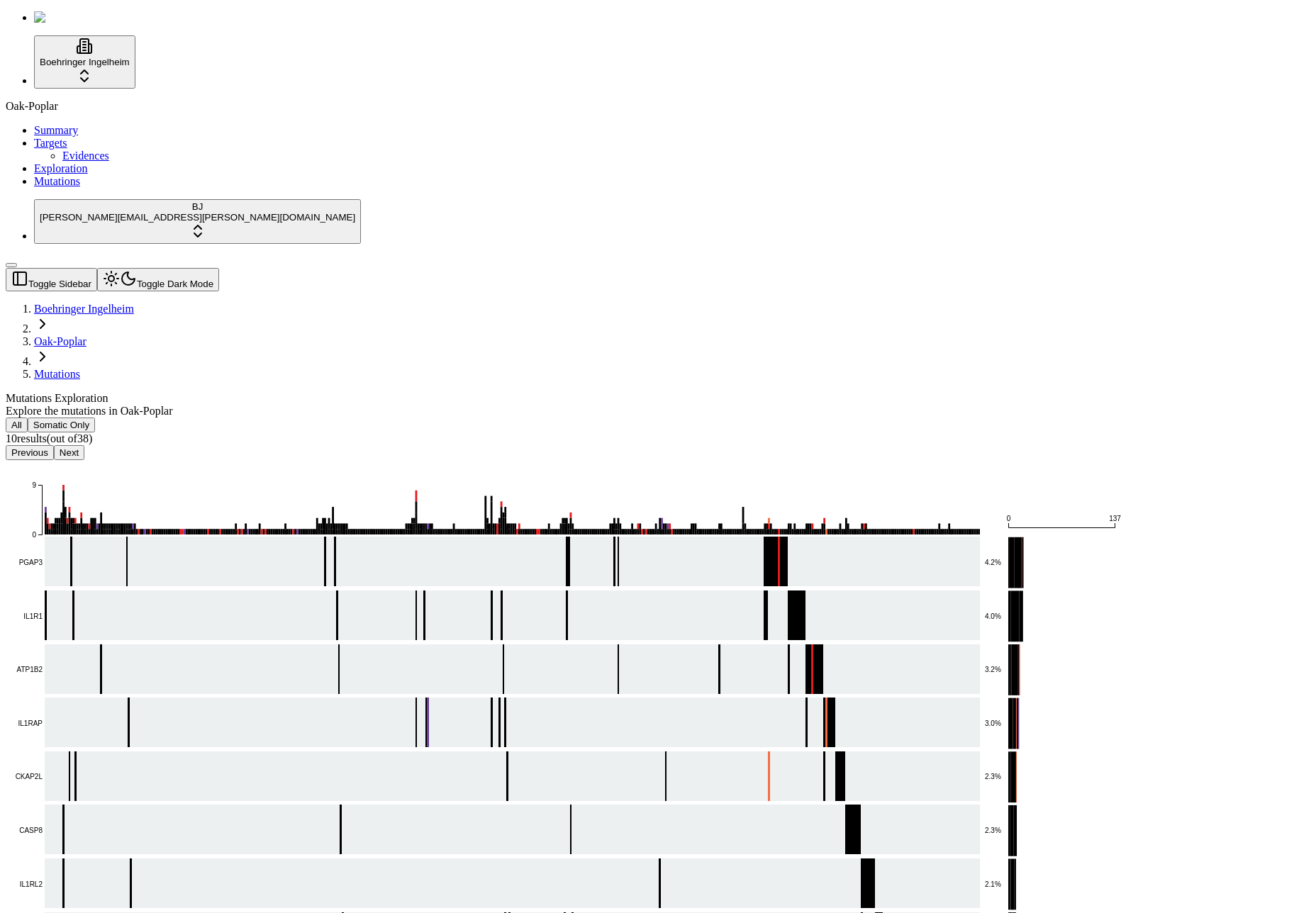
click at [84, 445] on button "Next" at bounding box center [69, 452] width 30 height 15
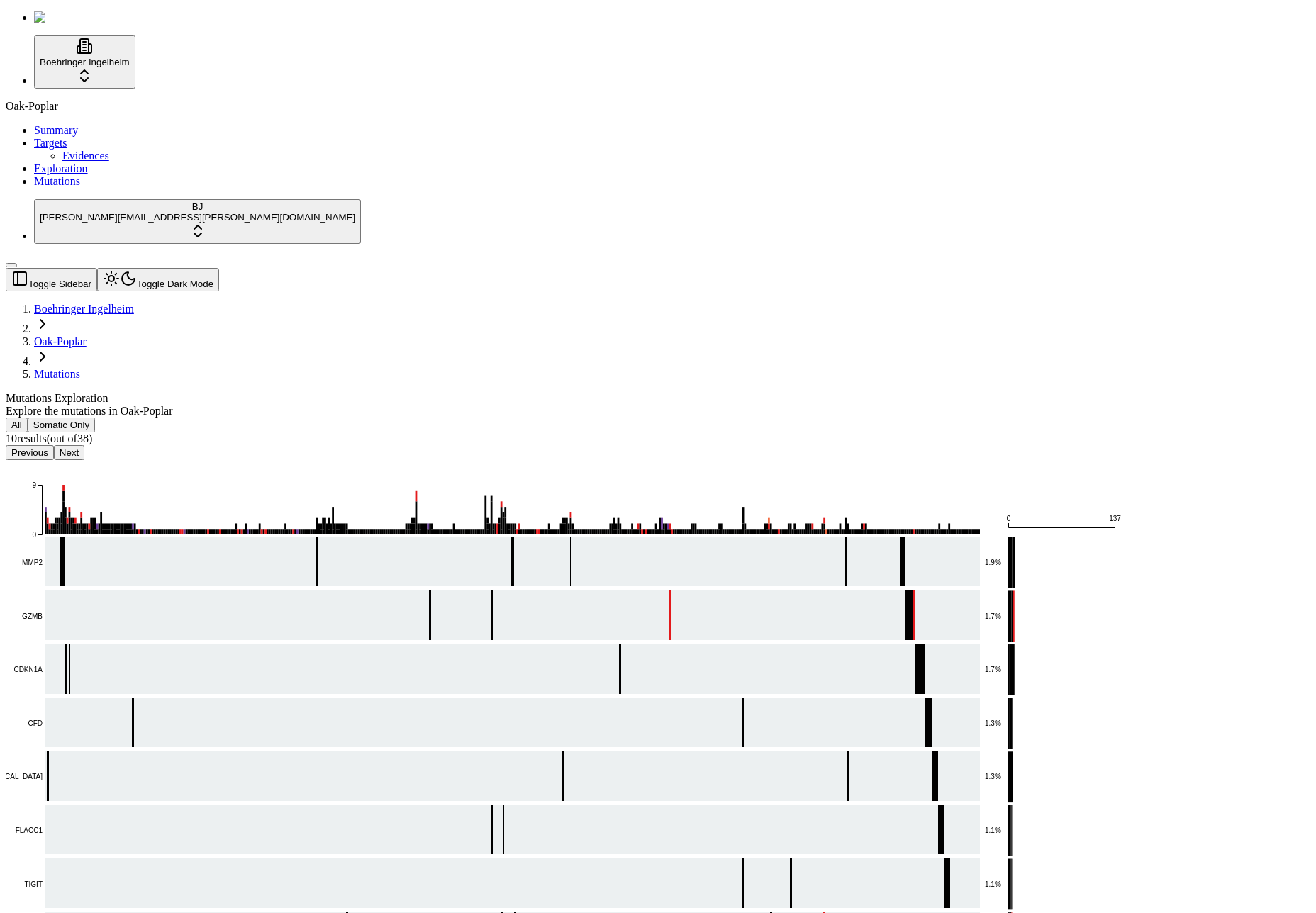
click at [84, 445] on button "Next" at bounding box center [69, 452] width 30 height 15
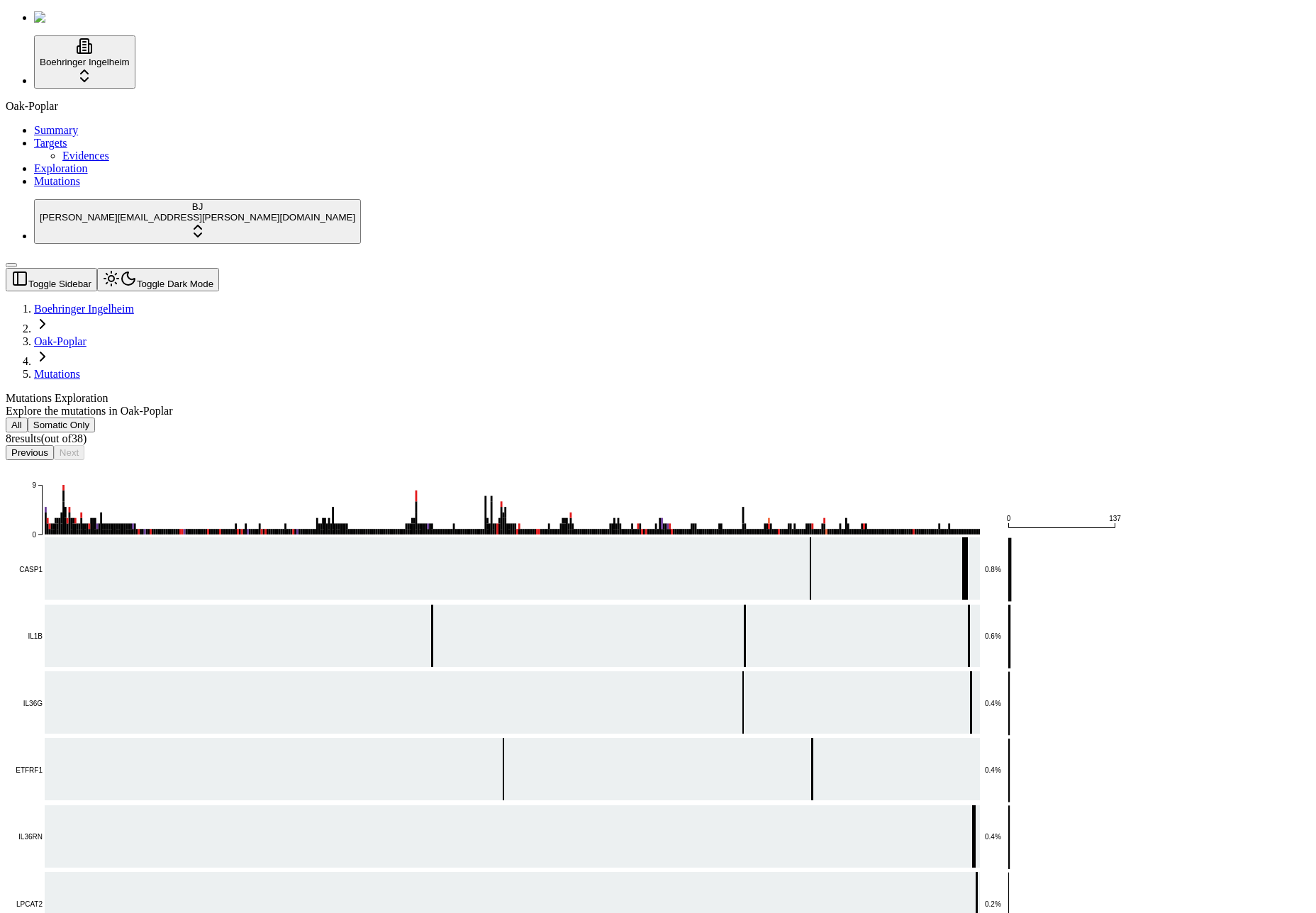
click at [54, 445] on button "Previous" at bounding box center [30, 452] width 48 height 15
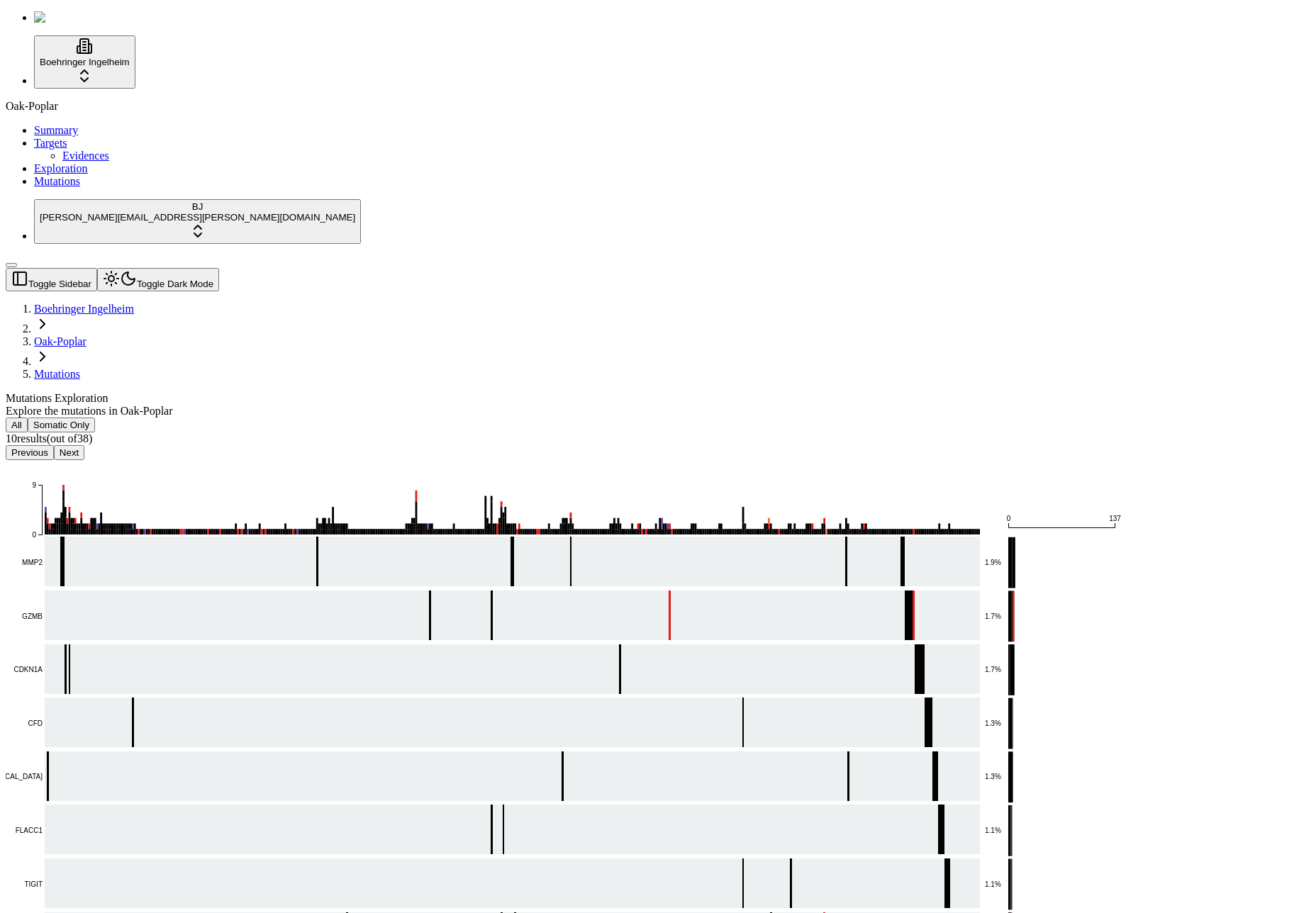
click at [398, 418] on div "All Somatic Only 10 result s (out of 38 ) Previous Next" at bounding box center [590, 439] width 1168 height 43
click at [393, 418] on div "All Somatic Only 10 result s (out of 38 ) Previous Next" at bounding box center [590, 439] width 1168 height 43
click at [54, 445] on button "Previous" at bounding box center [30, 452] width 48 height 15
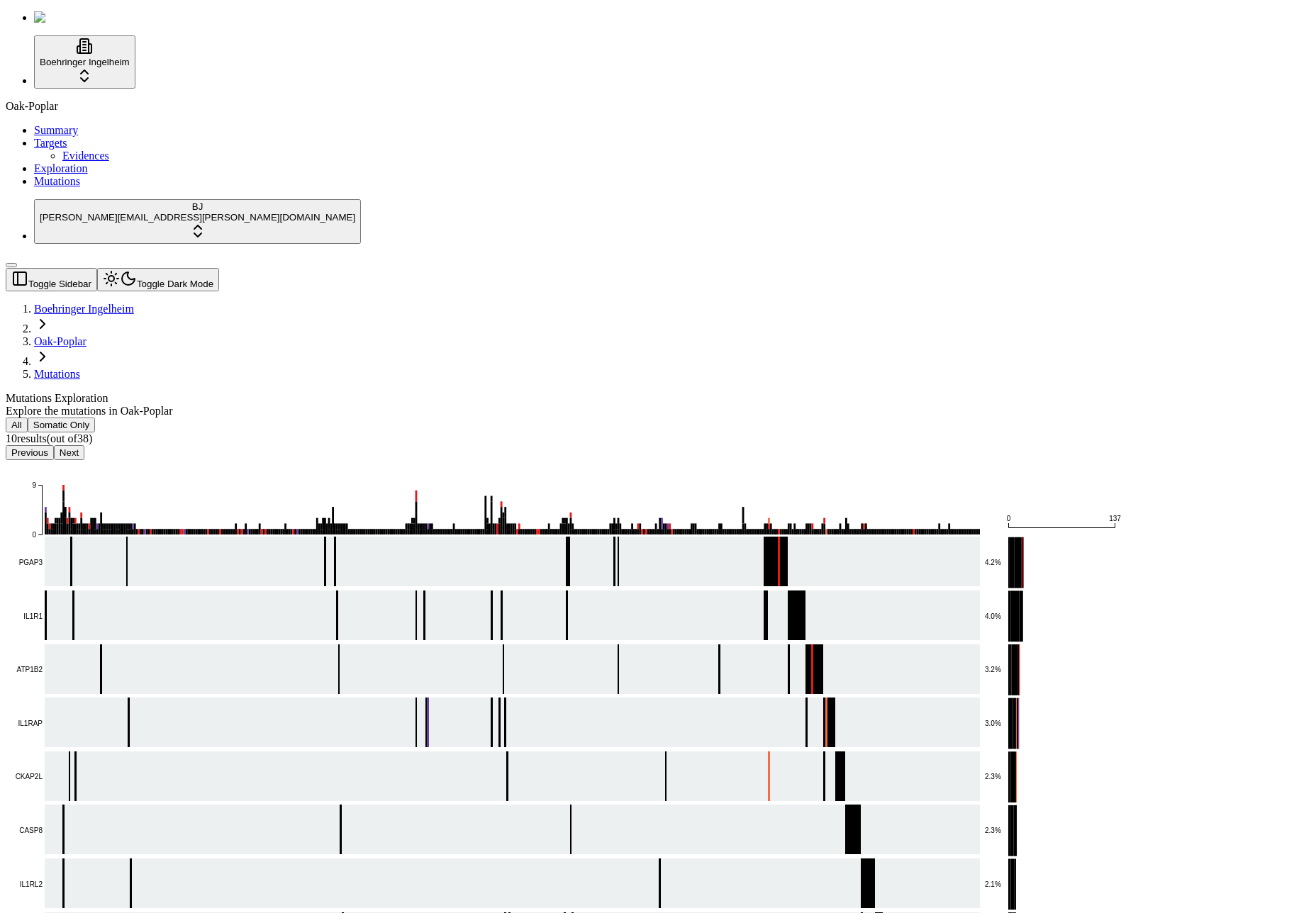
click at [54, 445] on button "Previous" at bounding box center [30, 452] width 48 height 15
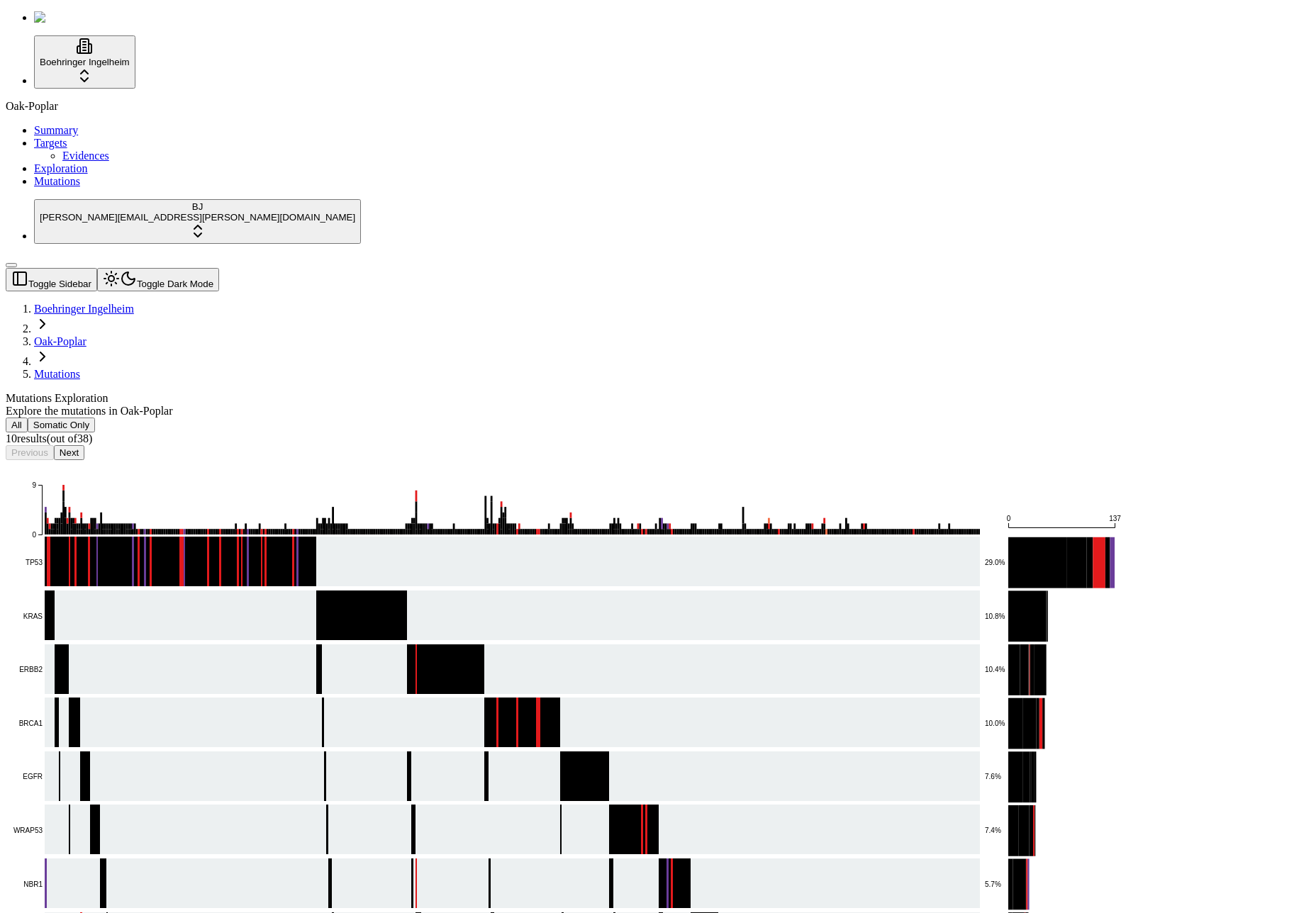
click at [84, 445] on button "Next" at bounding box center [69, 452] width 30 height 15
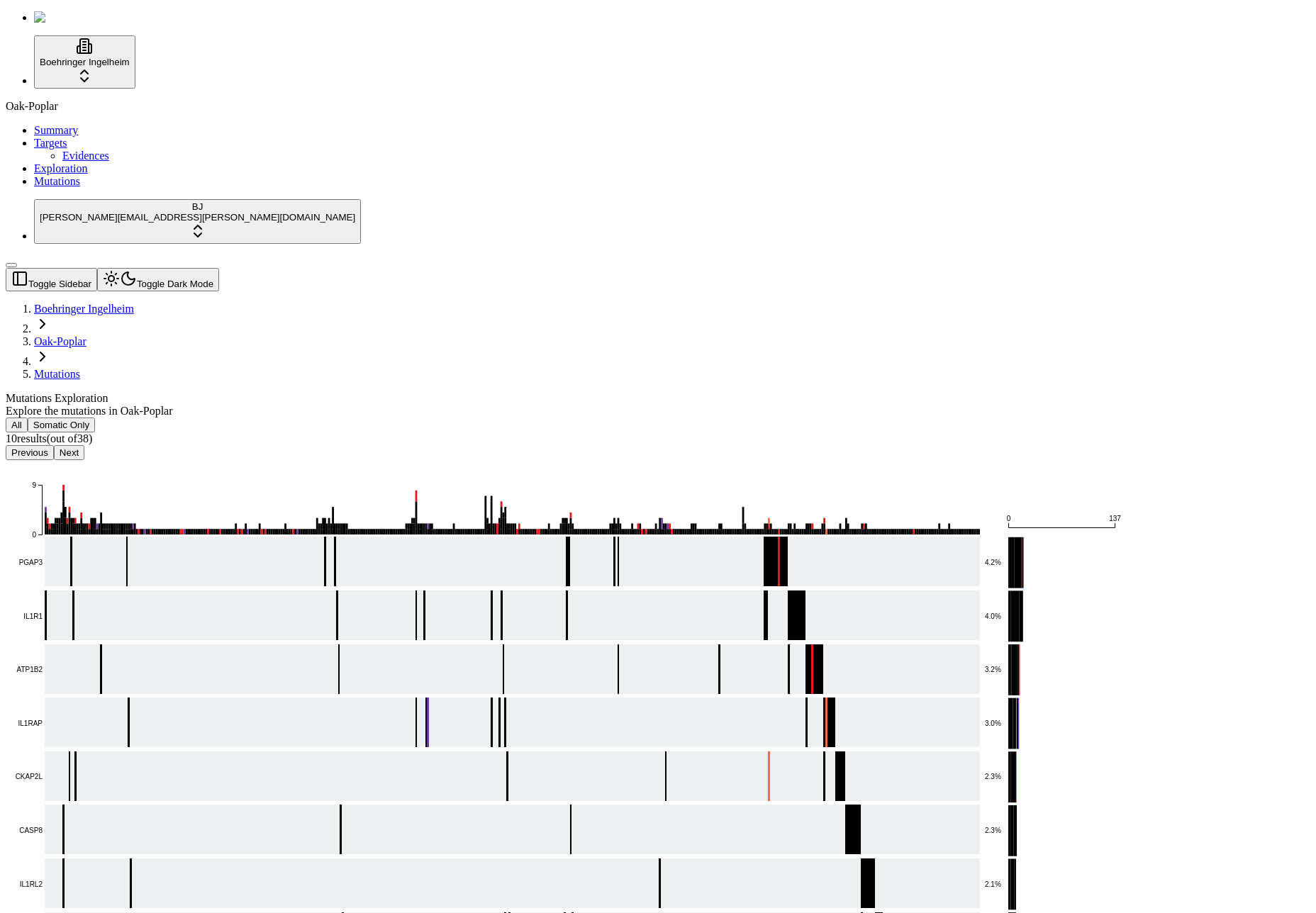
click at [469, 460] on icon "Multi_Hit Frame_Shift_Del Missense_Mutation In_Frame_Del Translation_Start_Site…" at bounding box center [578, 811] width 1144 height 704
click at [84, 445] on button "Next" at bounding box center [69, 452] width 30 height 15
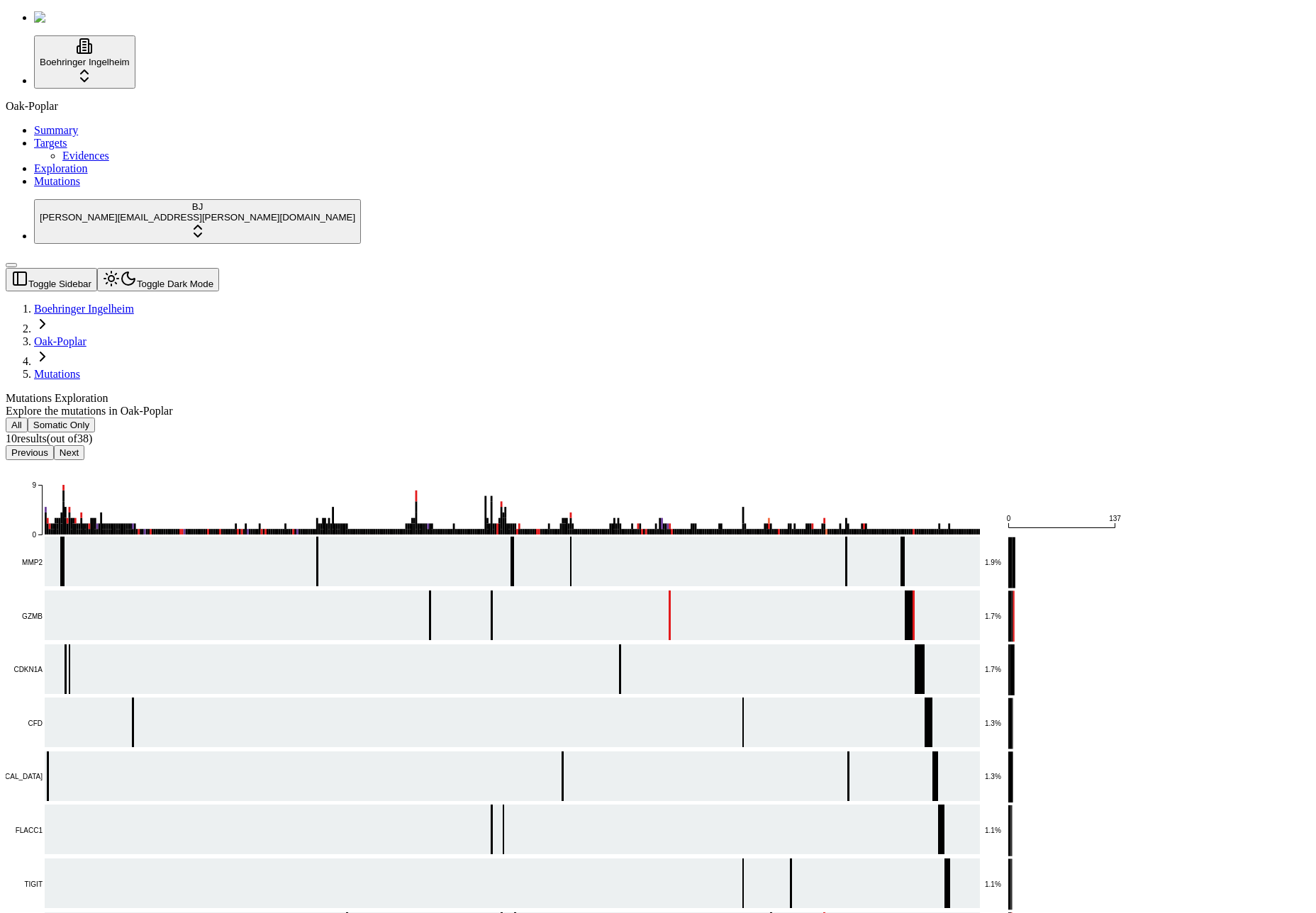
click at [84, 445] on button "Next" at bounding box center [69, 452] width 30 height 15
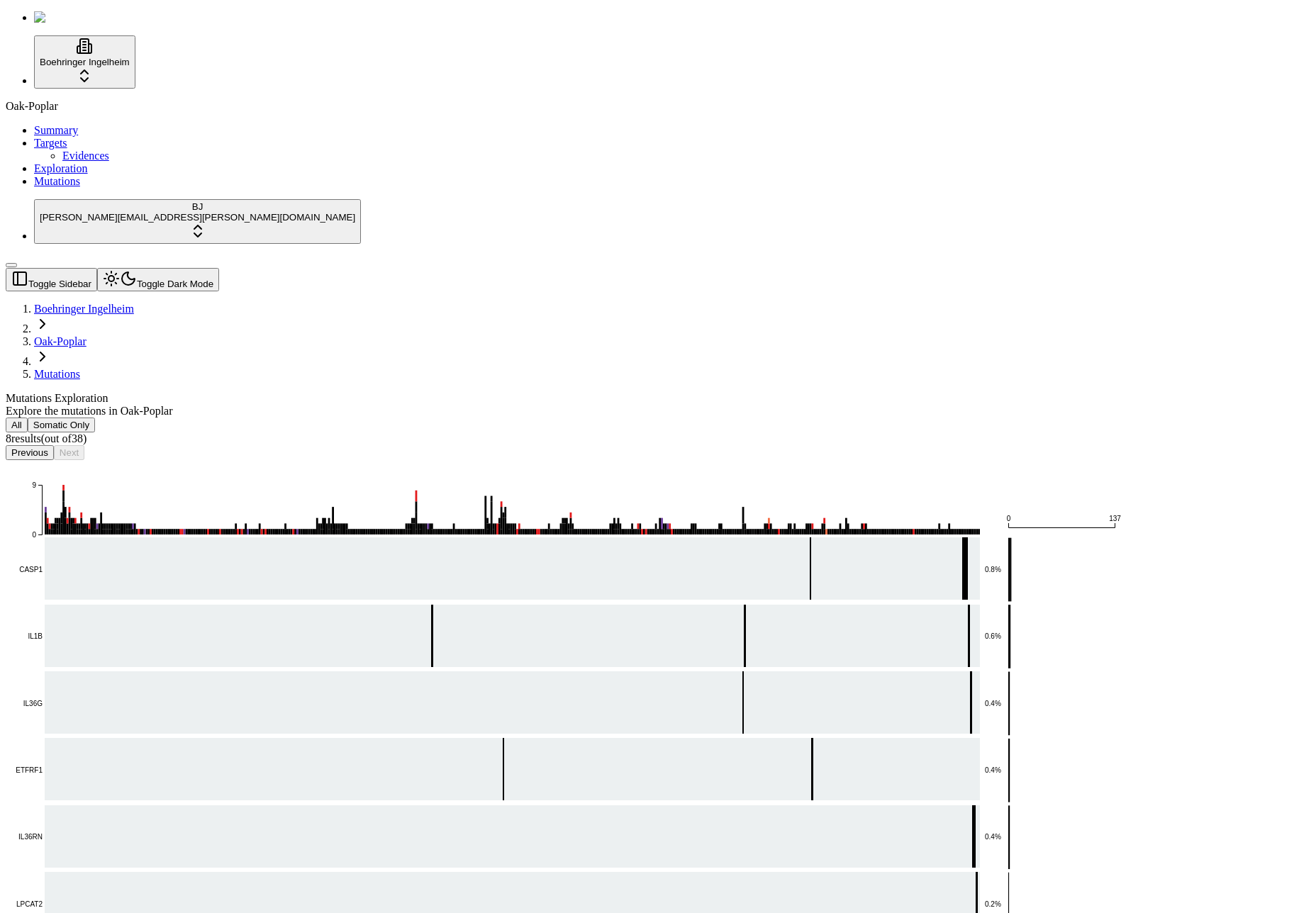
click at [28, 418] on button "All" at bounding box center [17, 425] width 22 height 15
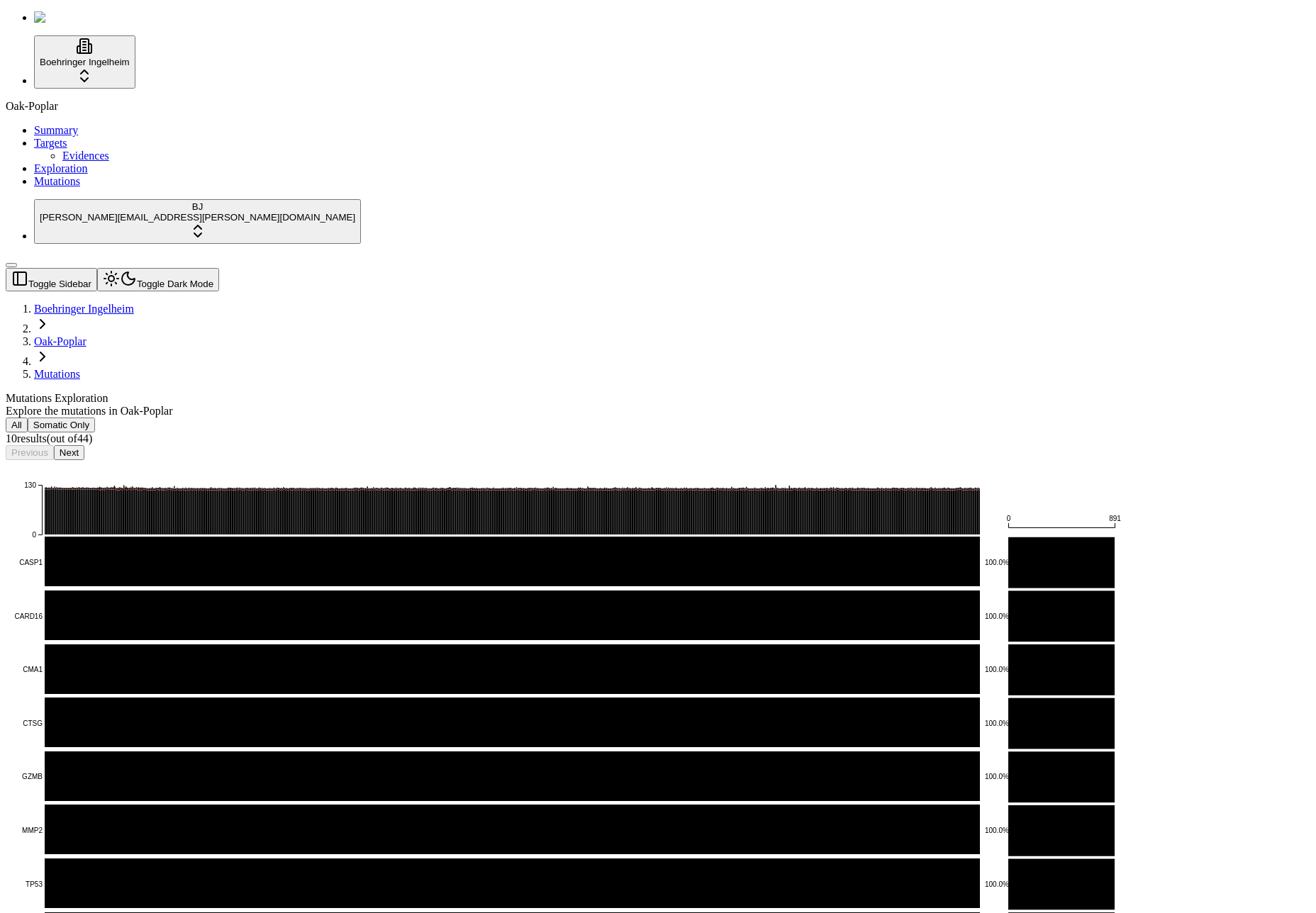
click at [52, 188] on div "Oak-Poplar Summary Targets Evidences Exploration Mutations" at bounding box center [658, 144] width 1305 height 88
click at [520, 392] on div "Mutations Exploration Explore the mutations in Oak-Poplar" at bounding box center [590, 405] width 1168 height 26
click at [84, 445] on button "Next" at bounding box center [69, 452] width 30 height 15
click at [79, 188] on div "Oak-Poplar Summary Targets Evidences Exploration Mutations" at bounding box center [658, 144] width 1305 height 88
click at [84, 445] on button "Next" at bounding box center [69, 452] width 30 height 15
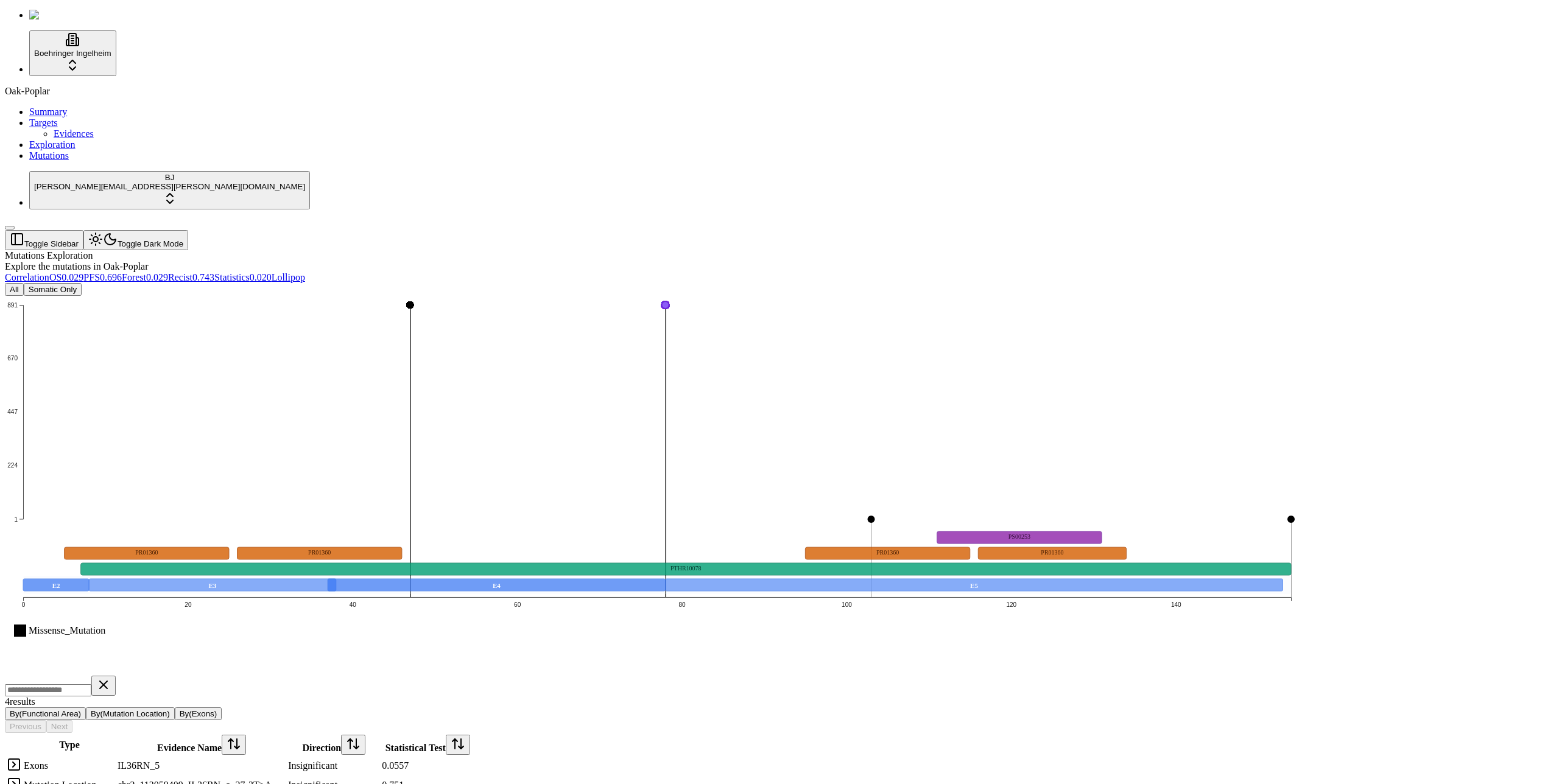
click at [806, 261] on div "Explore the mutations in Oak-Poplar" at bounding box center [721, 266] width 1432 height 11
click at [967, 514] on icon "Missense_Mutation 1 224 447 670 891 0 20 40 60 80 100 120 140 E2 E3 E4 E5 PTHR1…" at bounding box center [657, 485] width 1304 height 377
click at [1151, 310] on icon "Missense_Mutation 1 224 447 670 891 0 20 40 60 80 100 120 140 E2 E3 E4 E5 PTHR1…" at bounding box center [657, 485] width 1304 height 377
click at [1003, 518] on icon "Missense_Mutation 1 224 447 670 891 0 20 40 60 80 100 120 140 E2 E3 E4 E5 PTHR1…" at bounding box center [657, 485] width 1304 height 377
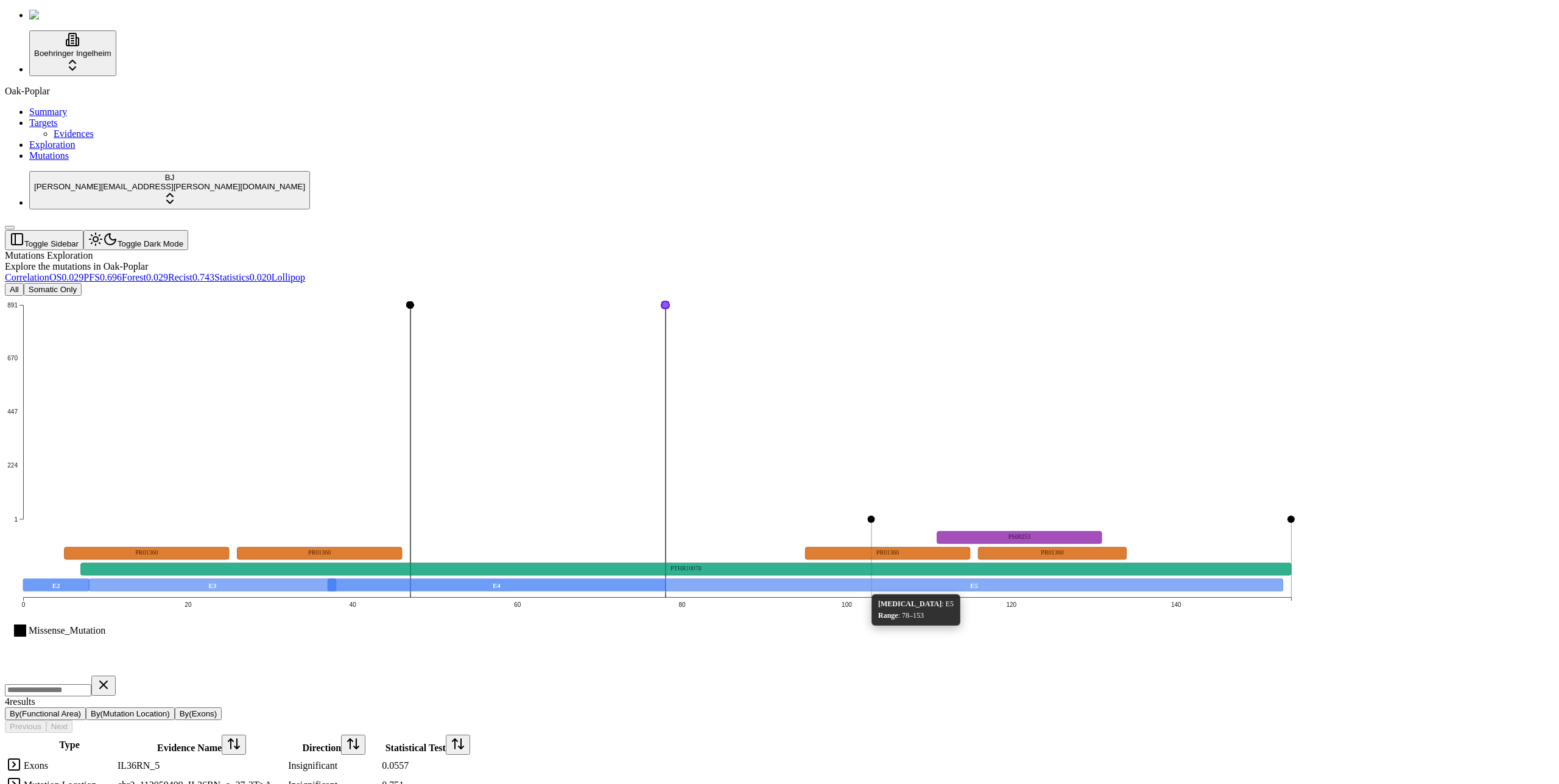
click at [940, 513] on icon "Missense_Mutation 1 224 447 670 891 0 20 40 60 80 100 120 140 E2 E3 E4 E5 PTHR1…" at bounding box center [657, 485] width 1304 height 377
click at [967, 322] on icon "Missense_Mutation 1 224 447 670 891 0 20 40 60 80 100 120 140 E2 E3 E4 E5 PTHR1…" at bounding box center [657, 485] width 1304 height 377
click at [1031, 533] on text "PS00253" at bounding box center [1020, 536] width 22 height 6
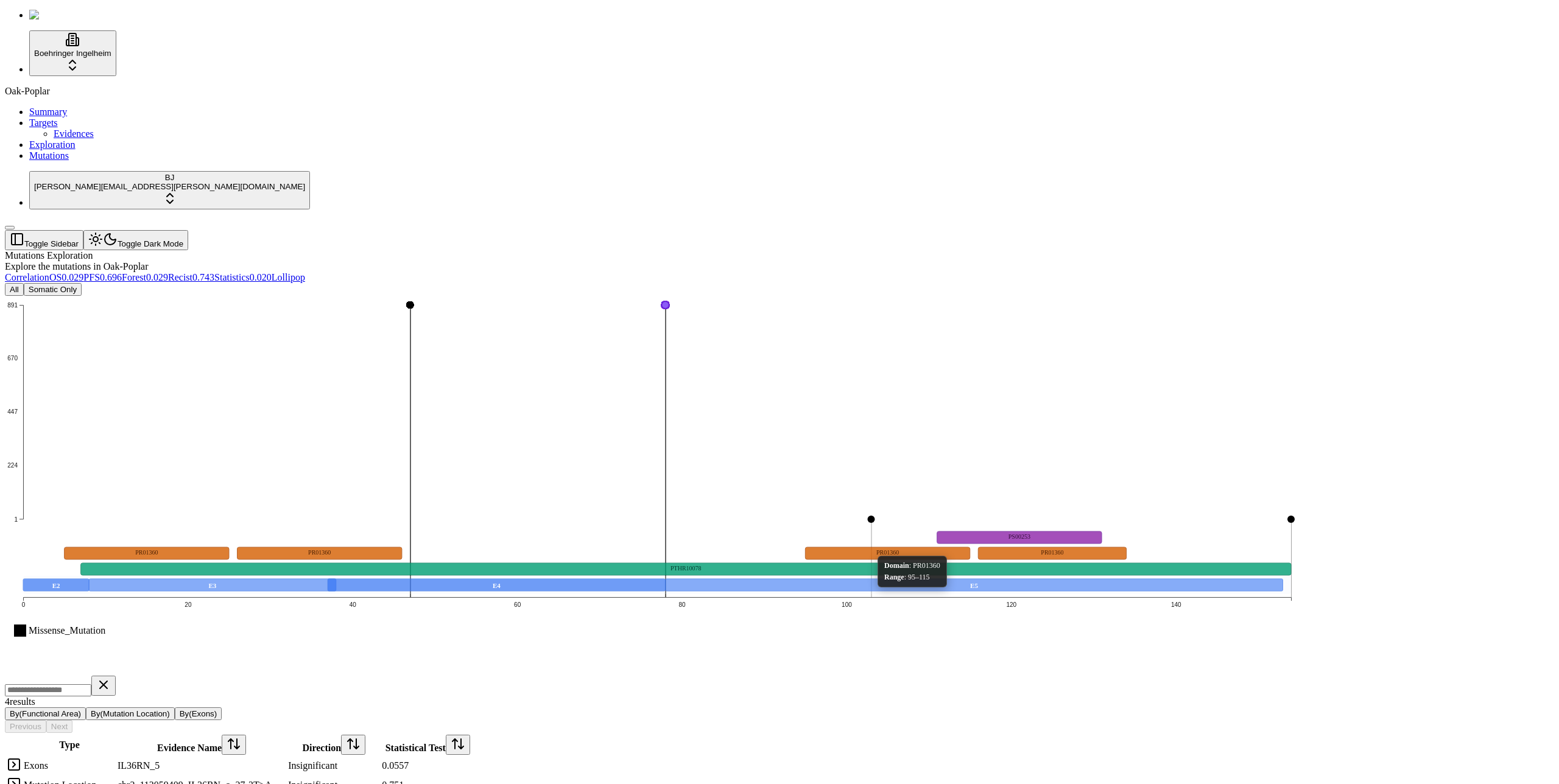
click at [876, 296] on icon "Missense_Mutation 1 224 447 670 891 0 20 40 60 80 100 120 140 E2 E3 E4 E5 PTHR1…" at bounding box center [657, 485] width 1304 height 377
click at [880, 296] on icon "Missense_Mutation 1 224 447 670 891 0 20 40 60 80 100 120 140 E2 E3 E4 E5 PTHR1…" at bounding box center [657, 485] width 1304 height 377
click at [879, 296] on icon "Missense_Mutation 1 224 447 670 891 0 20 40 60 80 100 120 140 E2 E3 E4 E5 PTHR1…" at bounding box center [657, 485] width 1304 height 377
click at [959, 675] on div "4 result s By(Functional Area) By(Mutation Location) By(Exons) Previous Next" at bounding box center [721, 704] width 1432 height 58
click at [811, 522] on icon "Missense_Mutation 1 224 447 670 891 0 20 40 60 80 100 120 140 E2 E3 E4 E5 PTHR1…" at bounding box center [657, 485] width 1304 height 377
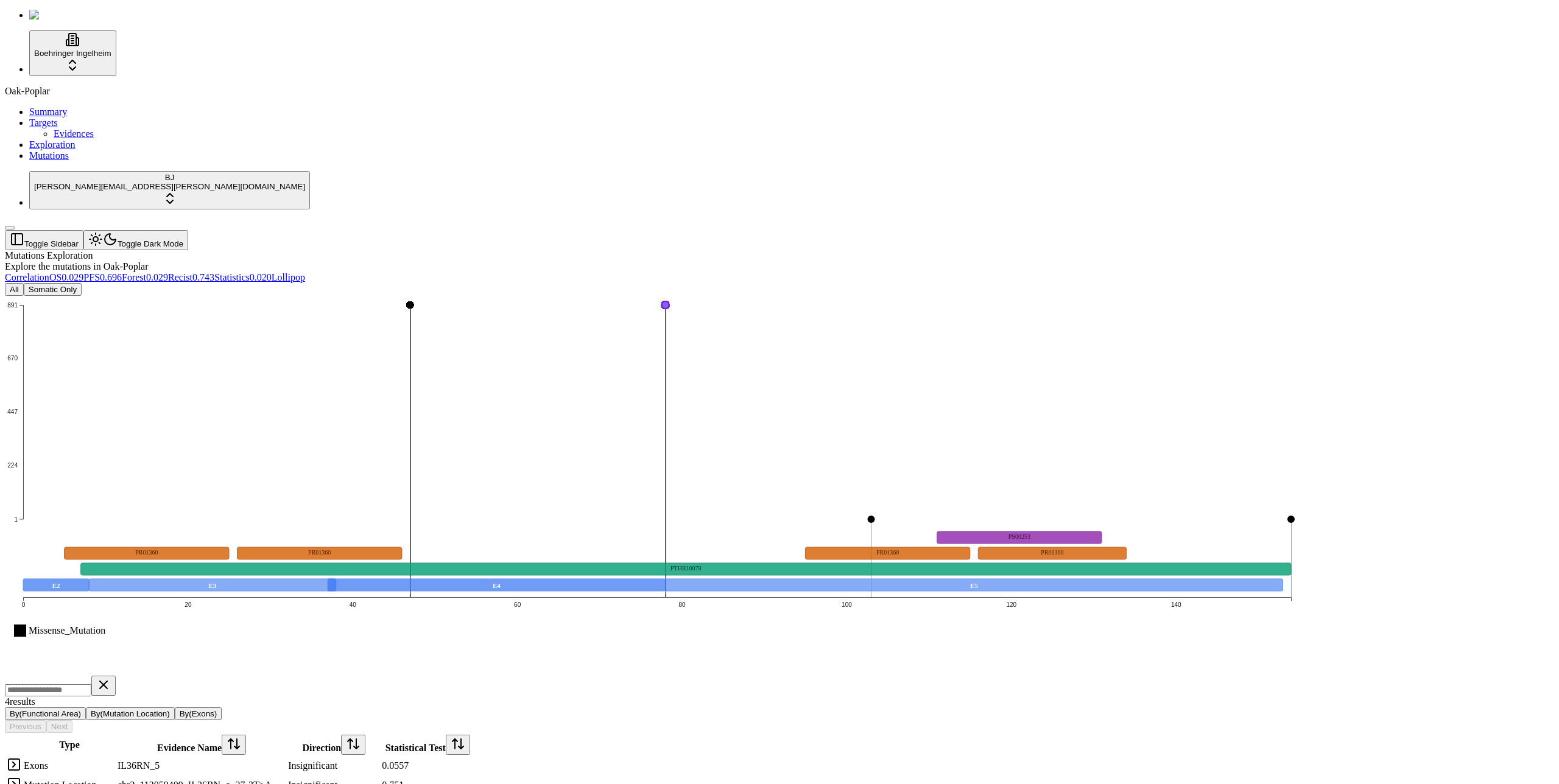
click at [872, 520] on icon "Missense_Mutation 1 224 447 670 891 0 20 40 60 80 100 120 140 E2 E3 E4 E5 PTHR1…" at bounding box center [657, 485] width 1304 height 377
click at [989, 536] on div "Missense_Mutation 1 224 447 670 891 0 20 40 60 80 100 120 140 E2 E3 E4 E5 PTHR1…" at bounding box center [721, 565] width 1432 height 538
click at [789, 522] on icon "Missense_Mutation 1 224 447 670 891 0 20 40 60 80 100 120 140 E2 E3 E4 E5 PTHR1…" at bounding box center [657, 485] width 1304 height 377
click at [720, 296] on icon "Missense_Mutation 1 224 447 670 891 0 20 40 60 80 100 120 140 E2 E3 E4 E5 PTHR1…" at bounding box center [657, 485] width 1304 height 377
click at [700, 296] on icon "Missense_Mutation 1 224 447 670 891 0 20 40 60 80 100 120 140 E2 E3 E4 E5 PTHR1…" at bounding box center [657, 485] width 1304 height 377
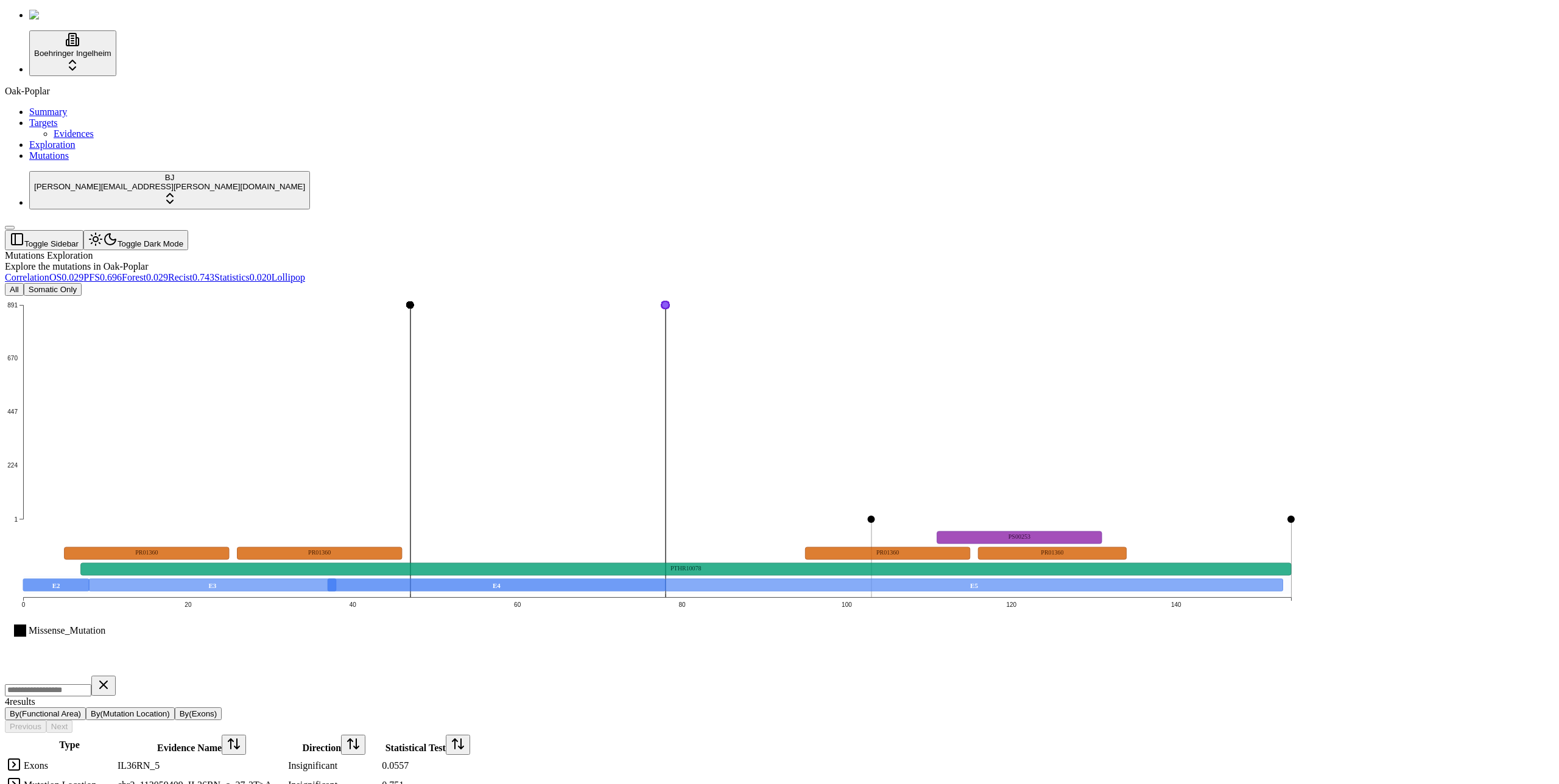
click at [841, 261] on div "Explore the mutations in Oak-Poplar" at bounding box center [721, 266] width 1432 height 11
click at [813, 230] on header "Toggle Sidebar Toggle Dark Mode" at bounding box center [721, 240] width 1432 height 20
click at [831, 230] on header "Toggle Sidebar Toggle Dark Mode" at bounding box center [721, 240] width 1432 height 20
click at [786, 250] on div "Mutations Exploration Explore the mutations in Oak-Poplar" at bounding box center [721, 261] width 1432 height 22
click at [788, 250] on div "Mutations Exploration" at bounding box center [721, 255] width 1432 height 11
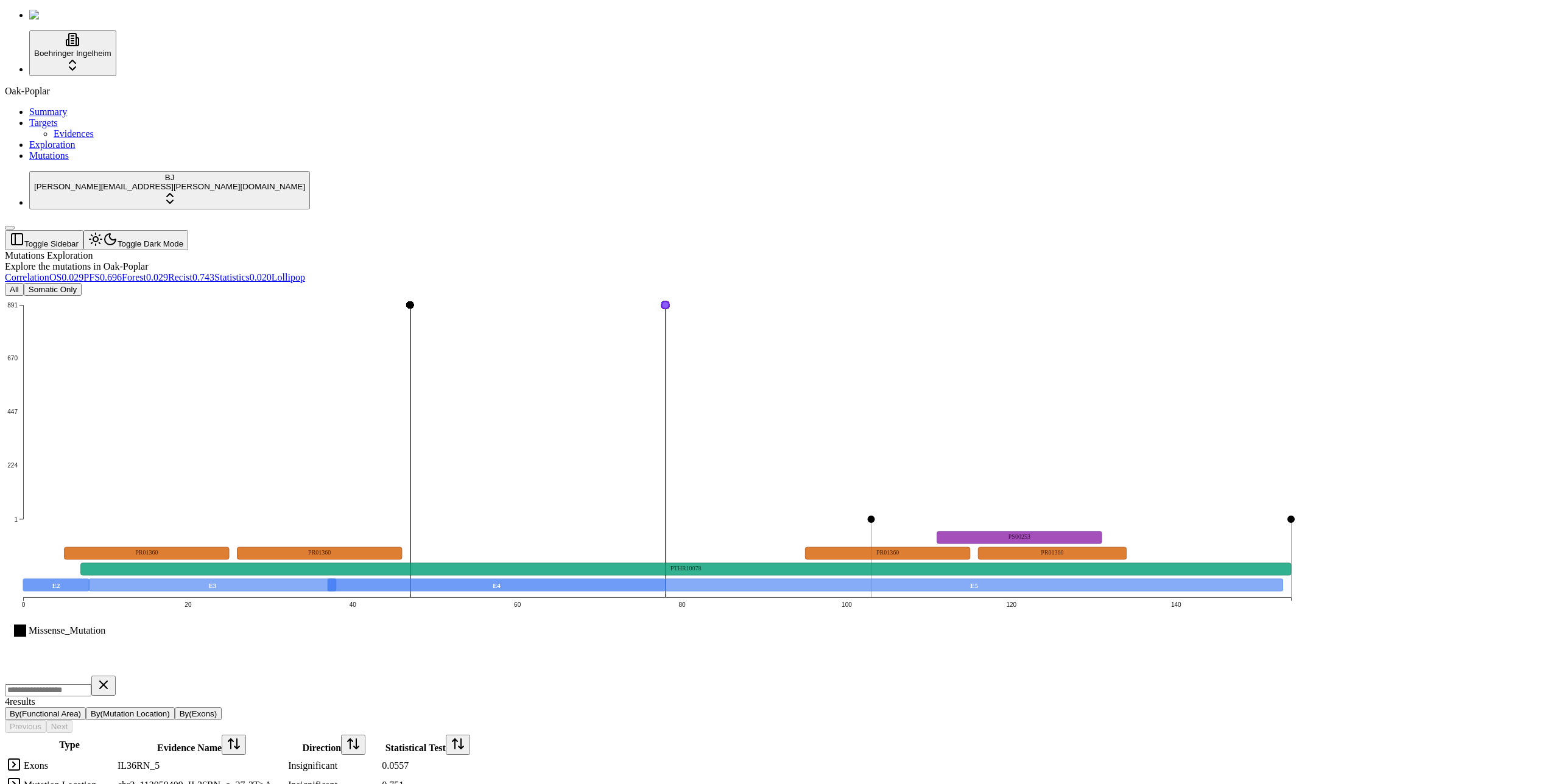
click at [891, 675] on div "4 result s By(Functional Area) By(Mutation Location) By(Exons) Previous Next" at bounding box center [721, 704] width 1432 height 58
click at [786, 526] on icon "Missense_Mutation 1 224 447 670 891 0 20 40 60 80 100 120 140 E2 E3 E4 E5 PTHR1…" at bounding box center [657, 485] width 1304 height 377
click at [657, 296] on icon "Missense_Mutation 1 224 447 670 891 0 20 40 60 80 100 120 140 E2 E3 E4 E5 PTHR1…" at bounding box center [657, 485] width 1304 height 377
click at [667, 296] on icon "Missense_Mutation 1 224 447 670 891 0 20 40 60 80 100 120 140 E2 E3 E4 E5 PTHR1…" at bounding box center [657, 485] width 1304 height 377
click at [773, 250] on div "Mutations Exploration Explore the mutations in Oak-Poplar" at bounding box center [721, 261] width 1432 height 22
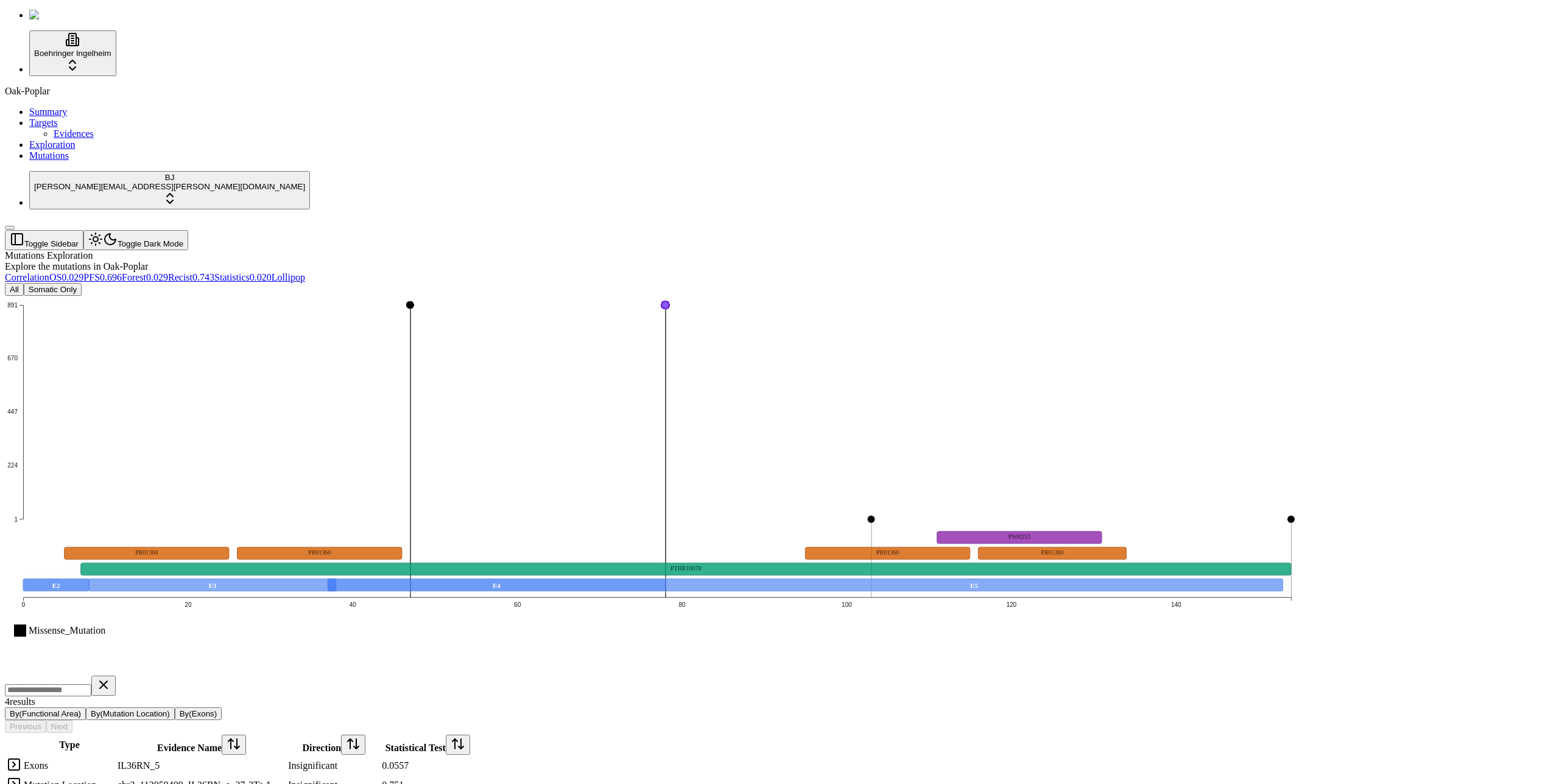
click at [773, 250] on div "Mutations Exploration Explore the mutations in Oak-Poplar" at bounding box center [721, 261] width 1432 height 22
click at [336, 579] on rect at bounding box center [213, 585] width 247 height 12
click at [504, 579] on rect at bounding box center [497, 585] width 338 height 12
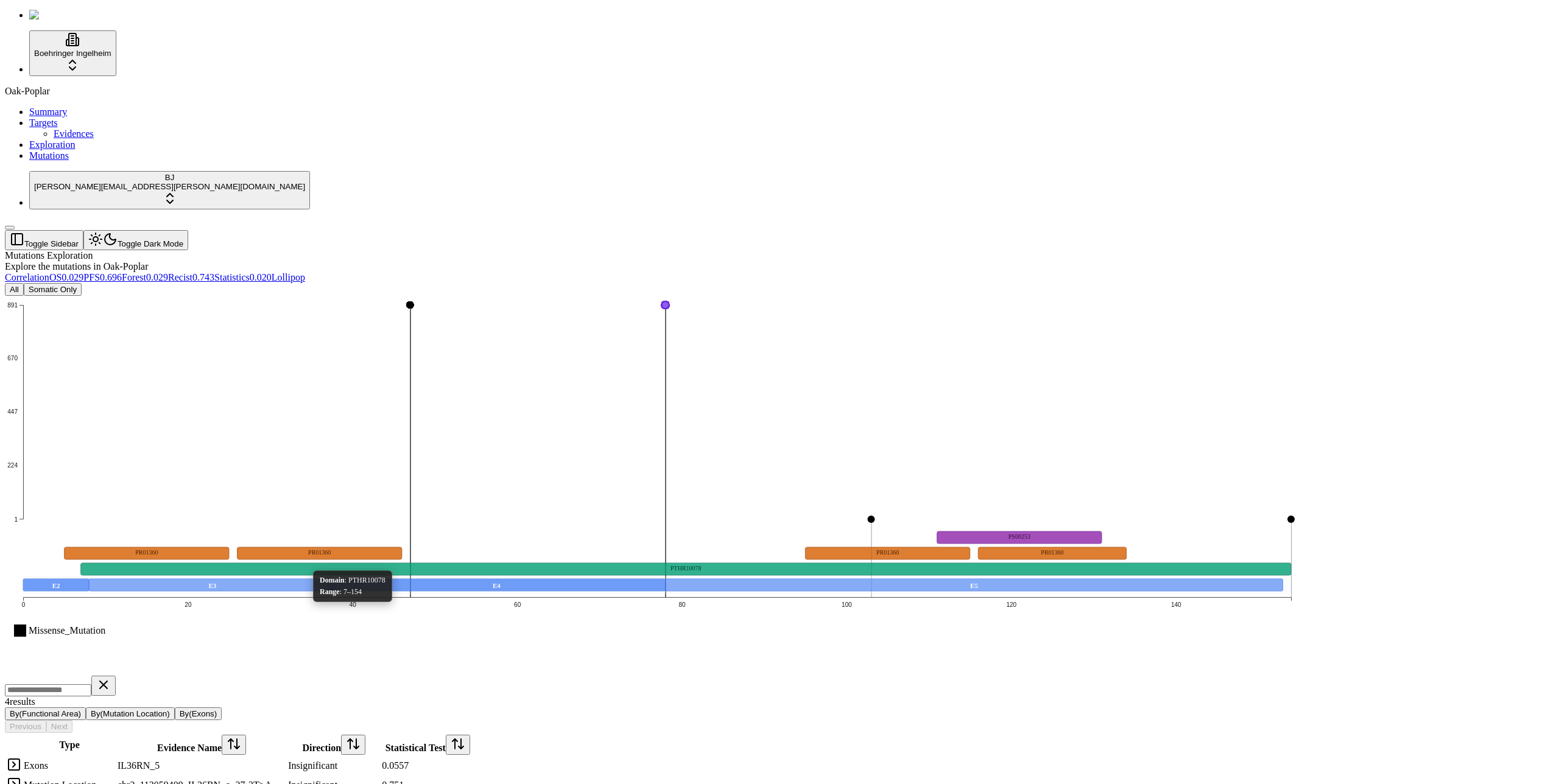
click at [441, 346] on icon "Missense_Mutation 1 224 447 670 891 0 20 40 60 80 100 120 140 E2 E3 E4 E5 PTHR1…" at bounding box center [657, 485] width 1304 height 377
click at [704, 296] on icon "Missense_Mutation 1 224 447 670 891 0 20 40 60 80 100 120 140 E2 E3 E4 E5 PTHR1…" at bounding box center [657, 485] width 1304 height 377
click at [977, 369] on icon "Missense_Mutation 1 224 447 670 891 0 20 40 60 80 100 120 140 E2 E3 E4 E5 PTHR1…" at bounding box center [657, 485] width 1304 height 377
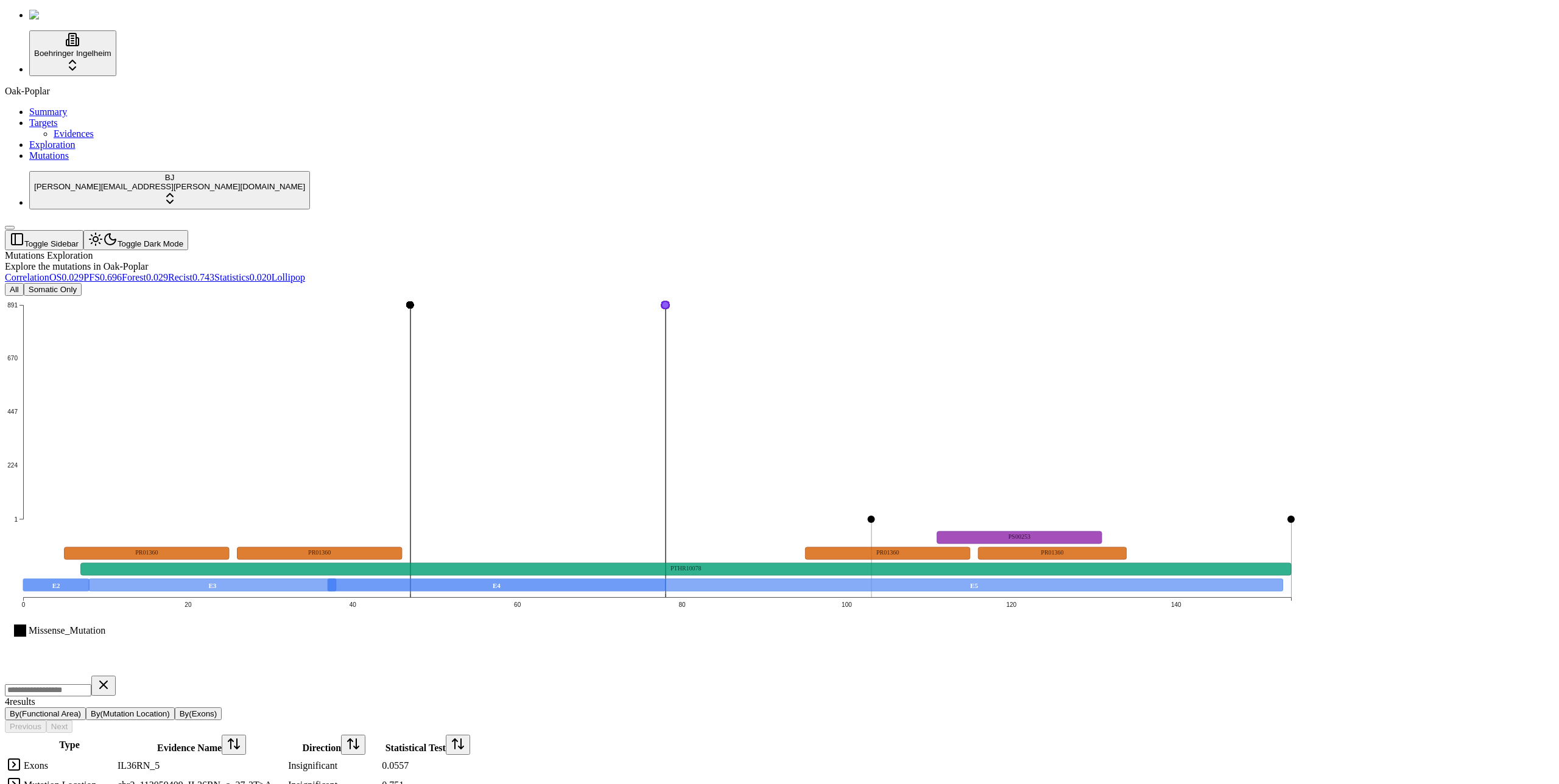
click at [977, 369] on icon "Missense_Mutation 1 224 447 670 891 0 20 40 60 80 100 120 140 E2 E3 E4 E5 PTHR1…" at bounding box center [657, 485] width 1304 height 377
click at [716, 283] on div "All Somatic Only Missense_Mutation 1 224 447 670 891 0 20 40 60 80 100 120 140 …" at bounding box center [721, 558] width 1432 height 551
click at [709, 296] on icon "Missense_Mutation 1 224 447 670 891 0 20 40 60 80 100 120 140 E2 E3 E4 E5 PTHR1…" at bounding box center [657, 485] width 1304 height 377
click at [708, 296] on icon "Missense_Mutation 1 224 447 670 891 0 20 40 60 80 100 120 140 E2 E3 E4 E5 PTHR1…" at bounding box center [657, 485] width 1304 height 377
click at [709, 296] on icon "Missense_Mutation 1 224 447 670 891 0 20 40 60 80 100 120 140 E2 E3 E4 E5 PTHR1…" at bounding box center [657, 485] width 1304 height 377
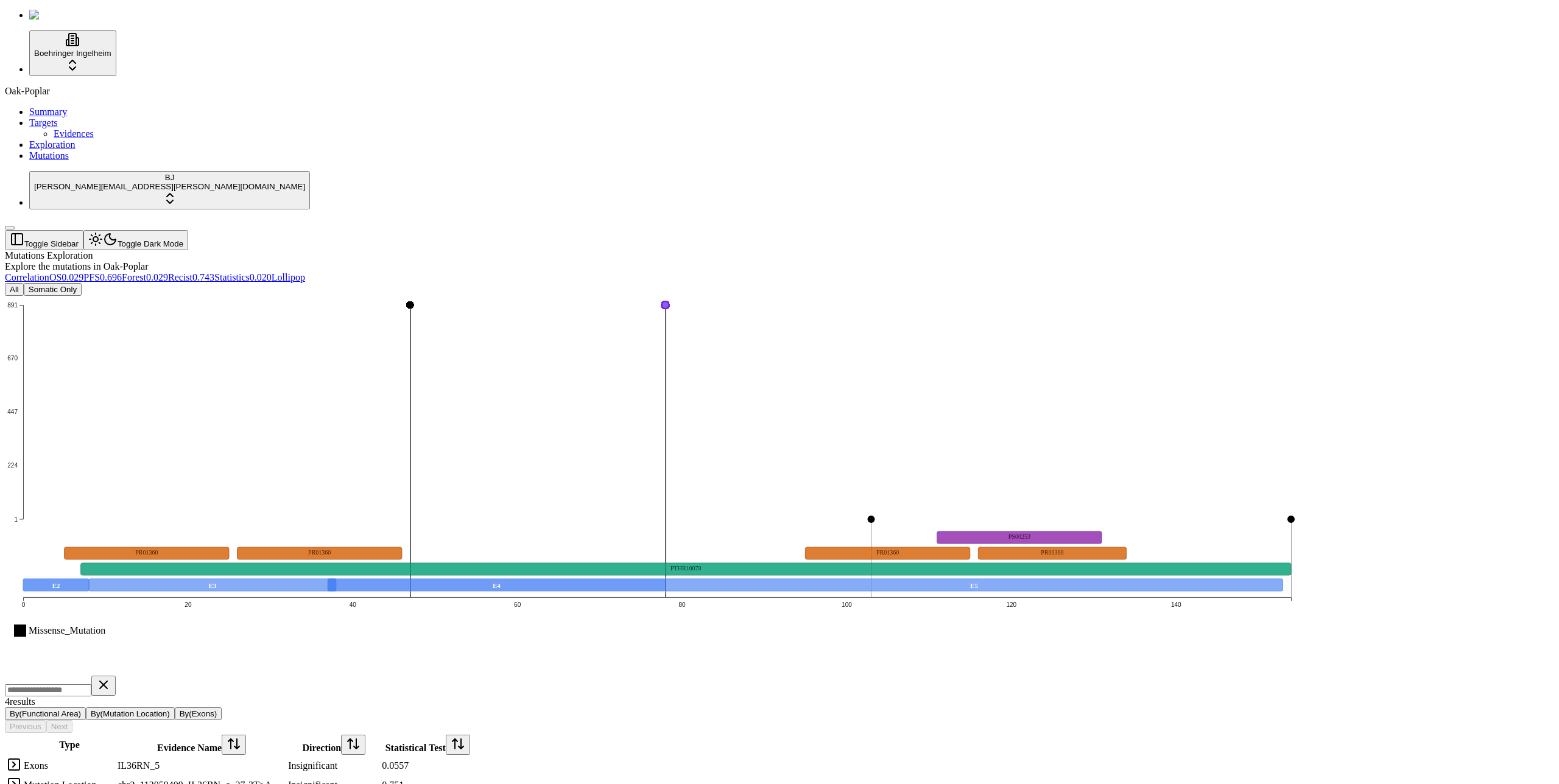
click at [821, 537] on div "Missense_Mutation 1 224 447 670 891 0 20 40 60 80 100 120 140 E2 E3 E4 E5 PTHR1…" at bounding box center [721, 565] width 1432 height 538
click at [775, 525] on icon "Missense_Mutation 1 224 447 670 891 0 20 40 60 80 100 120 140 E2 E3 E4 E5 PTHR1…" at bounding box center [657, 485] width 1304 height 377
click at [786, 537] on div "Missense_Mutation 1 224 447 670 891 0 20 40 60 80 100 120 140 E2 E3 E4 E5 PTHR1…" at bounding box center [721, 565] width 1432 height 538
click at [773, 497] on icon "Missense_Mutation 1 224 447 670 891 0 20 40 60 80 100 120 140 E2 E3 E4 E5 PTHR1…" at bounding box center [657, 485] width 1304 height 377
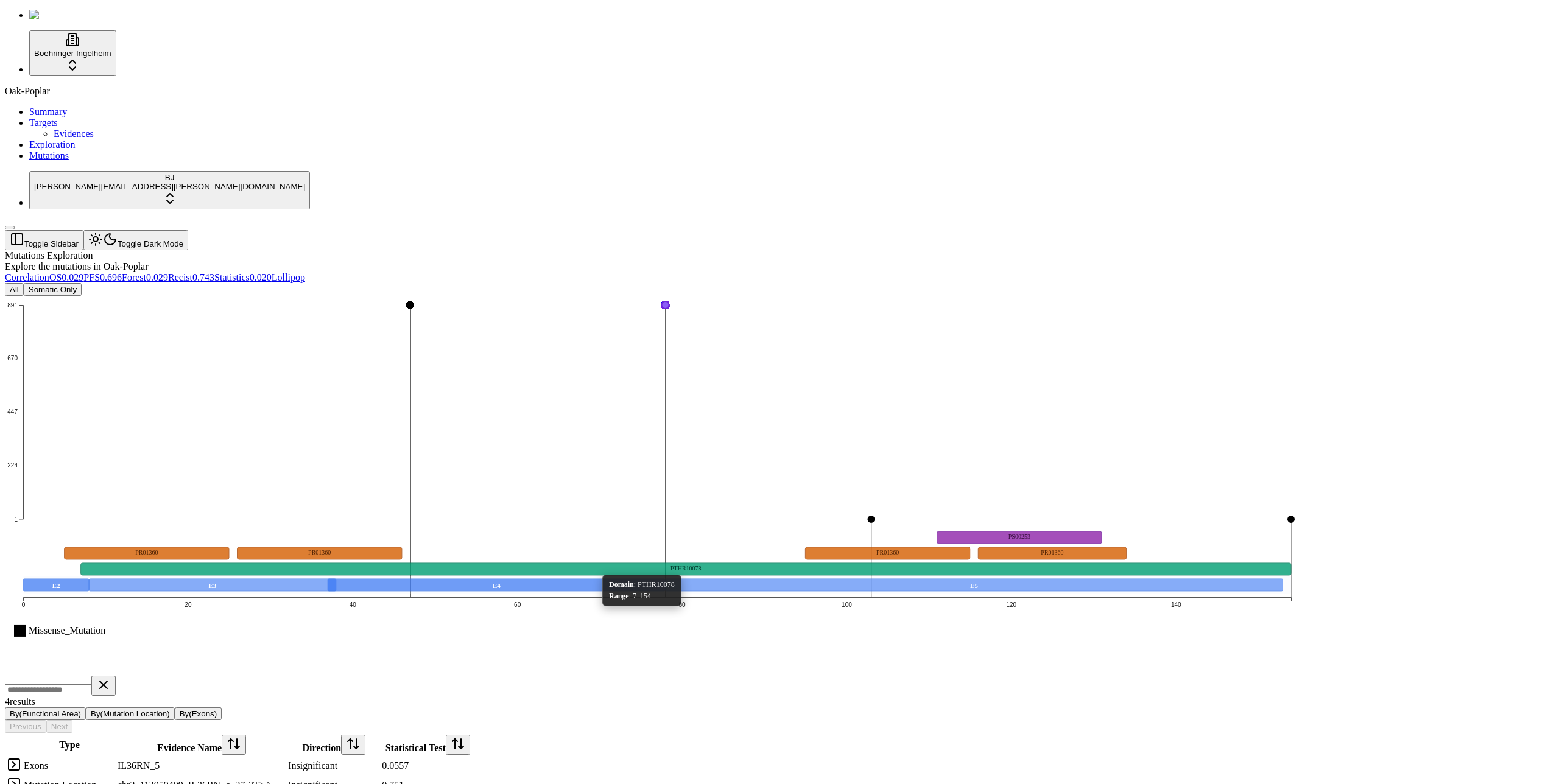
click at [691, 316] on icon "Missense_Mutation 1 224 447 670 891 0 20 40 60 80 100 120 140 E2 E3 E4 E5 PTHR1…" at bounding box center [657, 485] width 1304 height 377
click at [757, 250] on div "Mutations Exploration Explore the mutations in Oak-Poplar" at bounding box center [721, 261] width 1432 height 22
click at [700, 230] on header "Toggle Sidebar Toggle Dark Mode" at bounding box center [721, 240] width 1432 height 20
click at [49, 272] on span "Correlation" at bounding box center [27, 277] width 45 height 10
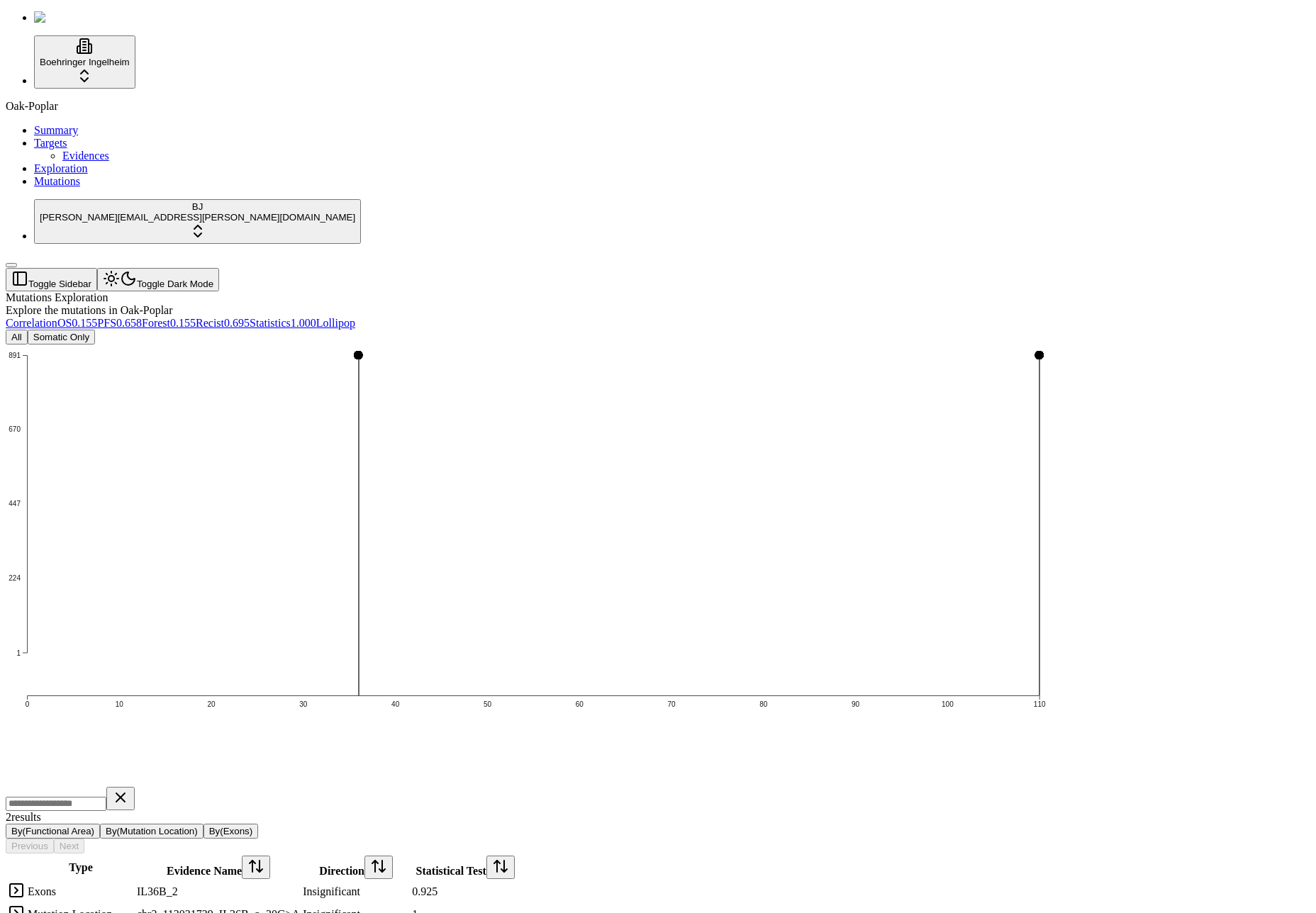
click at [37, 188] on div "Oak-Poplar Summary Targets Evidences Exploration Mutations" at bounding box center [658, 144] width 1305 height 88
click at [36, 188] on div "Oak-Poplar Summary Targets Evidences Exploration Mutations" at bounding box center [658, 144] width 1305 height 88
click at [79, 188] on div "Oak-Poplar Summary Targets Evidences Exploration Mutations" at bounding box center [658, 144] width 1305 height 88
click at [67, 188] on div "Oak-Poplar Summary Targets Evidences Exploration Mutations" at bounding box center [658, 144] width 1305 height 88
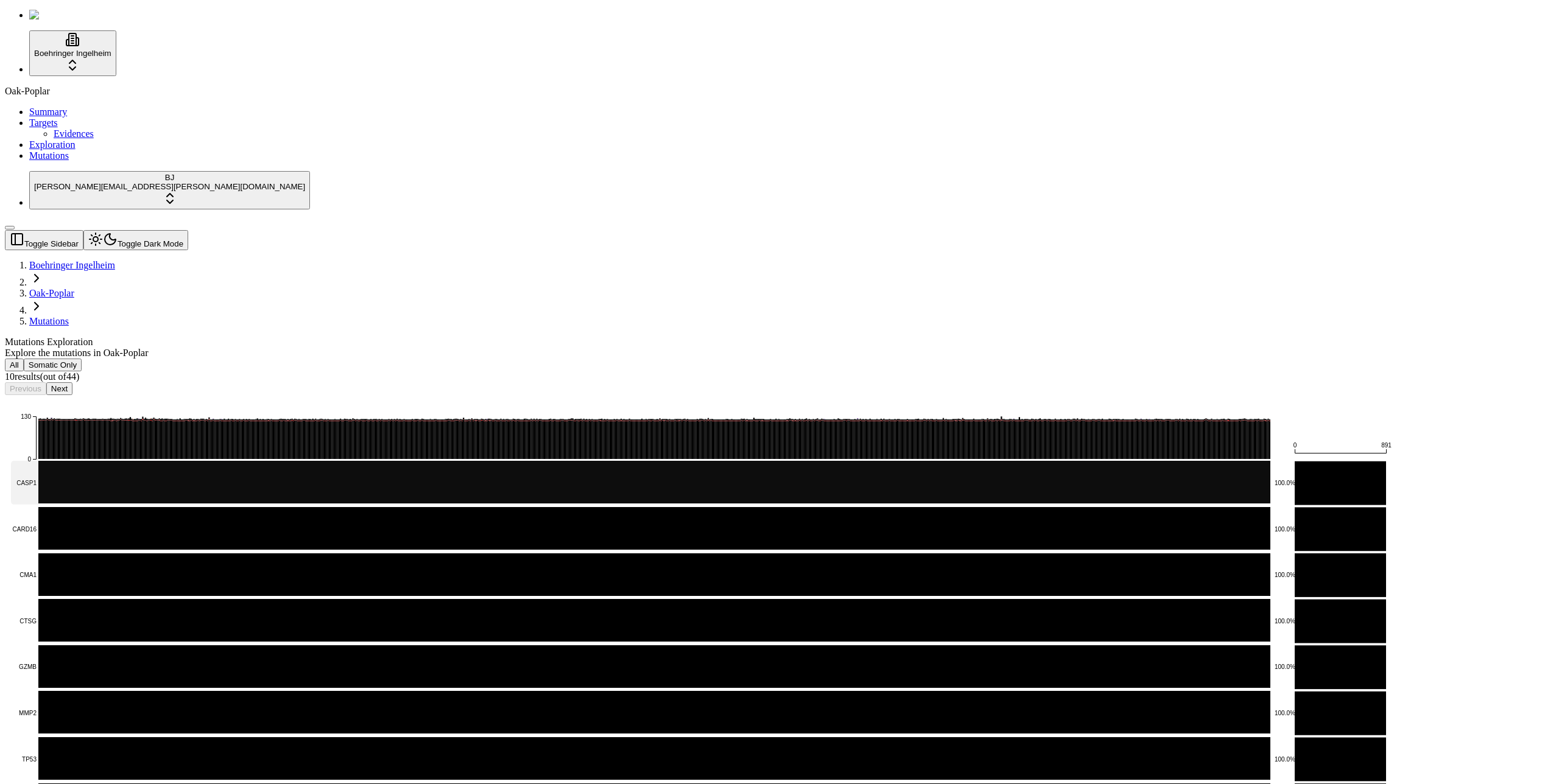
click at [197, 461] on rect at bounding box center [641, 483] width 1260 height 44
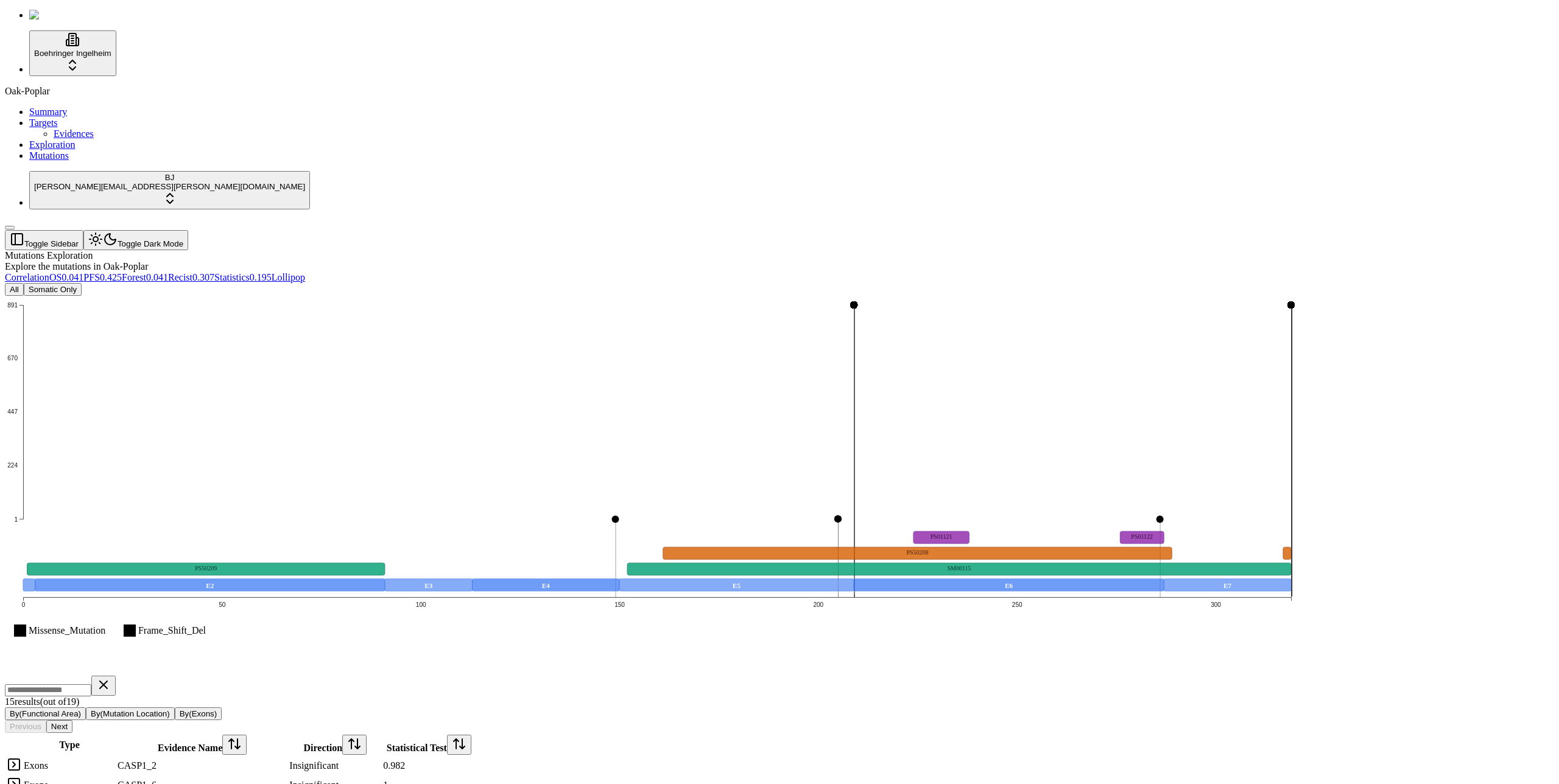
click at [81, 283] on button "Somatic Only" at bounding box center [52, 290] width 58 height 13
click at [416, 250] on div "Mutations Exploration Explore the mutations in Oak-Poplar" at bounding box center [721, 261] width 1432 height 22
click at [467, 283] on div "All Somatic Only Missense_Mutation Frame_Shift_Del 1 224 447 670 891 0 50 100 1…" at bounding box center [721, 666] width 1432 height 766
click at [839, 250] on div "Mutations Exploration Explore the mutations in Oak-Poplar" at bounding box center [721, 261] width 1432 height 22
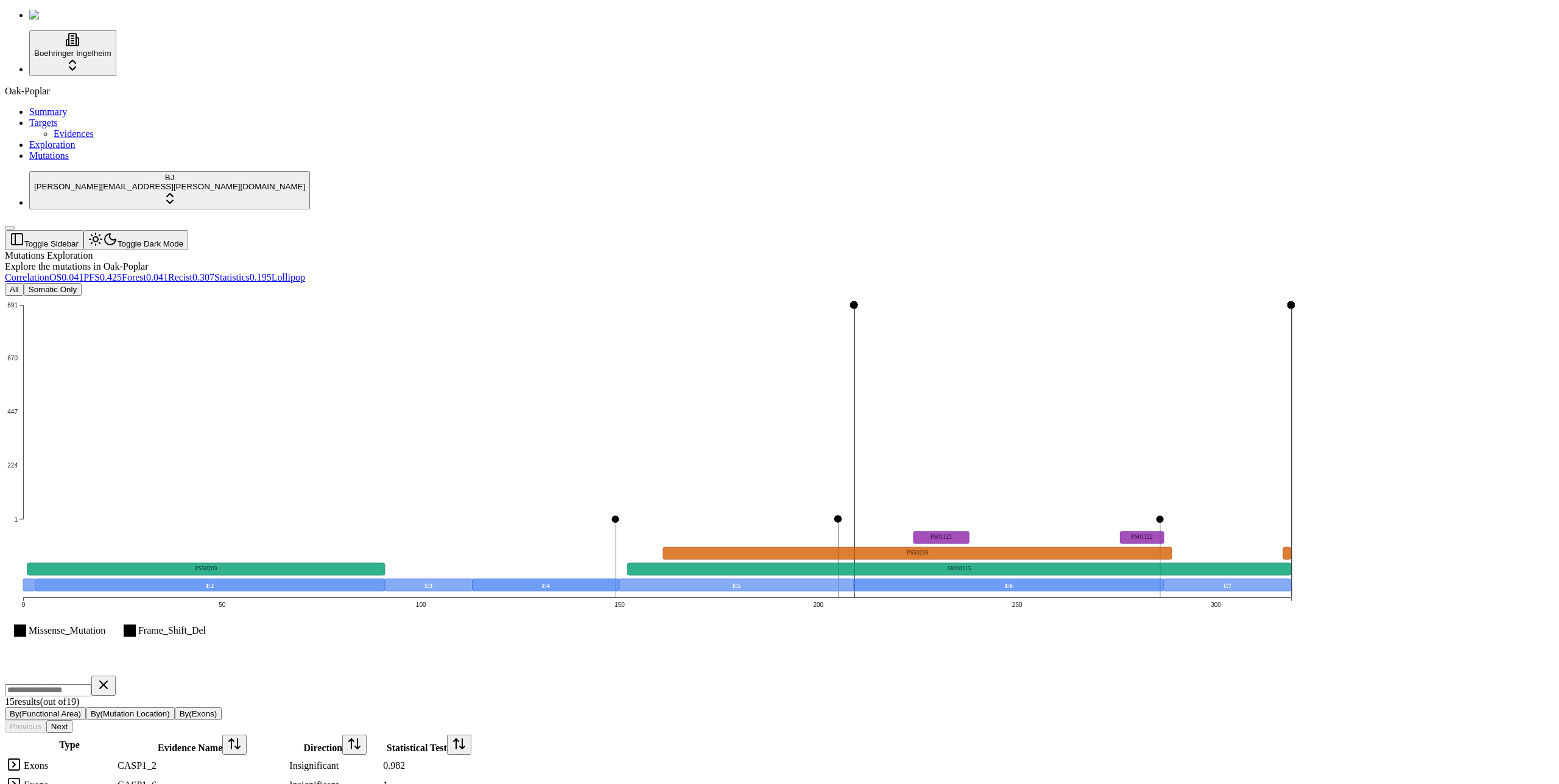
click at [839, 250] on div "Mutations Exploration Explore the mutations in Oak-Poplar" at bounding box center [721, 261] width 1432 height 22
click at [593, 250] on div "Mutations Exploration Explore the mutations in Oak-Poplar" at bounding box center [721, 261] width 1432 height 22
click at [411, 250] on div "Mutations Exploration Explore the mutations in Oak-Poplar Correlation OS 0.041 …" at bounding box center [721, 650] width 1432 height 799
click at [640, 250] on div "Mutations Exploration Explore the mutations in Oak-Poplar Correlation OS 0.041 …" at bounding box center [721, 650] width 1432 height 799
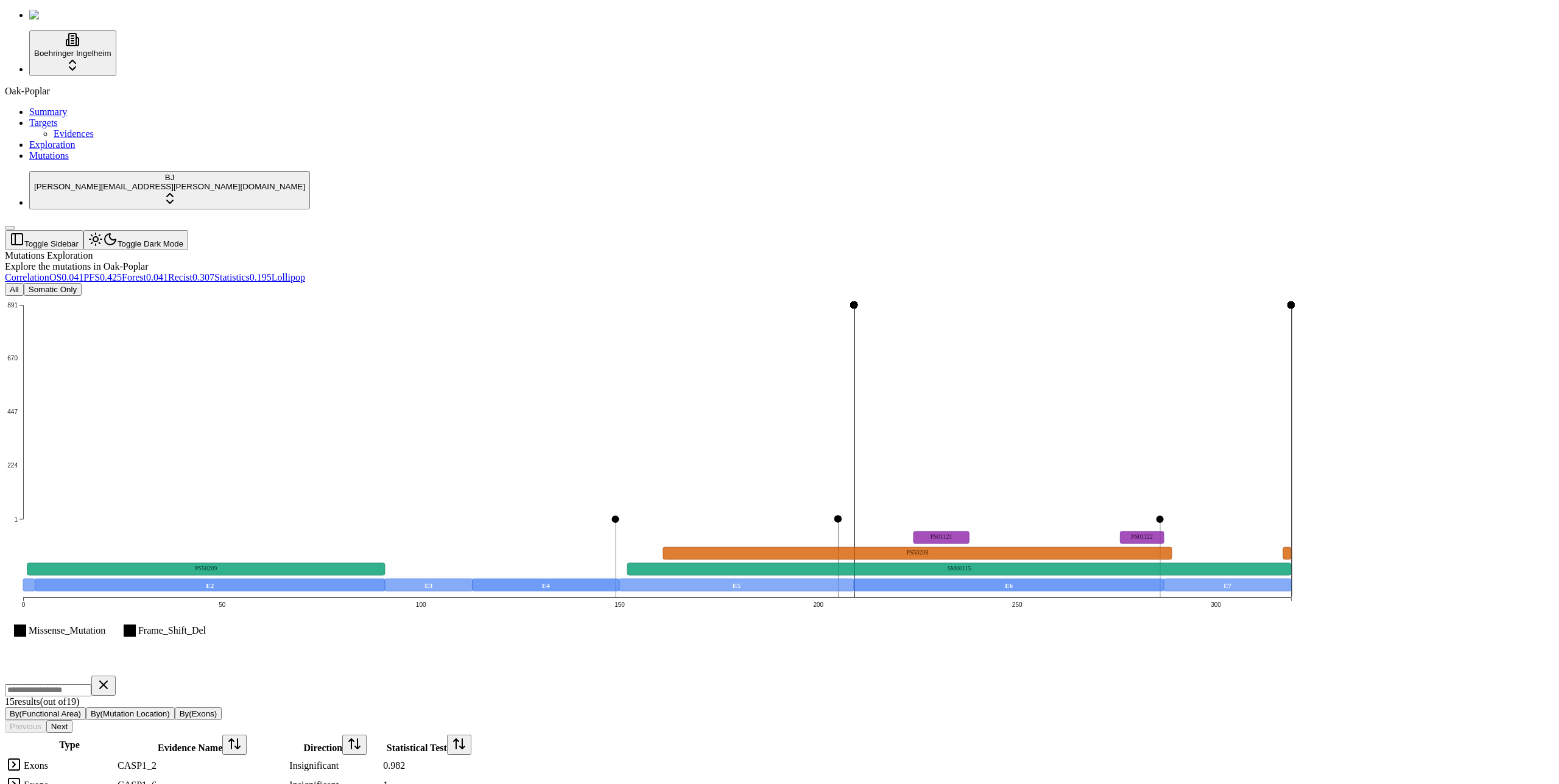
click at [656, 250] on div "Mutations Exploration Explore the mutations in Oak-Poplar" at bounding box center [721, 261] width 1432 height 22
drag, startPoint x: 738, startPoint y: 114, endPoint x: 526, endPoint y: 19, distance: 232.3
click at [739, 250] on div "Mutations Exploration Explore the mutations in Oak-Poplar Correlation OS 0.041 …" at bounding box center [721, 650] width 1432 height 799
